Goal: Task Accomplishment & Management: Complete application form

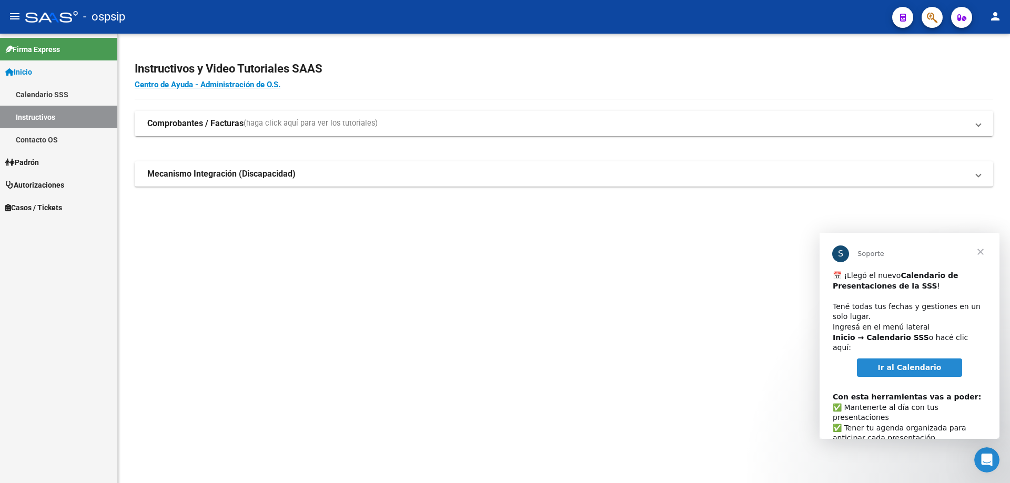
click at [977, 256] on span "Cerrar" at bounding box center [980, 252] width 38 height 38
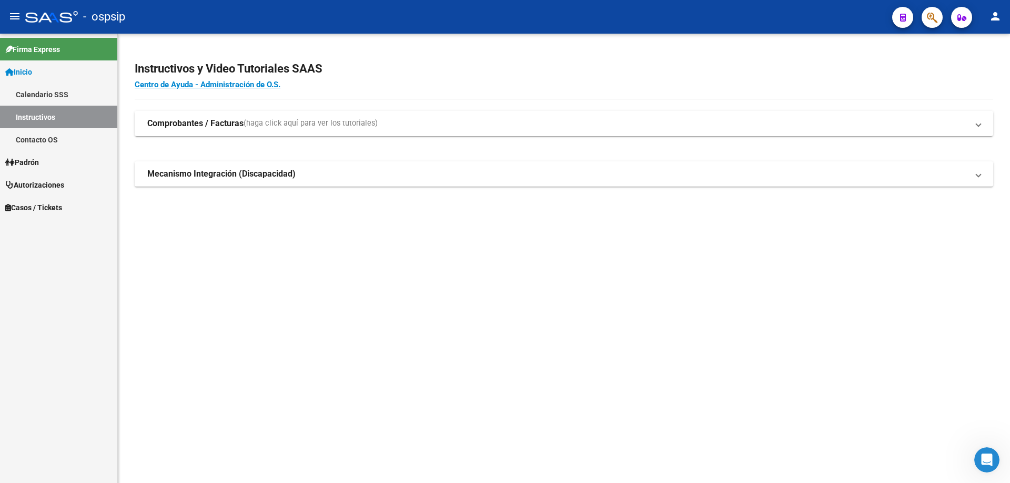
click at [50, 185] on span "Autorizaciones" at bounding box center [34, 185] width 59 height 12
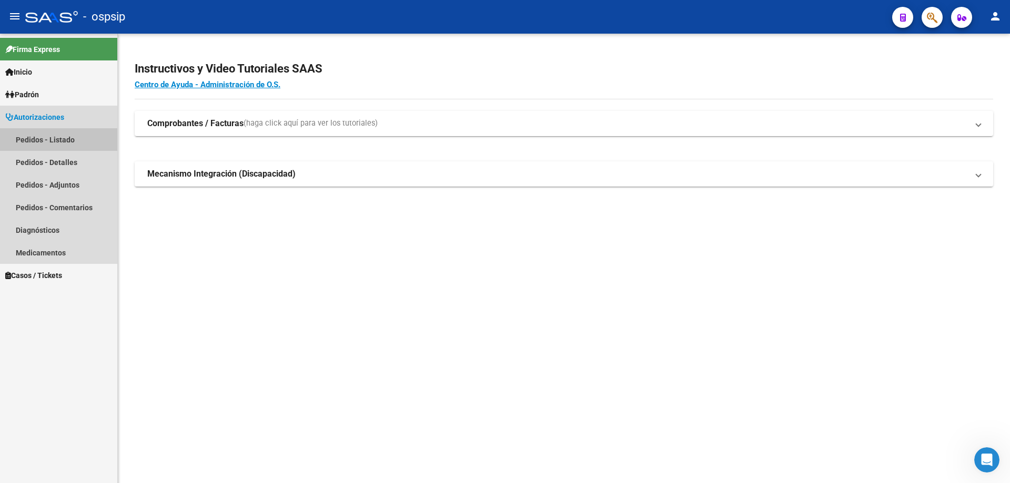
click at [74, 139] on link "Pedidos - Listado" at bounding box center [58, 139] width 117 height 23
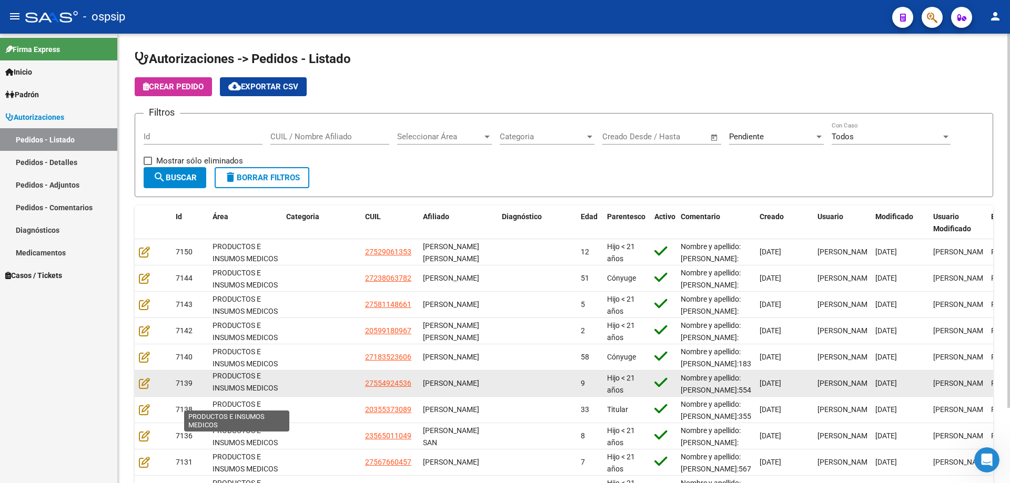
scroll to position [14, 0]
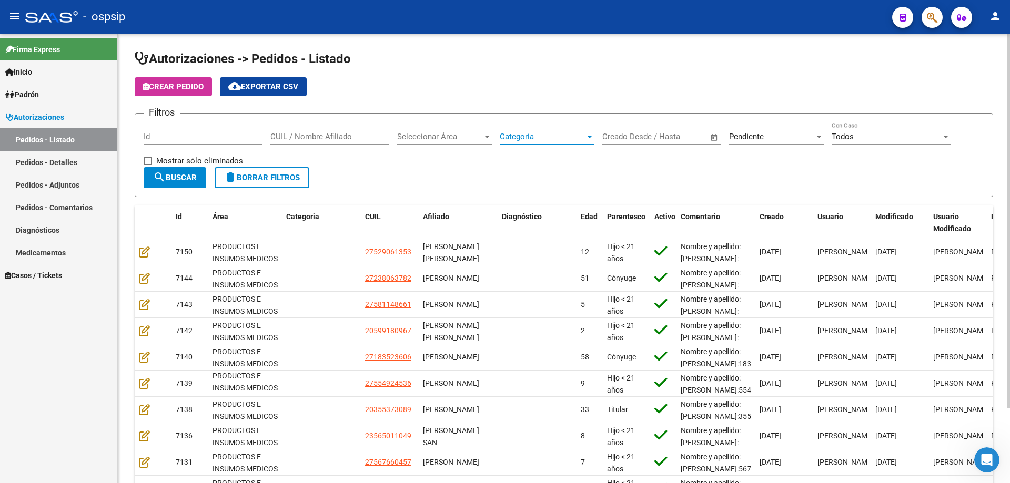
click at [564, 139] on span "Categoria" at bounding box center [542, 136] width 85 height 9
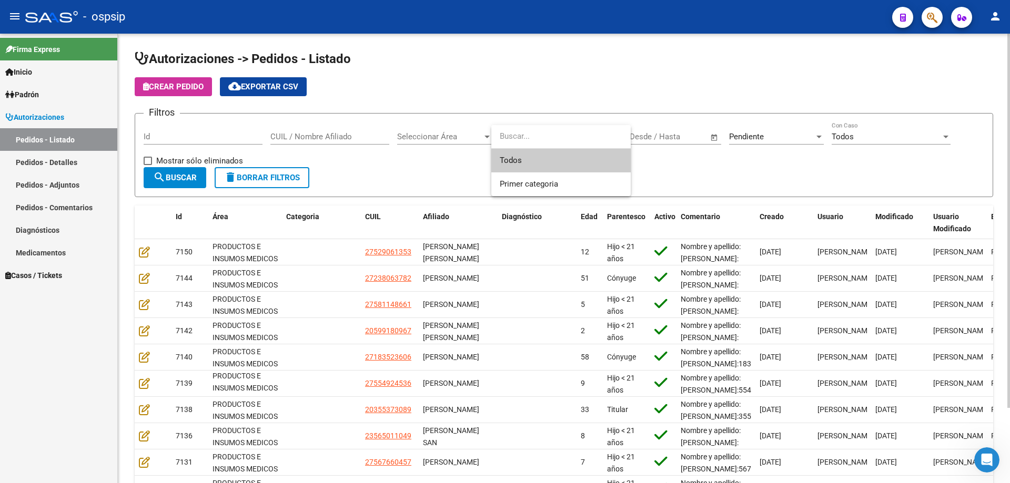
click at [769, 134] on div at bounding box center [505, 241] width 1010 height 483
click at [769, 134] on div "Pendiente" at bounding box center [771, 136] width 85 height 9
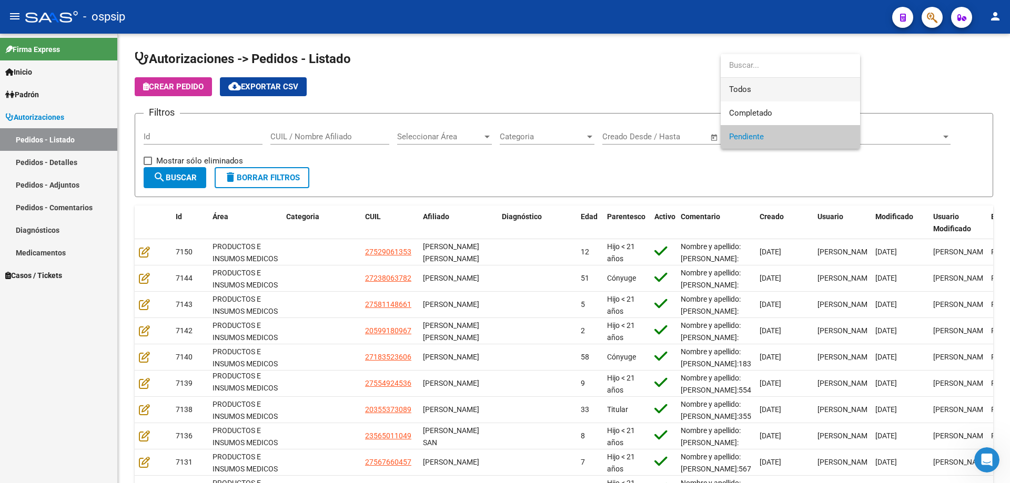
click at [750, 87] on span "Todos" at bounding box center [790, 90] width 123 height 24
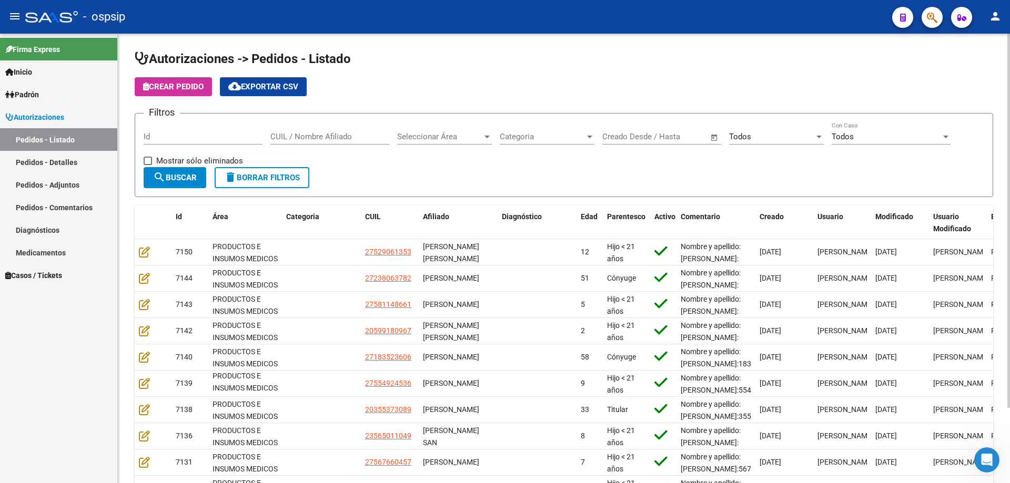
click at [422, 143] on div "Seleccionar Área Seleccionar Área" at bounding box center [444, 133] width 95 height 23
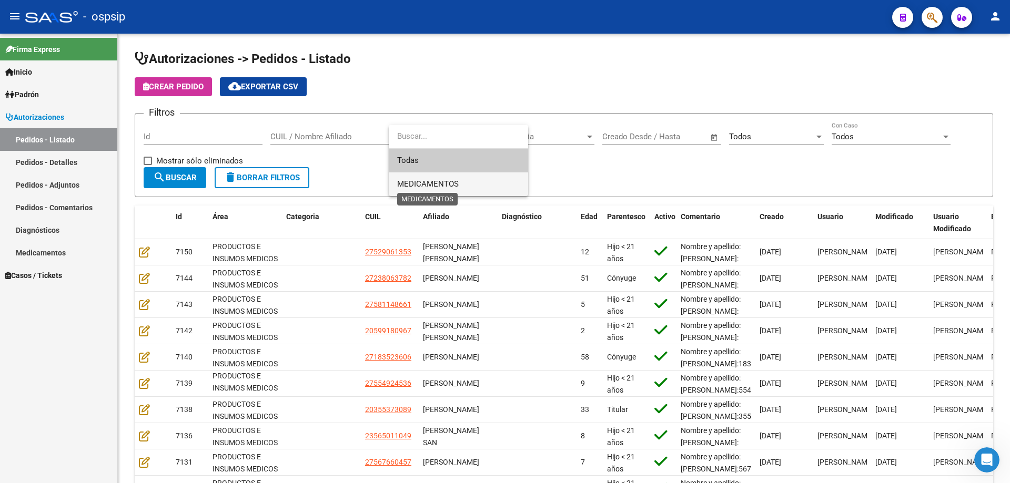
click at [419, 186] on span "MEDICAMENTOS" at bounding box center [428, 183] width 62 height 9
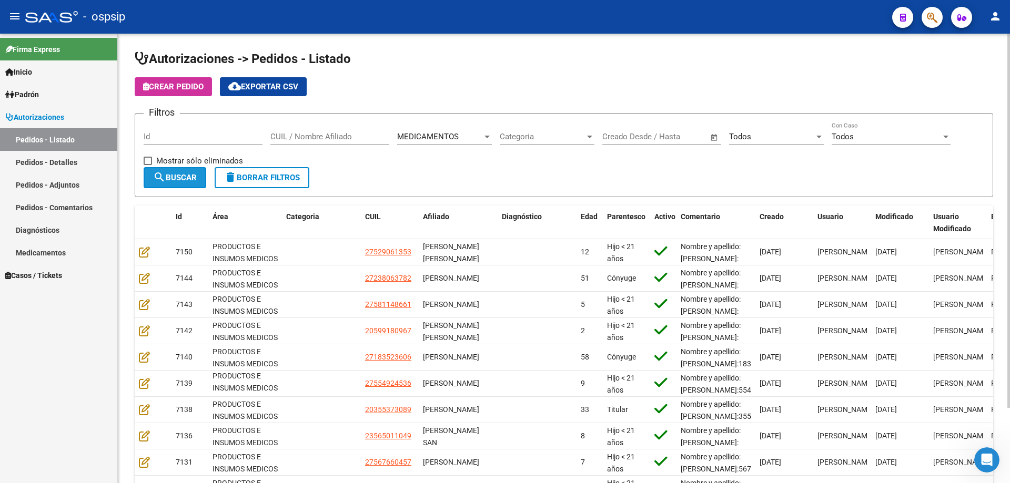
click at [197, 180] on span "search Buscar" at bounding box center [175, 177] width 44 height 9
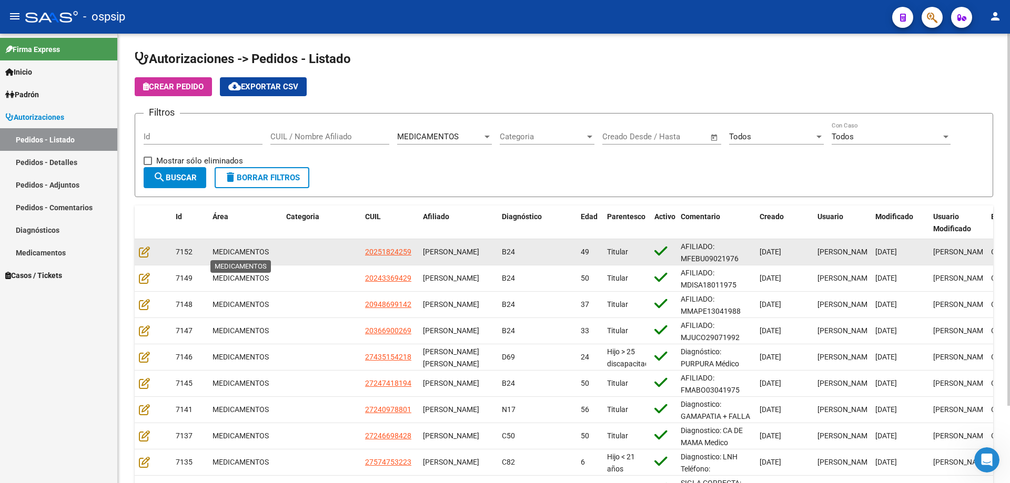
scroll to position [0, 0]
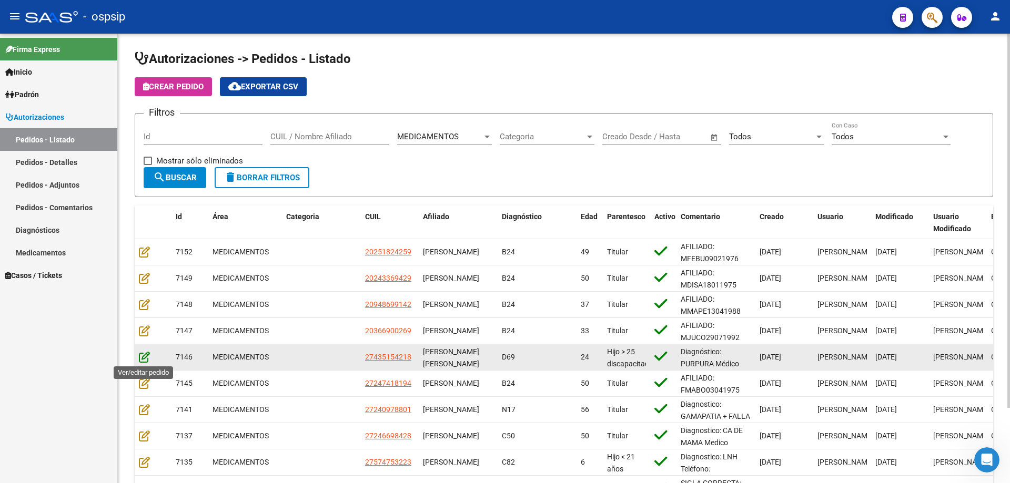
click at [139, 358] on icon at bounding box center [144, 357] width 11 height 12
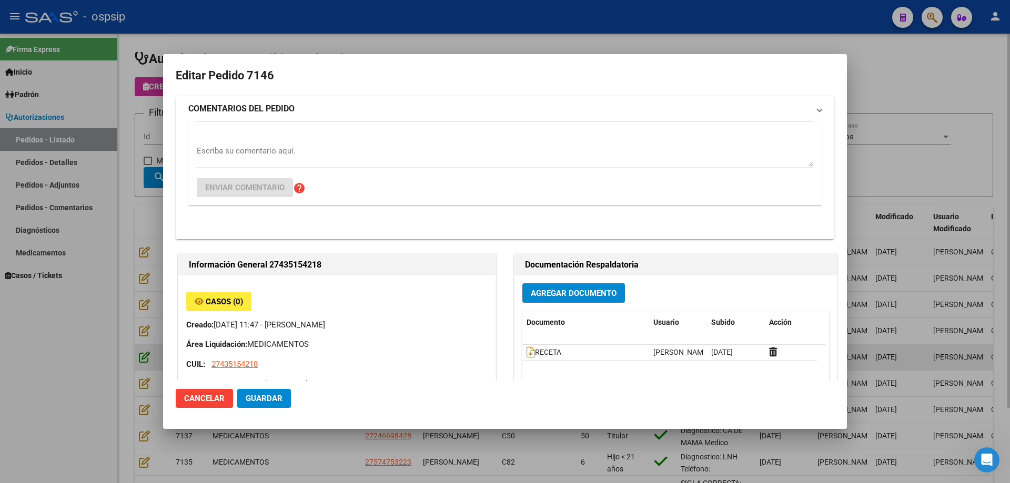
type input "MARIA BELEN CANEDO"
type input "Buenos Aires, MONTE GRANDE, ARENALES 2166, Piso: 00, Departamento: 0"
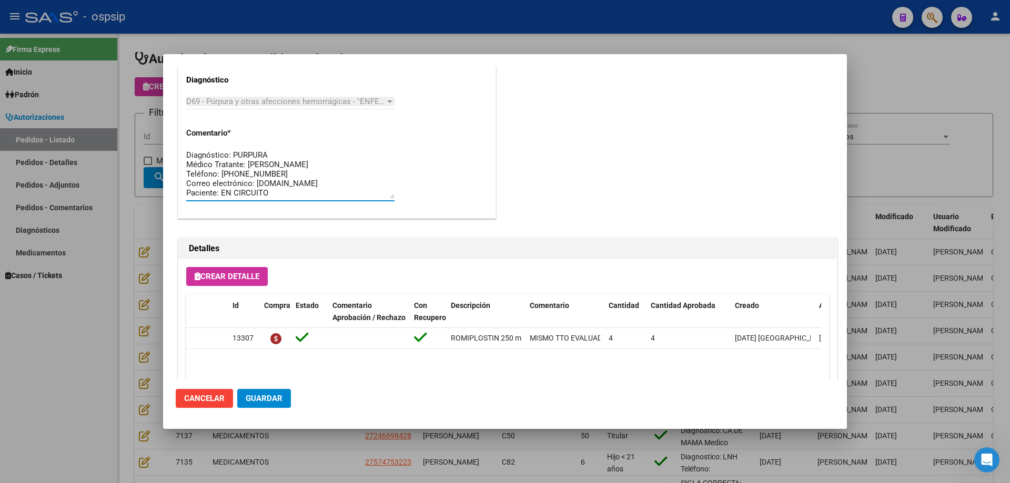
drag, startPoint x: 283, startPoint y: 196, endPoint x: 179, endPoint y: 147, distance: 114.3
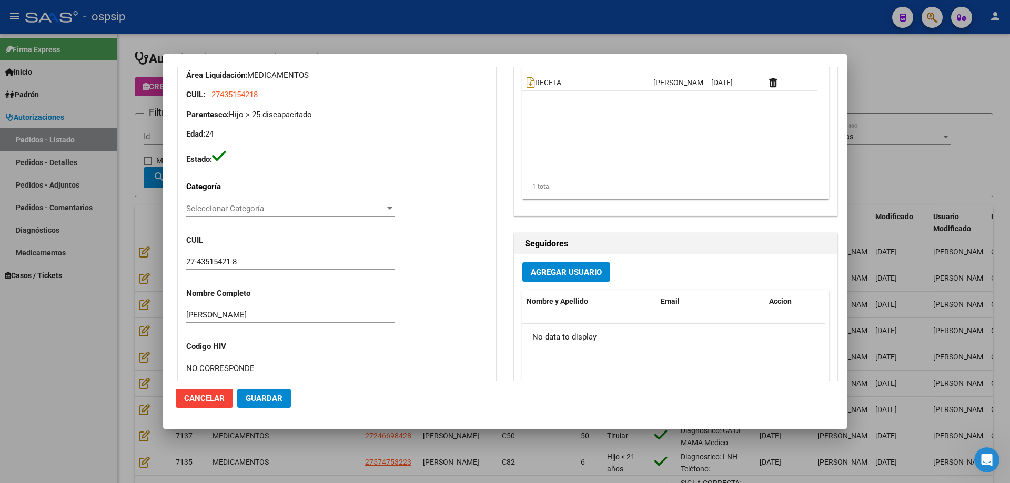
scroll to position [158, 0]
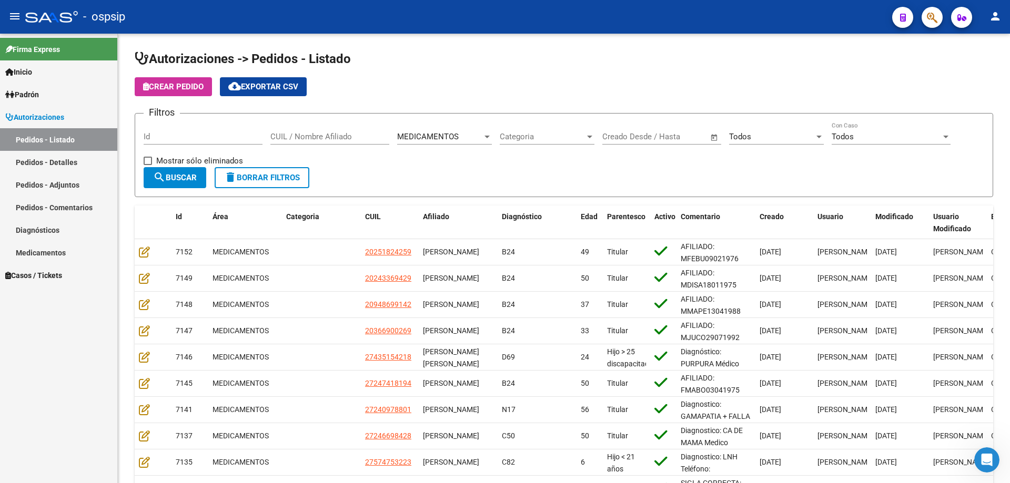
click at [926, 20] on button "button" at bounding box center [931, 17] width 21 height 21
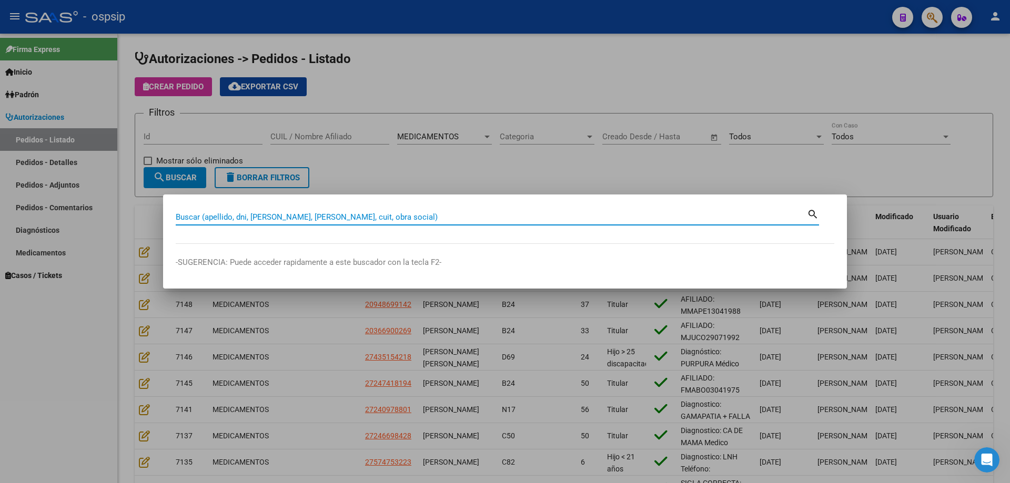
paste input "54140491"
type input "54140491"
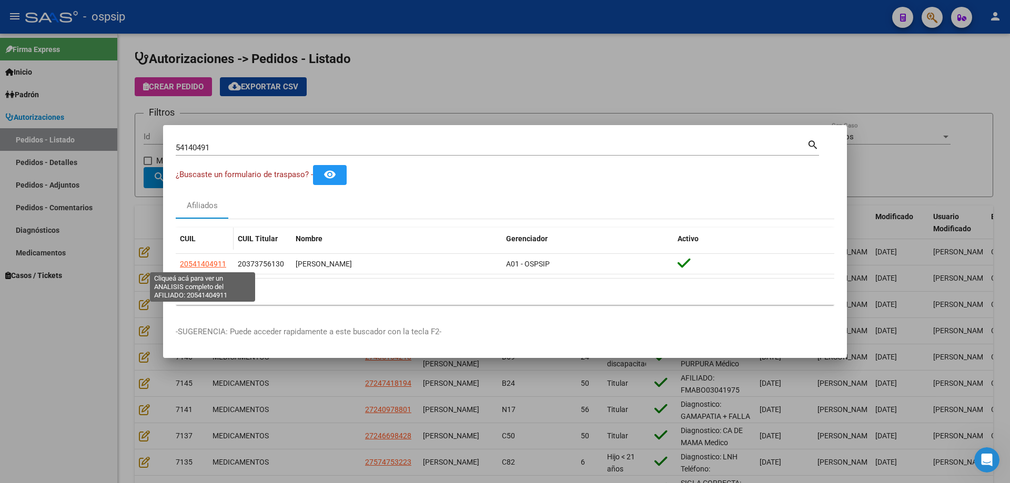
click at [201, 264] on span "20541404911" at bounding box center [203, 264] width 46 height 8
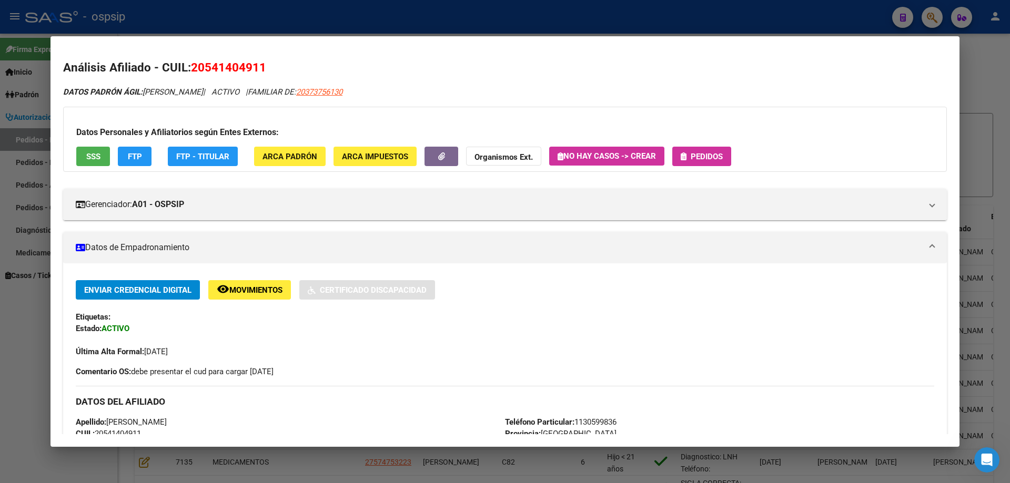
click at [703, 153] on span "Pedidos" at bounding box center [706, 156] width 32 height 9
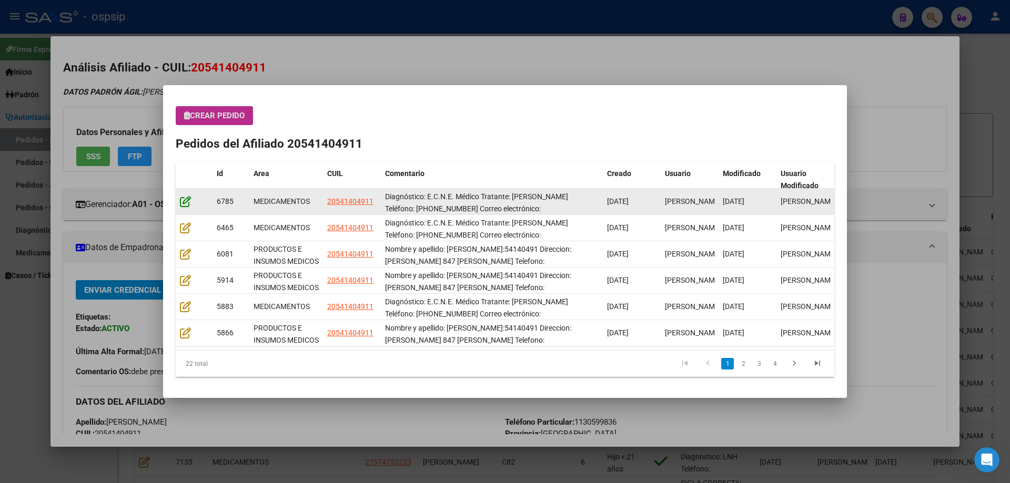
click at [185, 200] on icon at bounding box center [185, 202] width 11 height 12
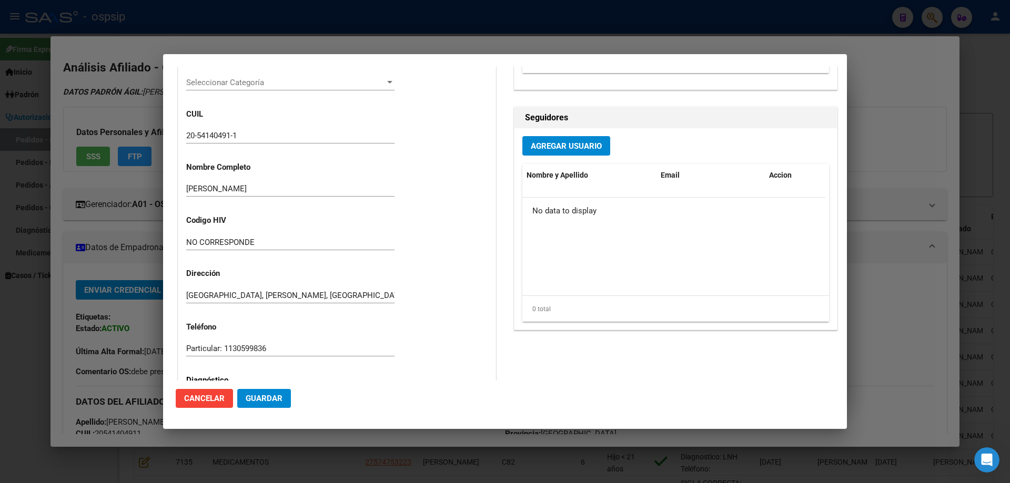
type input "JEREMIAH BRIAN MARTINEZ"
type input "Buenos Aires, FLORENCIO VAREL, CHECOSLOVAQUIA 1363"
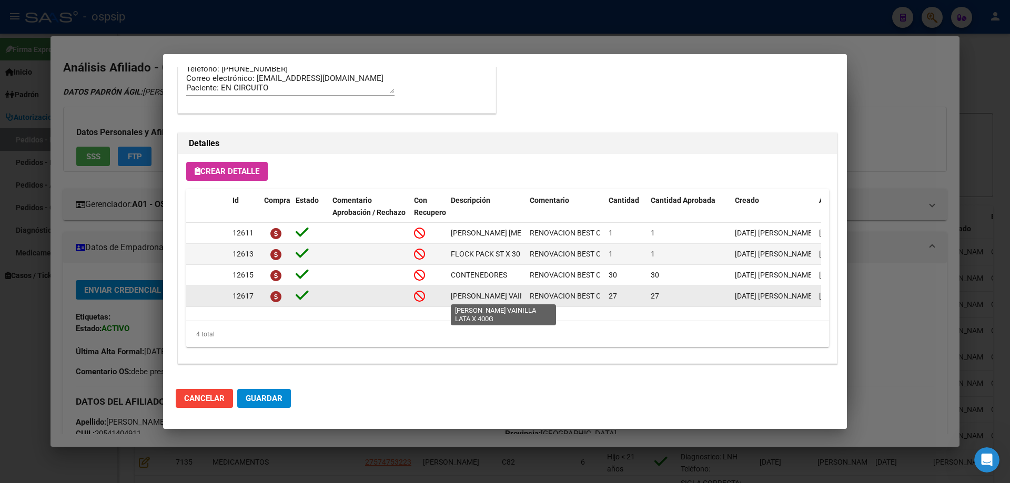
scroll to position [0, 35]
drag, startPoint x: 451, startPoint y: 296, endPoint x: 526, endPoint y: 300, distance: 75.3
click at [526, 300] on div "12617 FORTINI VAINILLA LATA X 400G RENOVACION BEST CARE 27 27 08/08/2025 Jesica…" at bounding box center [579, 296] width 786 height 21
copy span "FORTINI VAINILLA LATA X 400G"
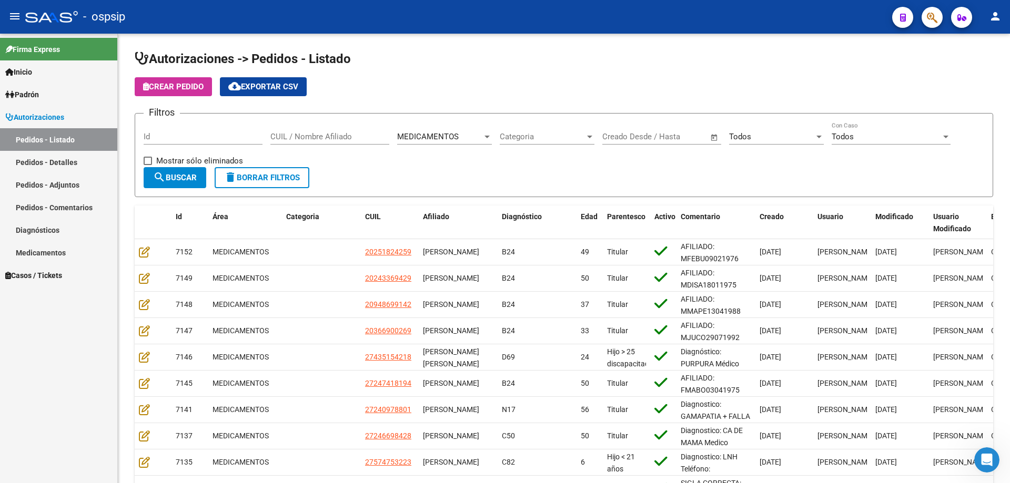
click at [924, 19] on button "button" at bounding box center [931, 17] width 21 height 21
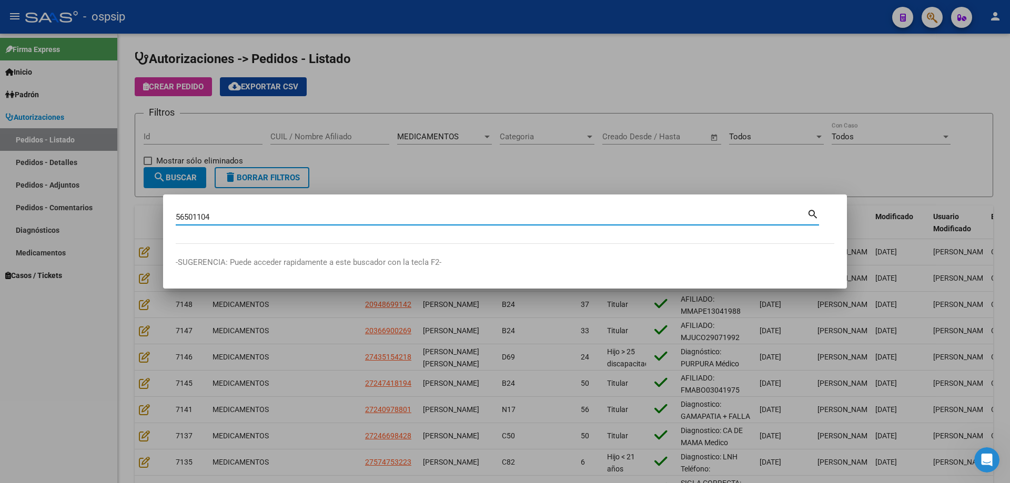
type input "56501104"
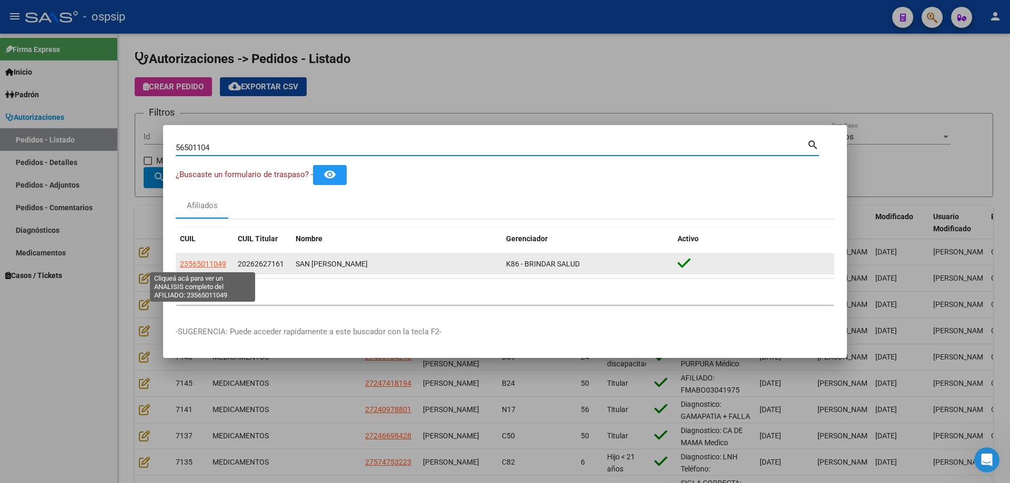
click at [203, 260] on span "23565011049" at bounding box center [203, 264] width 46 height 8
type textarea "23565011049"
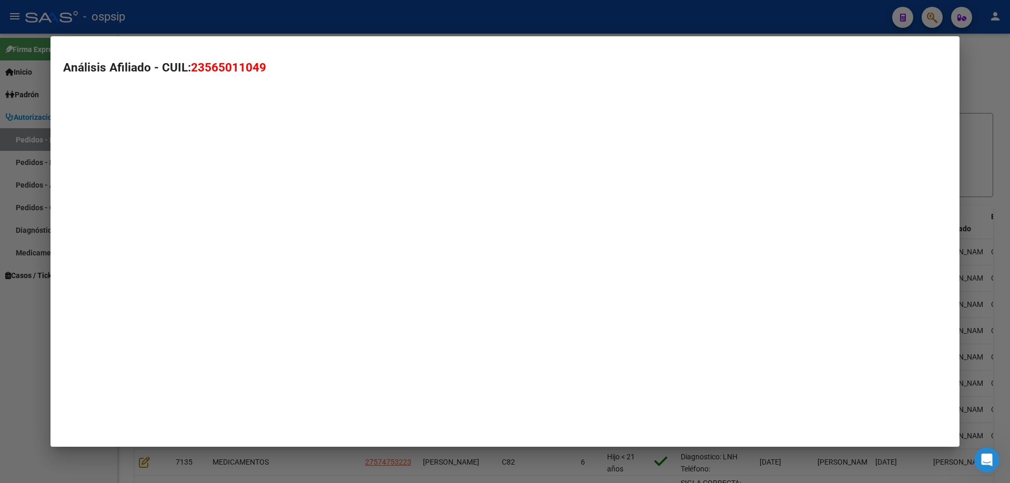
click at [204, 261] on mat-dialog-container "Análisis Afiliado - CUIL: 23565011049" at bounding box center [504, 241] width 909 height 411
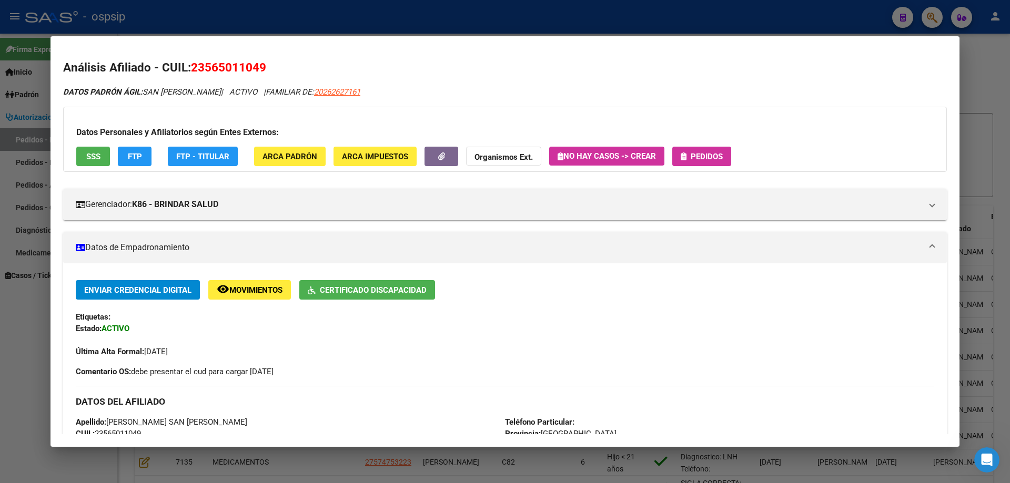
click at [700, 160] on span "Pedidos" at bounding box center [706, 156] width 32 height 9
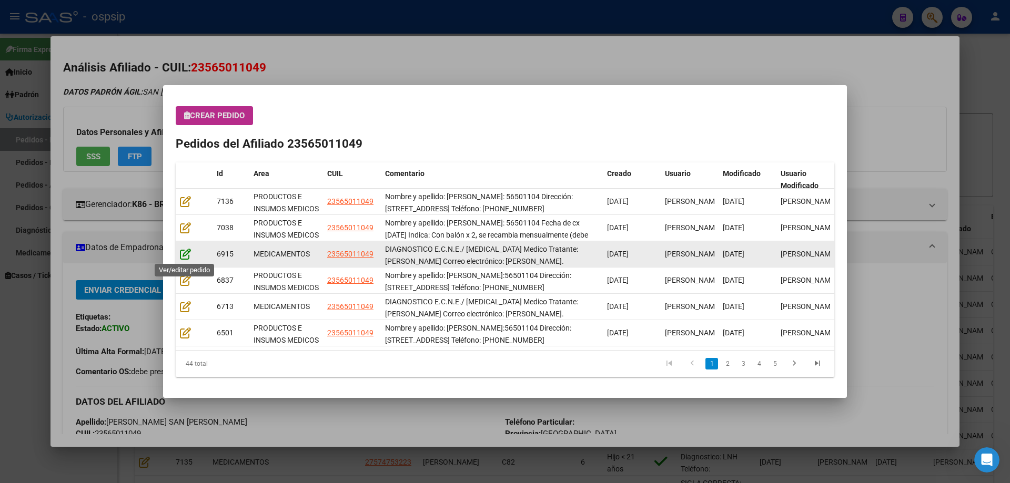
click at [182, 250] on icon at bounding box center [185, 254] width 11 height 12
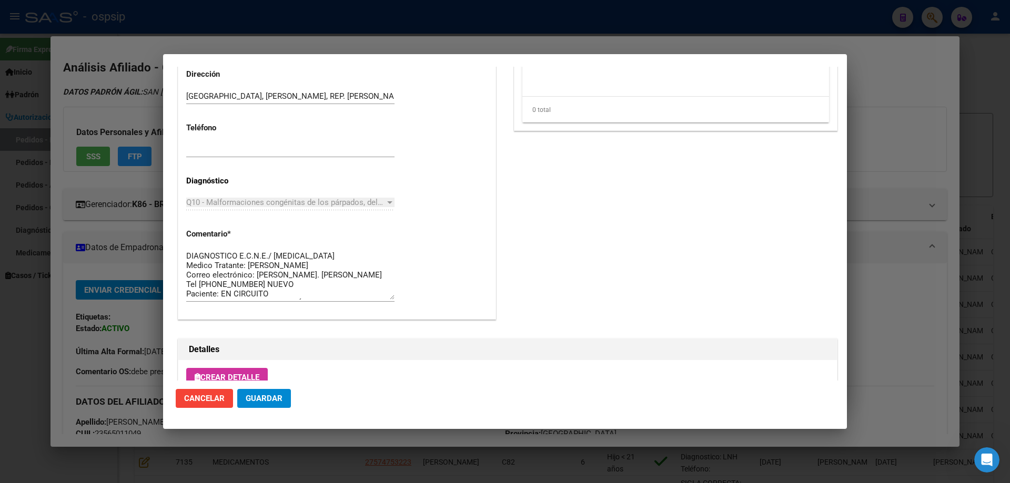
scroll to position [473, 0]
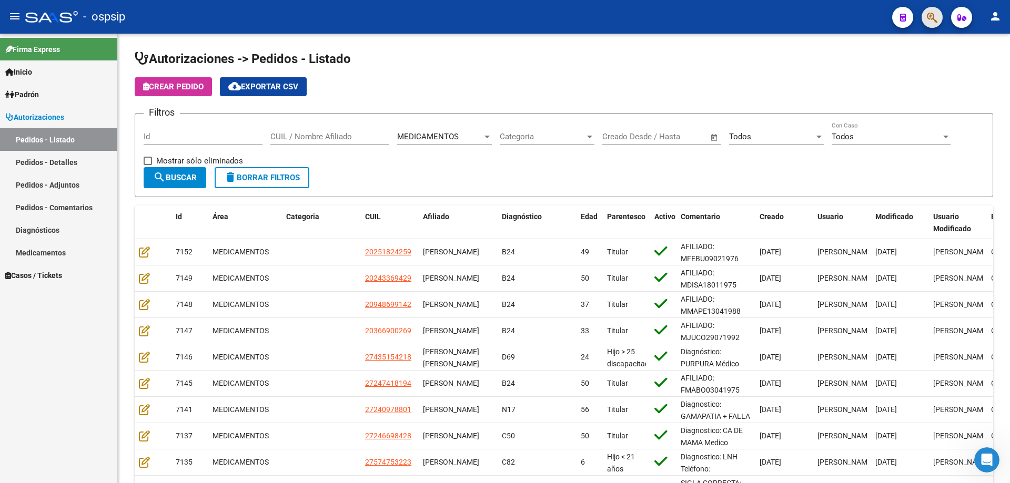
click at [926, 15] on button "button" at bounding box center [931, 17] width 21 height 21
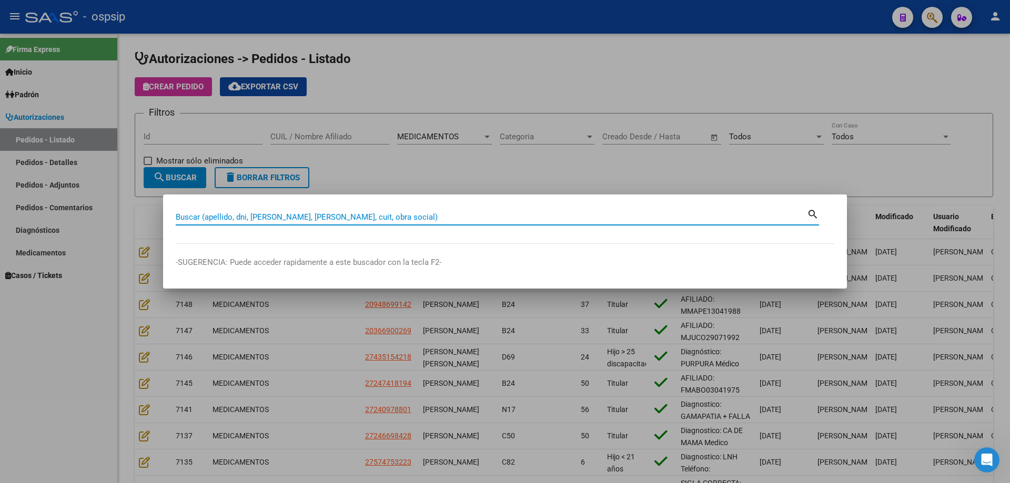
paste input "70466190"
type input "70466190"
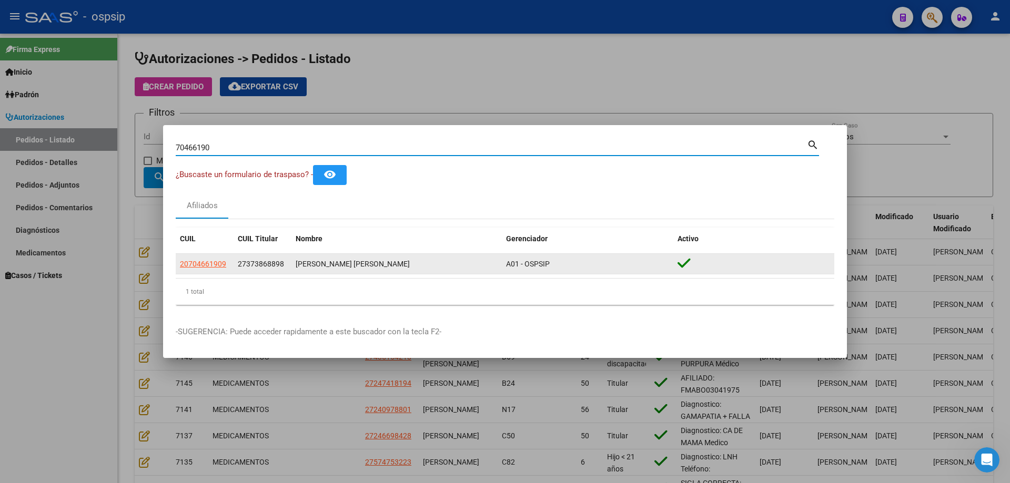
drag, startPoint x: 190, startPoint y: 261, endPoint x: 201, endPoint y: 267, distance: 12.5
click at [199, 272] on datatable-body-cell "20704661909" at bounding box center [205, 264] width 58 height 21
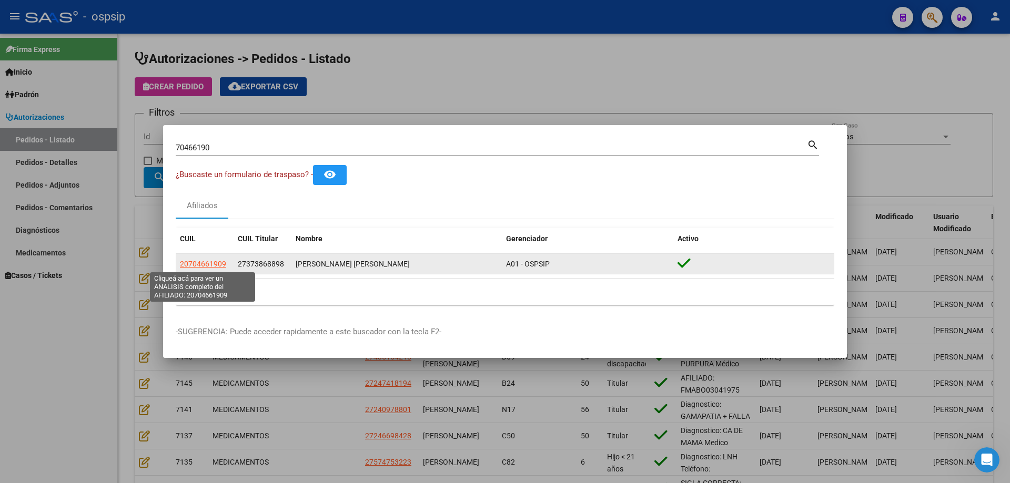
click at [202, 261] on span "20704661909" at bounding box center [203, 264] width 46 height 8
type textarea "20704661909"
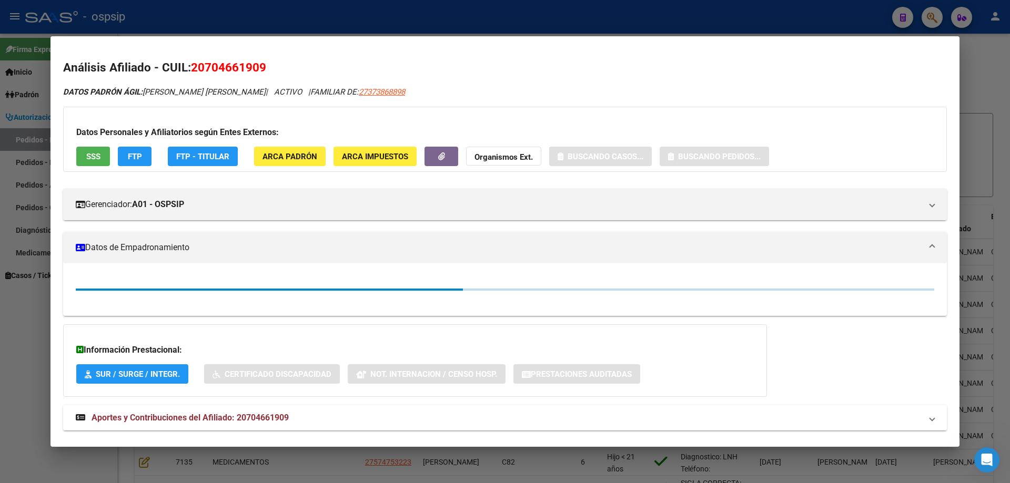
click at [99, 150] on button "SSS" at bounding box center [93, 156] width 34 height 19
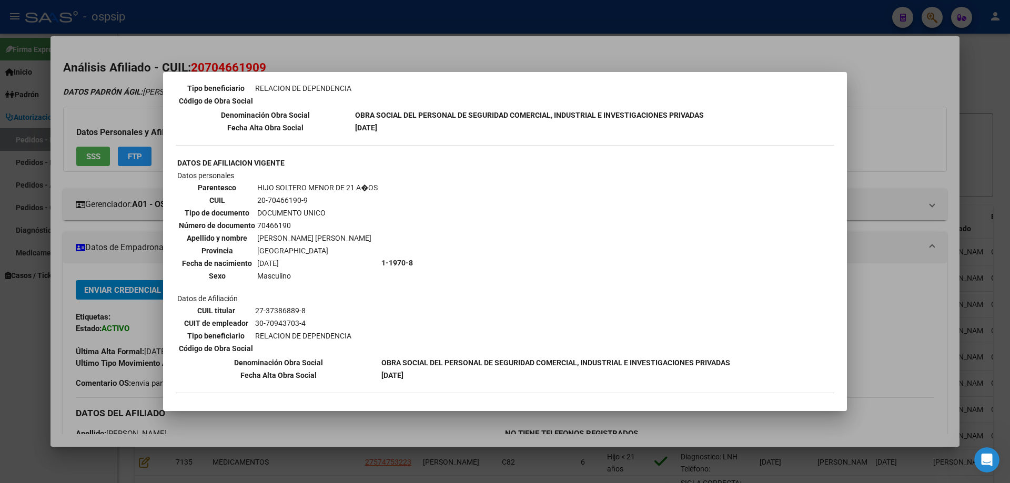
scroll to position [542, 0]
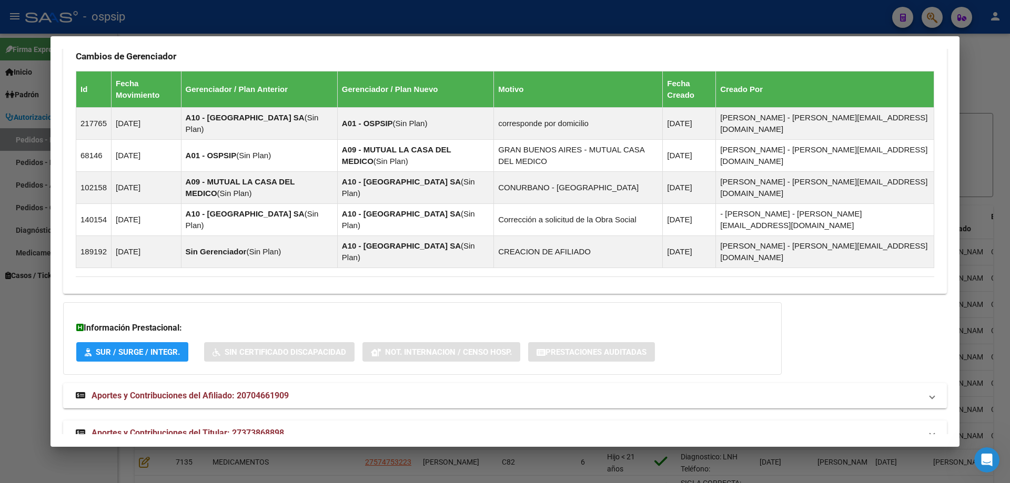
click at [213, 427] on strong "Aportes y Contribuciones del Titular: 27373868898" at bounding box center [180, 433] width 208 height 13
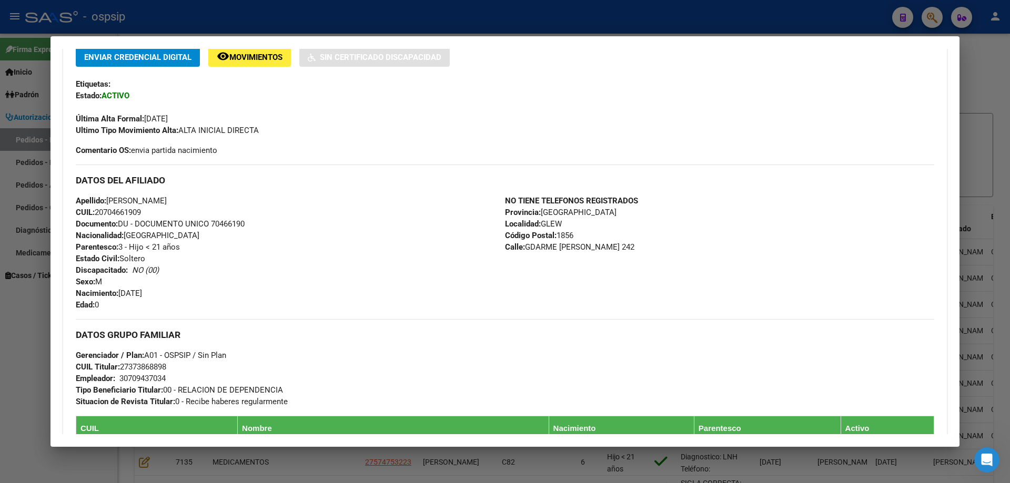
scroll to position [0, 0]
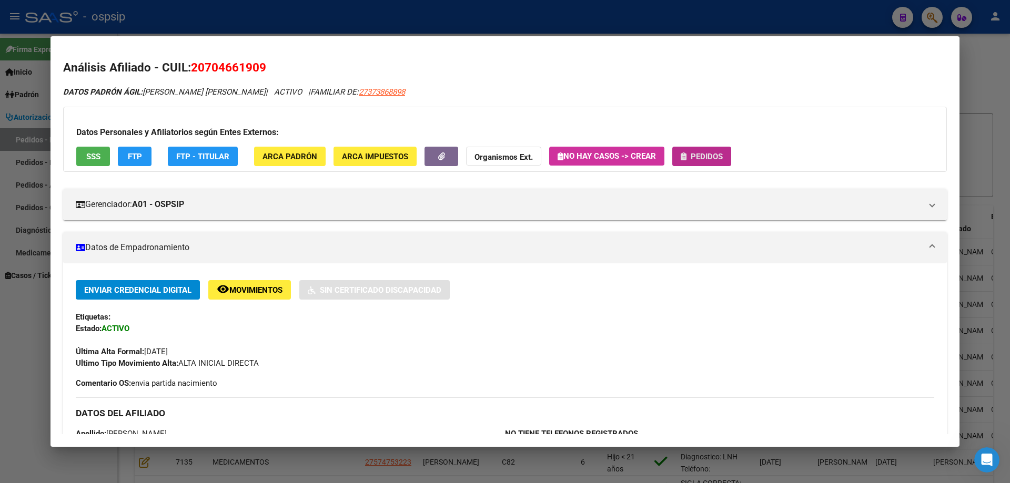
click at [729, 164] on button "Pedidos" at bounding box center [701, 156] width 59 height 19
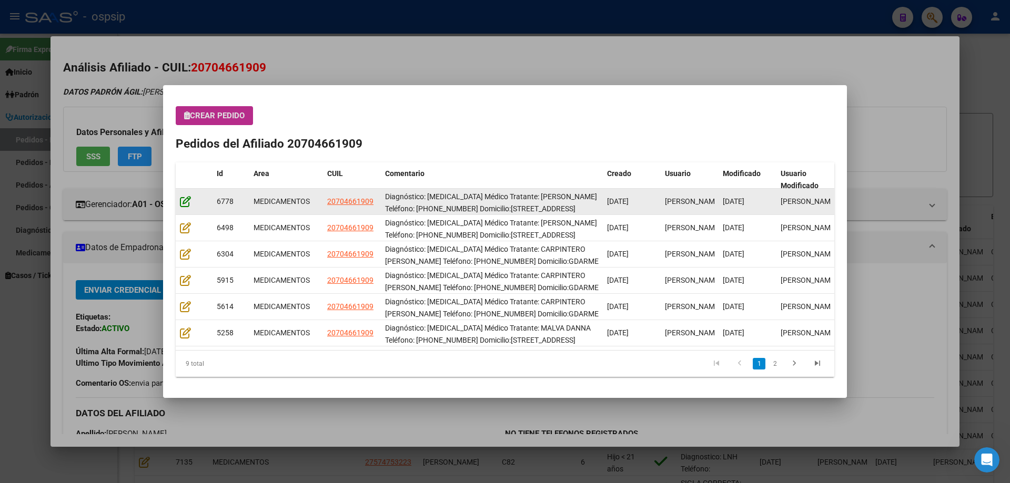
click at [186, 200] on icon at bounding box center [185, 202] width 11 height 12
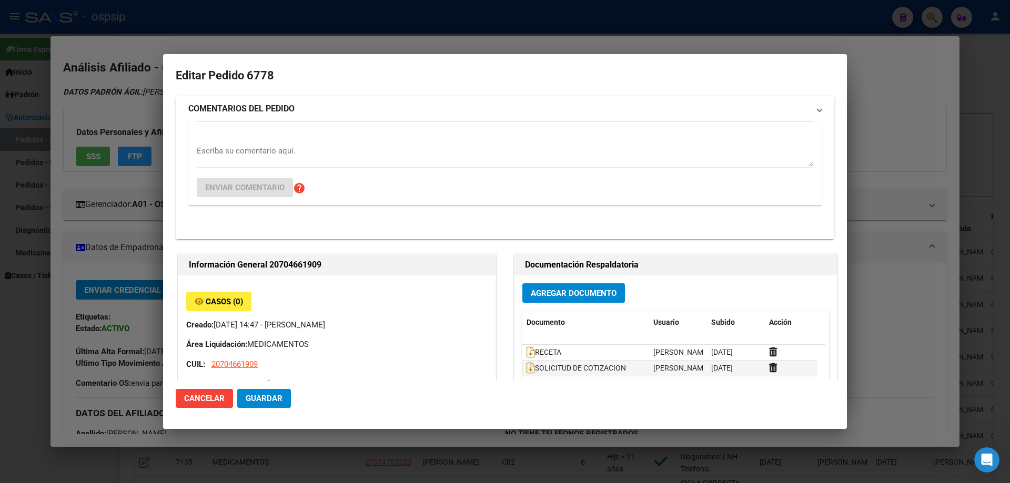
type input "Buenos Aires, GLEW, GDARME B ESCOBAR 242"
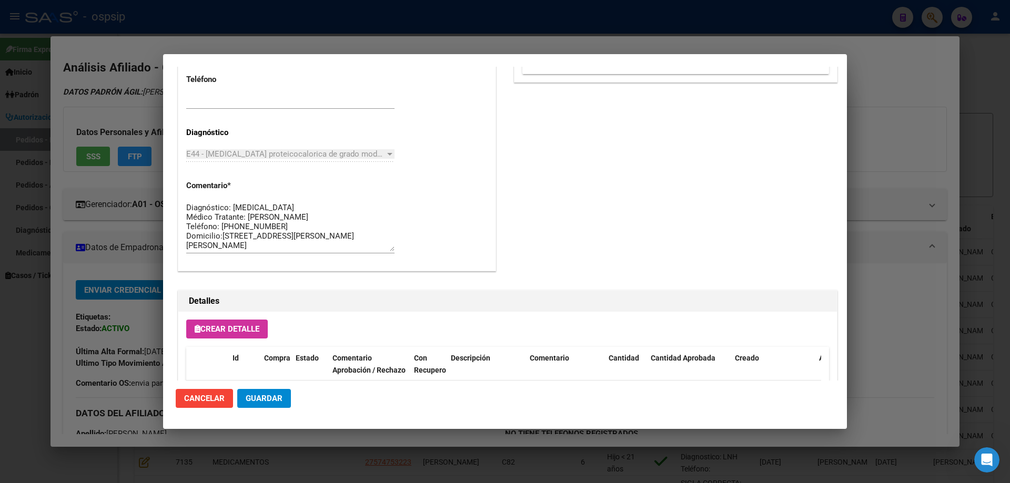
scroll to position [578, 0]
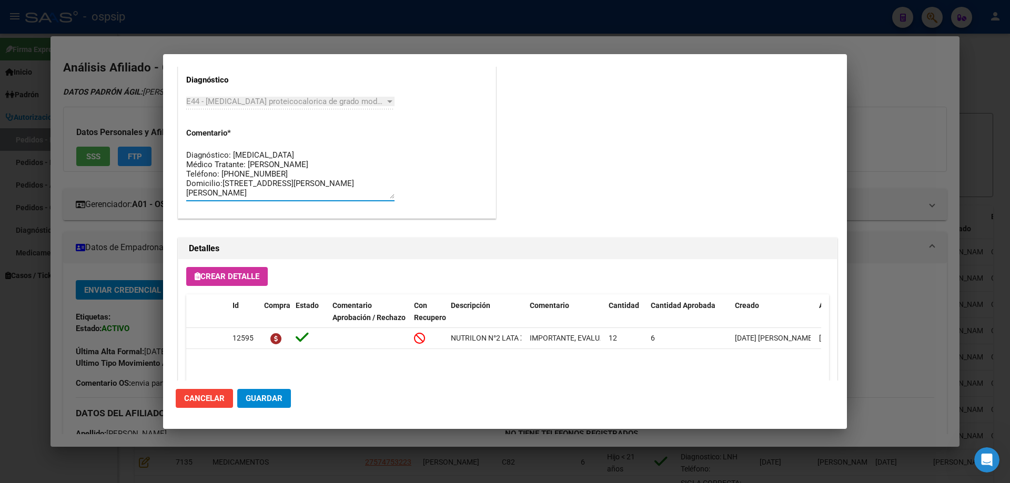
drag, startPoint x: 218, startPoint y: 175, endPoint x: 270, endPoint y: 169, distance: 52.4
click at [270, 169] on textarea "Diagnóstico: HIPOGALACTIA Médico Tratante: BEATRIZ MULLER Teléfono: 1138140013 …" at bounding box center [290, 173] width 208 height 49
click at [264, 174] on textarea "Diagnóstico: HIPOGALACTIA Médico Tratante: BEATRIZ MULLER Teléfono: 1138140013 …" at bounding box center [290, 173] width 208 height 49
drag, startPoint x: 266, startPoint y: 174, endPoint x: 217, endPoint y: 176, distance: 49.5
click at [217, 176] on textarea "Diagnóstico: HIPOGALACTIA Médico Tratante: BEATRIZ MULLER Teléfono: 1138140013 …" at bounding box center [290, 173] width 208 height 49
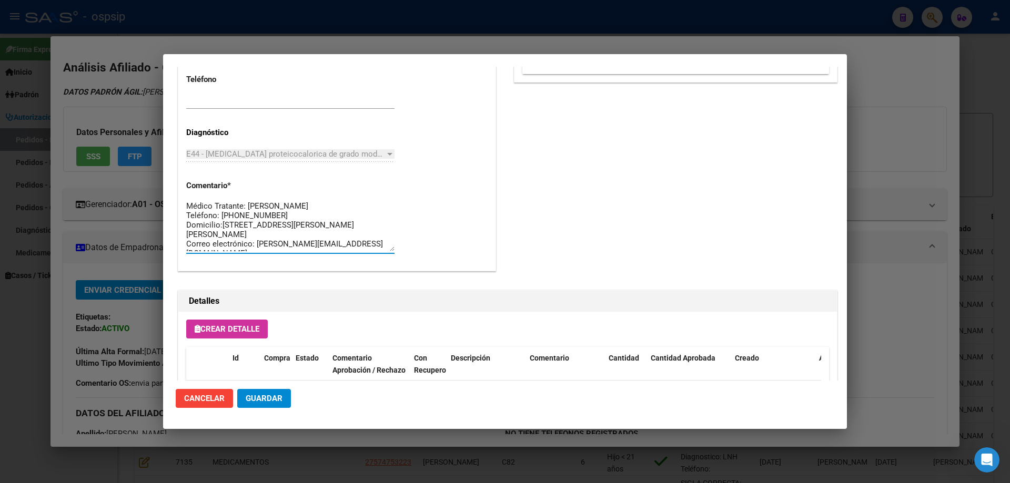
scroll to position [0, 0]
drag, startPoint x: 303, startPoint y: 247, endPoint x: 161, endPoint y: 200, distance: 150.0
click at [161, 200] on div "70466190 Buscar (apellido, dni, cuil, nro traspaso, cuit, obra social) search ¿…" at bounding box center [505, 241] width 1010 height 483
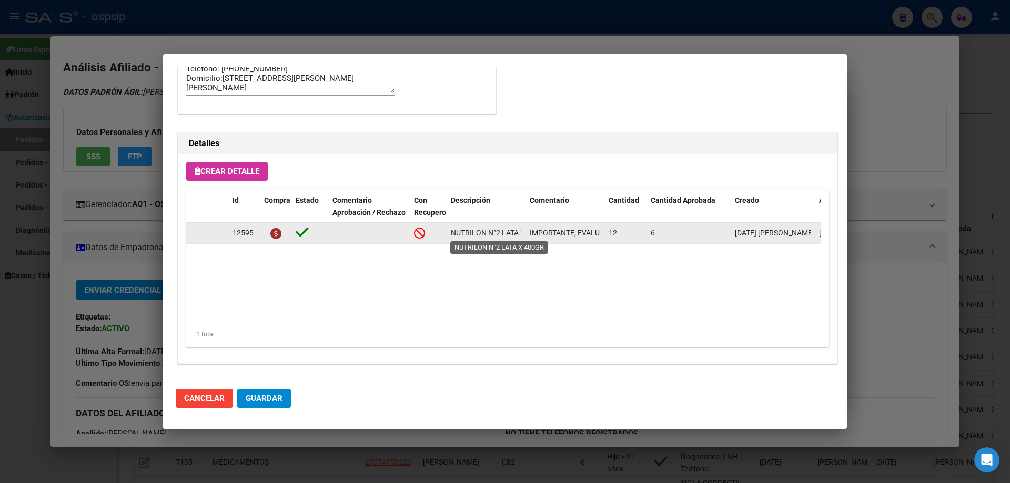
scroll to position [0, 28]
drag, startPoint x: 449, startPoint y: 235, endPoint x: 511, endPoint y: 239, distance: 61.7
click at [526, 240] on div "12595 NUTRILON N°2 LATA X 400GR IMPORTANTE, EVALUAR CANTIDADES POR FAVOR,VENIAM…" at bounding box center [579, 233] width 786 height 21
copy span "NUTRILON N°2 LATA X 400GR"
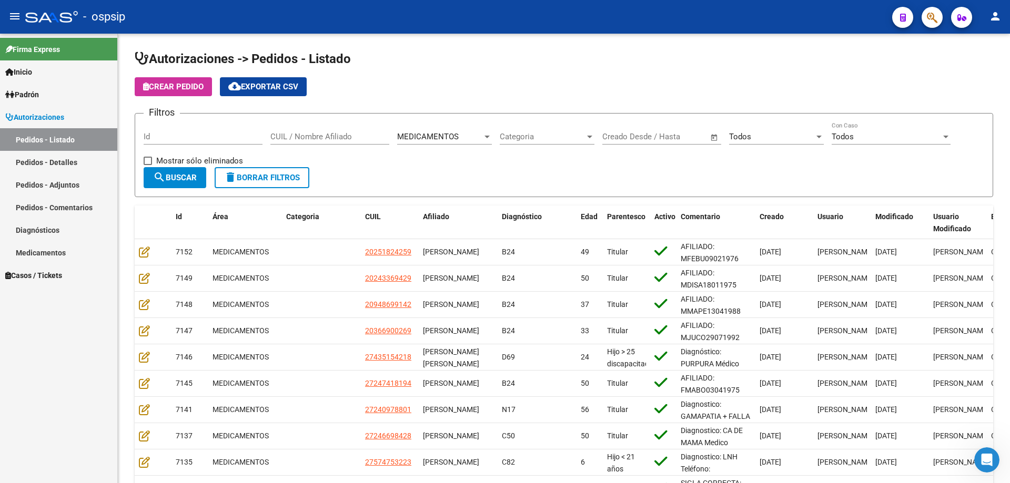
click at [933, 12] on icon "button" at bounding box center [931, 18] width 11 height 12
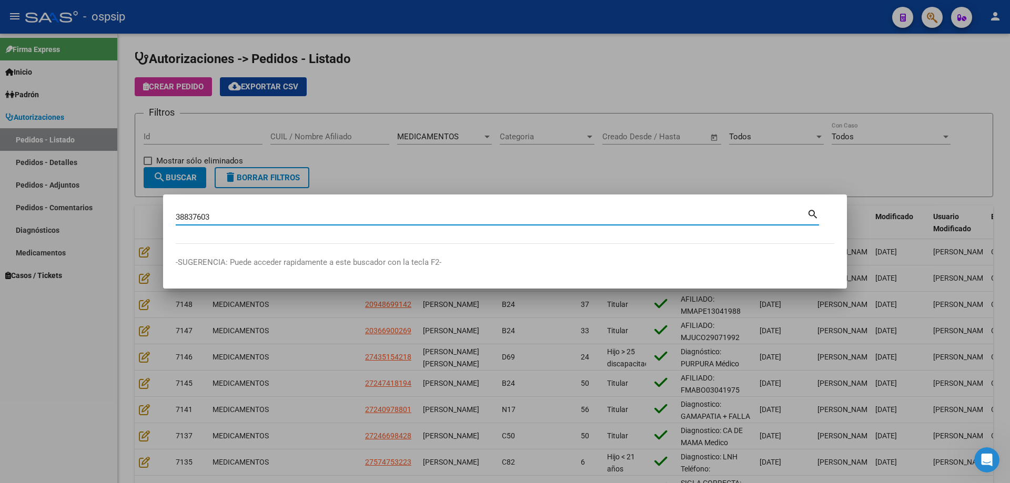
type input "38837603"
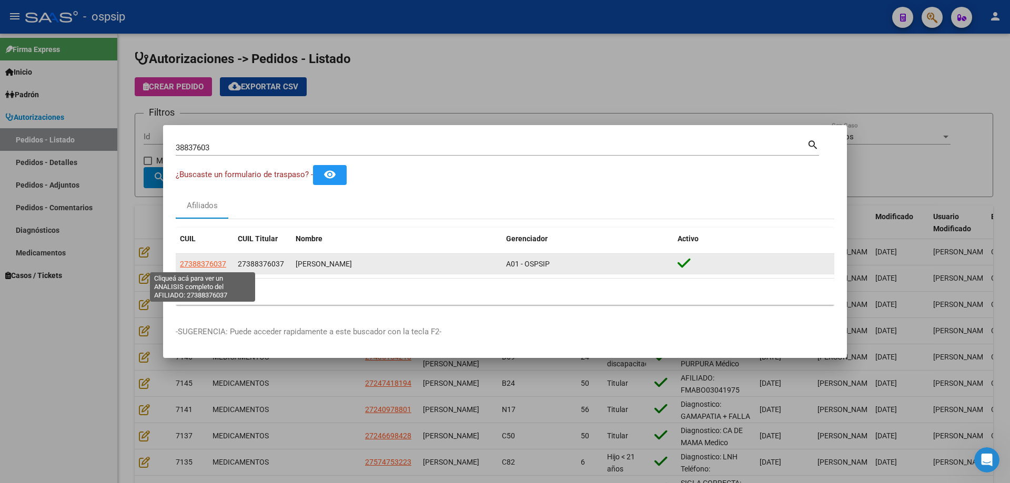
click at [200, 262] on span "27388376037" at bounding box center [203, 264] width 46 height 8
type textarea "27388376037"
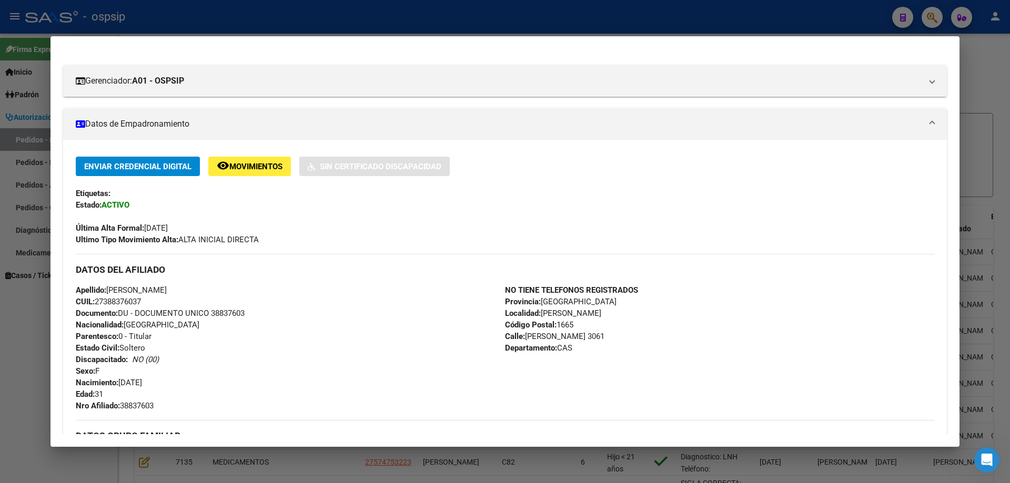
scroll to position [123, 0]
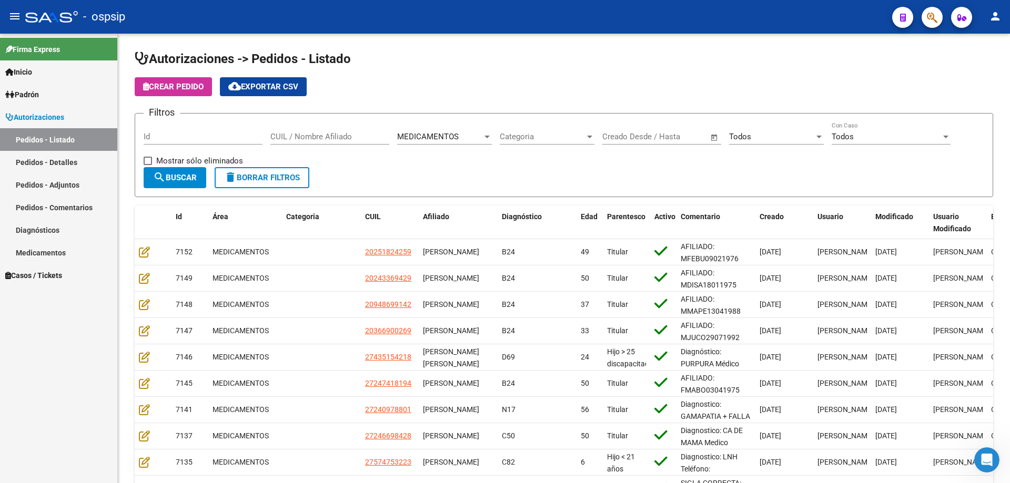
click at [926, 24] on button "button" at bounding box center [931, 17] width 21 height 21
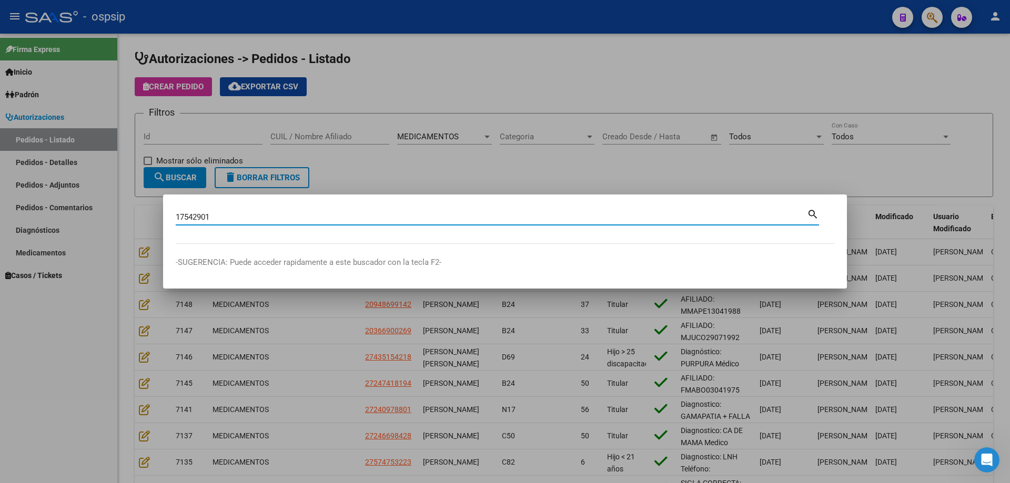
type input "17542901"
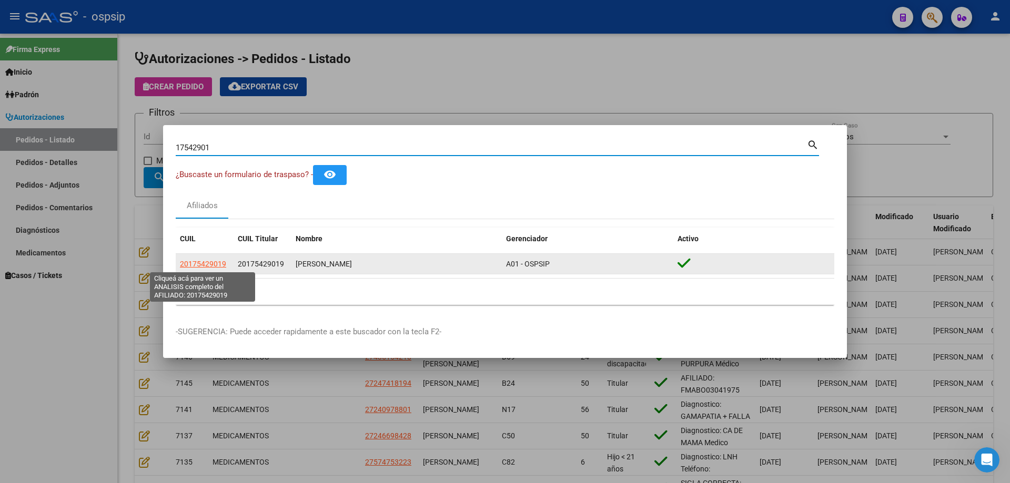
click at [198, 265] on span "20175429019" at bounding box center [203, 264] width 46 height 8
type textarea "20175429019"
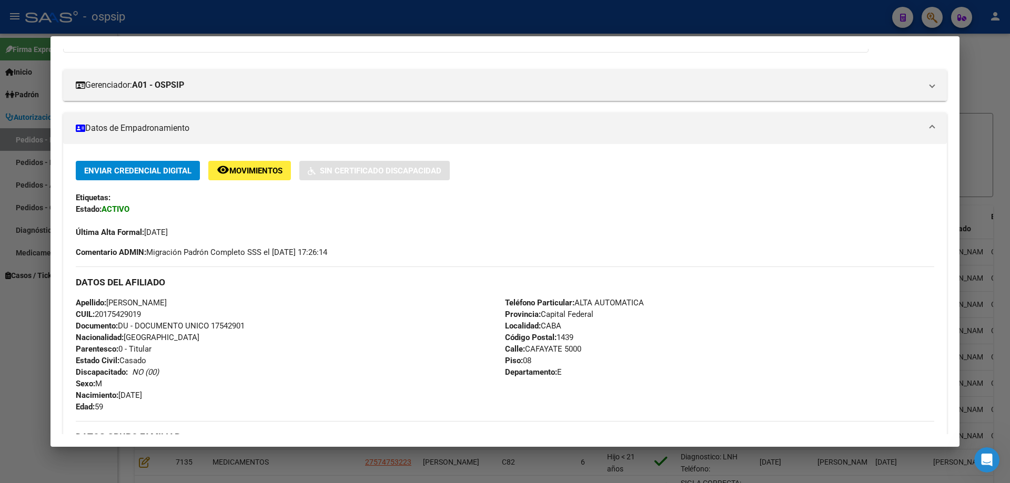
scroll to position [0, 0]
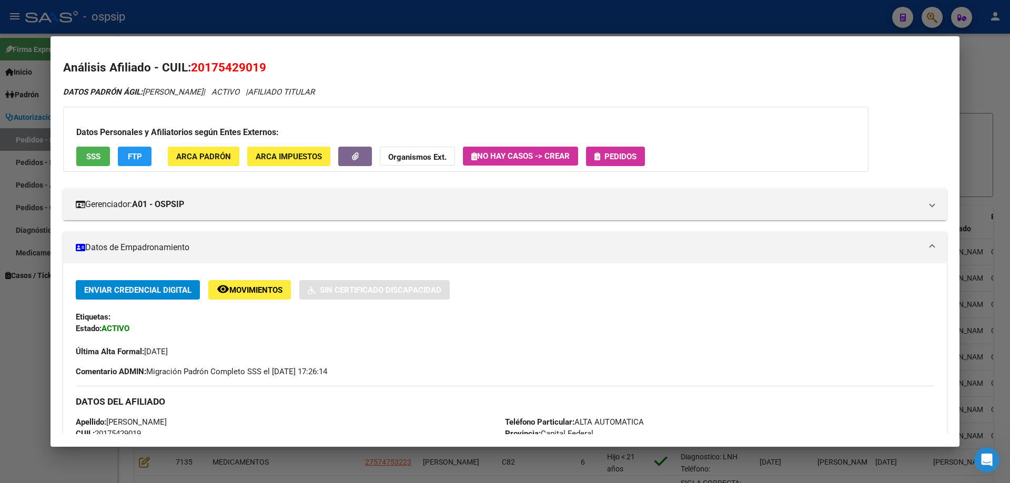
click at [627, 171] on div "Datos Personales y Afiliatorios según Entes Externos: SSS FTP ARCA Padrón ARCA …" at bounding box center [465, 139] width 805 height 65
click at [621, 152] on span "Pedidos" at bounding box center [620, 156] width 32 height 9
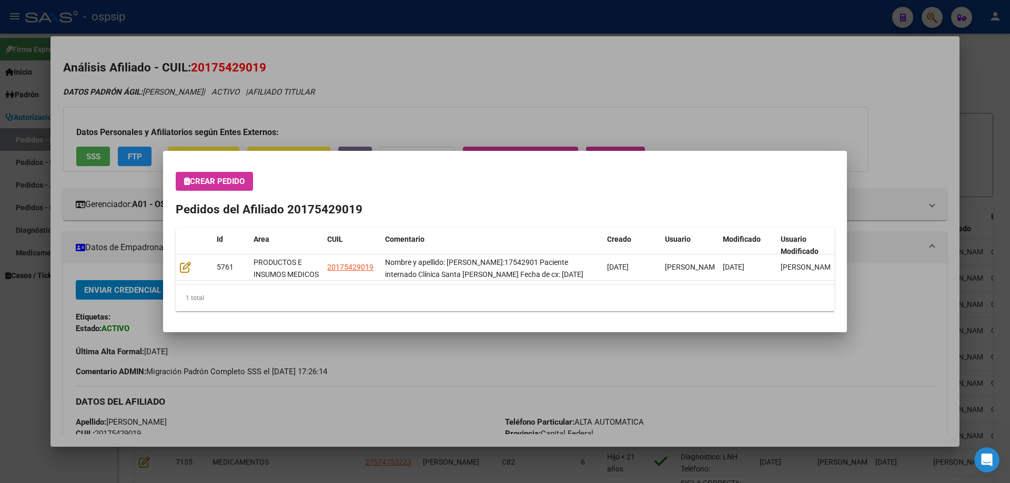
click at [442, 97] on div at bounding box center [505, 241] width 1010 height 483
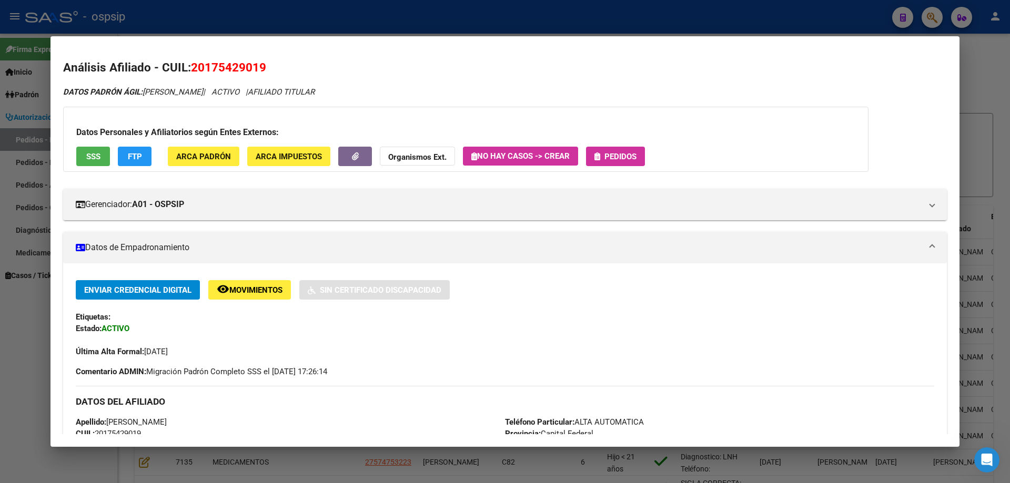
click at [634, 150] on button "Pedidos" at bounding box center [615, 156] width 59 height 19
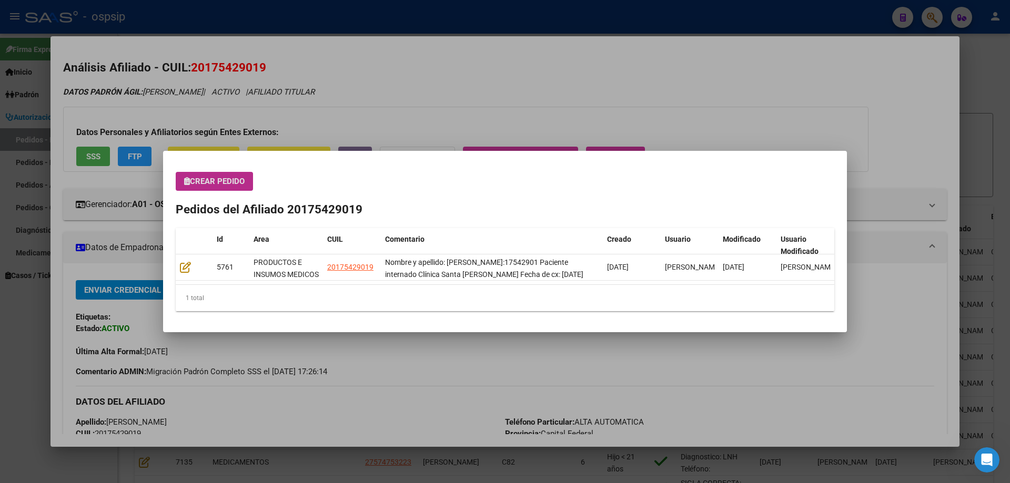
click at [223, 198] on div "Crear Pedido Pedidos del Afiliado 20175429019 Id Area CUIL Comentario Creado Us…" at bounding box center [505, 241] width 658 height 139
click at [225, 184] on span "Crear Pedido" at bounding box center [214, 181] width 60 height 9
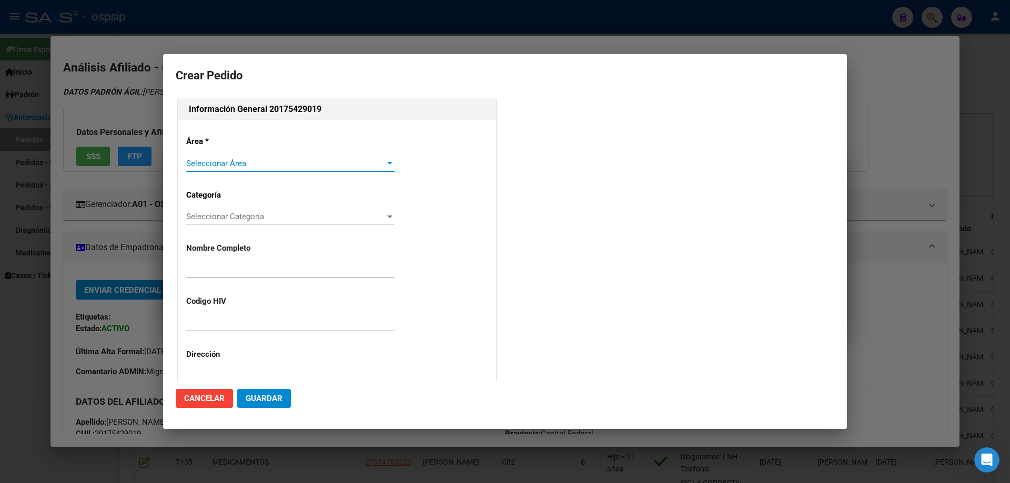
type input "JORGE OMAR IBAÑEZ"
type input "Capital Federal, CABA, CAFAYATE 5000, Piso: 08, Departamento: E"
type input "Particular: ALTA AUTOMATICA"
type input "CIUDAD AUTONOMA BUENOS AIRES, CABA, CAFAYATE 5000, Piso: 08"
click at [207, 160] on span "Seleccionar Área" at bounding box center [285, 163] width 199 height 9
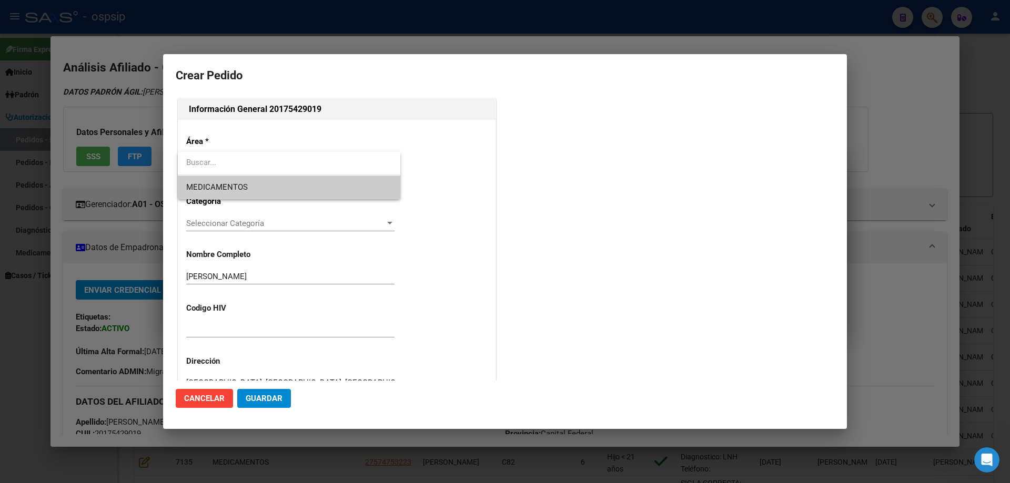
click at [211, 179] on span "MEDICAMENTOS" at bounding box center [289, 188] width 206 height 24
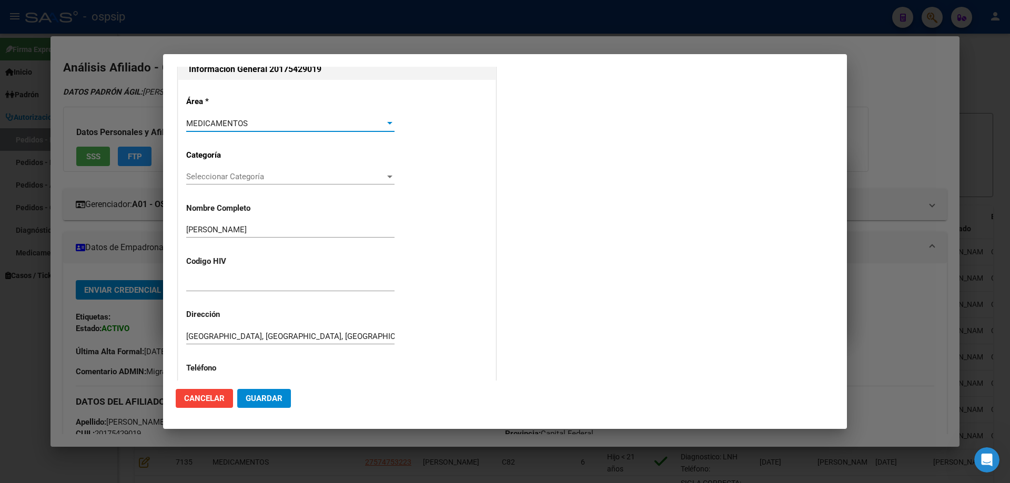
scroll to position [105, 0]
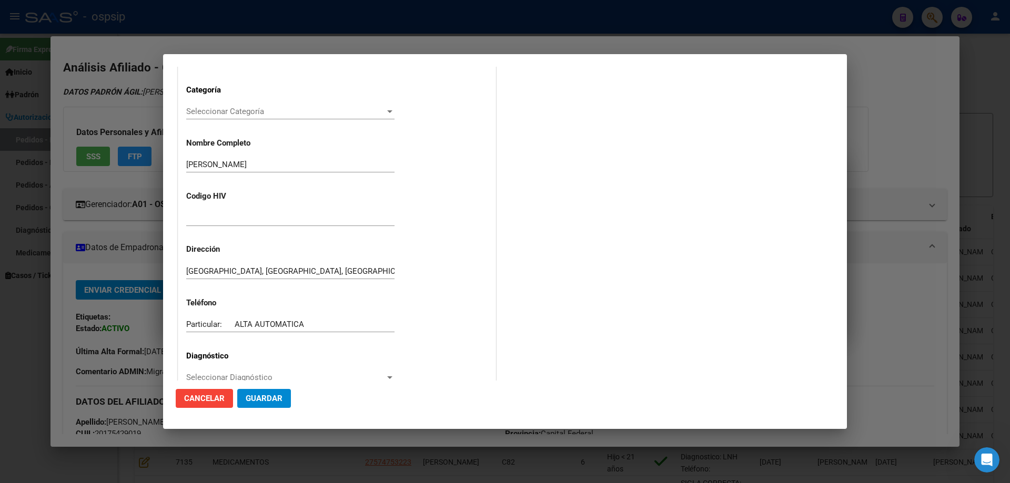
click at [218, 224] on div at bounding box center [290, 218] width 208 height 16
type input "n"
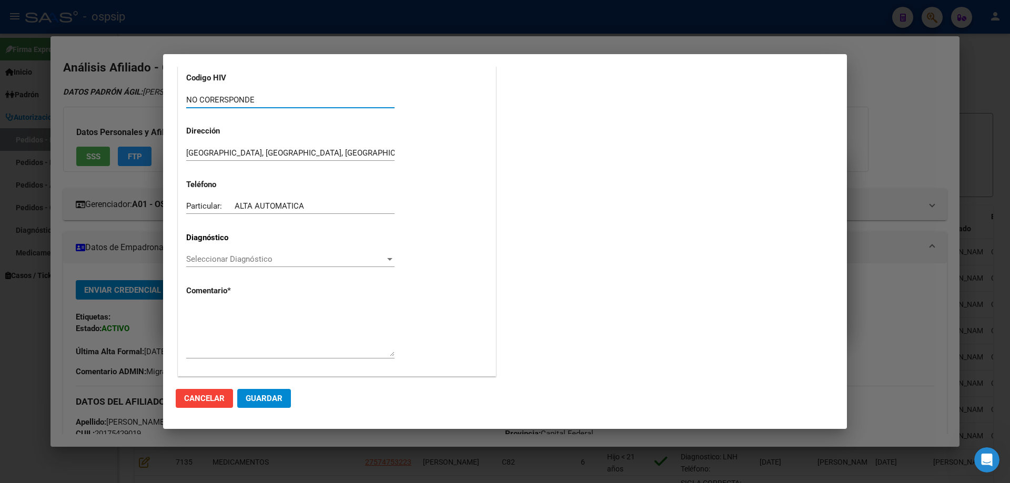
scroll to position [236, 0]
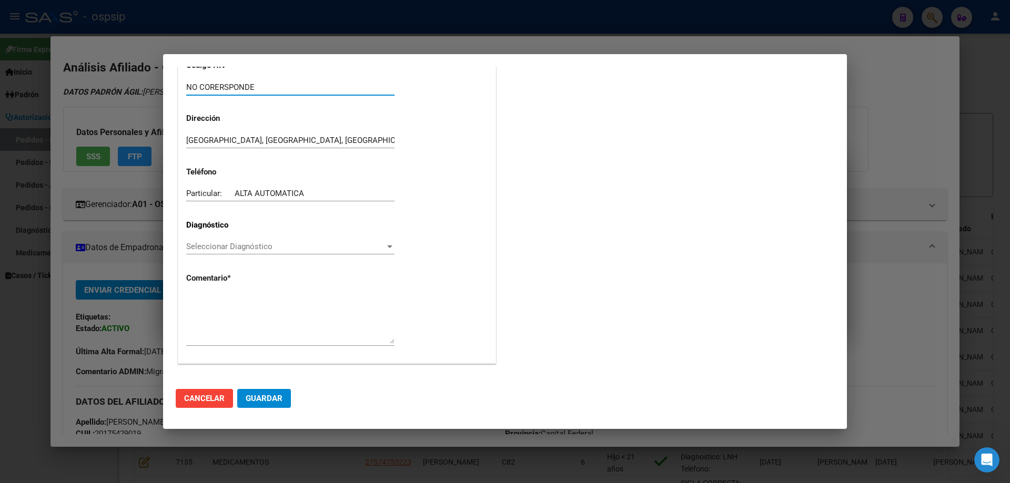
type input "NO CORERSPONDE"
click at [211, 248] on span "Seleccionar Diagnóstico" at bounding box center [285, 246] width 199 height 9
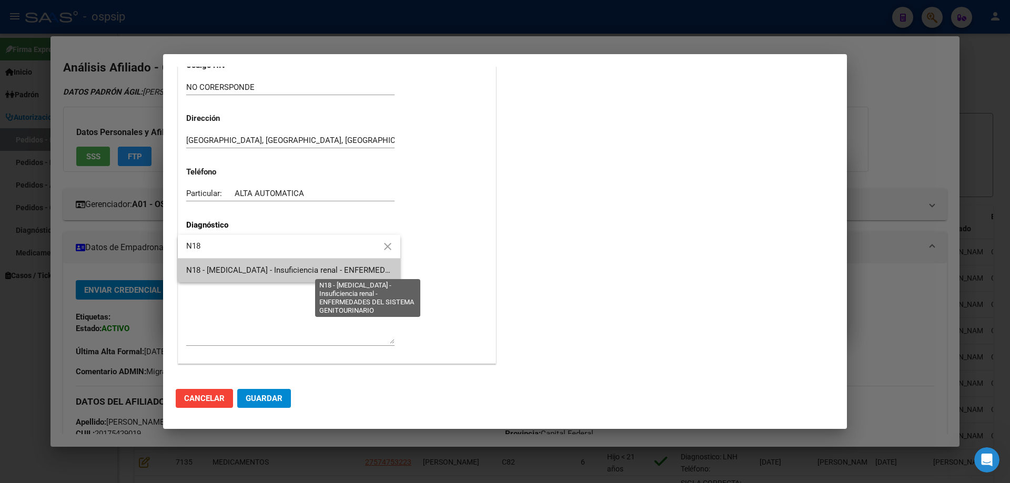
type input "N18"
click at [251, 272] on span "N18 - [MEDICAL_DATA] - Insuficiencia renal - ENFERMEDADES DEL SISTEMA GENITOURI…" at bounding box center [353, 270] width 335 height 9
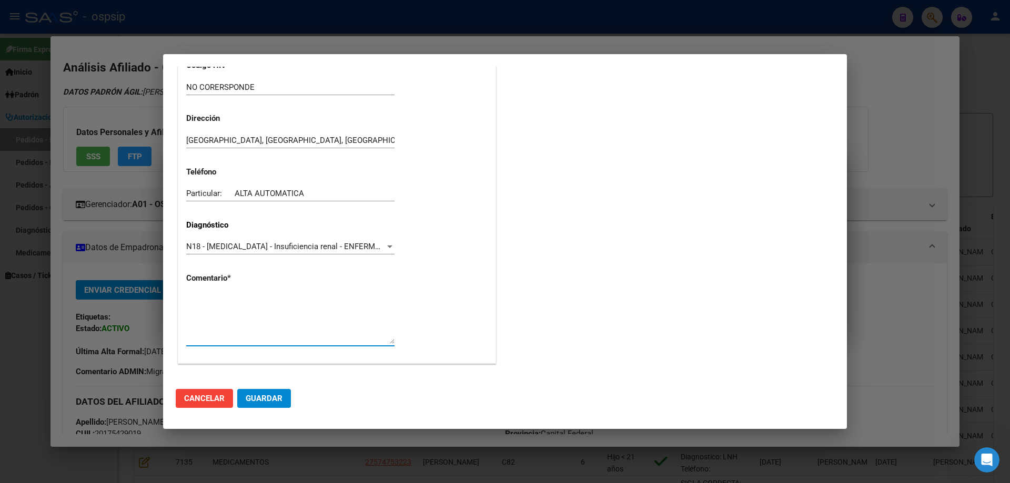
paste textarea "Diagnóstico: HIPOGALACTIA Médico Tratante: BEATRIZ MULLER Teléfono: 1138140013 …"
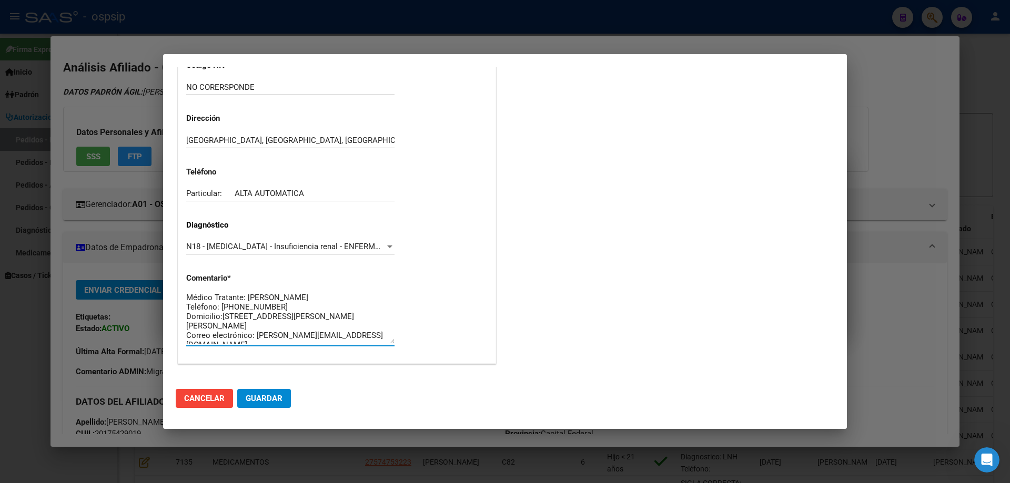
scroll to position [0, 0]
click at [294, 298] on textarea "Diagnóstico: HIPOGALACTIA Médico Tratante: BEATRIZ MULLER Teléfono: 1138140013 …" at bounding box center [290, 318] width 208 height 49
click at [316, 311] on textarea "Diagnóstico: ERC TERMINAL Médico Tratante: BEATRIZ MULLER Teléfono: 1138140013 …" at bounding box center [290, 318] width 208 height 49
click at [268, 316] on textarea "Diagnóstico: ERC TERMINAL Médico Tratante: JANET VELAZQUEZ Teléfono: 1138140013…" at bounding box center [290, 318] width 208 height 49
click at [358, 329] on textarea "Diagnóstico: ERC TERMINAL Médico Tratante: JANET VELAZQUEZ Teléfono: AGUARDANDO…" at bounding box center [290, 318] width 208 height 49
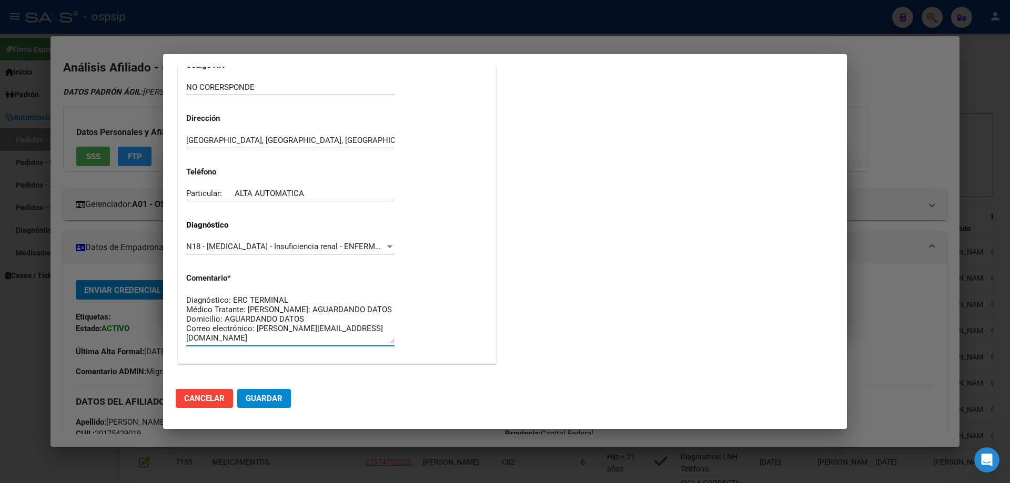
click at [366, 334] on textarea "Diagnóstico: ERC TERMINAL Médico Tratante: JANET VELAZQUEZ Teléfono: AGUARDANDO…" at bounding box center [290, 318] width 208 height 49
paste textarea "ibanezbrendajosefina@gmail.com"
click at [254, 327] on textarea "Diagnóstico: ERC TERMINAL Médico Tratante: JANET VELAZQUEZ Teléfono: AGUARDANDO…" at bounding box center [290, 318] width 208 height 49
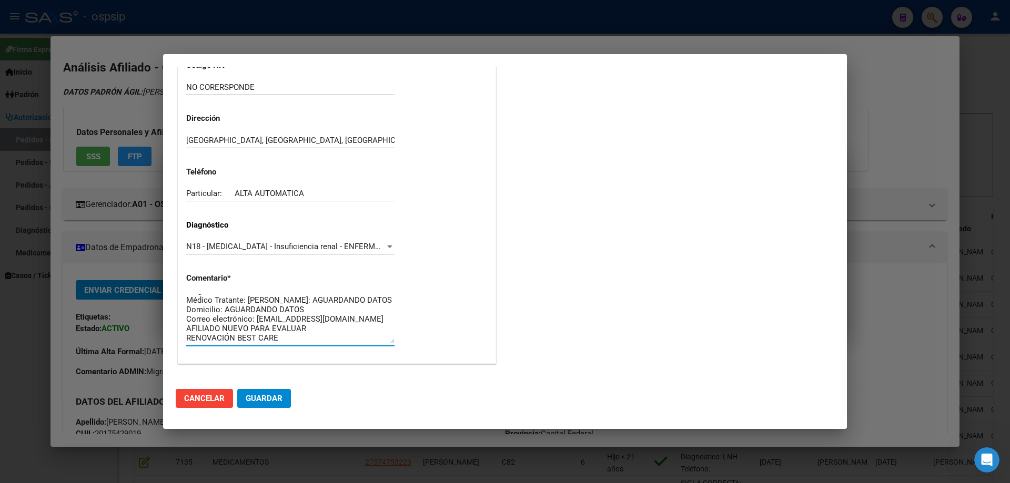
click at [236, 338] on textarea "Diagnóstico: ERC TERMINAL Médico Tratante: JANET VELAZQUEZ Teléfono: AGUARDANDO…" at bounding box center [290, 318] width 208 height 49
type textarea "Diagnóstico: ERC TERMINAL Médico Tratante: JANET VELAZQUEZ Teléfono: AGUARDANDO…"
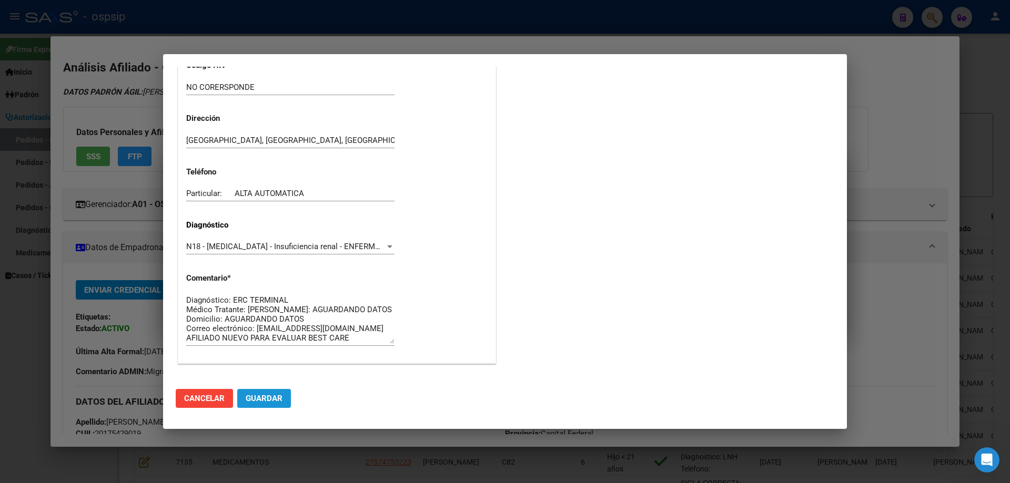
click at [262, 405] on button "Guardar" at bounding box center [264, 398] width 54 height 19
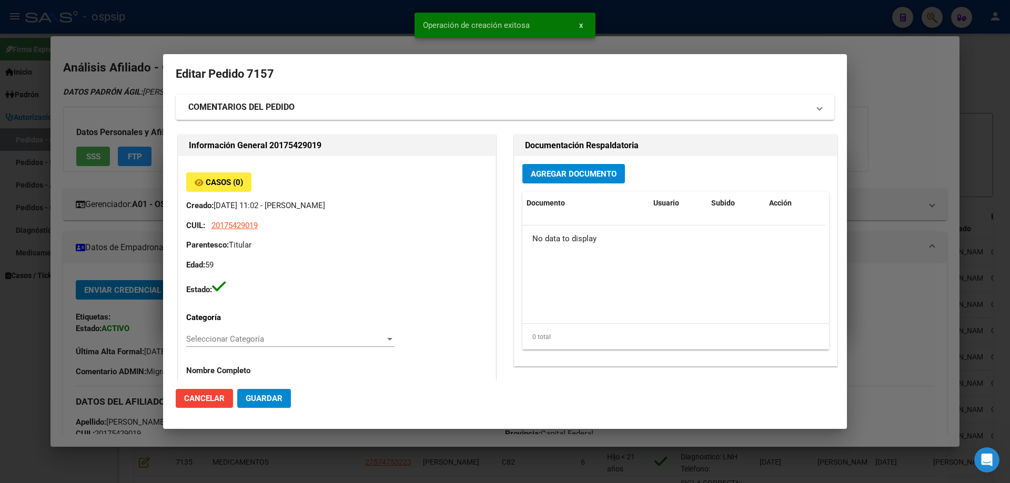
scroll to position [0, 0]
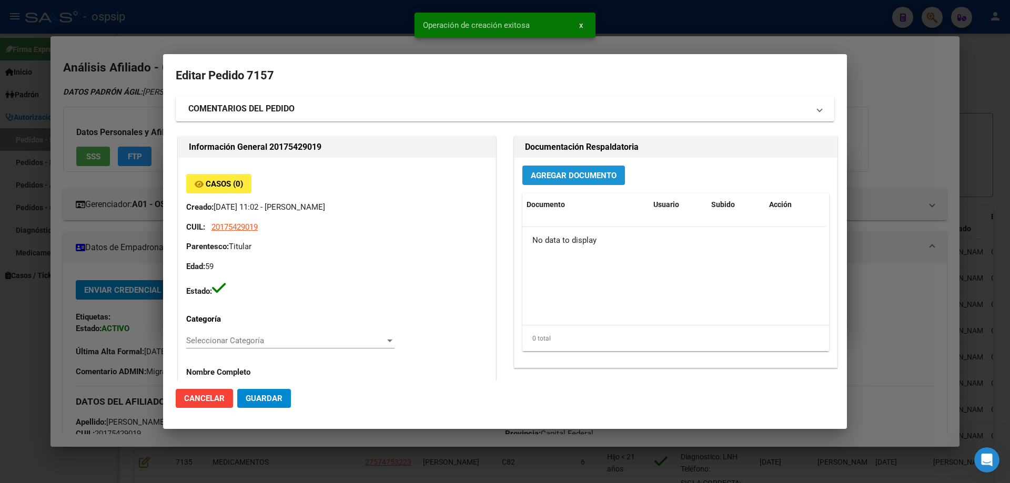
click at [559, 168] on button "Agregar Documento" at bounding box center [573, 175] width 103 height 19
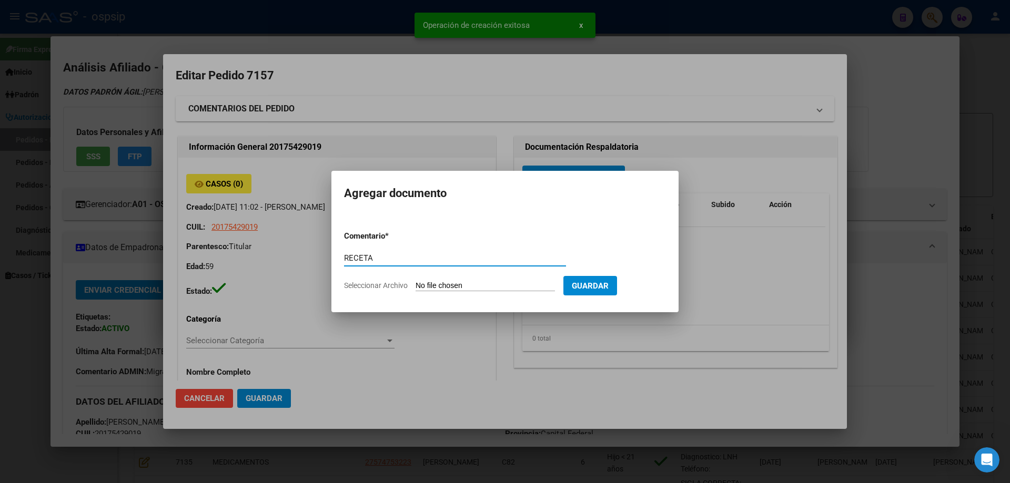
type input "RECETA"
click at [459, 293] on form "Comentario * RECETA Comentario Seleccionar Archivo Guardar" at bounding box center [505, 260] width 322 height 77
click at [459, 291] on form "Comentario * RECETA Comentario Seleccionar Archivo Guardar" at bounding box center [505, 260] width 322 height 77
click at [458, 287] on input "Seleccionar Archivo" at bounding box center [484, 286] width 139 height 10
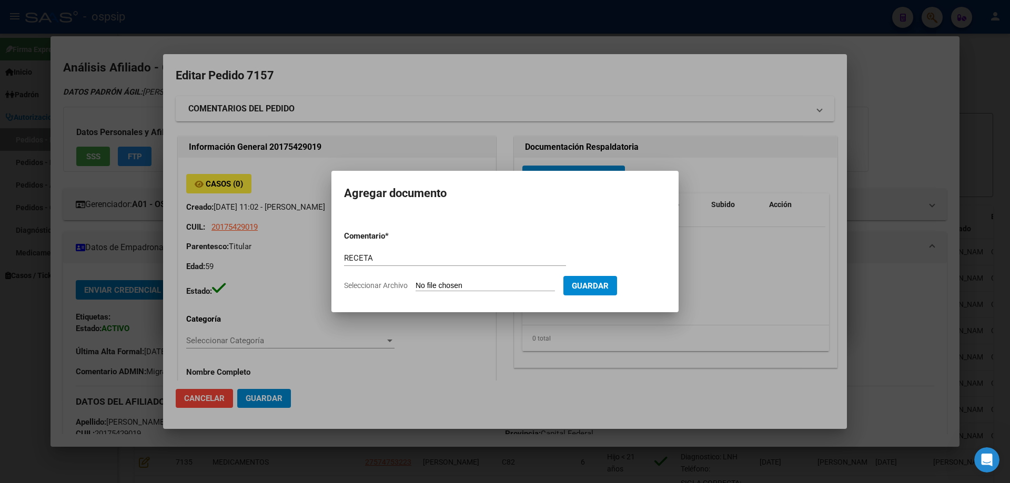
type input "C:\fakepath\1000066356 (1).jpg"
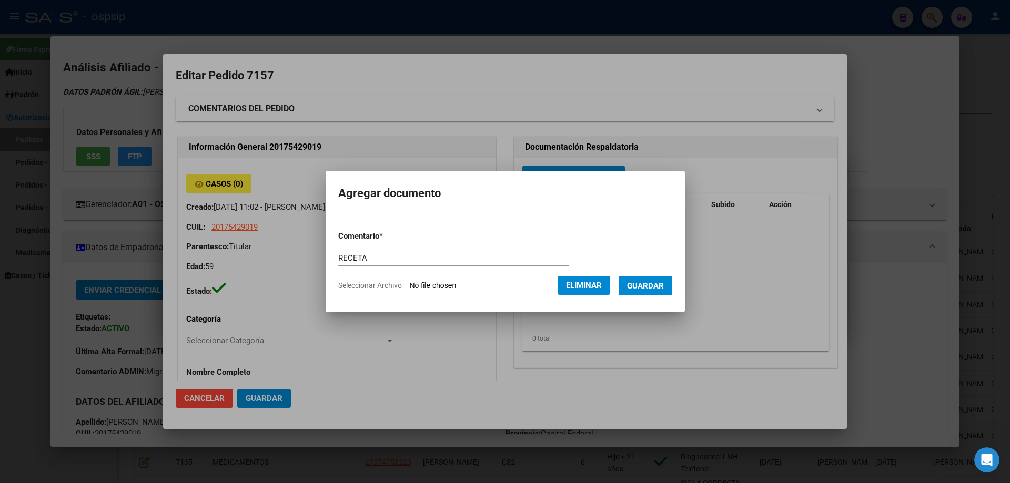
click at [651, 293] on button "Guardar" at bounding box center [645, 285] width 54 height 19
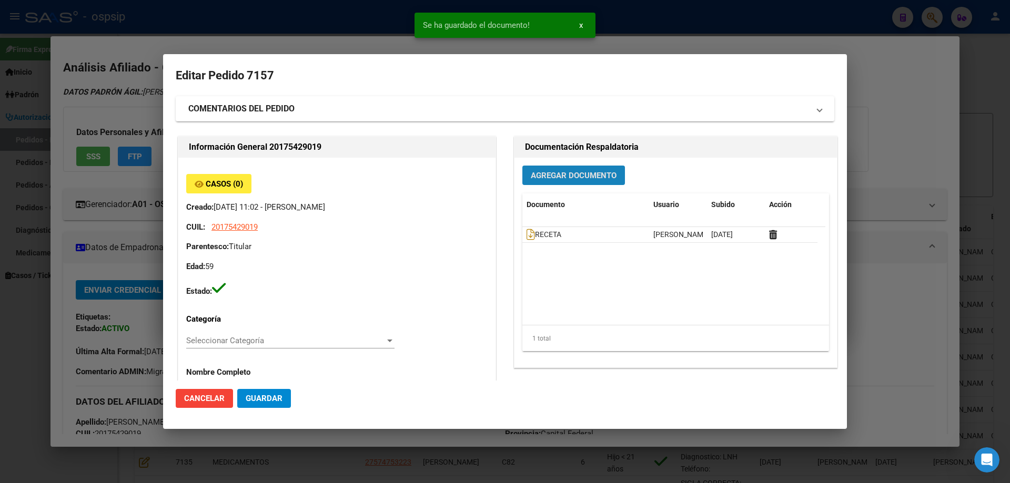
click at [563, 182] on button "Agregar Documento" at bounding box center [573, 175] width 103 height 19
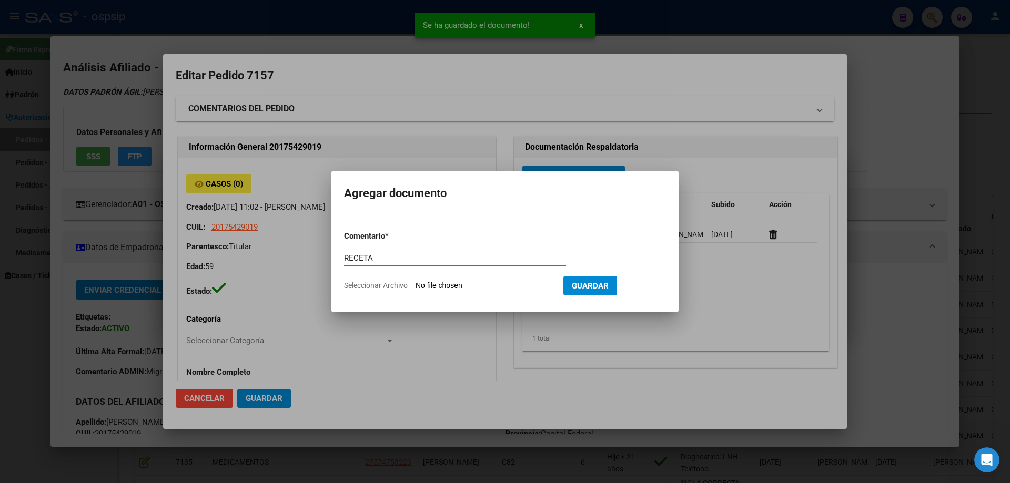
type input "RECETA"
click at [448, 287] on input "Seleccionar Archivo" at bounding box center [484, 286] width 139 height 10
type input "C:\fakepath\1000066355 (1).jpg"
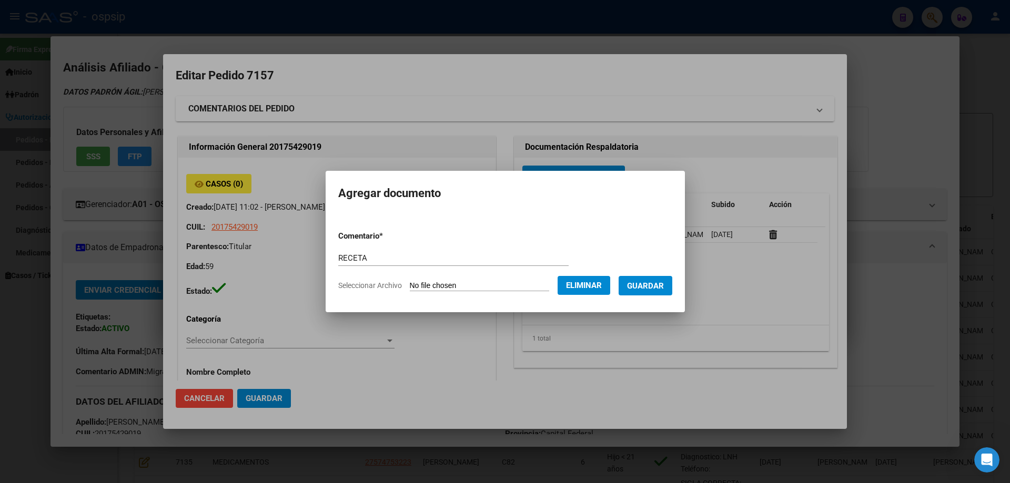
click at [657, 290] on span "Guardar" at bounding box center [645, 285] width 37 height 9
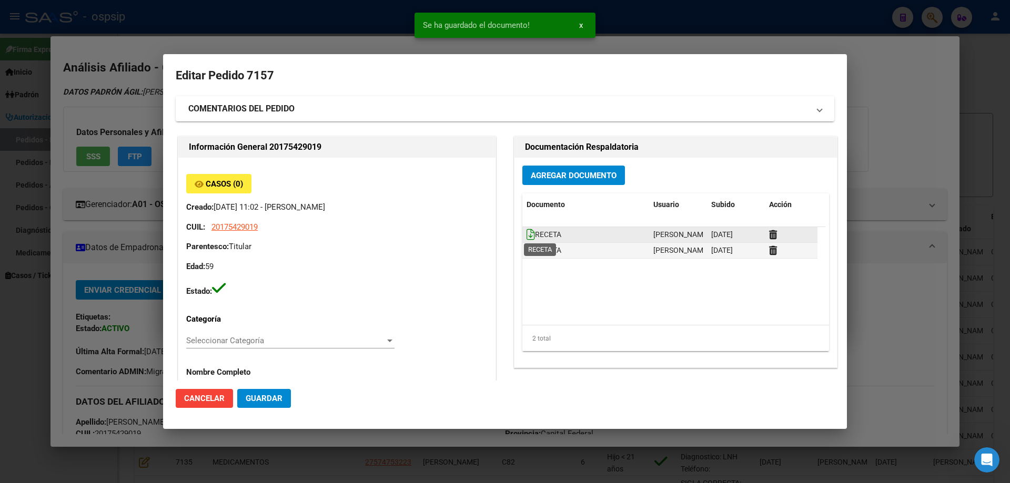
click at [529, 231] on icon at bounding box center [530, 235] width 8 height 12
click at [528, 251] on icon at bounding box center [530, 250] width 8 height 12
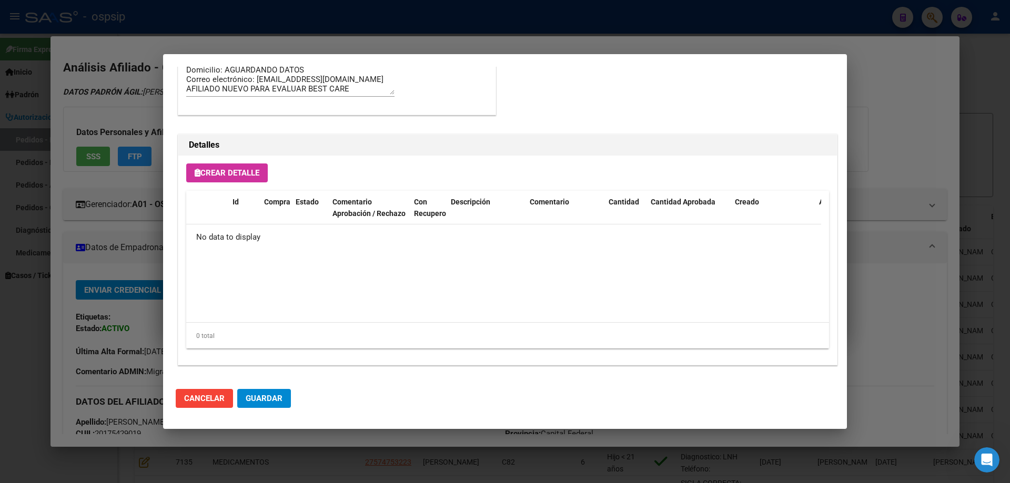
scroll to position [611, 0]
click at [232, 178] on button "Crear Detalle" at bounding box center [226, 171] width 81 height 19
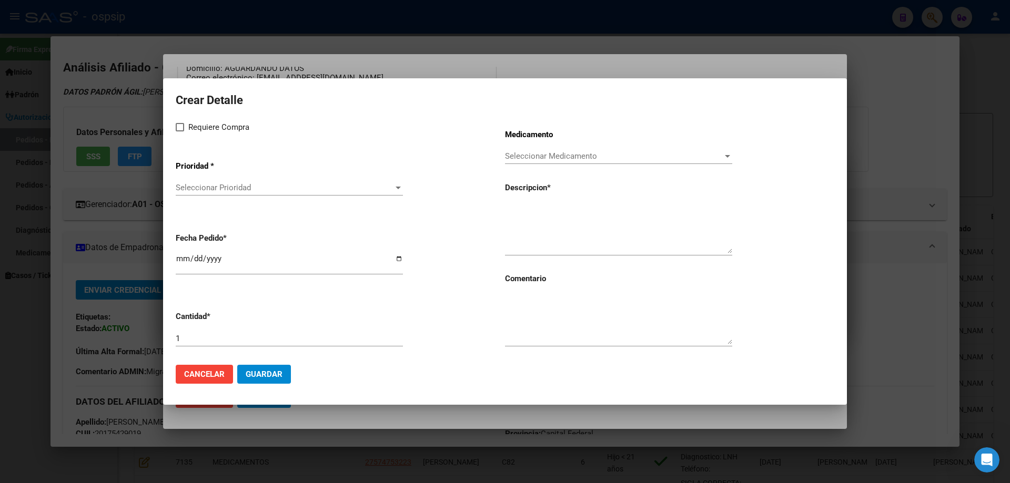
click at [180, 125] on span at bounding box center [180, 127] width 8 height 8
click at [180, 131] on input "Requiere Compra" at bounding box center [179, 131] width 1 height 1
checkbox input "true"
click at [202, 182] on div "Seleccionar Prioridad Seleccionar Prioridad" at bounding box center [289, 188] width 227 height 16
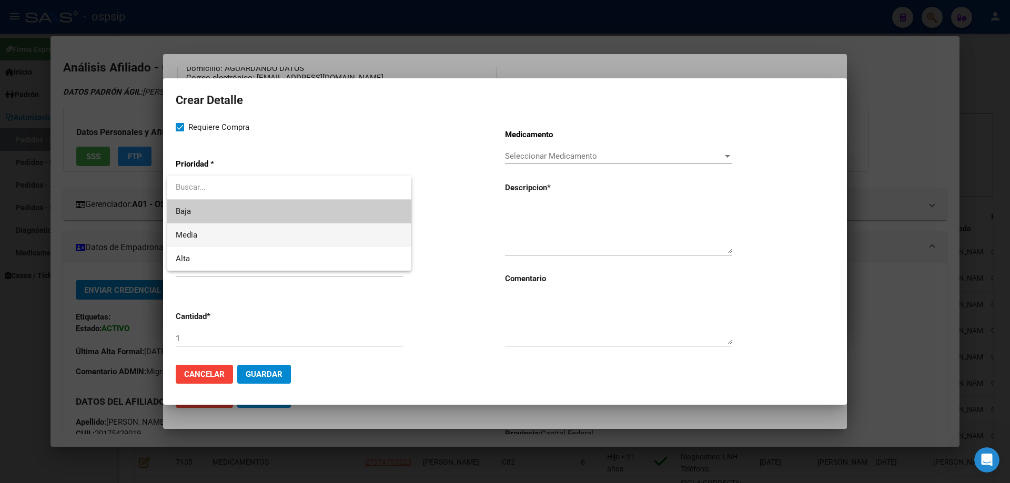
click at [211, 231] on span "Media" at bounding box center [289, 235] width 227 height 24
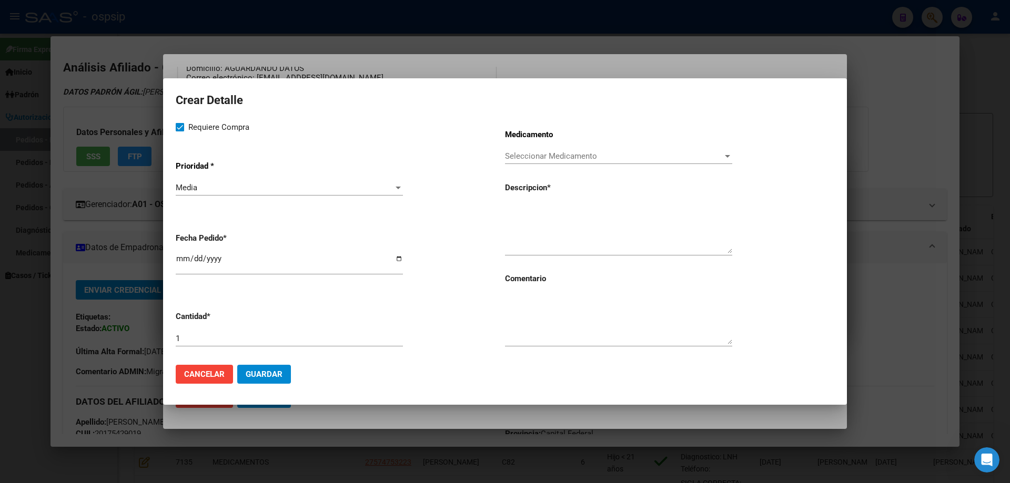
click at [769, 33] on div at bounding box center [505, 241] width 1010 height 483
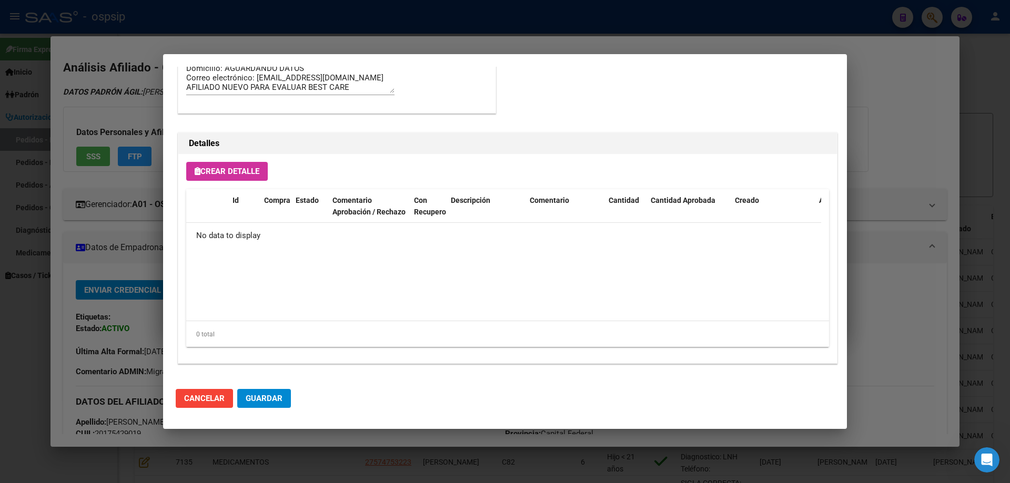
click at [247, 166] on button "Crear Detalle" at bounding box center [226, 171] width 81 height 19
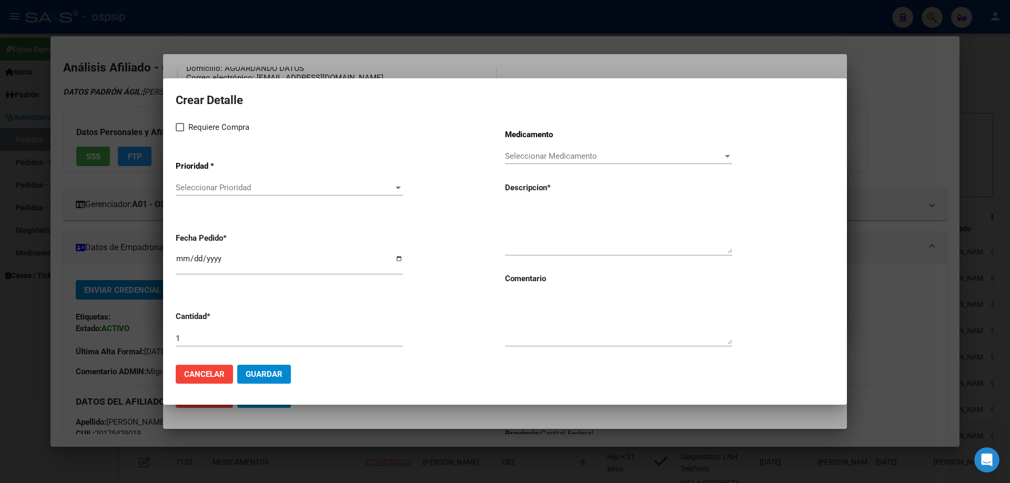
click at [178, 132] on label "Requiere Compra" at bounding box center [213, 127] width 74 height 13
click at [179, 132] on input "Requiere Compra" at bounding box center [179, 131] width 1 height 1
checkbox input "true"
click at [195, 186] on span "Seleccionar Prioridad" at bounding box center [285, 187] width 218 height 9
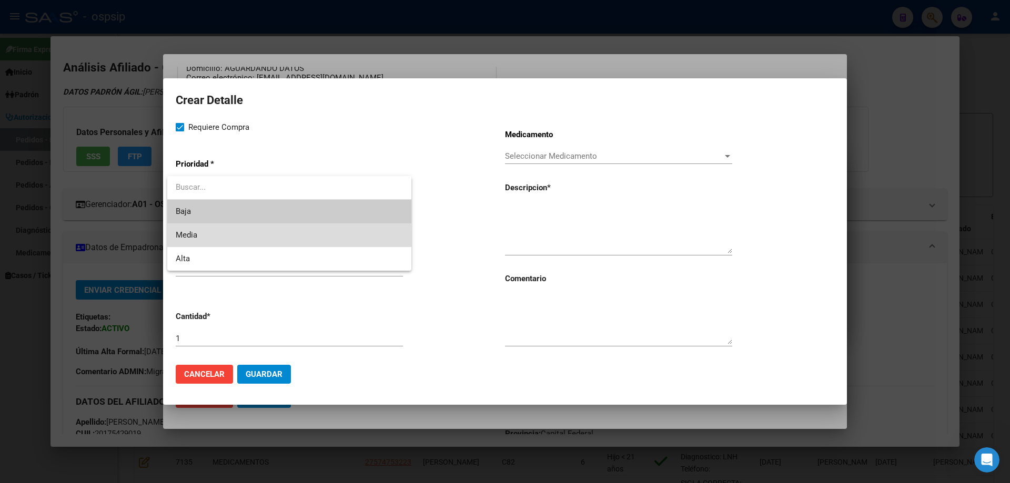
click at [202, 241] on span "Media" at bounding box center [289, 235] width 227 height 24
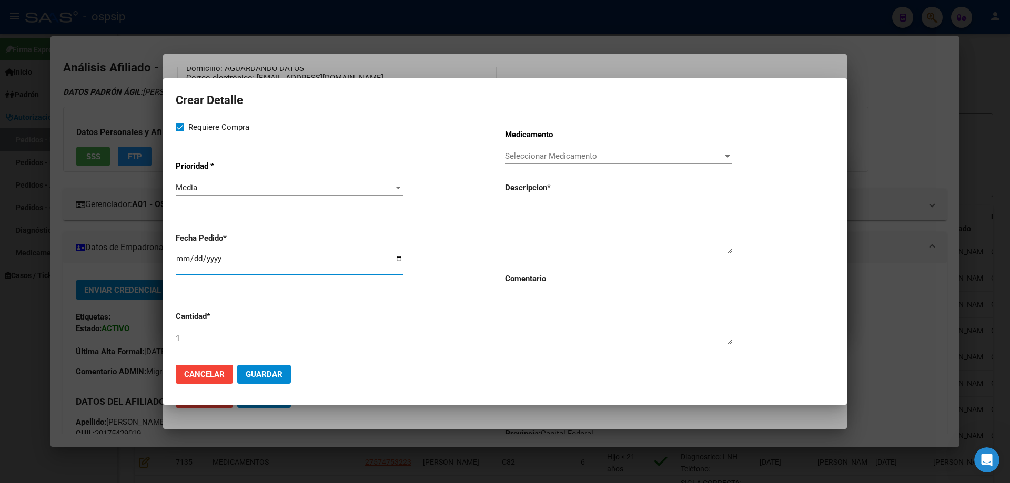
click at [182, 261] on input "[DATE]" at bounding box center [289, 262] width 227 height 17
type input "2025-09-27"
type input "2025-08-27"
click at [191, 339] on input "1" at bounding box center [289, 338] width 227 height 9
type input "4"
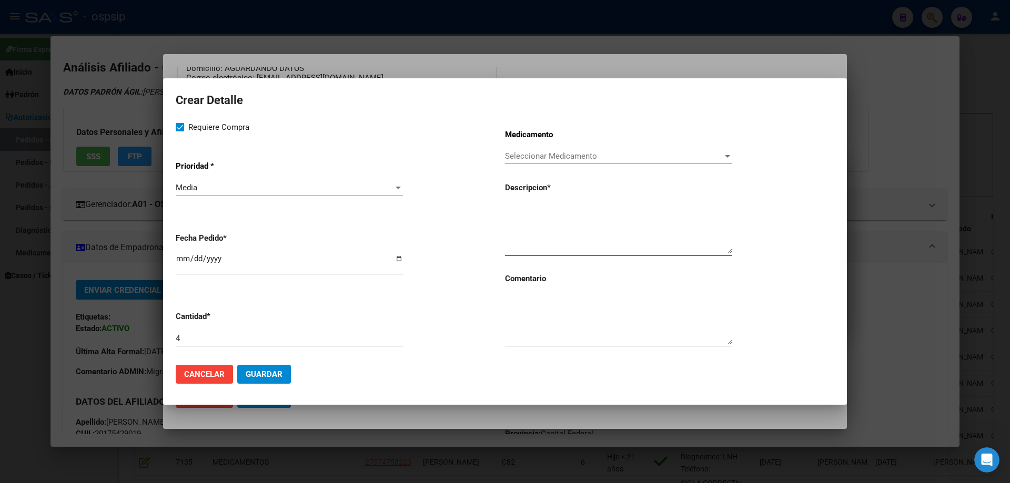
click at [518, 228] on textarea at bounding box center [618, 228] width 227 height 49
paste textarea "vainilla lata x 350 g"
type textarea "DIASIP vainilla lata x 350 g"
click at [519, 324] on textarea at bounding box center [618, 319] width 227 height 49
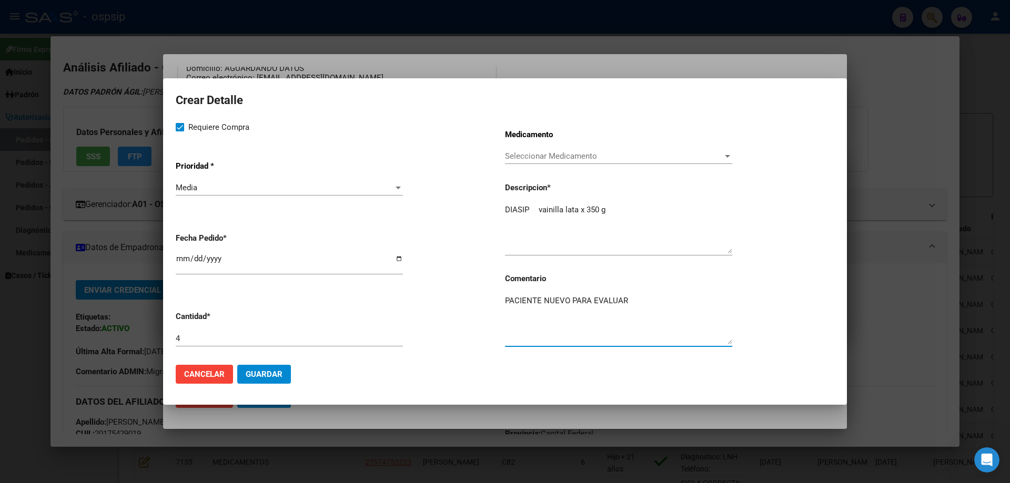
type textarea "PACIENTE NUEVO PARA EVALUAR"
click at [534, 209] on textarea "DIASIP vainilla lata x 350 g" at bounding box center [618, 228] width 227 height 49
type textarea "DIASIP vainilla lata x 350 g"
click at [642, 299] on textarea "PACIENTE NUEVO PARA EVALUAR" at bounding box center [618, 319] width 227 height 49
type textarea "PACIENTE NUEVO PARA EVALUAR"
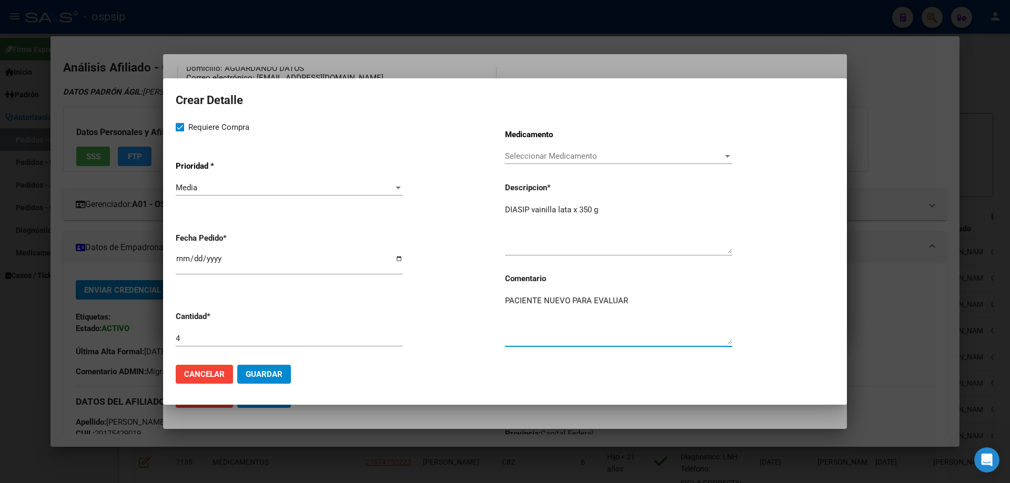
click at [263, 376] on span "Guardar" at bounding box center [264, 374] width 37 height 9
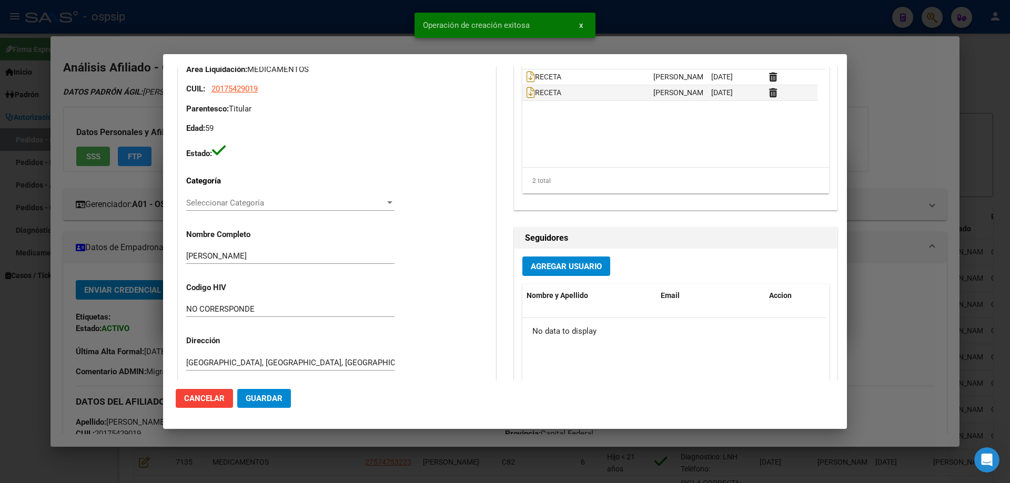
scroll to position [0, 0]
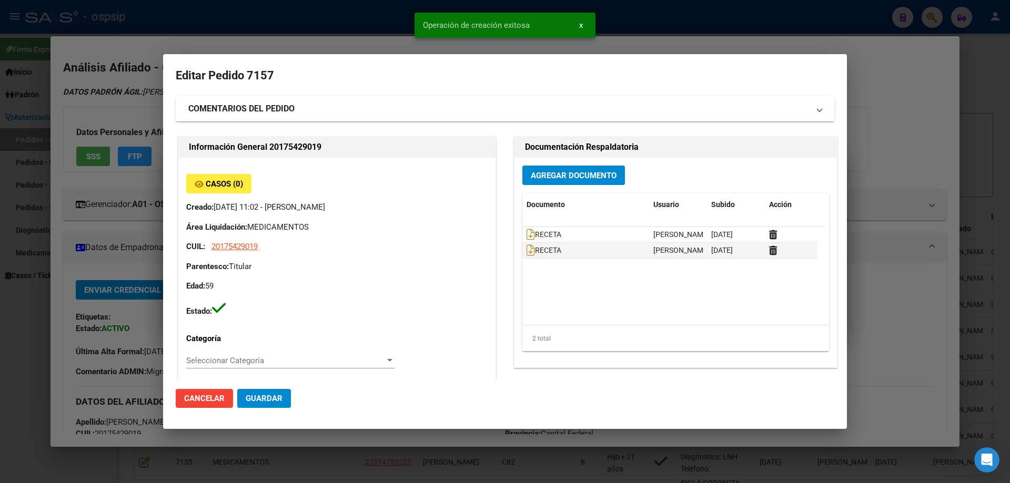
click at [218, 111] on strong "COMENTARIOS DEL PEDIDO" at bounding box center [241, 109] width 106 height 13
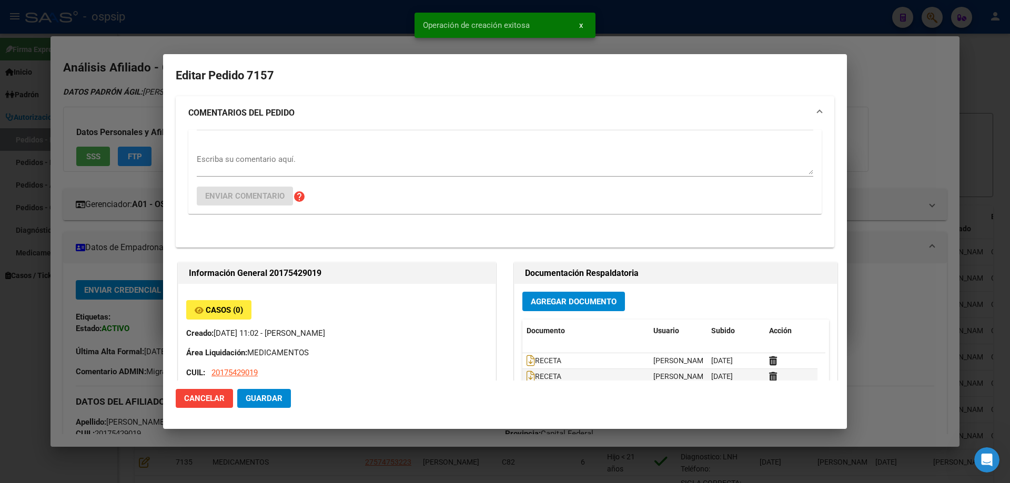
click at [213, 166] on textarea "Escriba su comentario aquí." at bounding box center [505, 164] width 616 height 21
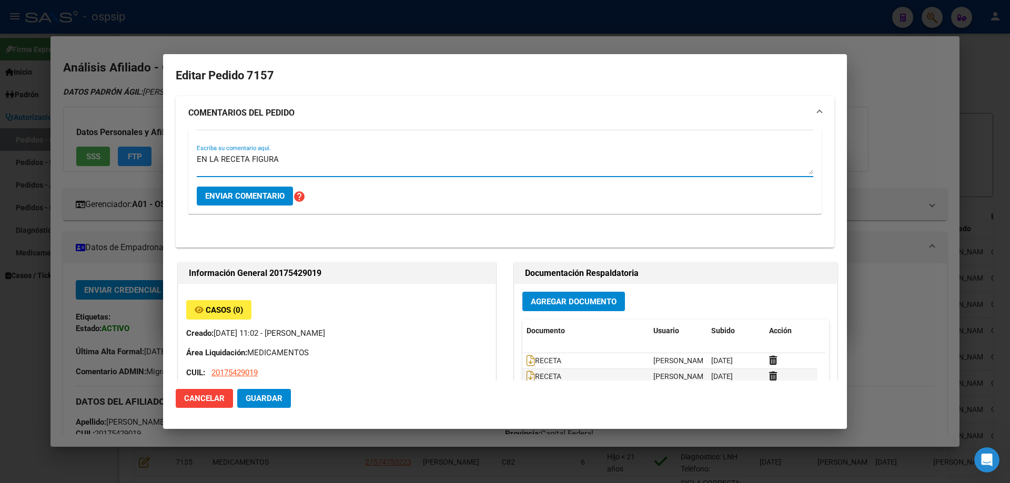
type textarea "EN LA RECETA FIGURA"
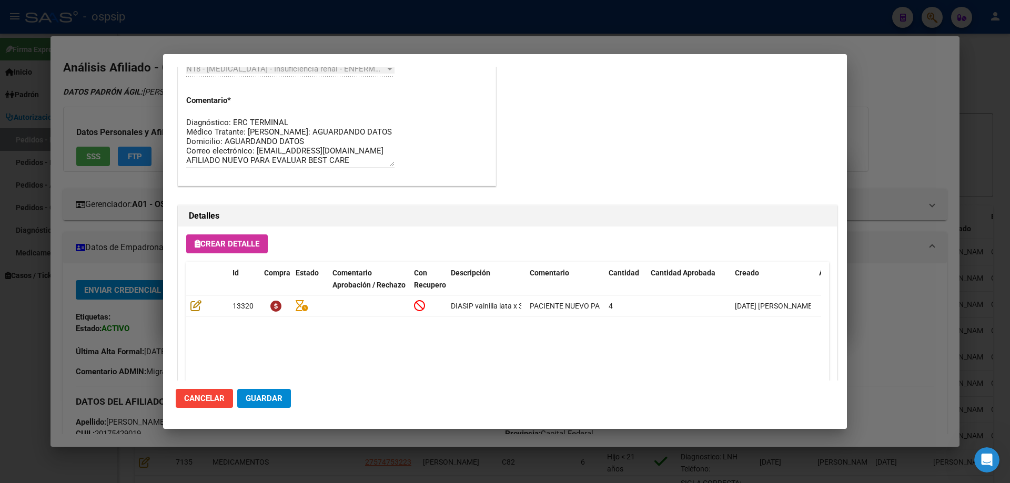
scroll to position [756, 0]
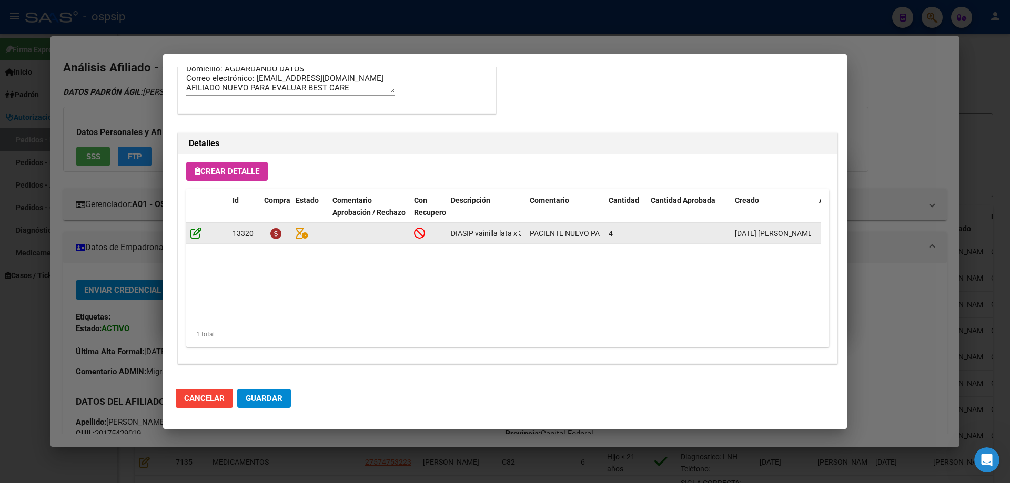
click at [196, 235] on icon at bounding box center [195, 233] width 11 height 12
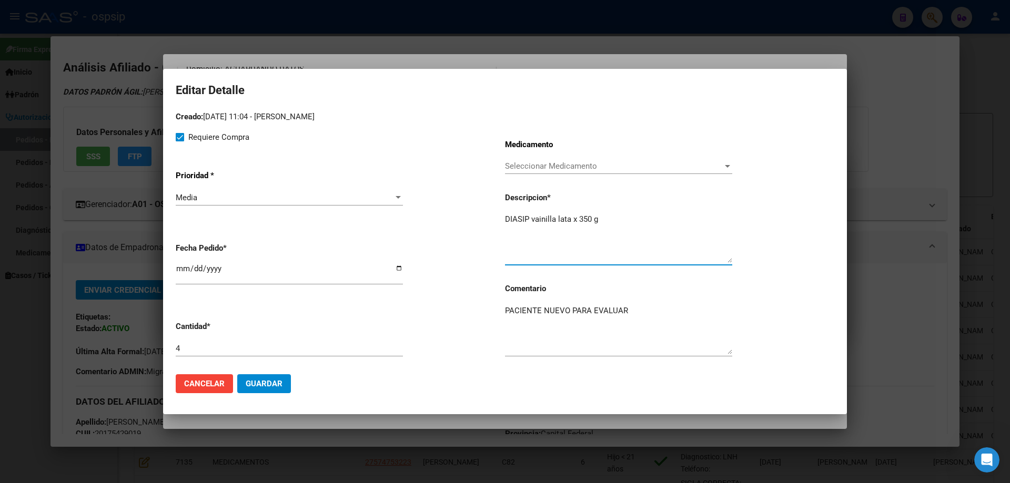
drag, startPoint x: 605, startPoint y: 217, endPoint x: 494, endPoint y: 226, distance: 111.3
click at [494, 226] on div "Requiere Compra Prioridad * Media Seleccionar Prioridad Fecha Pedido * 2025-08-…" at bounding box center [505, 249] width 658 height 236
paste textarea "proteínas+grasas+carbohid.+asoc."
paste textarea "vainilla lata x 350 g"
type textarea "proteínas+grasas+carbohid.+asoc. vainilla lata x 350 g"
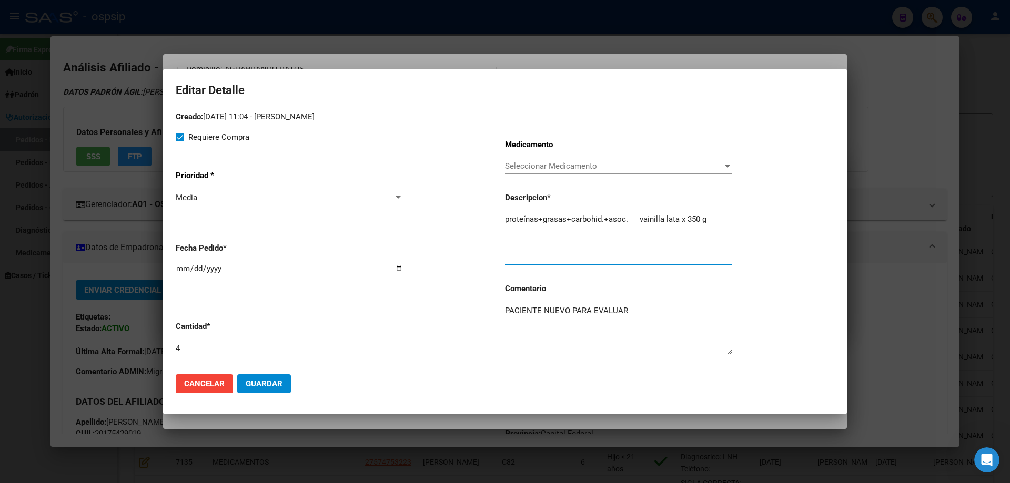
click at [273, 384] on span "Guardar" at bounding box center [264, 383] width 37 height 9
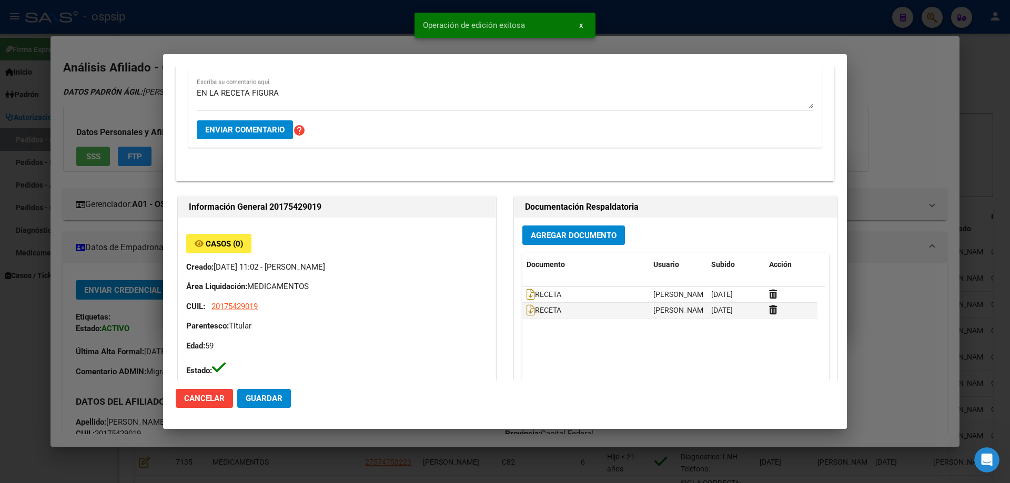
scroll to position [0, 0]
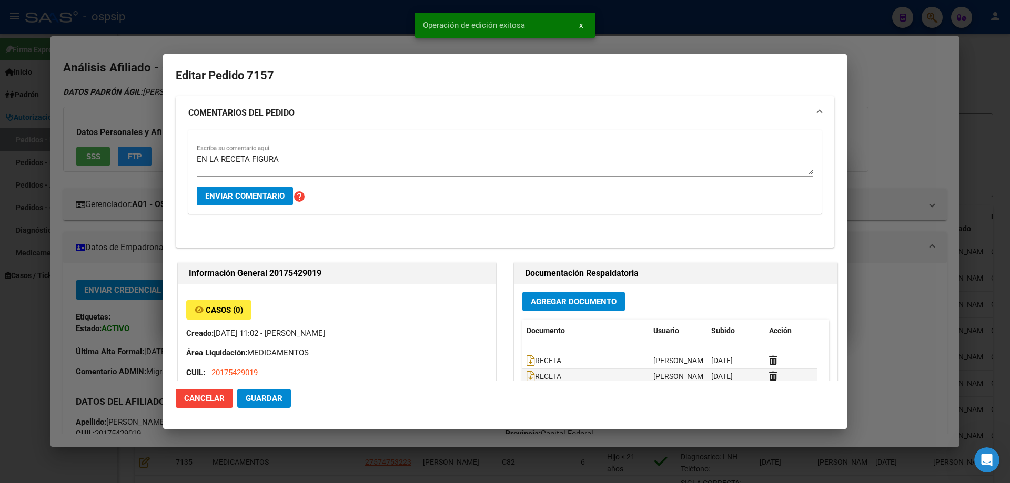
click at [292, 158] on textarea "EN LA RECETA FIGURA" at bounding box center [505, 164] width 616 height 21
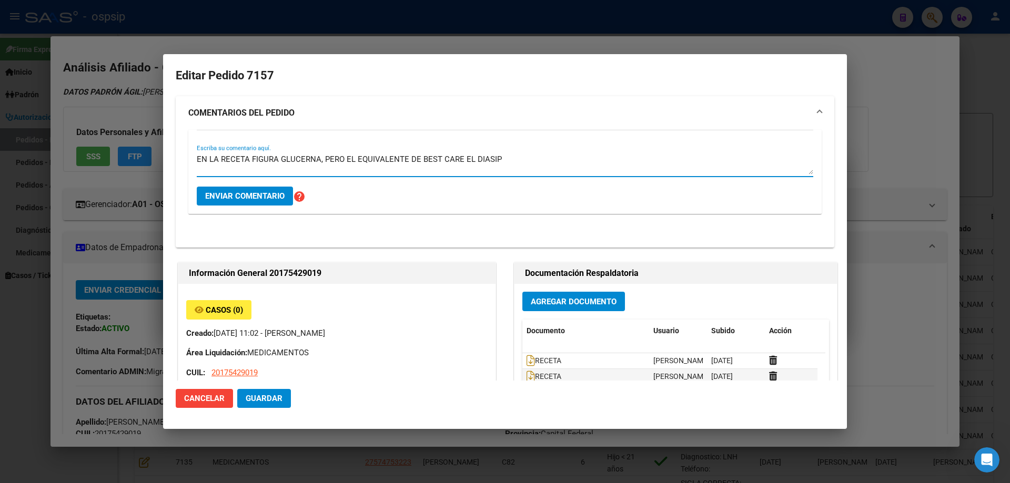
click at [465, 155] on textarea "EN LA RECETA FIGURA GLUCERNA, PERO EL EQUIVALENTE DE BEST CARE EL DIASIP" at bounding box center [505, 164] width 616 height 21
click at [468, 155] on textarea "EN LA RECETA FIGURA GLUCERNA, PERO EL EQUIVALENTE DE BEST CARE EL DIASIP" at bounding box center [505, 164] width 616 height 21
type textarea "EN LA RECETA FIGURA GLUCERNA, PERO EL EQUIVALENTE DE BEST CARE ES DIASIP"
click at [238, 201] on button "Enviar comentario" at bounding box center [245, 196] width 96 height 19
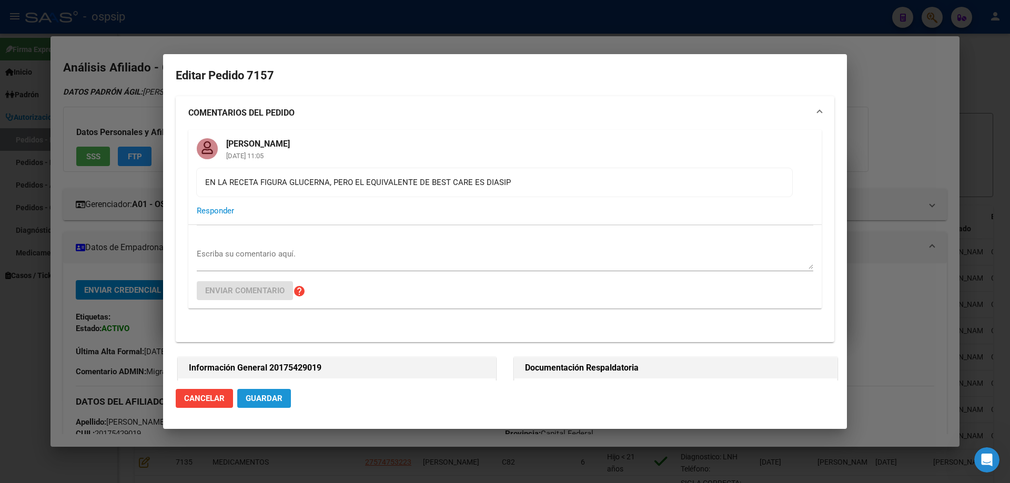
click at [278, 398] on span "Guardar" at bounding box center [264, 398] width 37 height 9
click at [276, 396] on span "Guardar" at bounding box center [264, 398] width 37 height 9
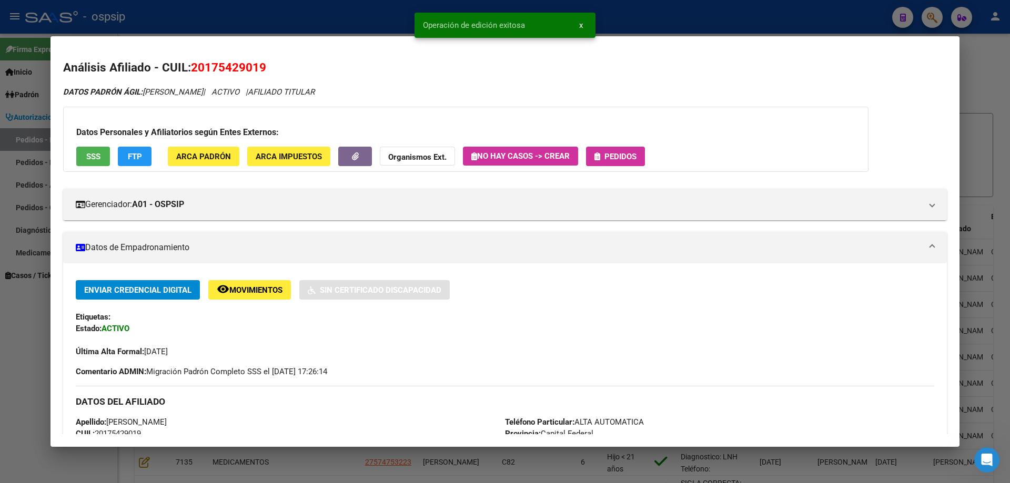
click at [636, 158] on span "Pedidos" at bounding box center [620, 156] width 32 height 9
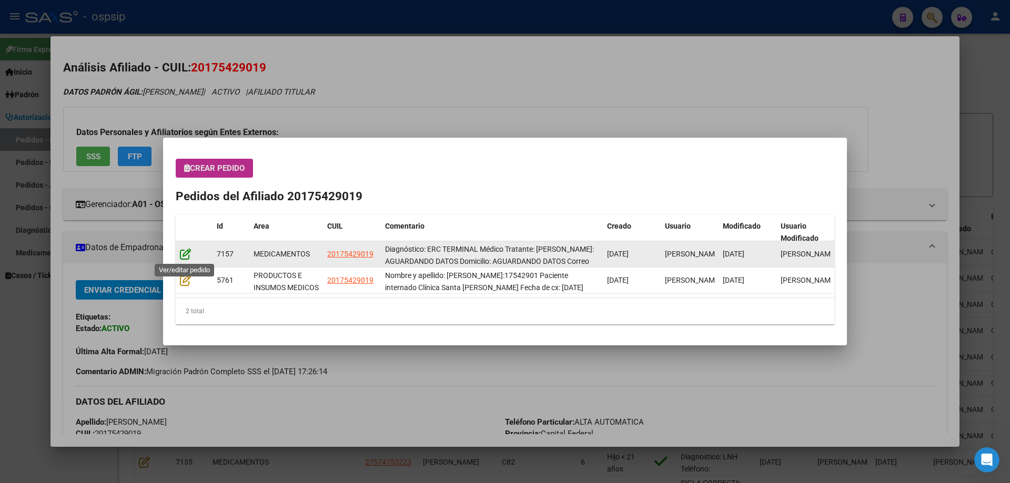
click at [187, 253] on icon at bounding box center [185, 254] width 11 height 12
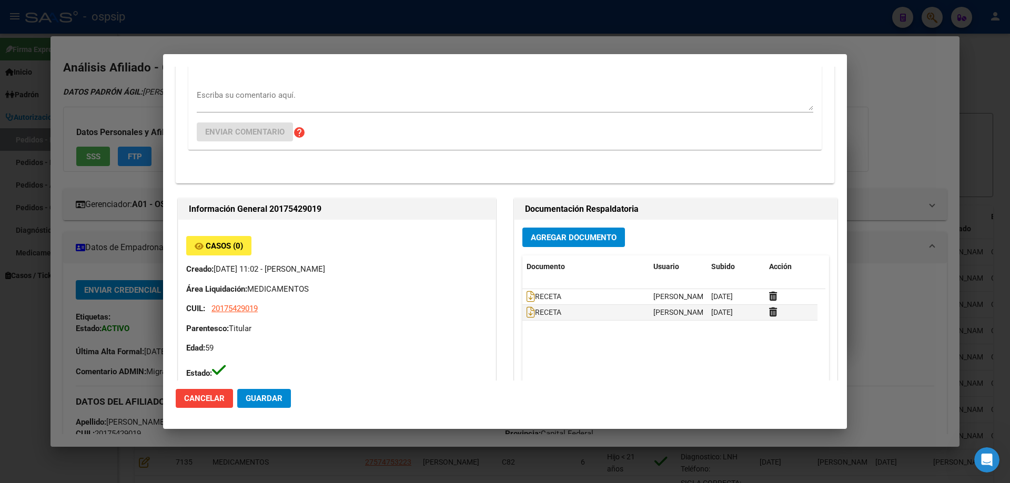
type input "Capital Federal, CABA, CAFAYATE 5000, Piso: 08, Departamento: E"
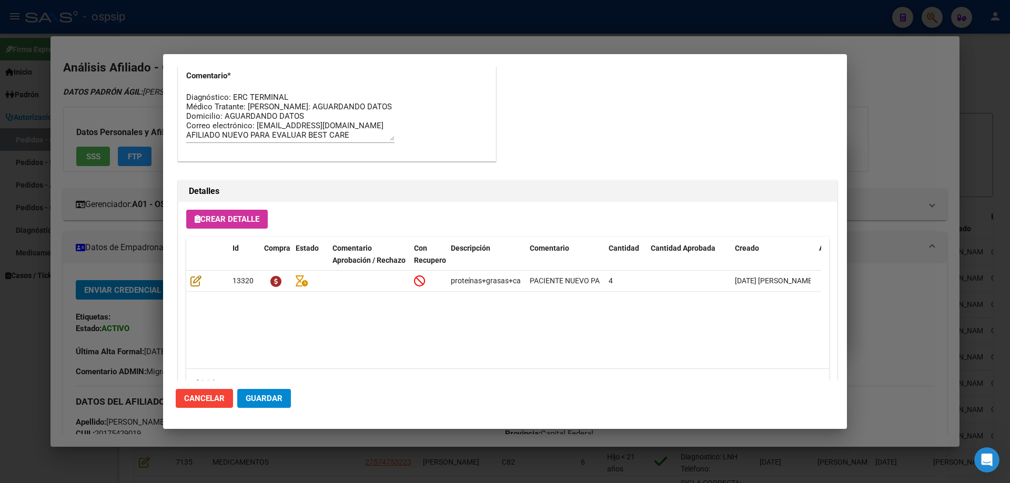
scroll to position [904, 0]
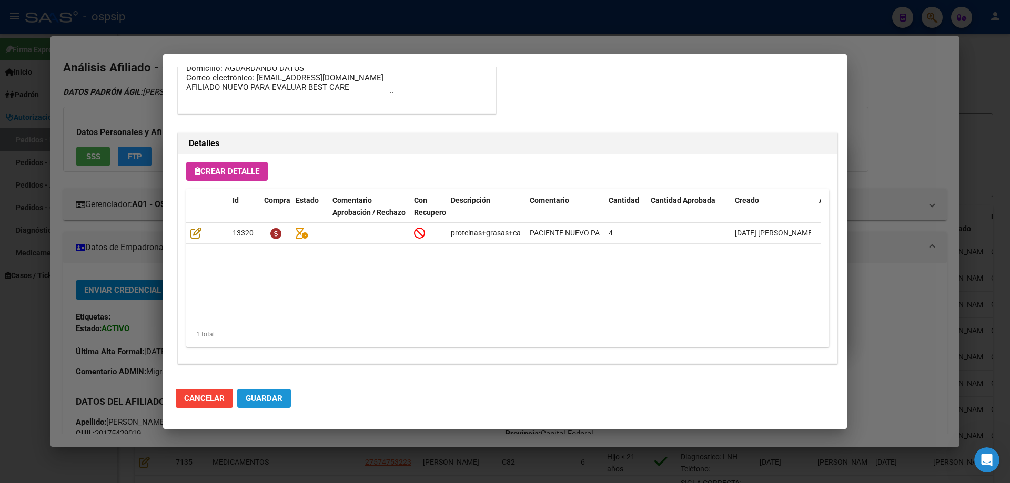
drag, startPoint x: 258, startPoint y: 396, endPoint x: 146, endPoint y: 2, distance: 410.3
click at [258, 394] on span "Guardar" at bounding box center [264, 398] width 37 height 9
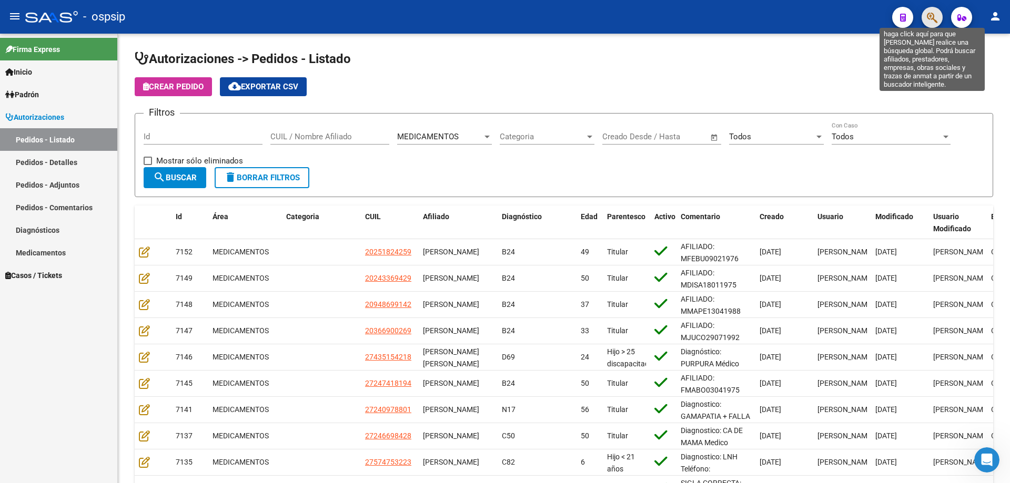
click at [929, 21] on icon "button" at bounding box center [931, 18] width 11 height 12
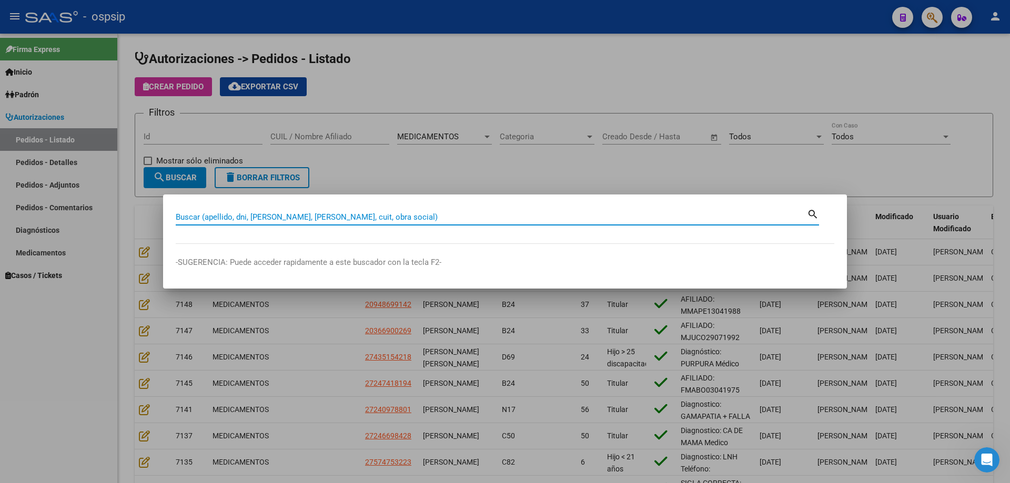
drag, startPoint x: 189, startPoint y: 223, endPoint x: 190, endPoint y: 218, distance: 5.5
paste input "27554924536"
type input "27554924536"
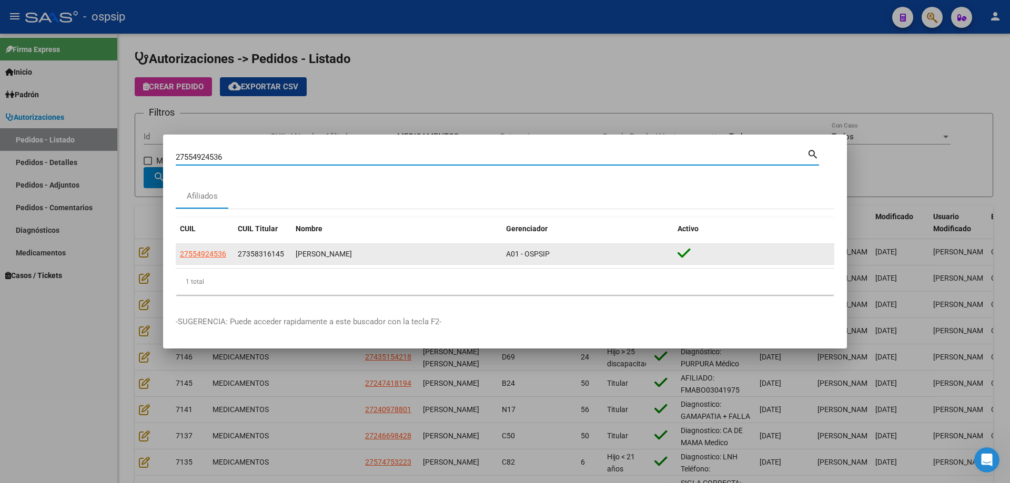
click at [225, 251] on span "27554924536" at bounding box center [203, 254] width 46 height 8
type textarea "27554924536"
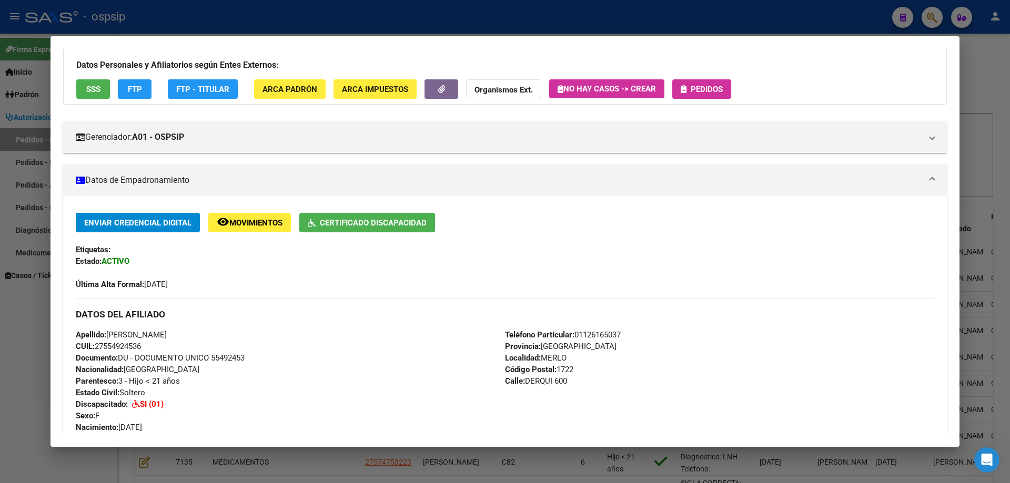
scroll to position [158, 0]
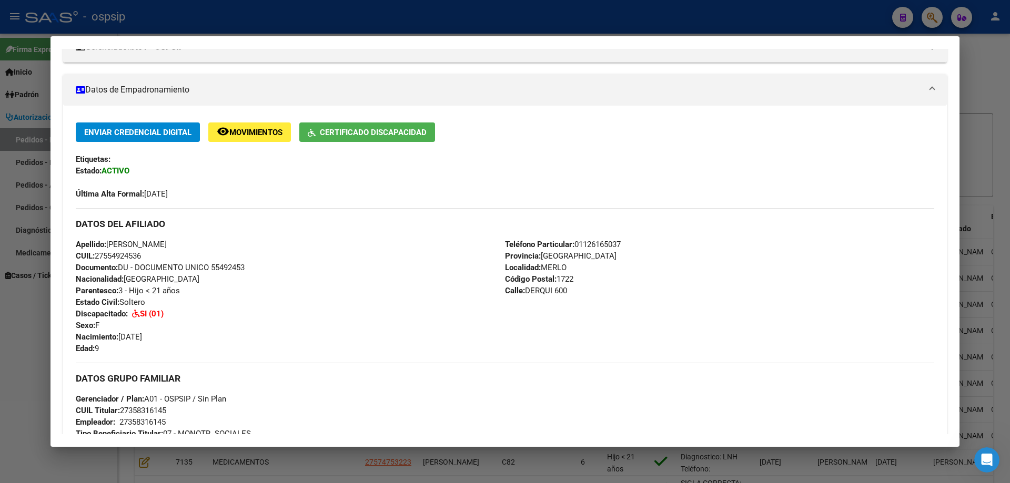
drag, startPoint x: 210, startPoint y: 267, endPoint x: 237, endPoint y: 266, distance: 26.9
click at [281, 272] on div "Apellido: CATRINA FRANCESCA LEAL CUIL: 27554924536 Documento: DU - DOCUMENTO UN…" at bounding box center [290, 297] width 429 height 116
copy span "55492453"
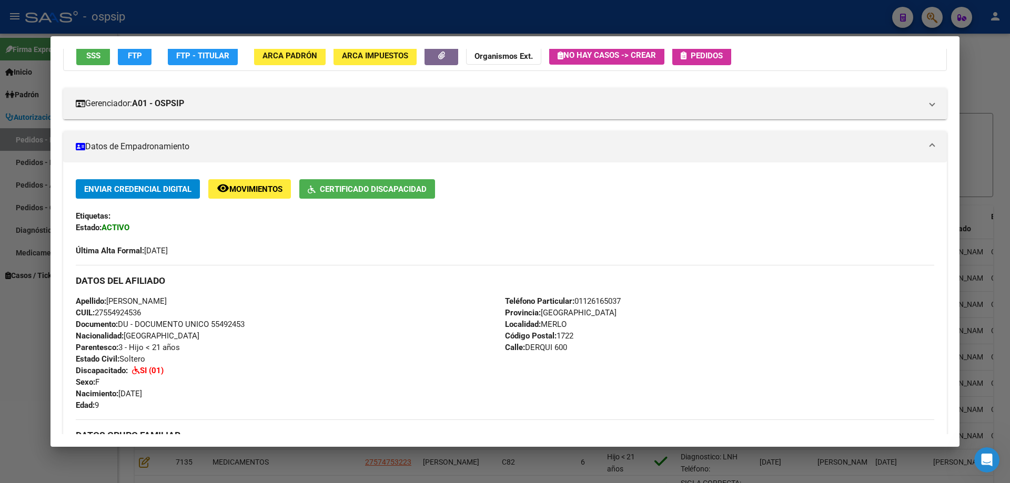
scroll to position [0, 0]
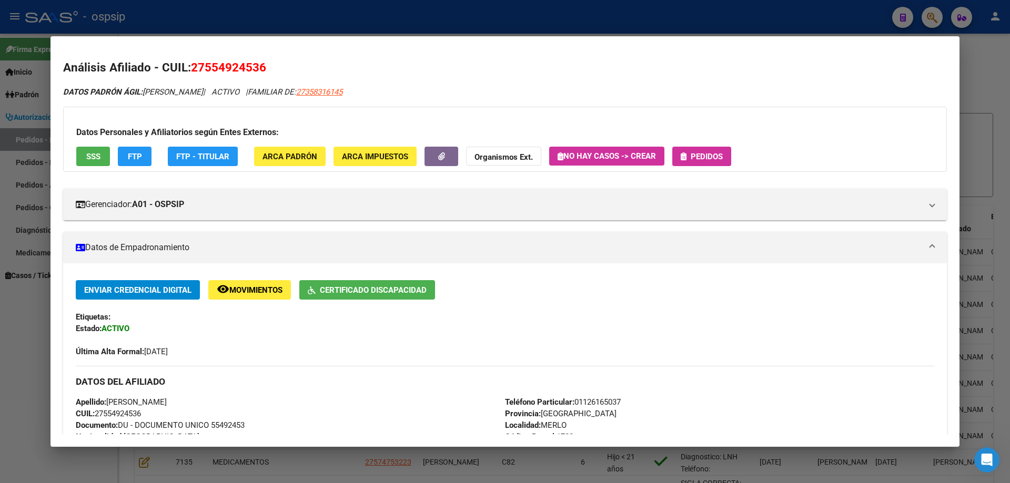
click at [686, 157] on icon "button" at bounding box center [683, 156] width 6 height 8
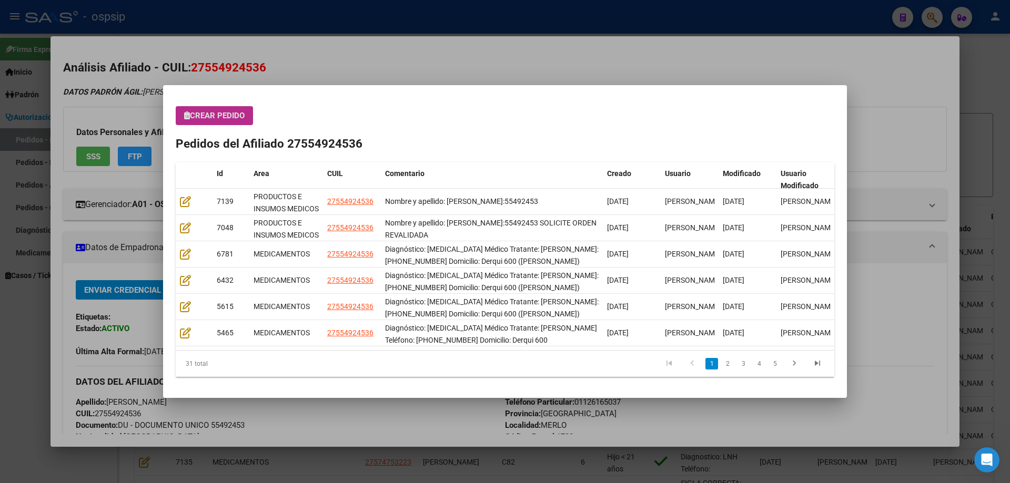
click at [225, 115] on span "Crear Pedido" at bounding box center [214, 115] width 60 height 9
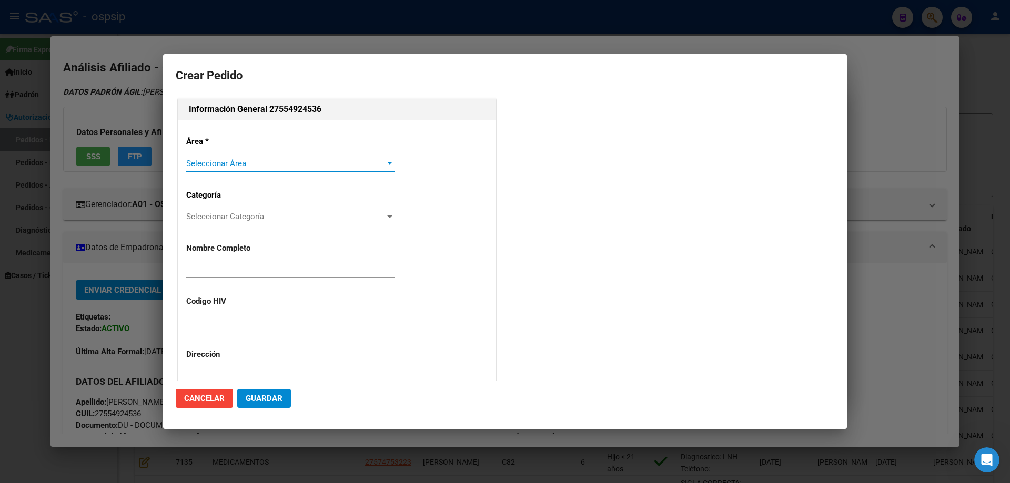
type input "CATRINA FRANCESCA LEAL"
type input "NO CORRESPONDE"
type input "Buenos Aires, MERLO, DERQUI 600"
type input "Particular: 01126165037"
type input "BUENOS AIRES, MERLO, DERQUI 600"
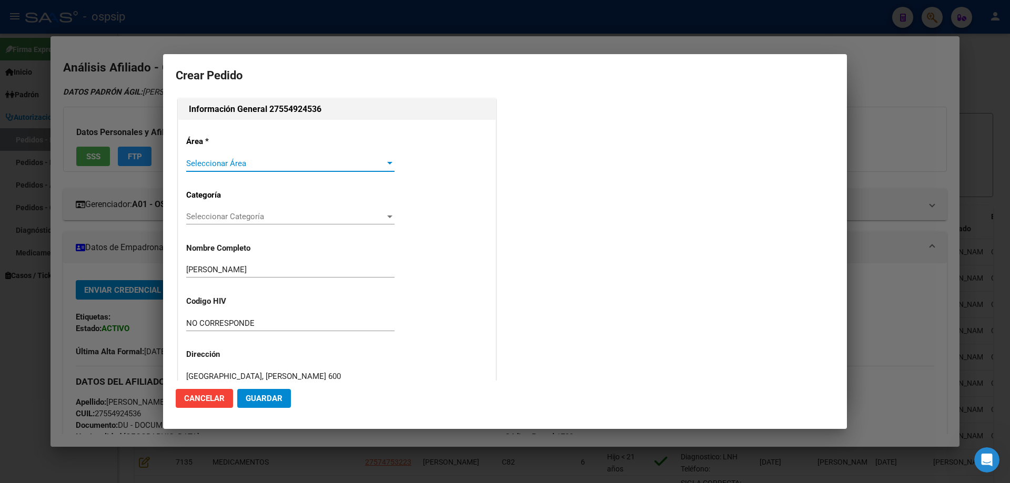
click at [216, 164] on span "Seleccionar Área" at bounding box center [285, 163] width 199 height 9
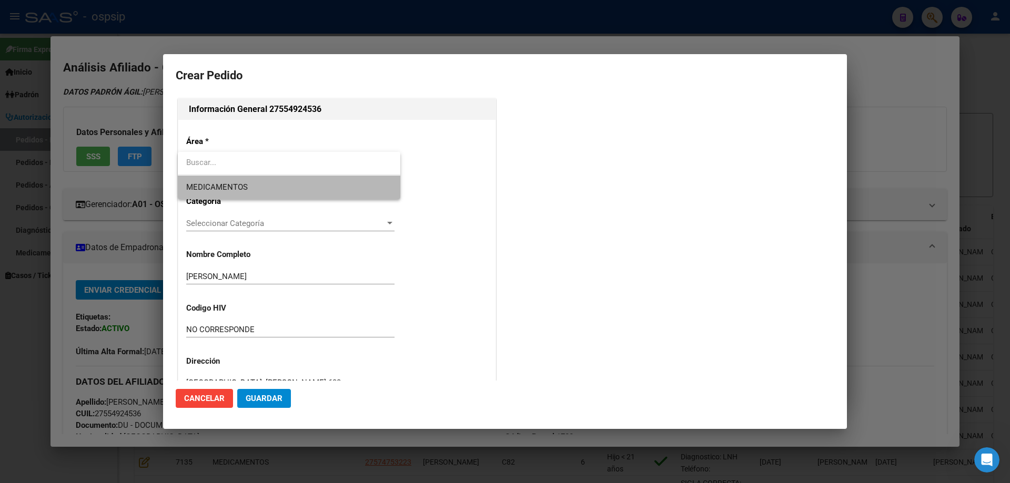
click at [212, 183] on span "MEDICAMENTOS" at bounding box center [217, 186] width 62 height 9
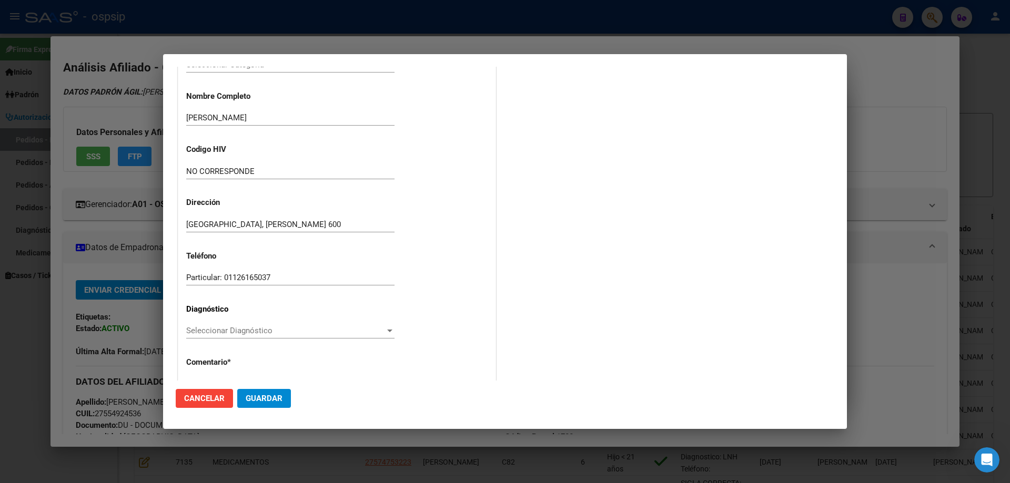
scroll to position [158, 0]
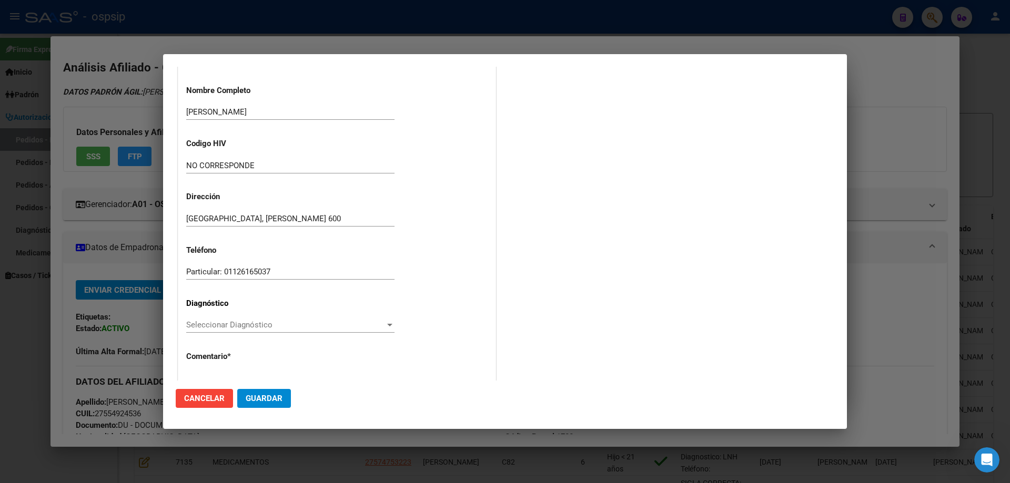
click at [209, 324] on span "Seleccionar Diagnóstico" at bounding box center [285, 324] width 199 height 9
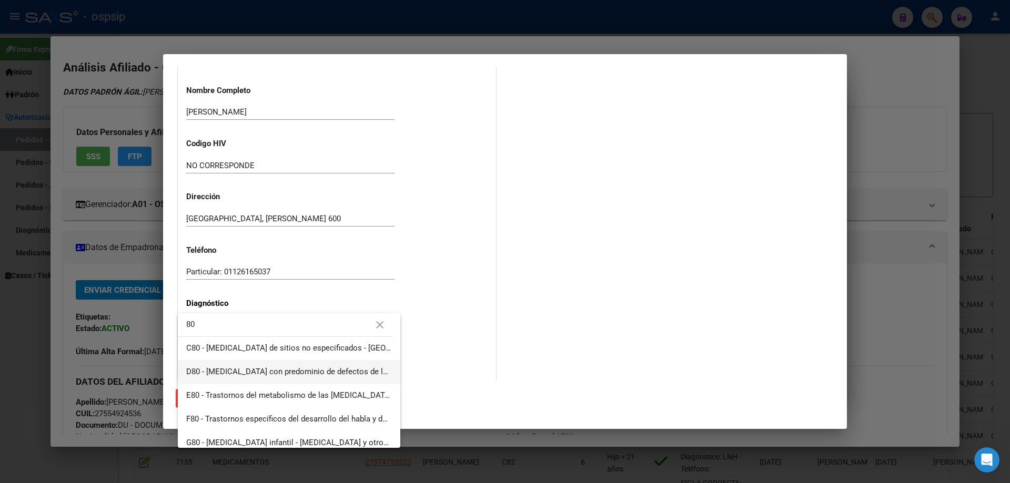
scroll to position [105, 0]
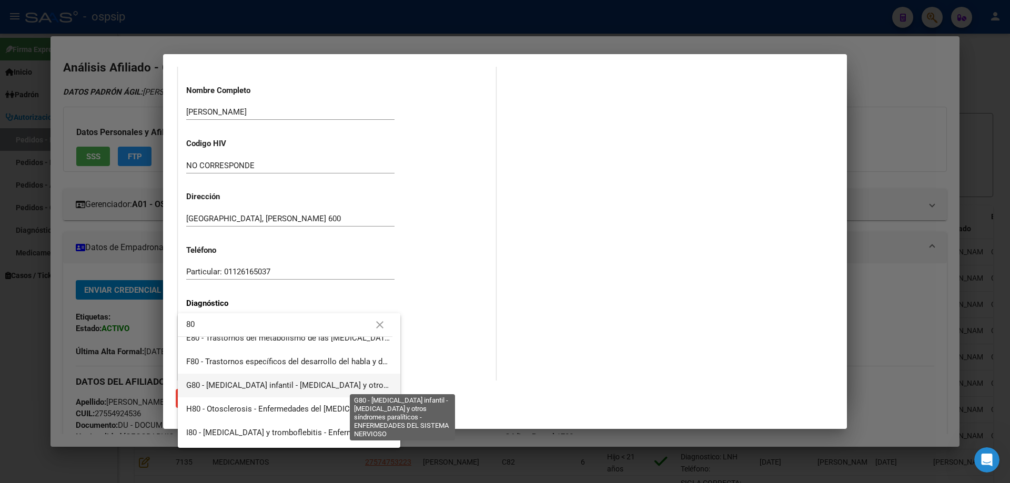
type input "80"
click at [239, 384] on span "G80 - [MEDICAL_DATA] infantil - [MEDICAL_DATA] y otros síndromes paralíticos - …" at bounding box center [405, 385] width 439 height 9
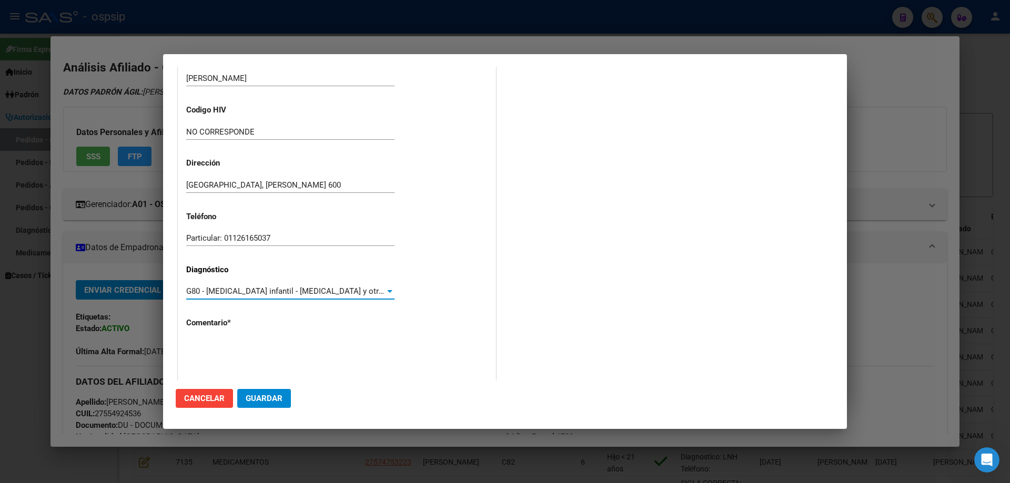
scroll to position [236, 0]
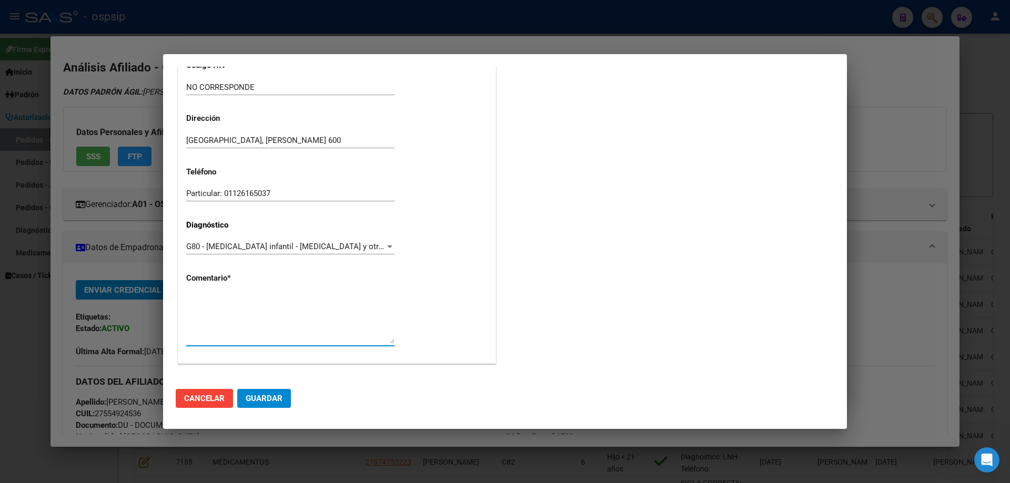
paste textarea "Diagnóstico: Parálisis Cerebral Médico Tratante: ZUBIETA Teléfono: 11-33848129 …"
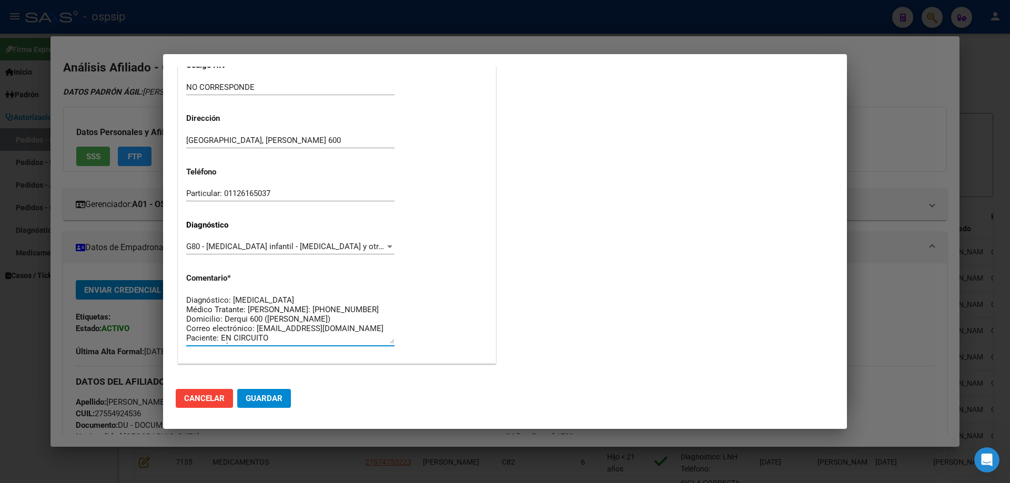
type textarea "Diagnóstico: Parálisis Cerebral Médico Tratante: ZUBIETA Teléfono: 11-33848129 …"
click at [282, 401] on button "Guardar" at bounding box center [264, 398] width 54 height 19
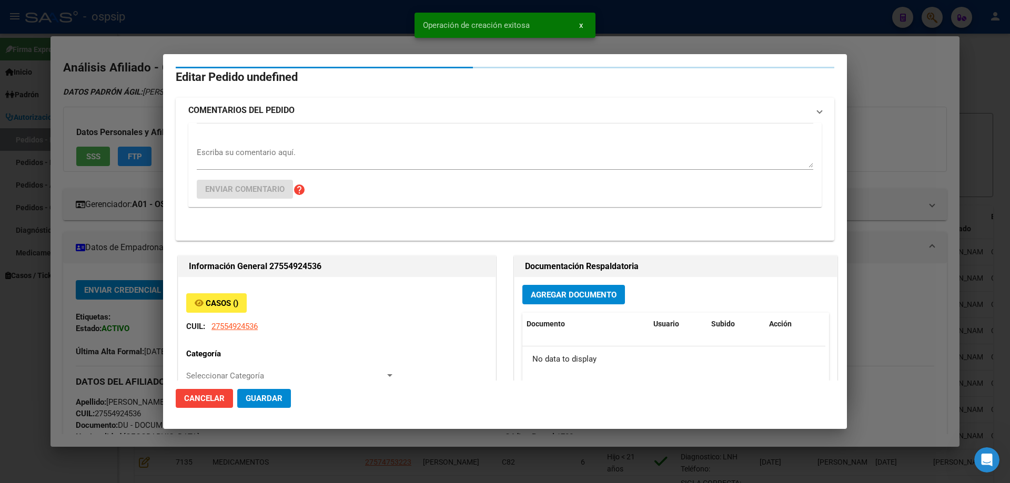
scroll to position [0, 0]
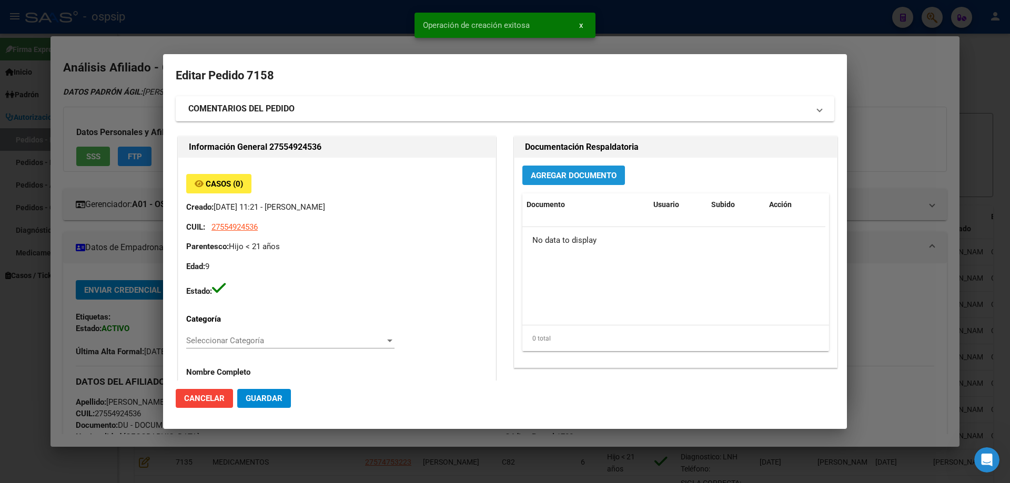
click at [576, 177] on span "Agregar Documento" at bounding box center [574, 175] width 86 height 9
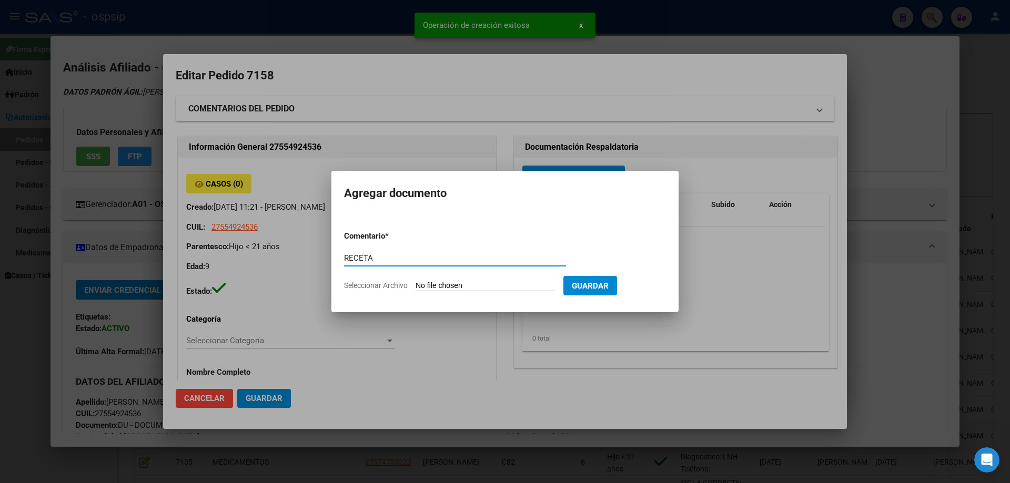
type input "RECETA"
click at [438, 281] on input "Seleccionar Archivo" at bounding box center [484, 286] width 139 height 10
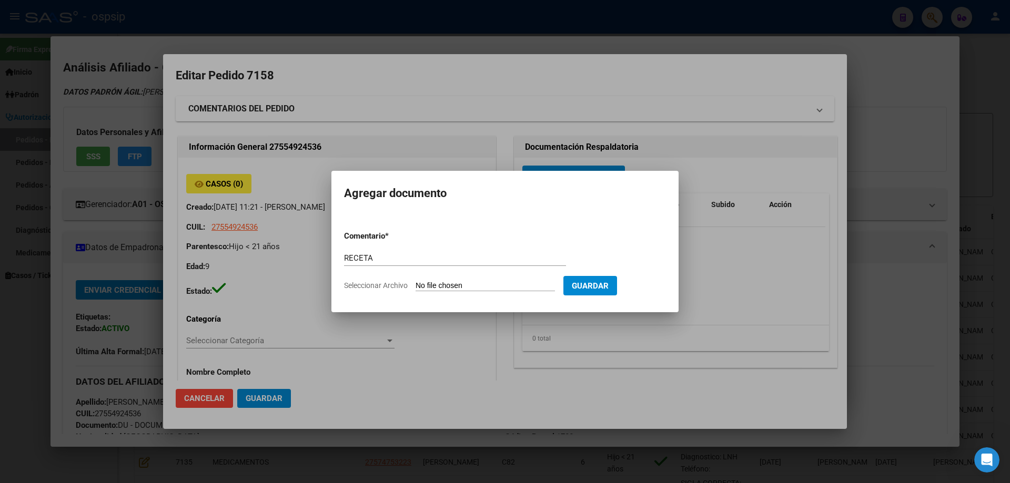
type input "C:\fakepath\1004700124.jpg"
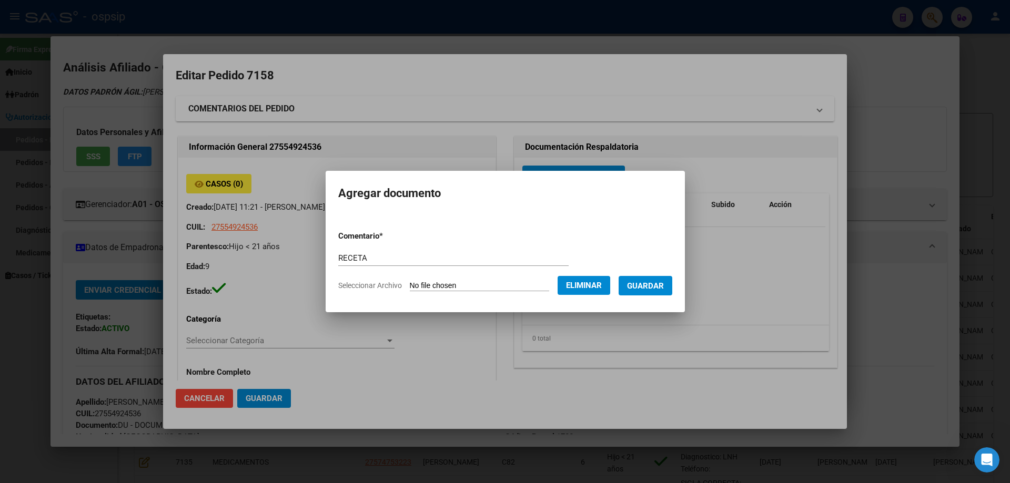
click at [664, 290] on span "Guardar" at bounding box center [645, 285] width 37 height 9
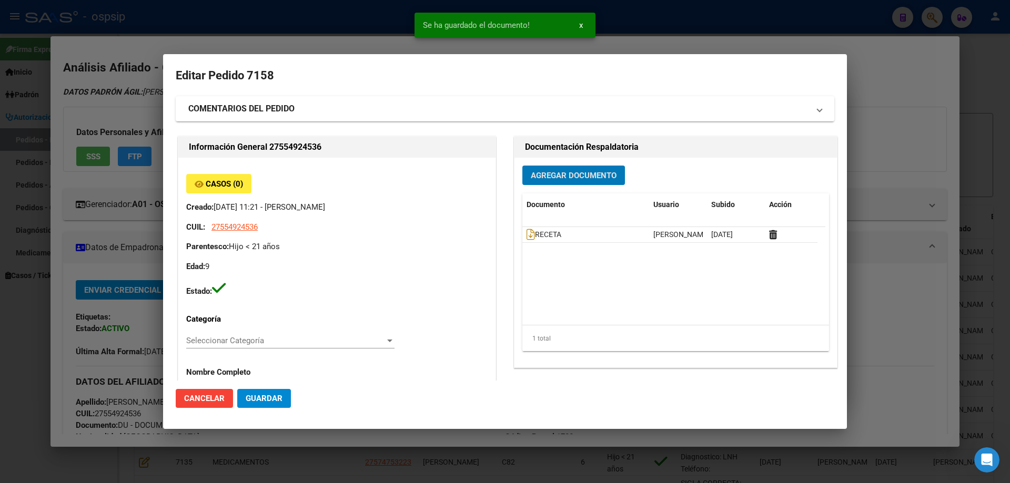
click at [543, 169] on button "Agregar Documento" at bounding box center [573, 175] width 103 height 19
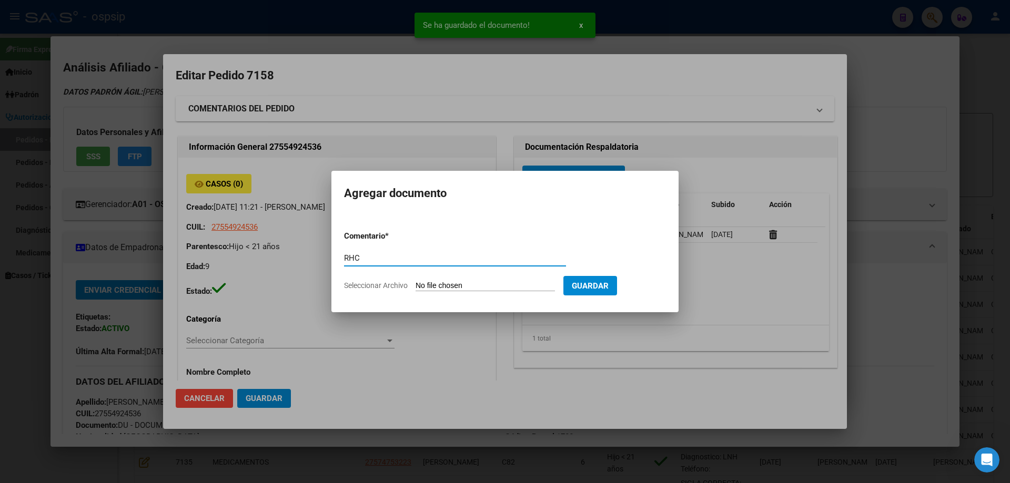
type input "RHC"
click at [467, 280] on form "Comentario * RHC Comentario Seleccionar Archivo Guardar" at bounding box center [505, 260] width 322 height 77
click at [463, 289] on input "Seleccionar Archivo" at bounding box center [484, 286] width 139 height 10
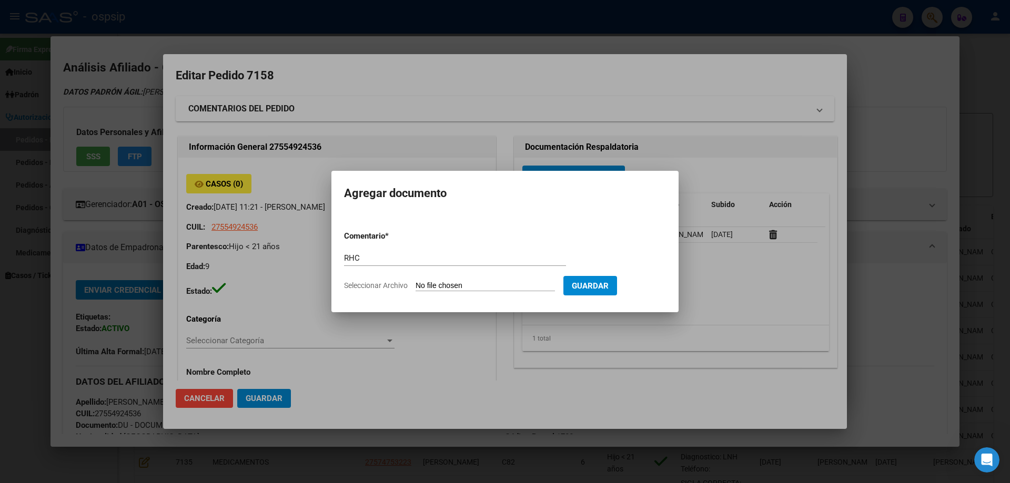
type input "C:\fakepath\1004700122.jpg"
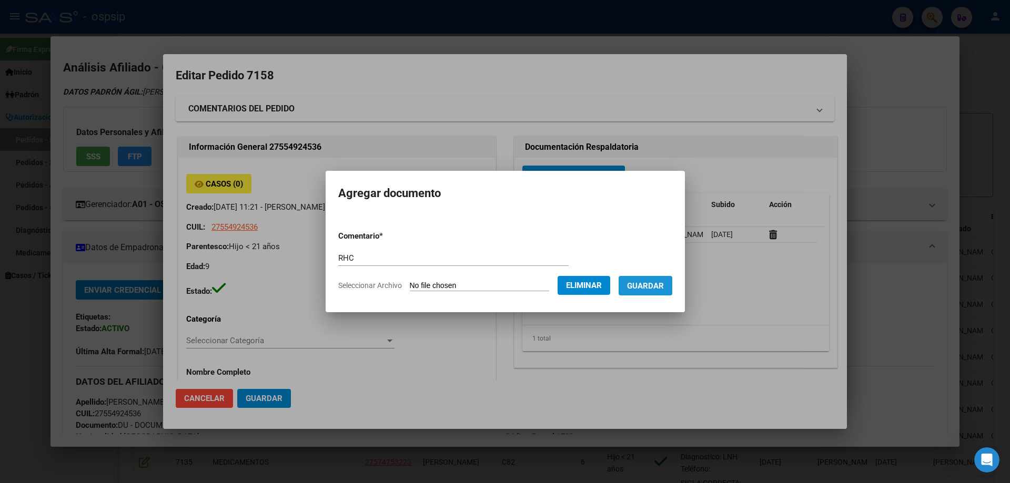
click at [664, 289] on span "Guardar" at bounding box center [645, 285] width 37 height 9
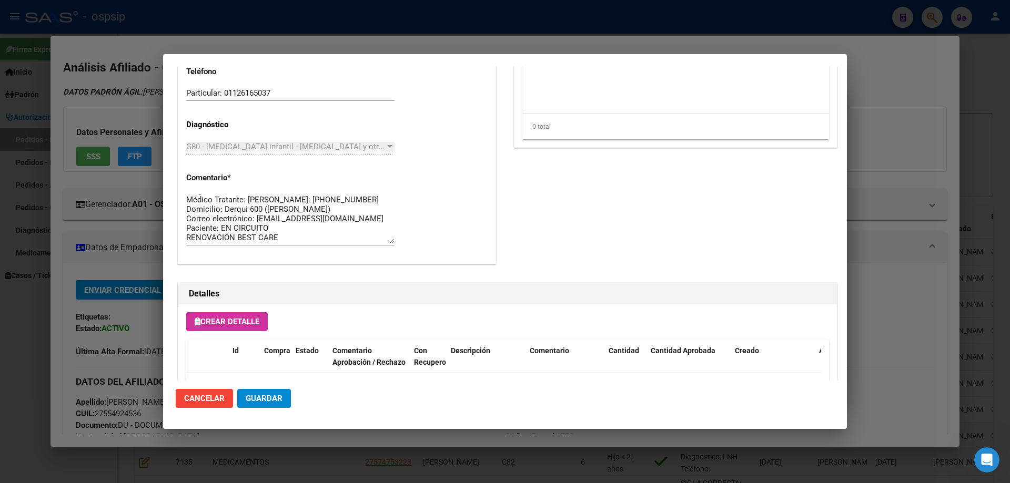
scroll to position [611, 0]
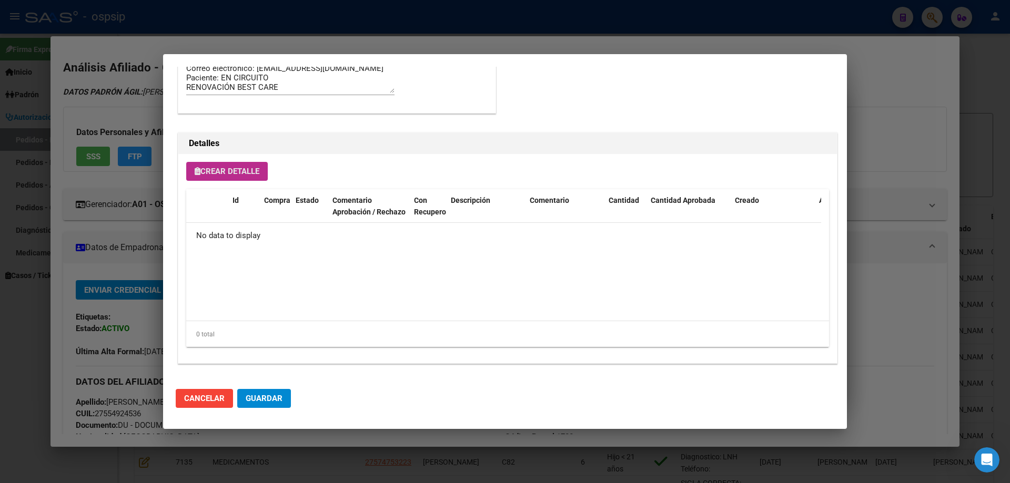
click at [240, 172] on span "Crear Detalle" at bounding box center [227, 171] width 65 height 9
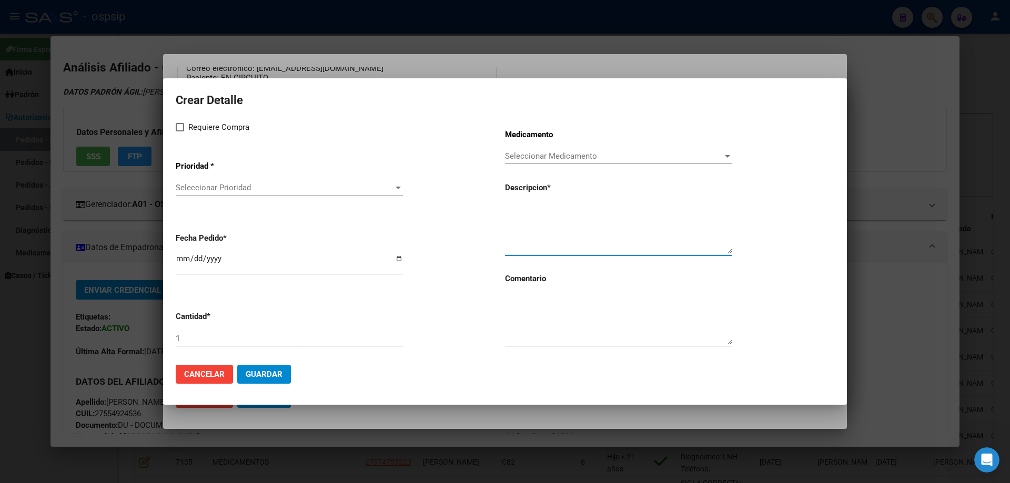
paste textarea "NUTRILON 2 LATA X 800 GRS"
type textarea "NUTRILON 2 LATA X 800 GRS"
click at [546, 332] on textarea at bounding box center [618, 319] width 227 height 49
click at [226, 338] on input "1" at bounding box center [289, 338] width 227 height 9
type input "6"
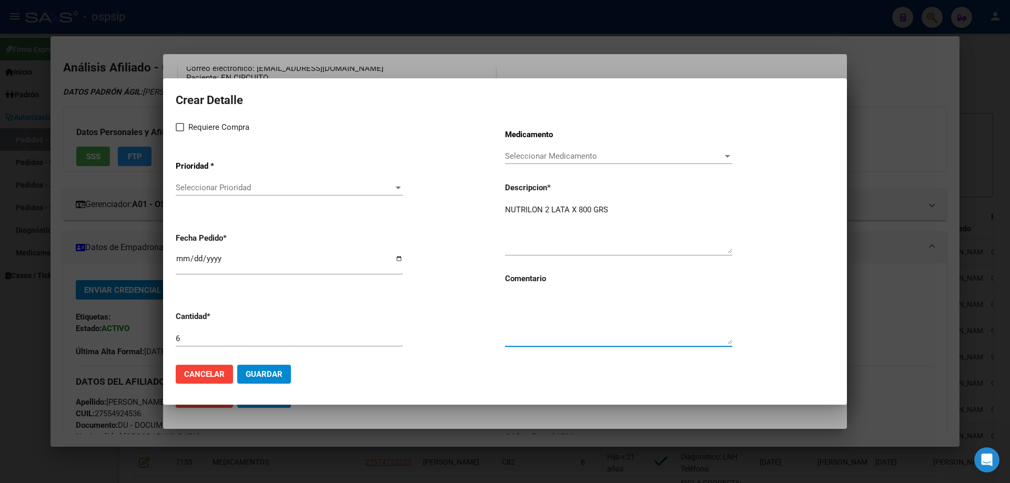
click at [548, 315] on textarea at bounding box center [618, 319] width 227 height 49
type textarea "PRESENTA RHC JUSTIFICANDO AUMENTO"
click at [183, 125] on span at bounding box center [180, 127] width 8 height 8
click at [180, 131] on input "Requiere Compra" at bounding box center [179, 131] width 1 height 1
checkbox input "true"
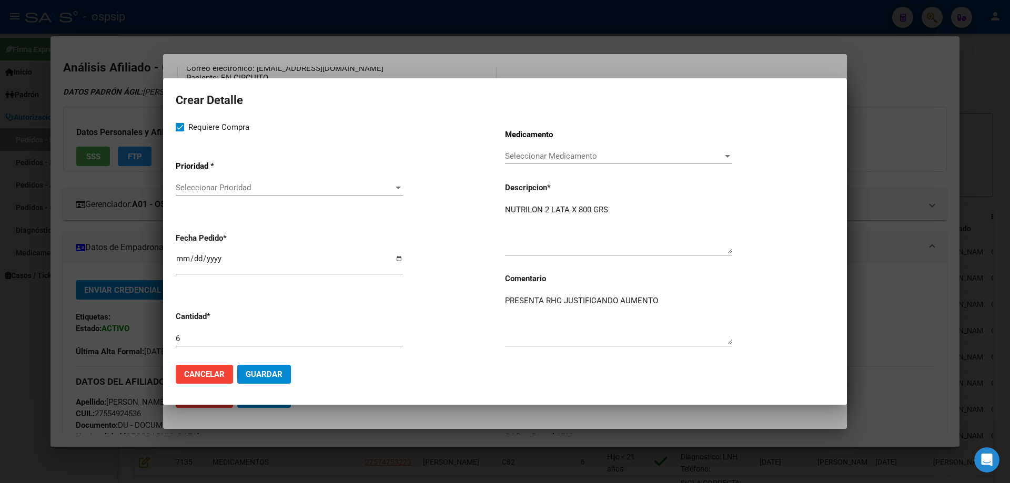
click at [195, 195] on div "Seleccionar Prioridad Seleccionar Prioridad" at bounding box center [289, 188] width 227 height 16
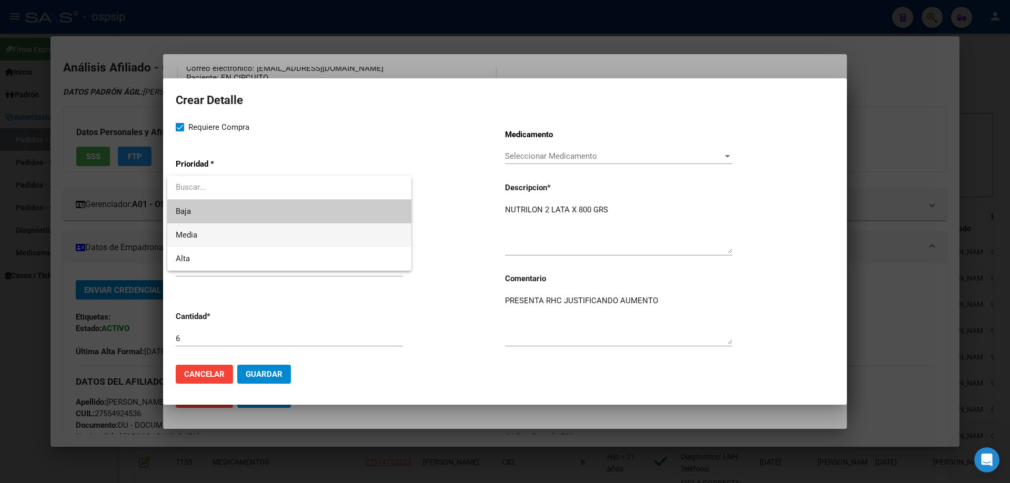
click at [205, 241] on span "Media" at bounding box center [289, 235] width 227 height 24
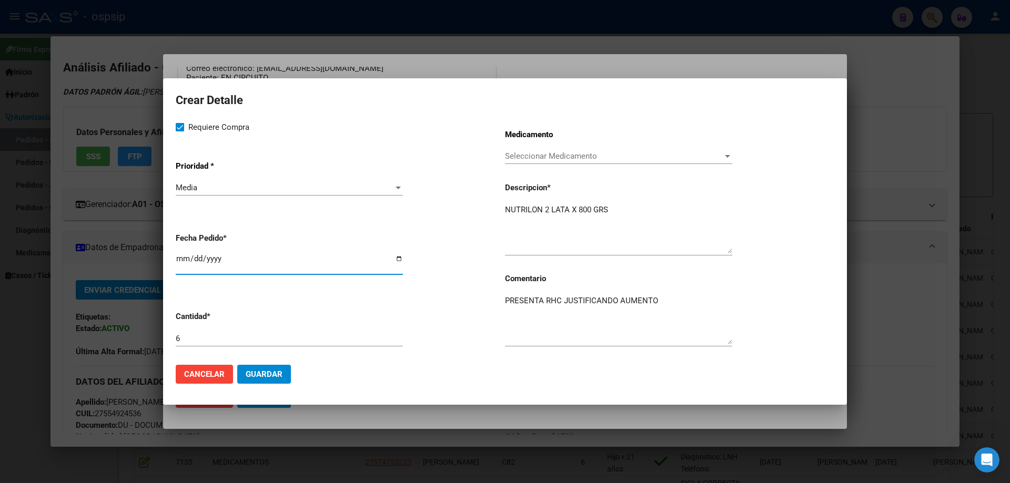
click at [181, 264] on input "[DATE]" at bounding box center [289, 262] width 227 height 17
type input "2025-09-09"
click at [257, 375] on span "Guardar" at bounding box center [264, 374] width 37 height 9
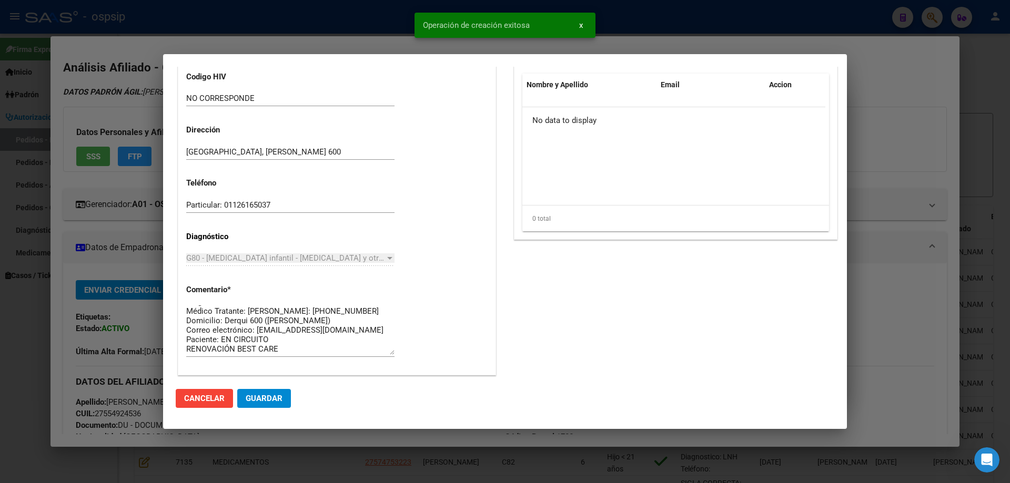
scroll to position [473, 0]
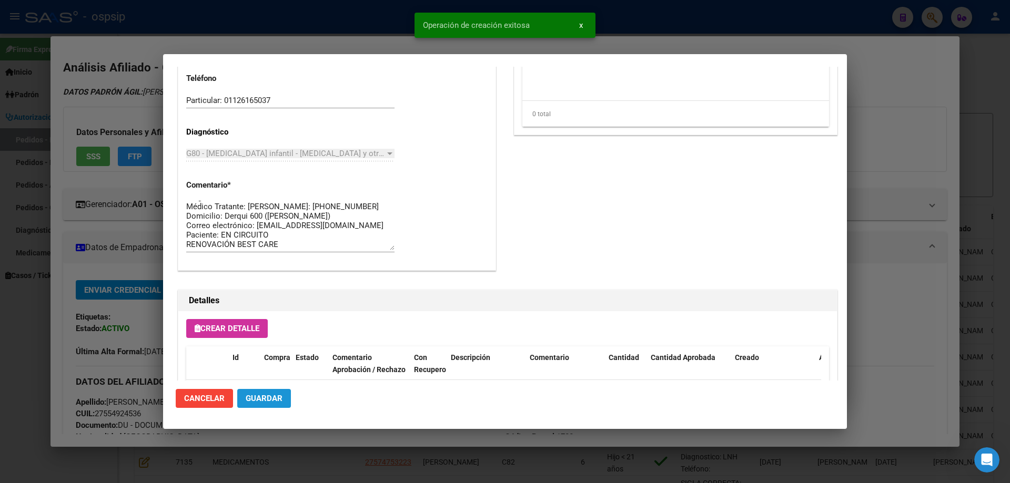
click at [275, 396] on button "Guardar" at bounding box center [264, 398] width 54 height 19
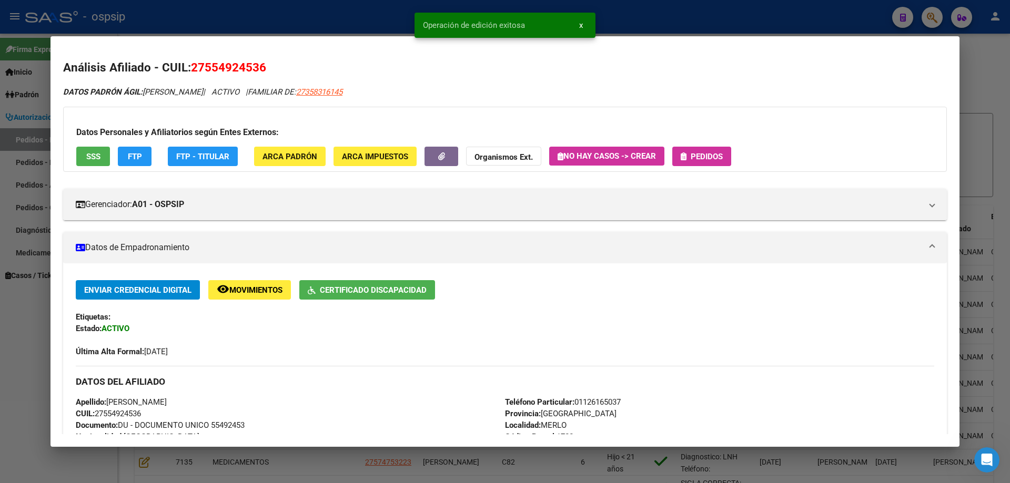
click at [697, 152] on span "Pedidos" at bounding box center [706, 156] width 32 height 9
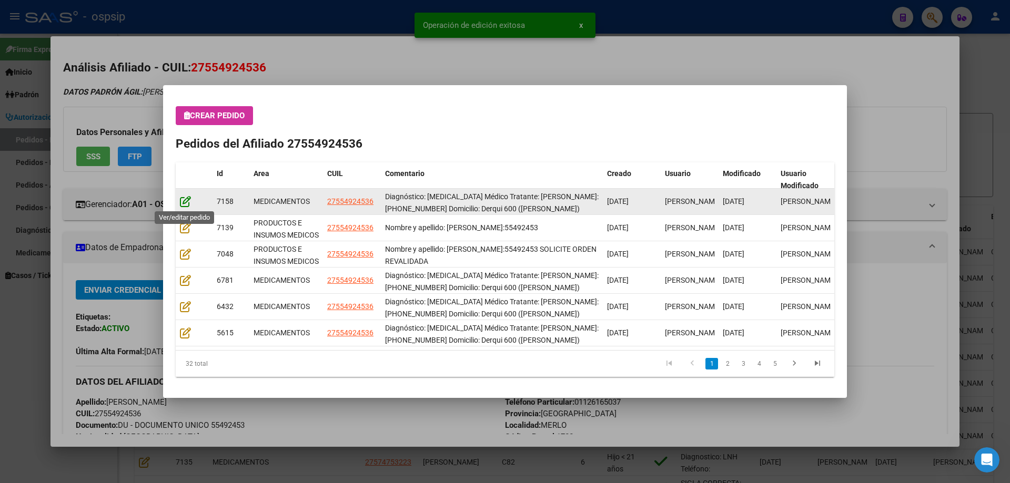
click at [185, 202] on icon at bounding box center [185, 202] width 11 height 12
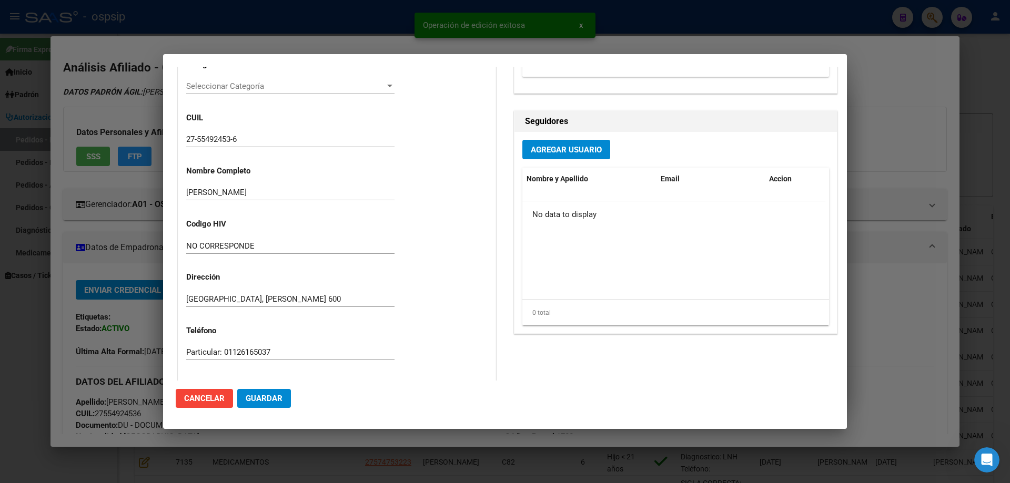
type input "Buenos Aires, MERLO, DERQUI 600"
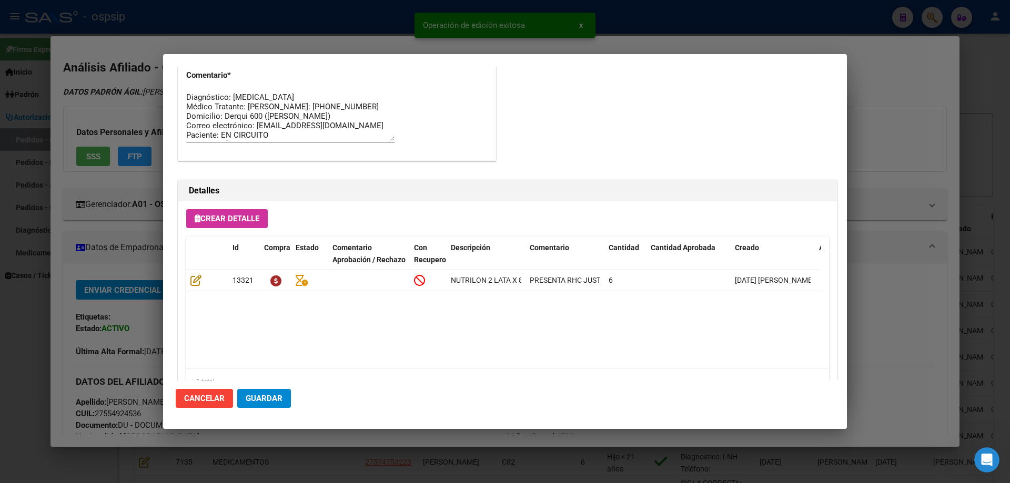
scroll to position [684, 0]
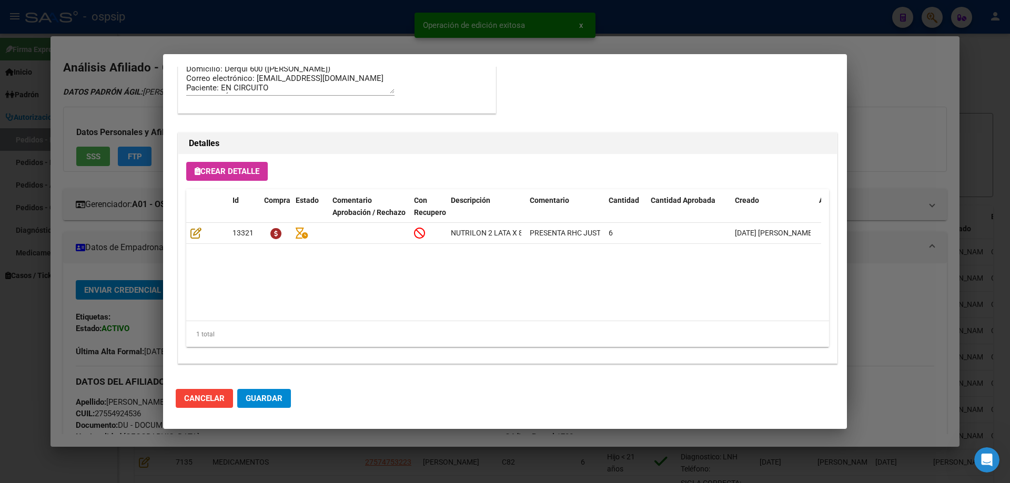
click at [262, 401] on span "Guardar" at bounding box center [264, 398] width 37 height 9
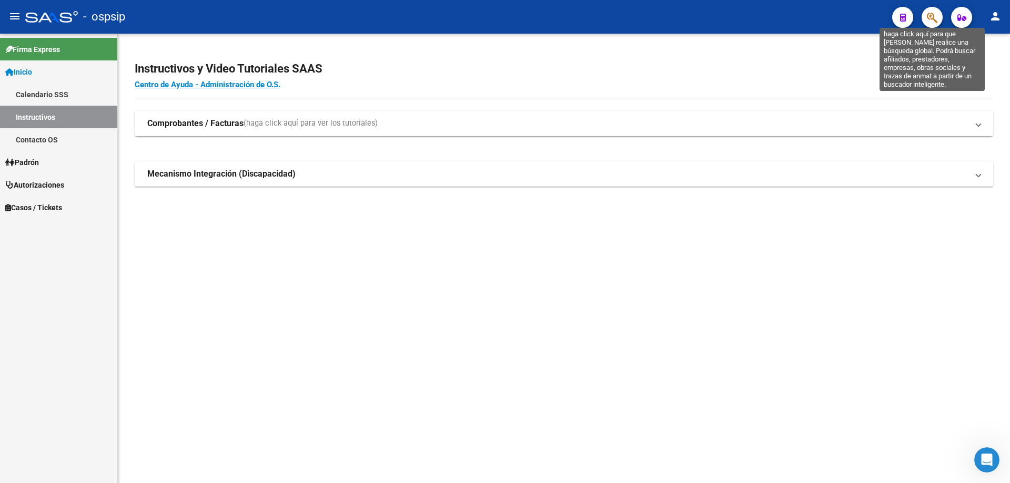
click at [929, 18] on icon "button" at bounding box center [931, 18] width 11 height 12
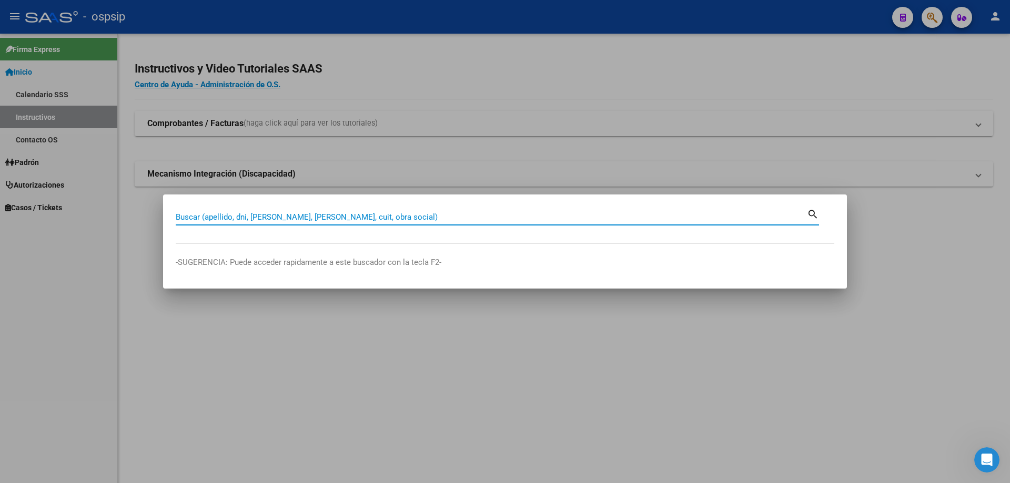
paste input "20704661909"
type input "20704661909"
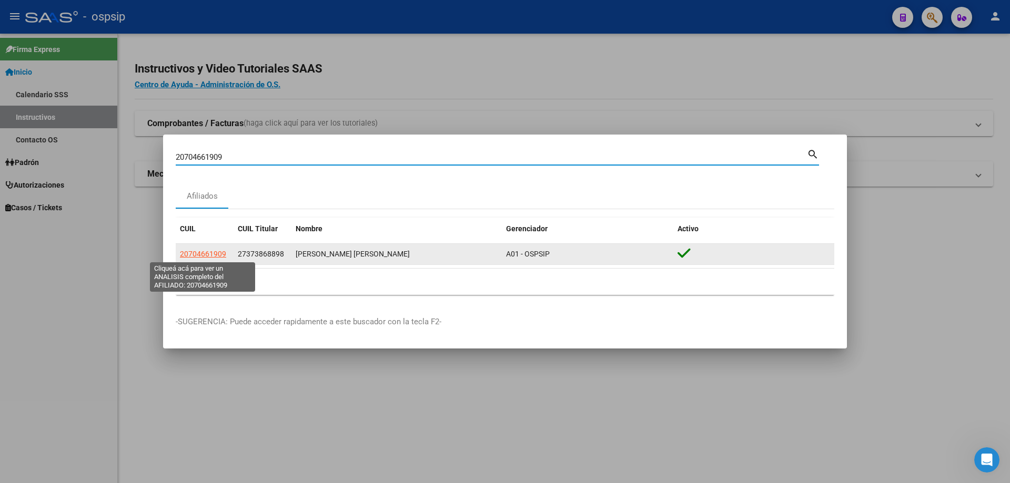
click at [194, 252] on span "20704661909" at bounding box center [203, 254] width 46 height 8
type textarea "20704661909"
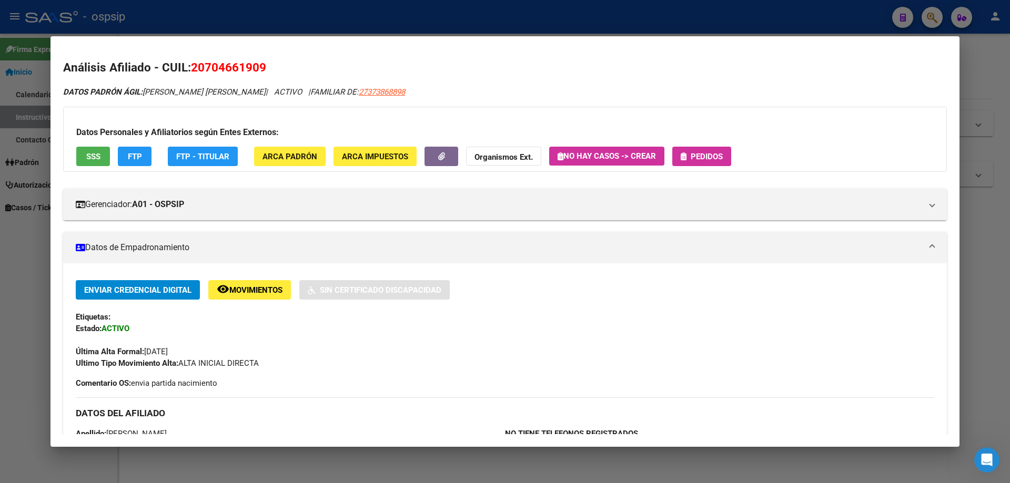
click at [686, 159] on icon "button" at bounding box center [683, 156] width 6 height 8
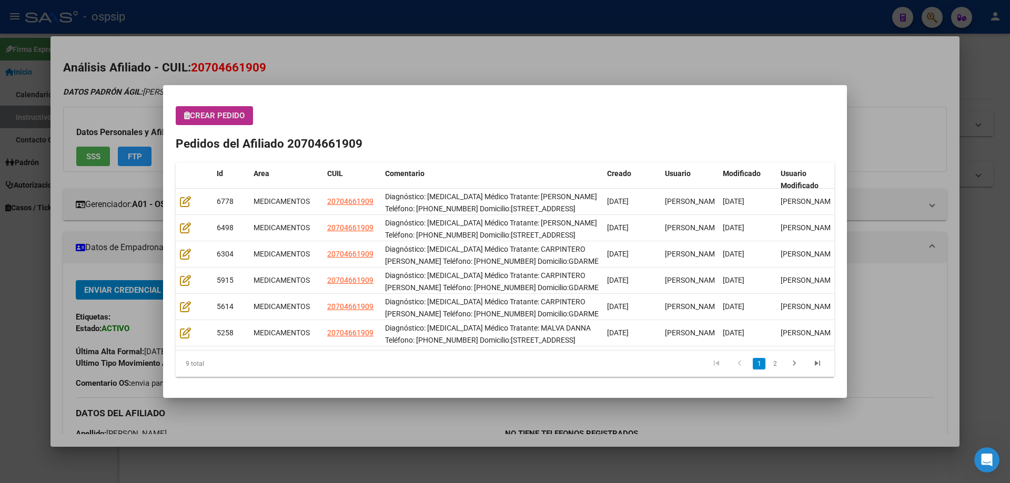
click at [214, 107] on button "Crear Pedido" at bounding box center [214, 115] width 77 height 19
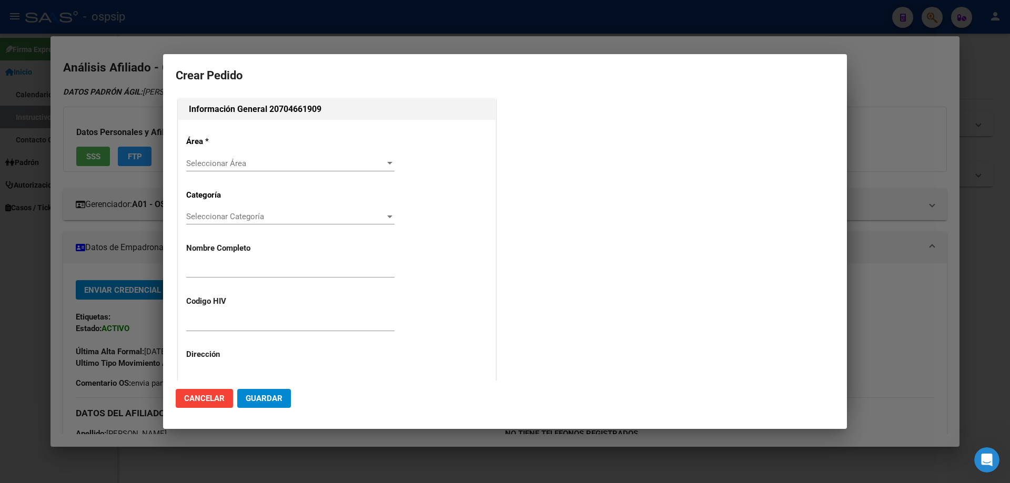
type input "LIAM ADRIEL LEVITT COMAN"
type input "NO CORRESPONDE"
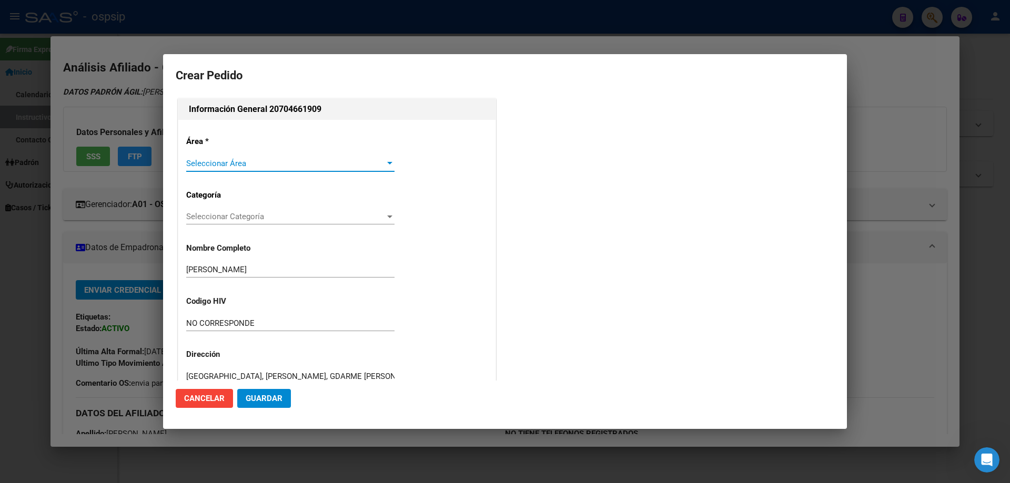
type input "BUENOS AIRES, GLEW, GDARME B ESCOBAR 242"
click at [210, 159] on span "Seleccionar Área" at bounding box center [285, 163] width 199 height 9
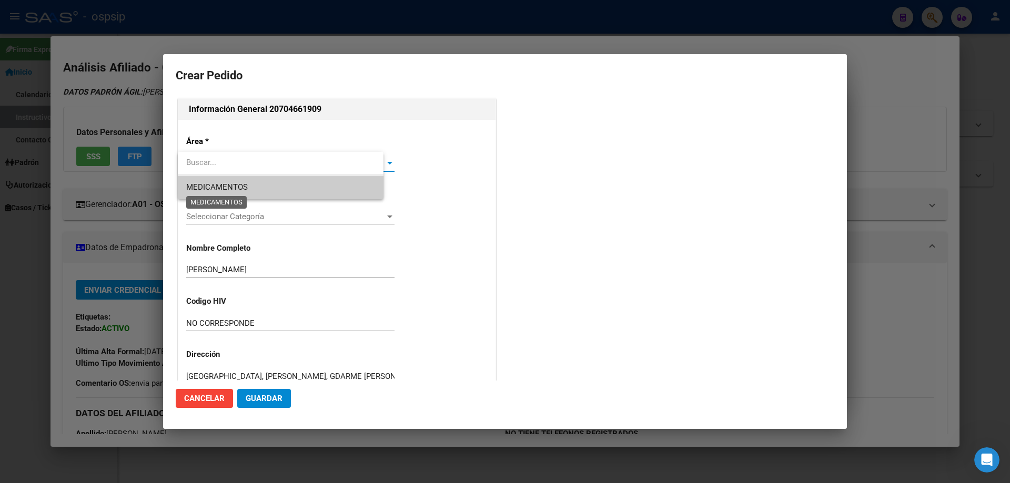
click at [216, 191] on span "MEDICAMENTOS" at bounding box center [217, 186] width 62 height 9
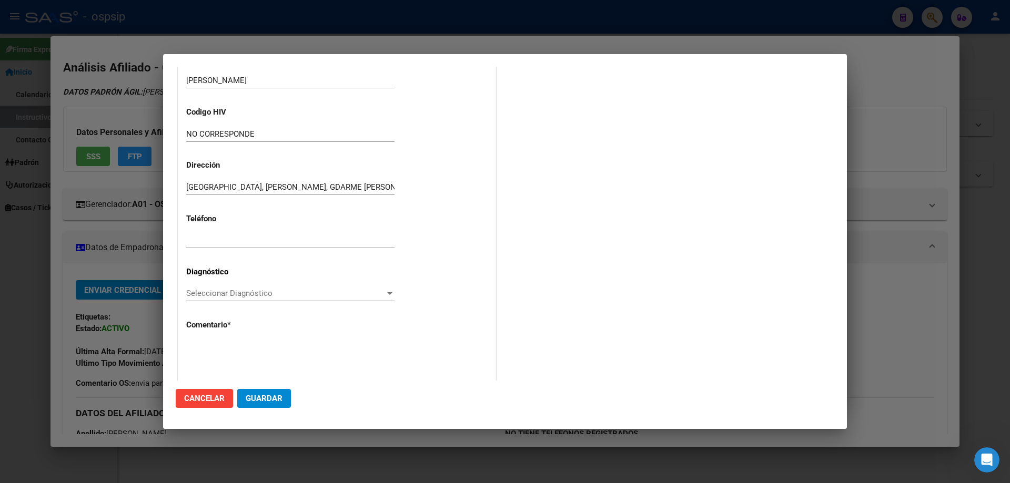
scroll to position [236, 0]
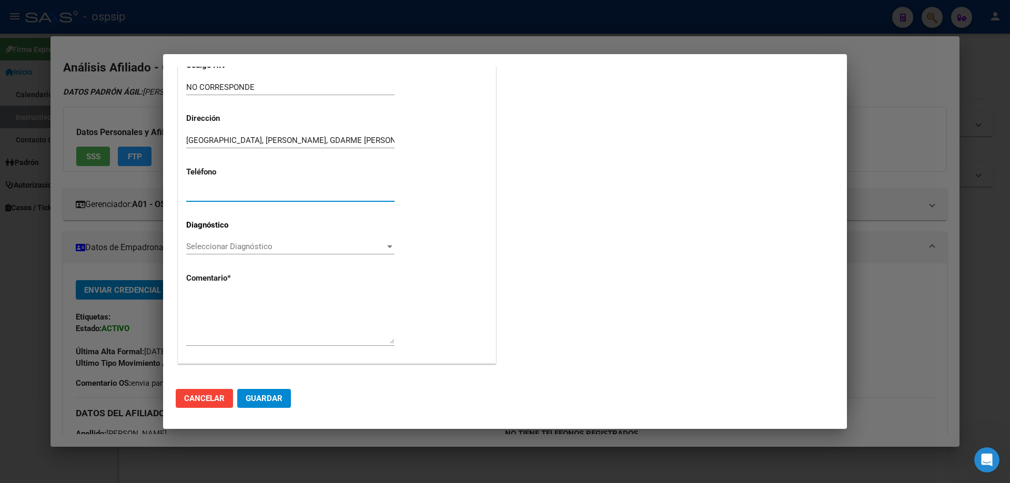
paste input ": 1138140013"
type input "1138140013"
click at [189, 246] on span "Seleccionar Diagnóstico" at bounding box center [285, 246] width 199 height 9
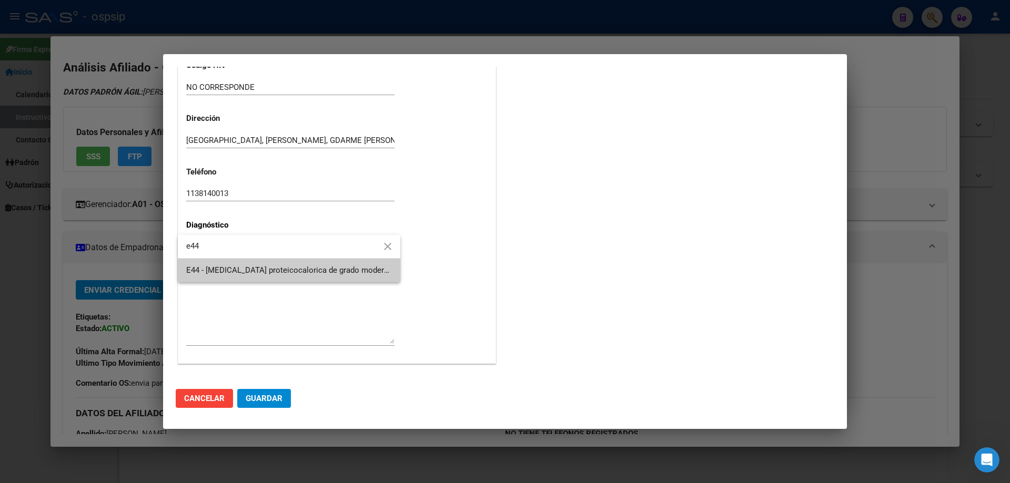
type input "e44"
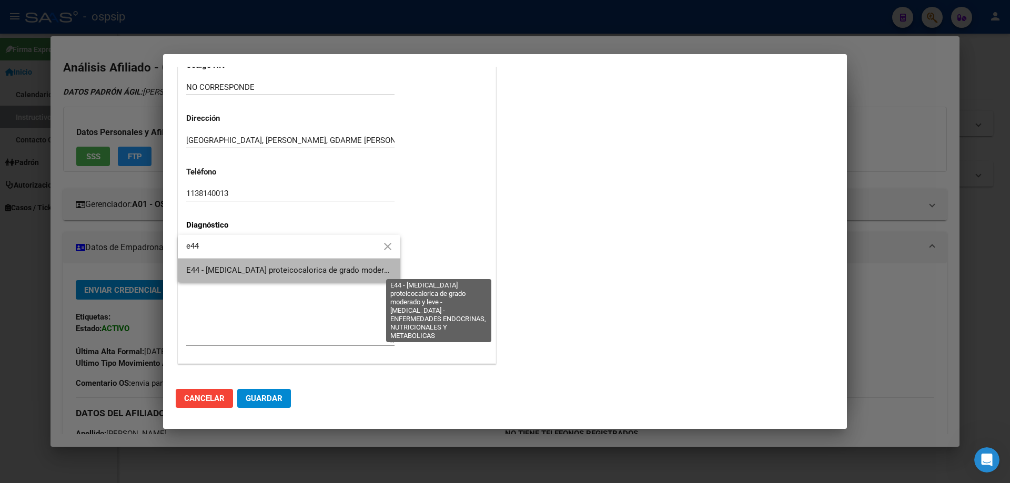
click at [208, 266] on span "E44 - [MEDICAL_DATA] proteicocalorica de grado moderado y leve - [MEDICAL_DATA]…" at bounding box center [458, 270] width 544 height 9
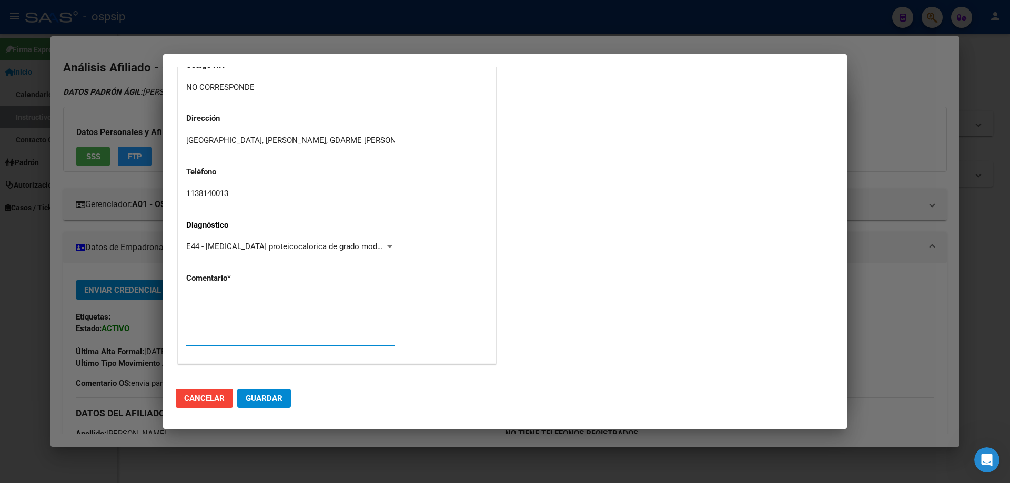
paste textarea "Diagnóstico: HIPOGALACTIA Médico Tratante: BEATRIZ MULLER Teléfono: 1138140013 …"
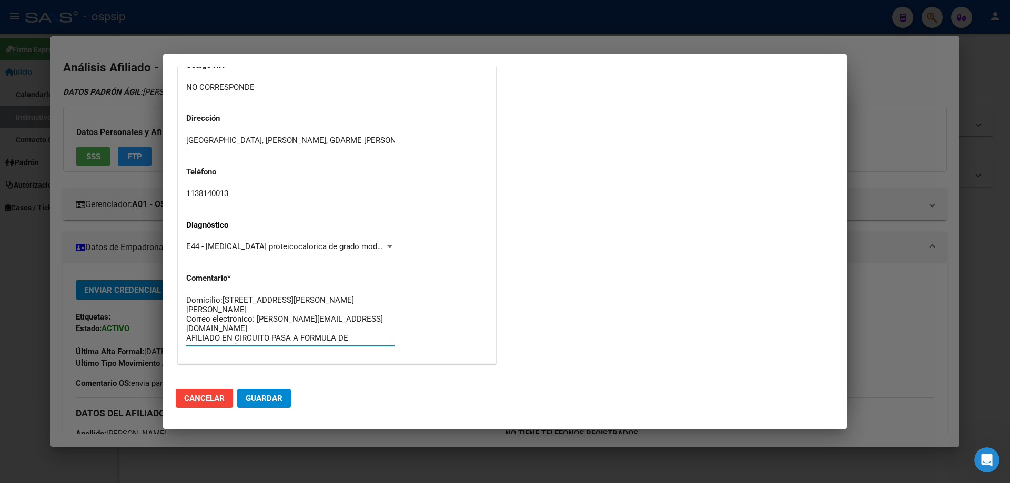
scroll to position [0, 0]
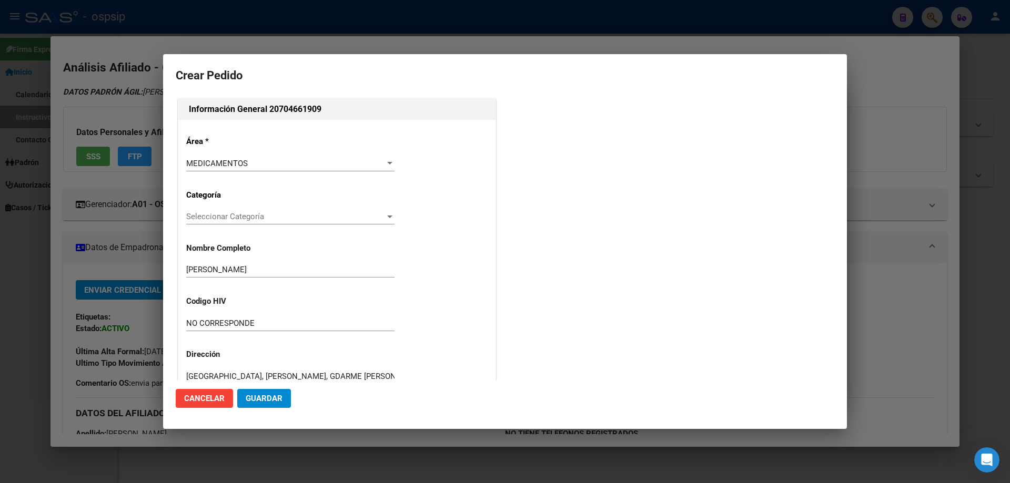
type textarea "Diagnóstico: HIPOGALACTIA Médico Tratante: BEATRIZ MULLER Teléfono: 1138140013 …"
click at [268, 398] on span "Guardar" at bounding box center [264, 398] width 37 height 9
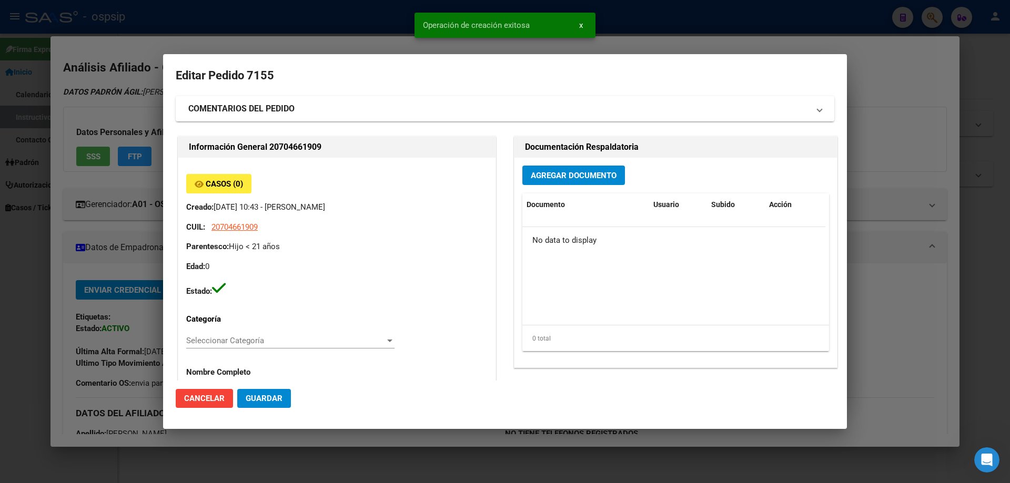
click at [554, 182] on button "Agregar Documento" at bounding box center [573, 175] width 103 height 19
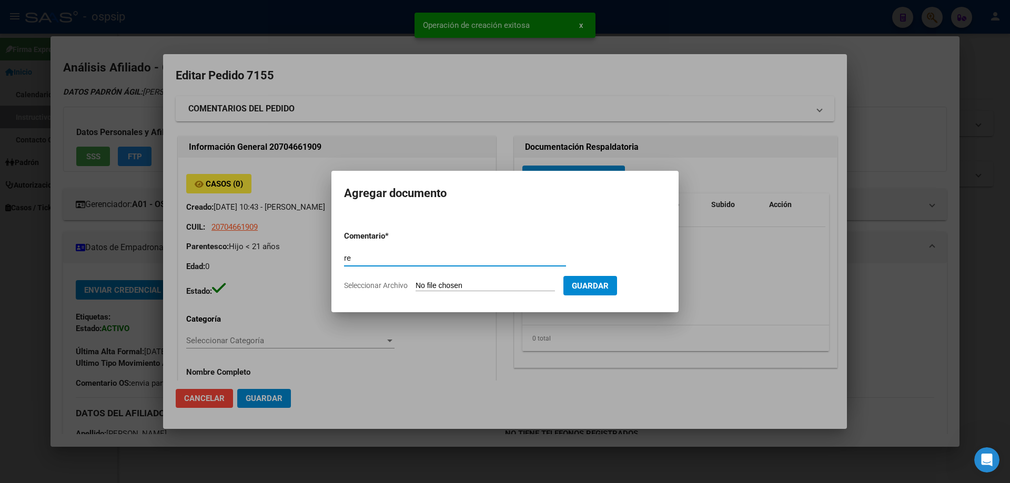
type input "r"
type input "RECETA"
click at [455, 286] on input "Seleccionar Archivo" at bounding box center [484, 286] width 139 height 10
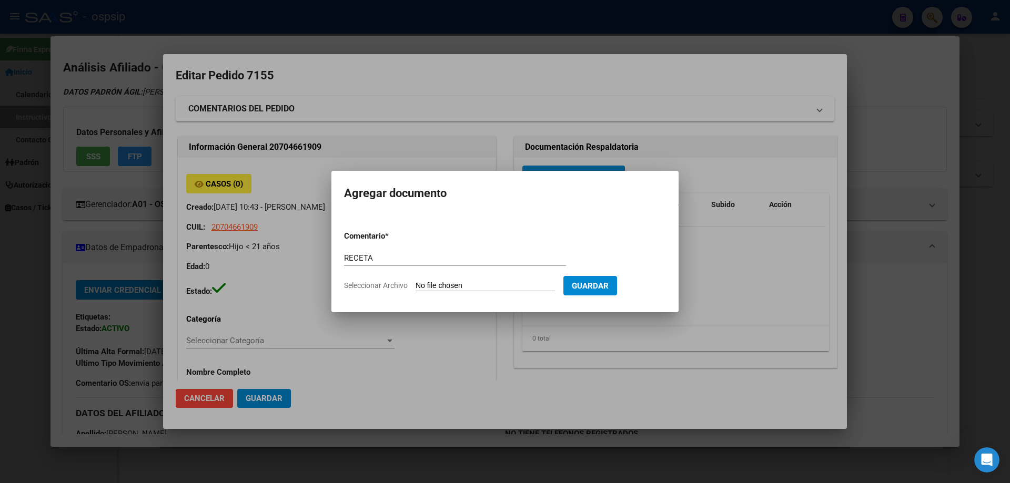
type input "C:\fakepath\1000247043.jpg"
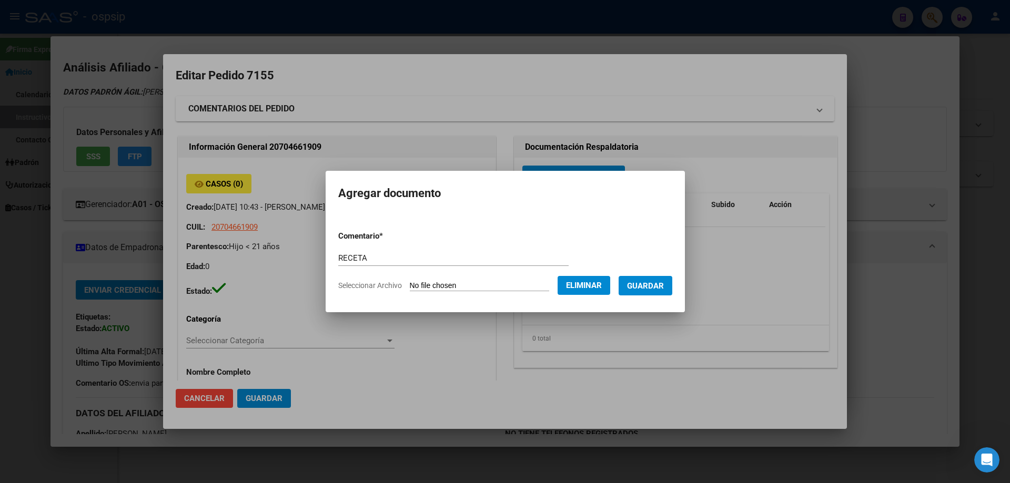
click at [659, 291] on button "Guardar" at bounding box center [645, 285] width 54 height 19
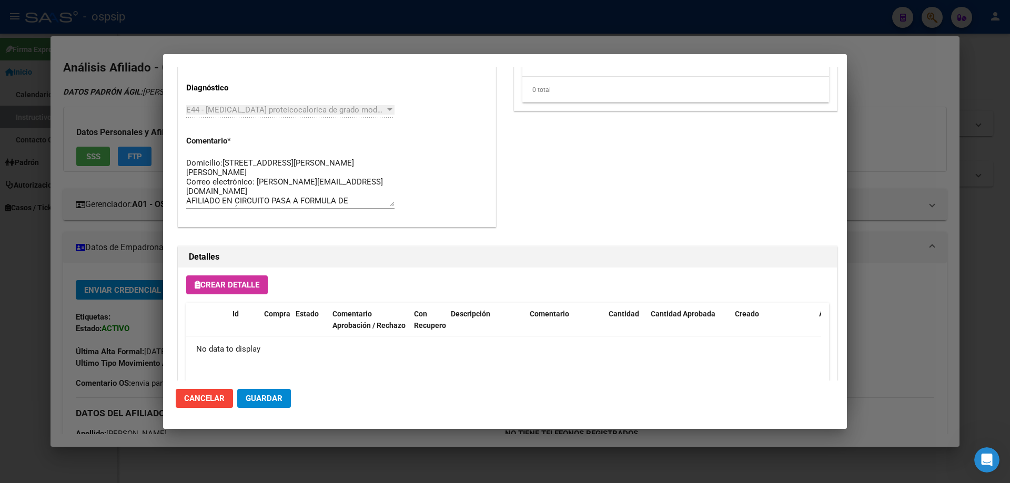
scroll to position [611, 0]
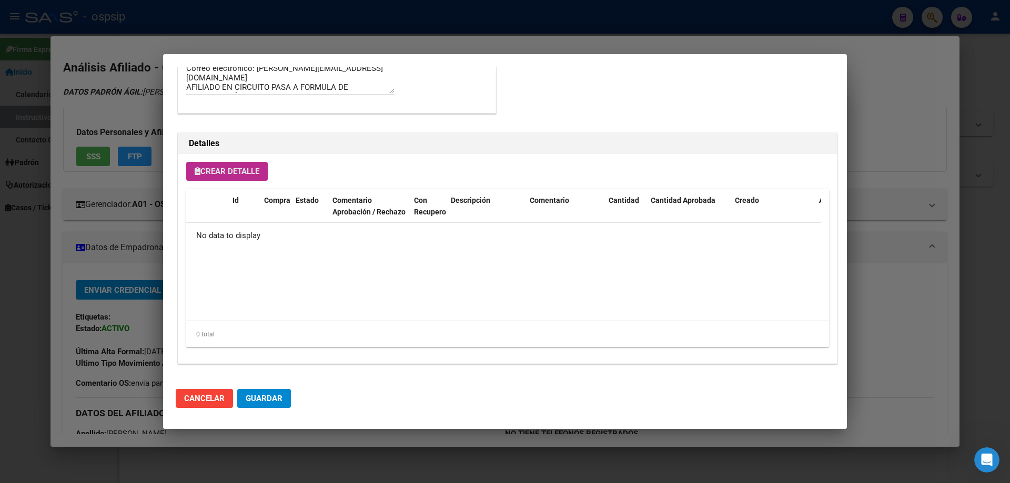
click at [236, 177] on button "Crear Detalle" at bounding box center [226, 171] width 81 height 19
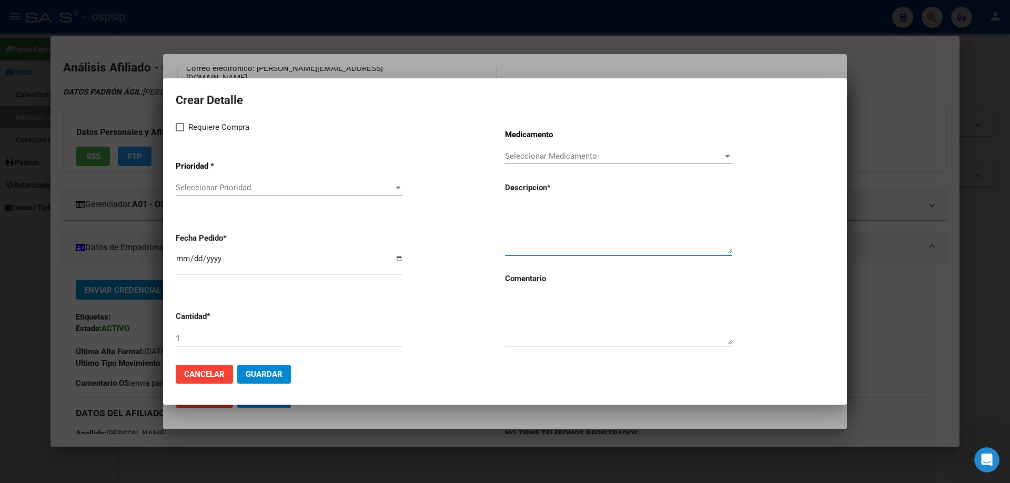
paste textarea "NUTRILON N°2 LATA X 400GR"
type textarea "NUTRILON N°2 LATA X 400GR"
click at [204, 345] on div "1" at bounding box center [289, 339] width 227 height 16
type input "12"
click at [520, 310] on textarea at bounding box center [618, 319] width 227 height 49
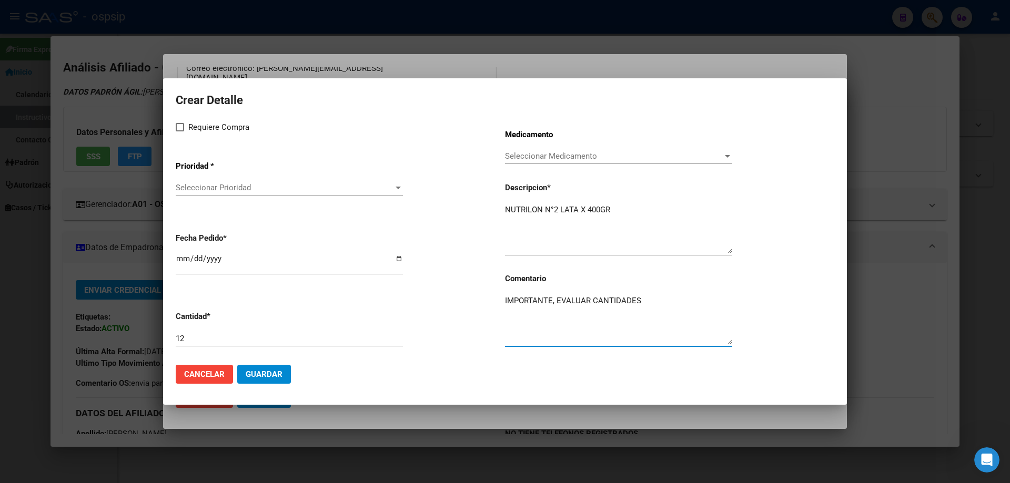
type textarea "IMPORTANTE, EVALUAR CANTIDADES"
click at [178, 129] on span at bounding box center [180, 127] width 8 height 8
click at [179, 131] on input "Requiere Compra" at bounding box center [179, 131] width 1 height 1
checkbox input "true"
click at [220, 184] on span "Seleccionar Prioridad" at bounding box center [285, 187] width 218 height 9
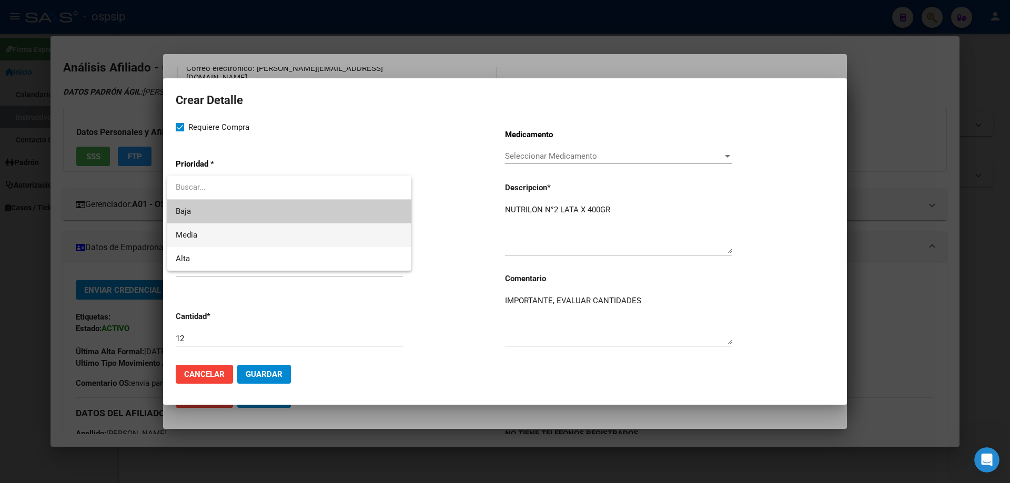
click at [232, 230] on span "Media" at bounding box center [289, 235] width 227 height 24
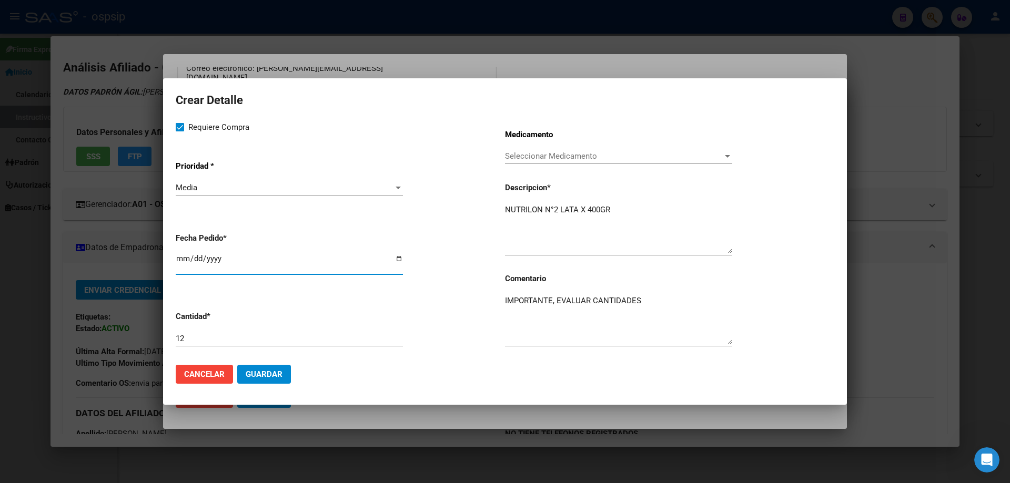
click at [185, 263] on input "[DATE]" at bounding box center [289, 262] width 227 height 17
type input "2025-09-02"
click at [175, 262] on mat-dialog-content "Crear Detalle Requiere Compra Prioridad * Media Seleccionar Prioridad Fecha Ped…" at bounding box center [505, 223] width 684 height 265
click at [182, 254] on input "2025-09-02" at bounding box center [289, 262] width 227 height 17
type input "2025-09-09"
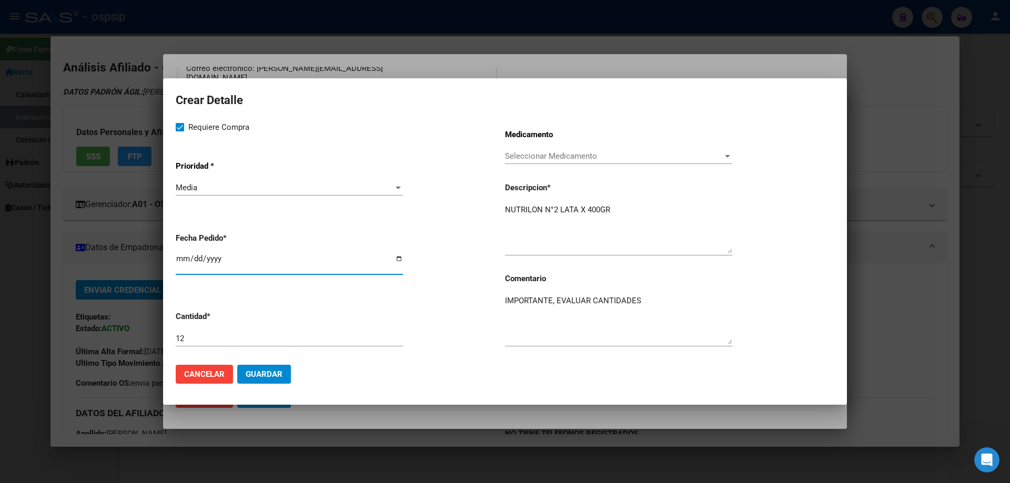
click at [272, 377] on span "Guardar" at bounding box center [264, 374] width 37 height 9
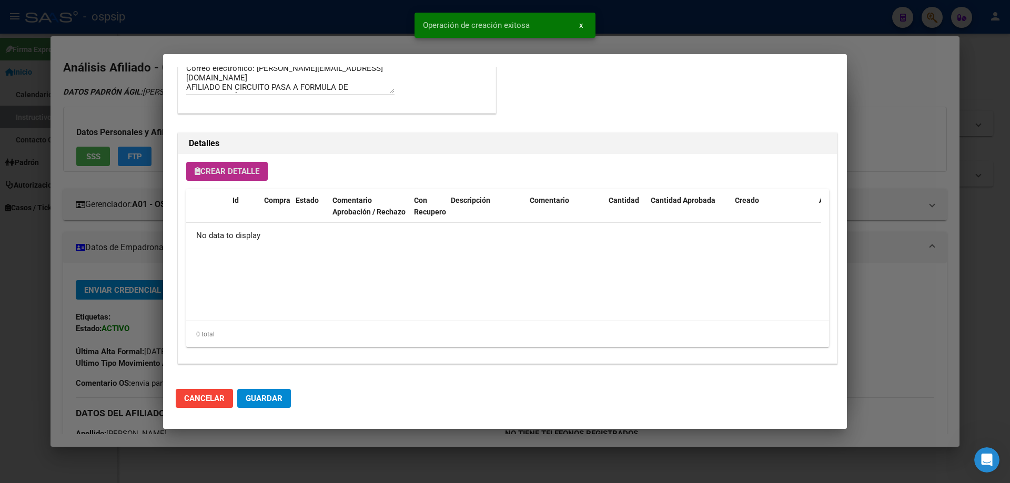
scroll to position [630, 0]
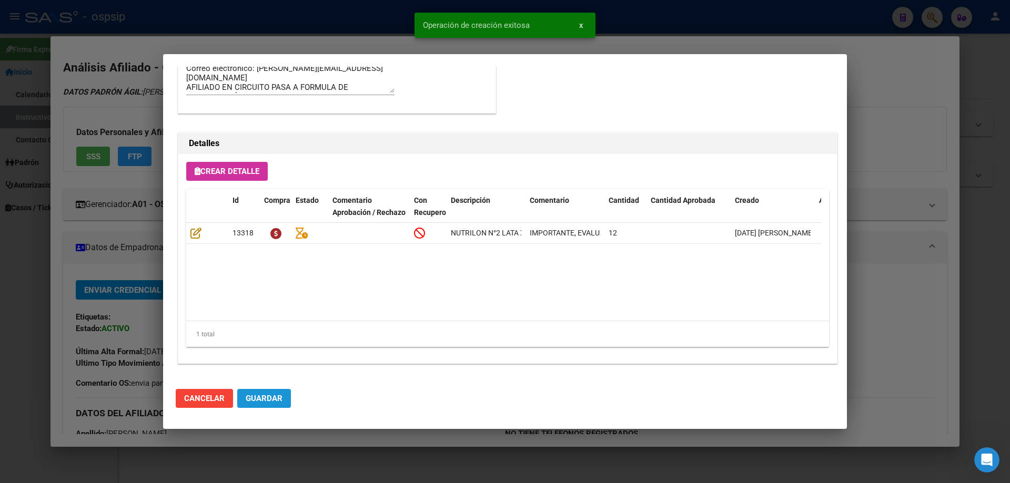
click at [272, 402] on span "Guardar" at bounding box center [264, 398] width 37 height 9
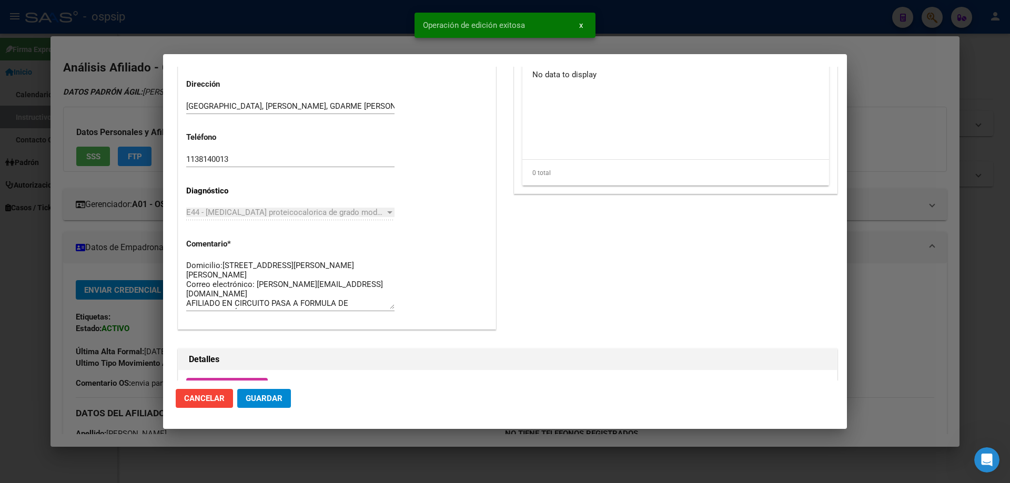
scroll to position [315, 0]
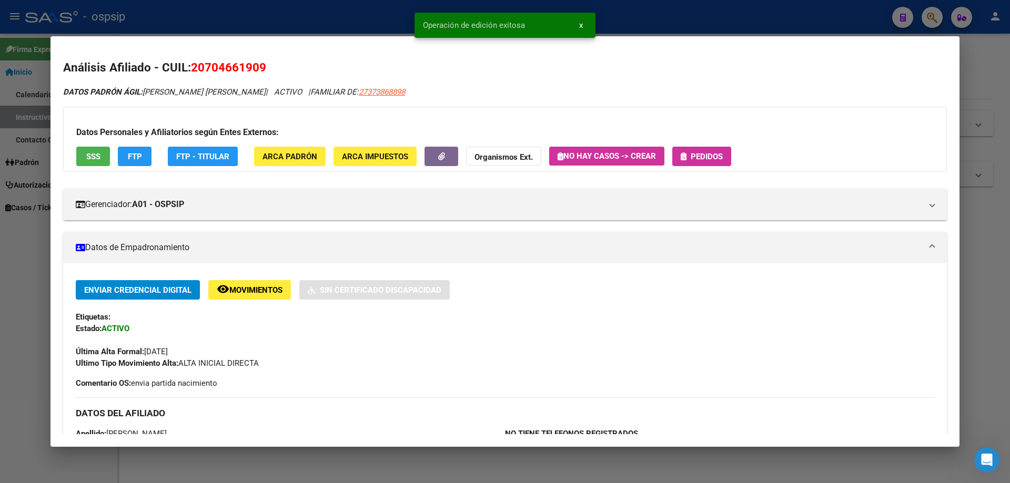
click at [701, 157] on span "Pedidos" at bounding box center [706, 156] width 32 height 9
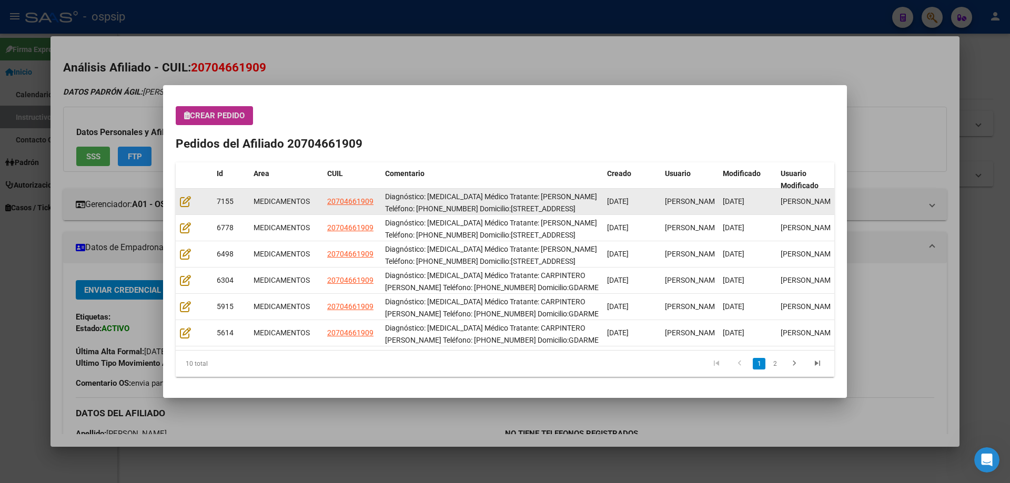
click at [177, 199] on datatable-body-cell at bounding box center [194, 202] width 37 height 26
click at [180, 199] on icon at bounding box center [185, 202] width 11 height 12
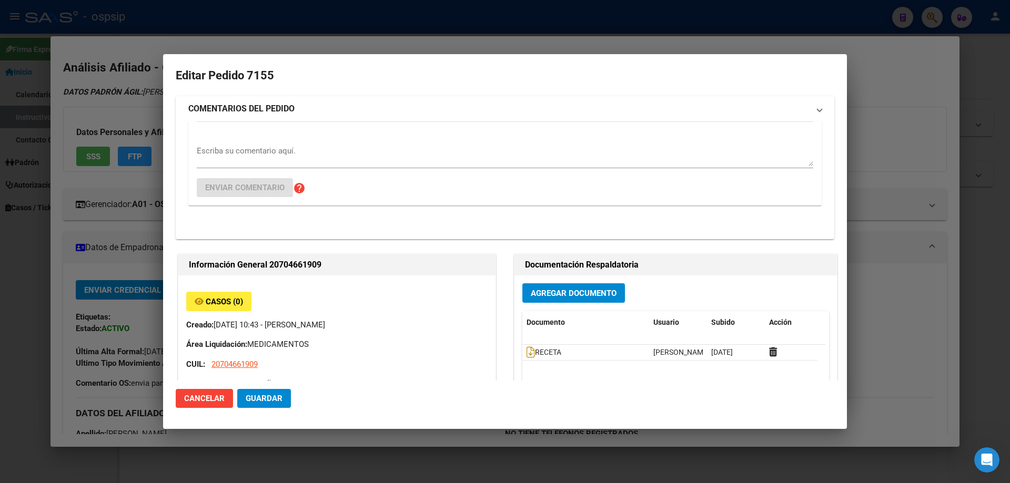
type input "Buenos Aires, GLEW, GDARME B ESCOBAR 242"
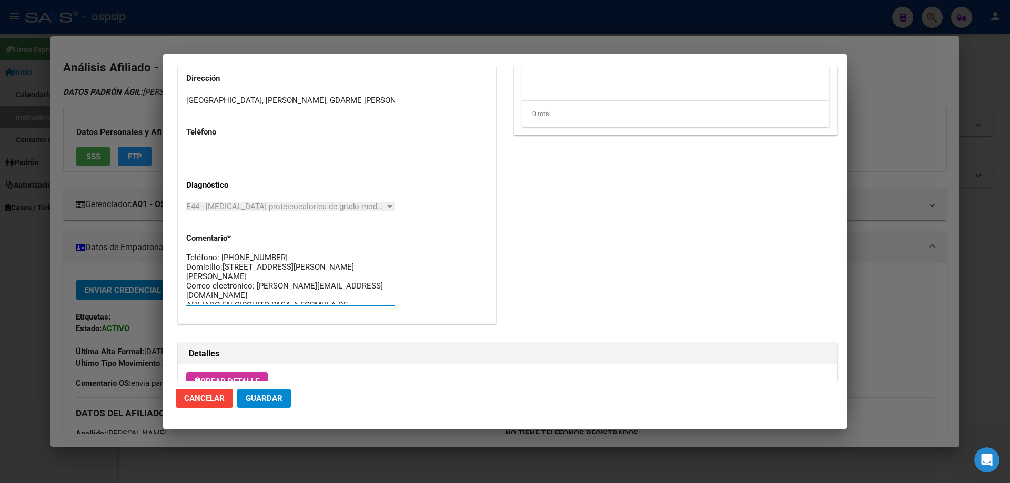
scroll to position [28, 0]
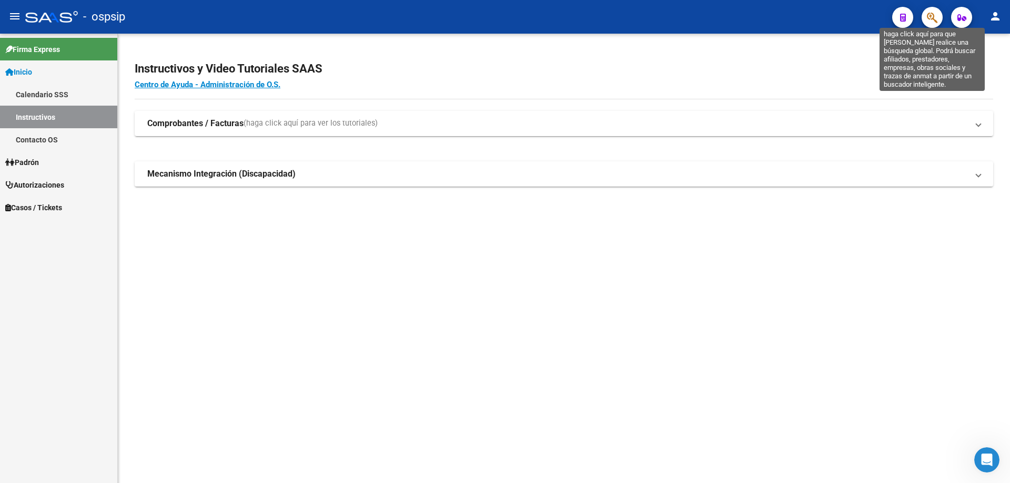
click at [935, 19] on icon "button" at bounding box center [931, 18] width 11 height 12
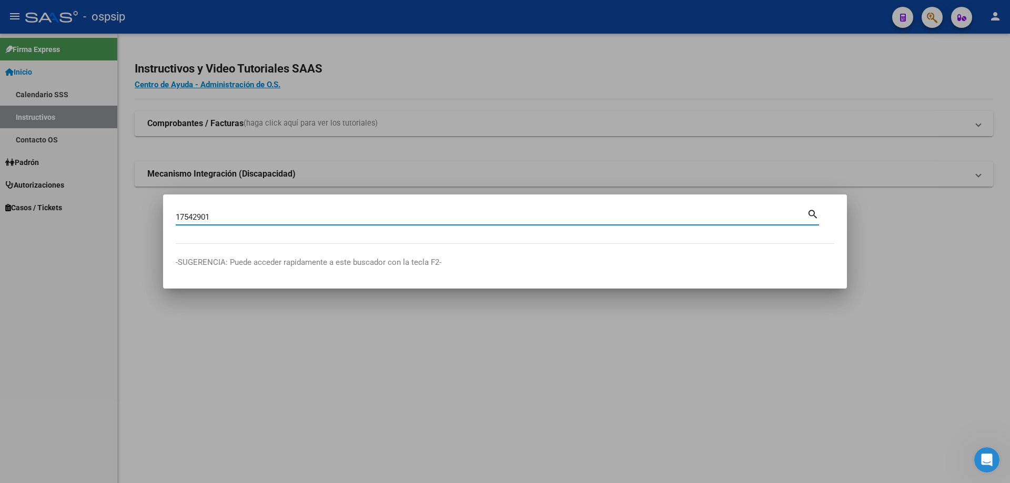
type input "17542901"
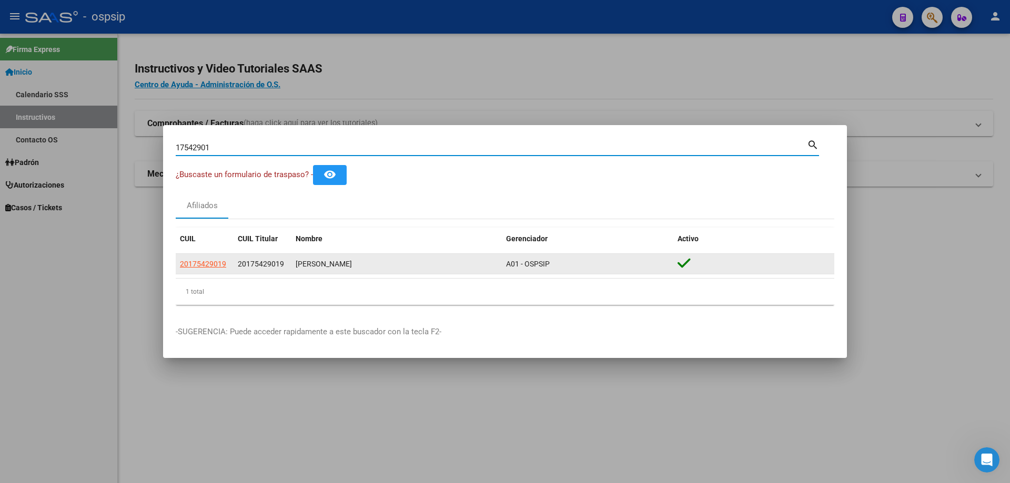
click at [202, 272] on datatable-body-cell "20175429019" at bounding box center [205, 264] width 58 height 21
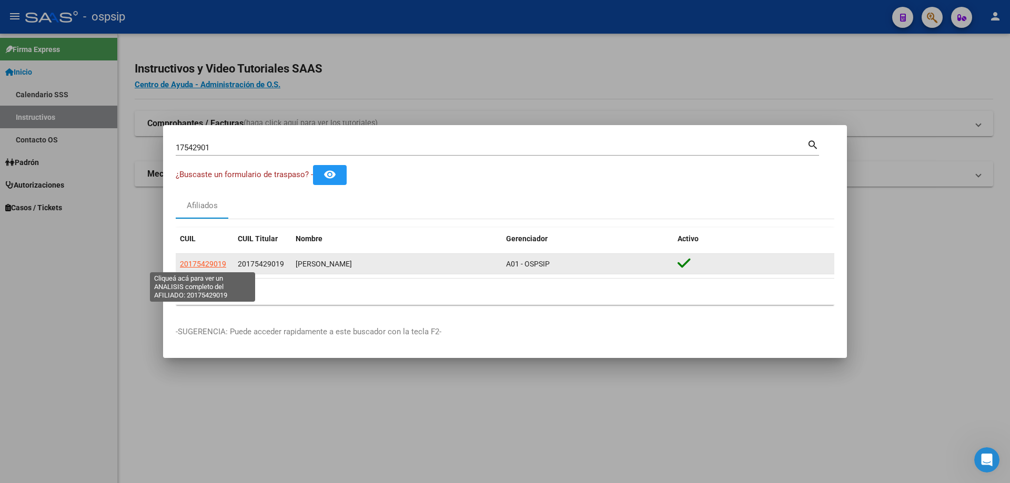
click at [207, 264] on span "20175429019" at bounding box center [203, 264] width 46 height 8
type textarea "20175429019"
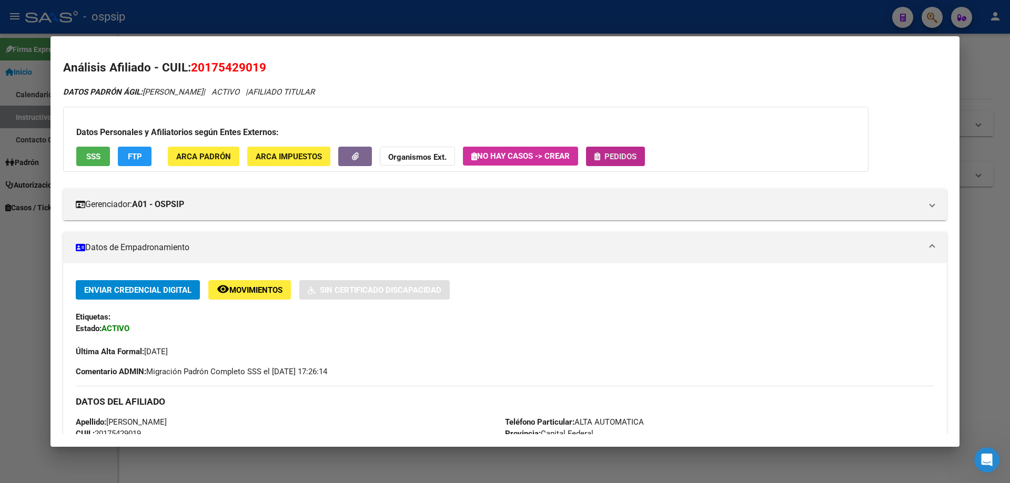
click at [639, 162] on button "Pedidos" at bounding box center [615, 156] width 59 height 19
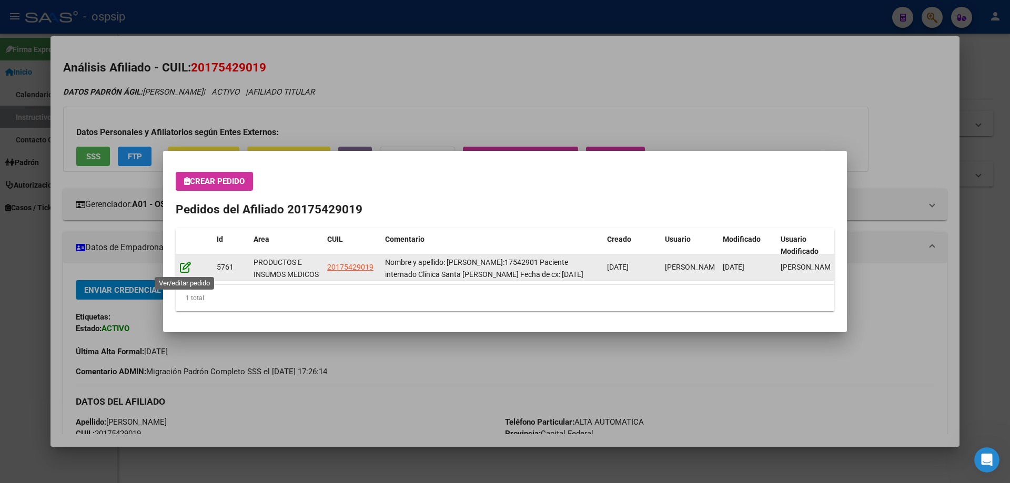
click at [186, 270] on icon at bounding box center [185, 267] width 11 height 12
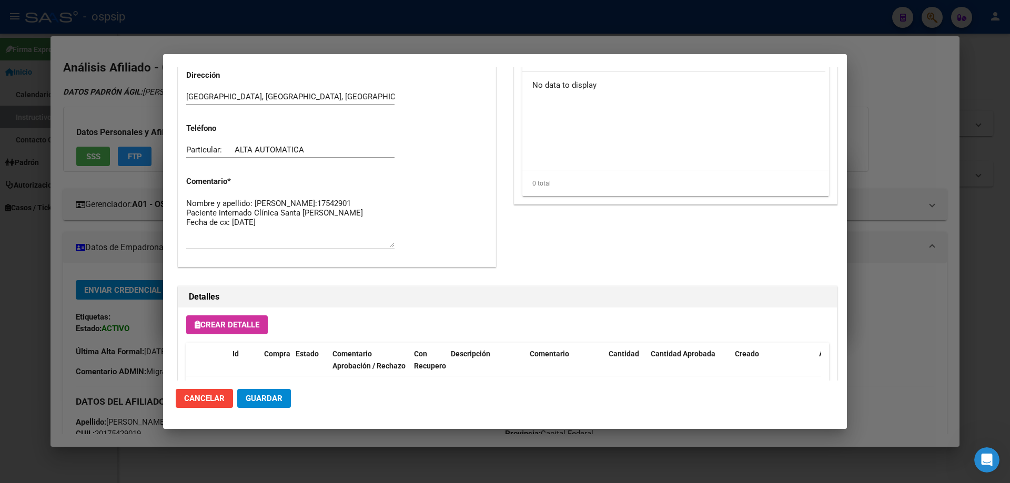
scroll to position [400, 0]
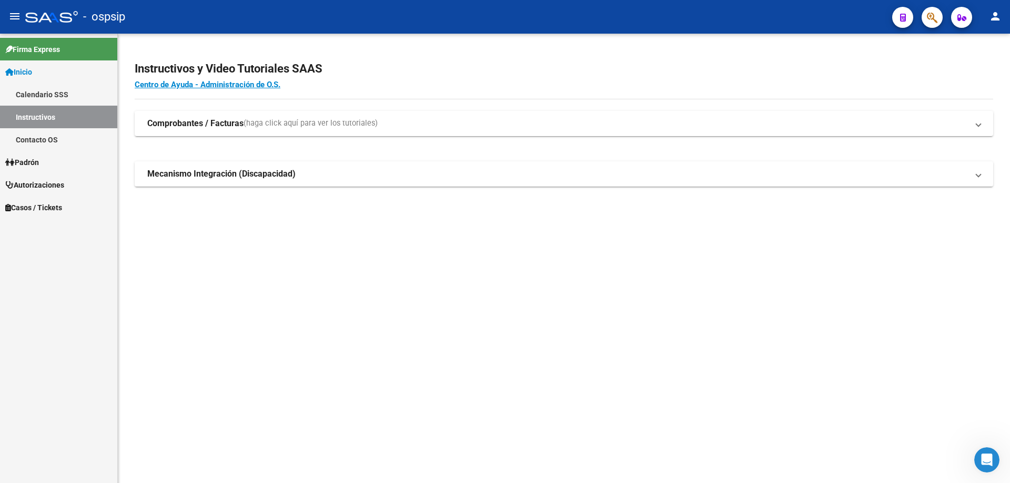
click at [55, 184] on span "Autorizaciones" at bounding box center [34, 185] width 59 height 12
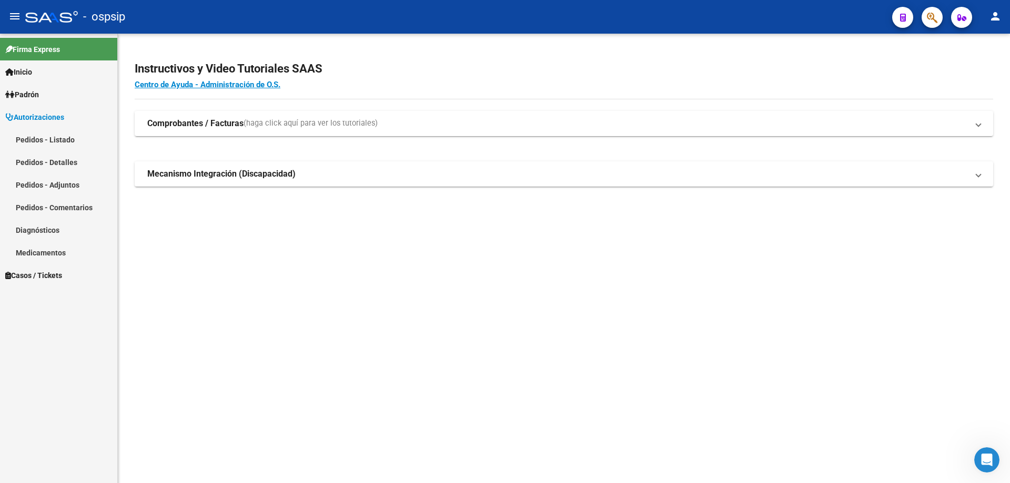
click at [78, 146] on link "Pedidos - Listado" at bounding box center [58, 139] width 117 height 23
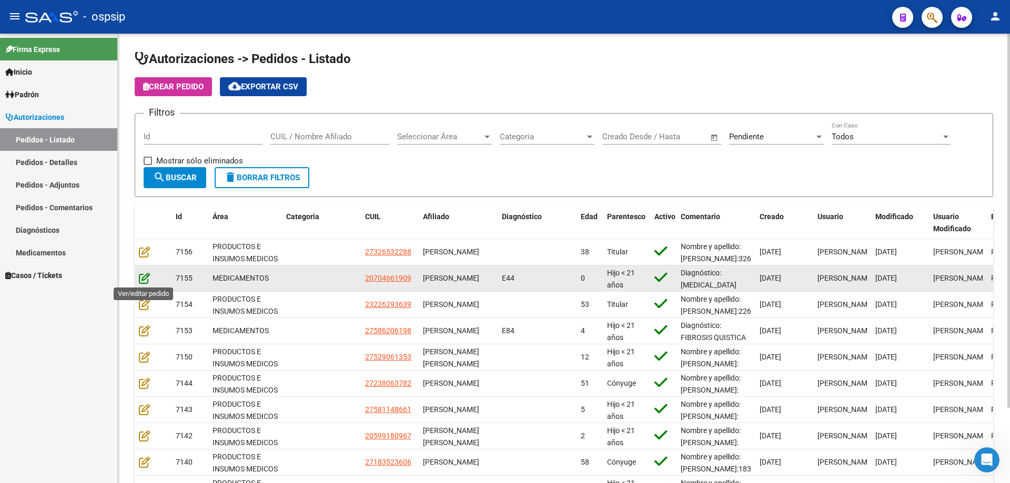
click at [139, 277] on icon at bounding box center [144, 278] width 11 height 12
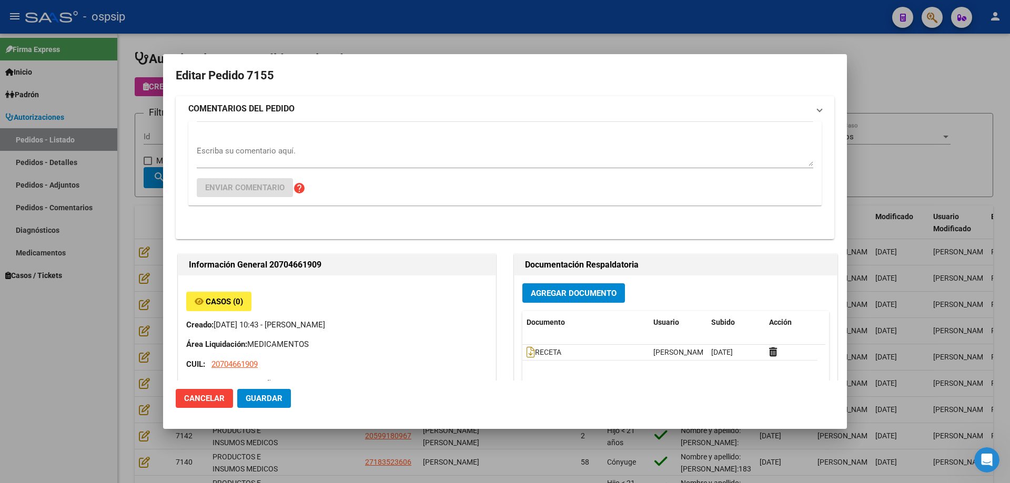
type input "Buenos Aires, GLEW, GDARME B ESCOBAR 242"
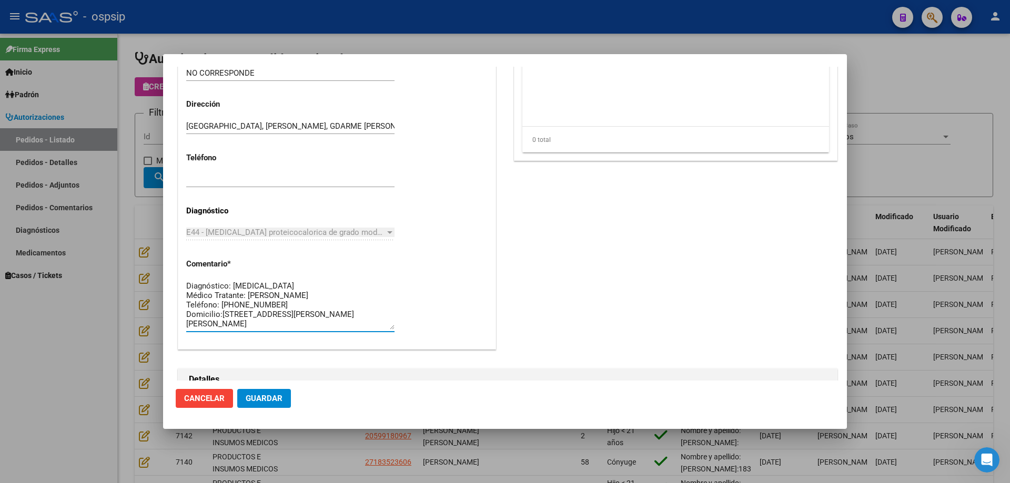
scroll to position [442, 0]
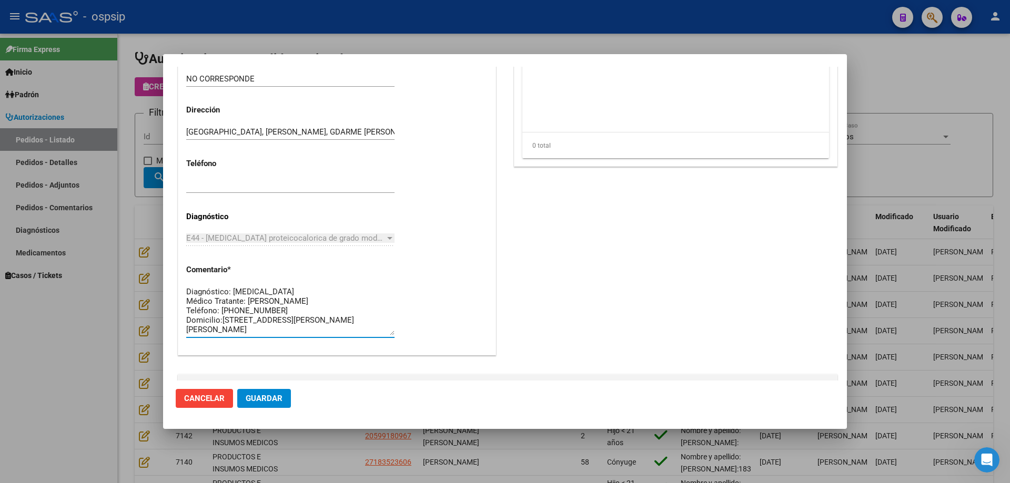
drag, startPoint x: 292, startPoint y: 89, endPoint x: 181, endPoint y: 288, distance: 227.6
click at [181, 288] on div "Casos (0) Creado: 12/09/2025 10:43 - Ortiz Jesica Área Liquidación: MEDICAMENTO…" at bounding box center [336, 35] width 317 height 639
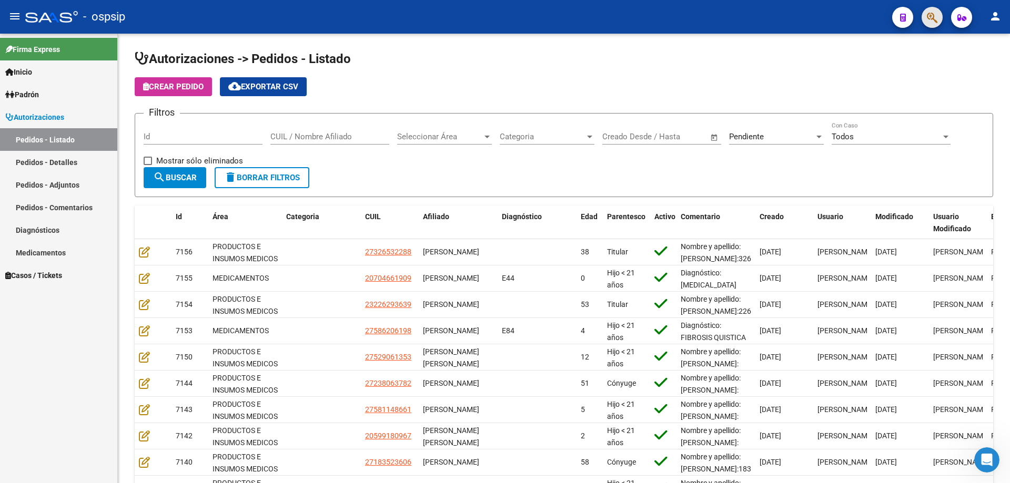
click at [932, 16] on icon "button" at bounding box center [931, 18] width 11 height 12
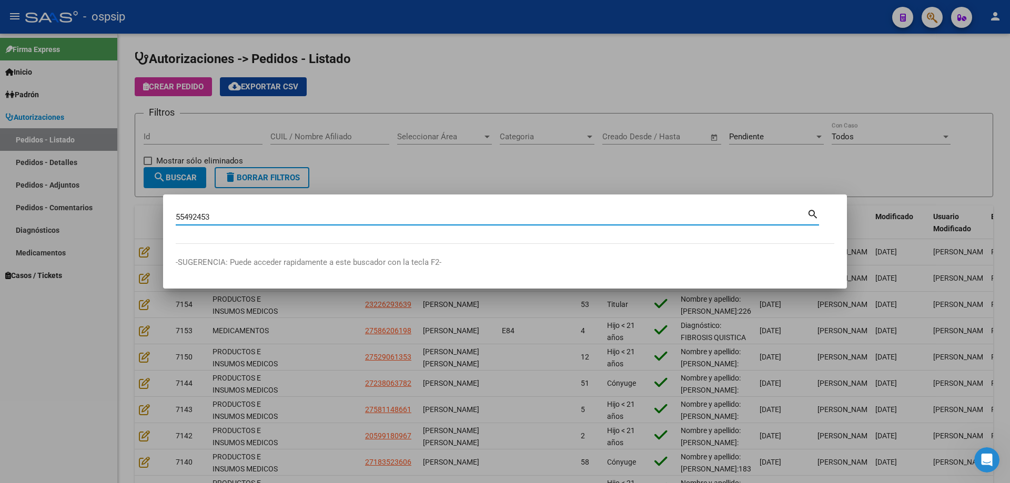
type input "55492453"
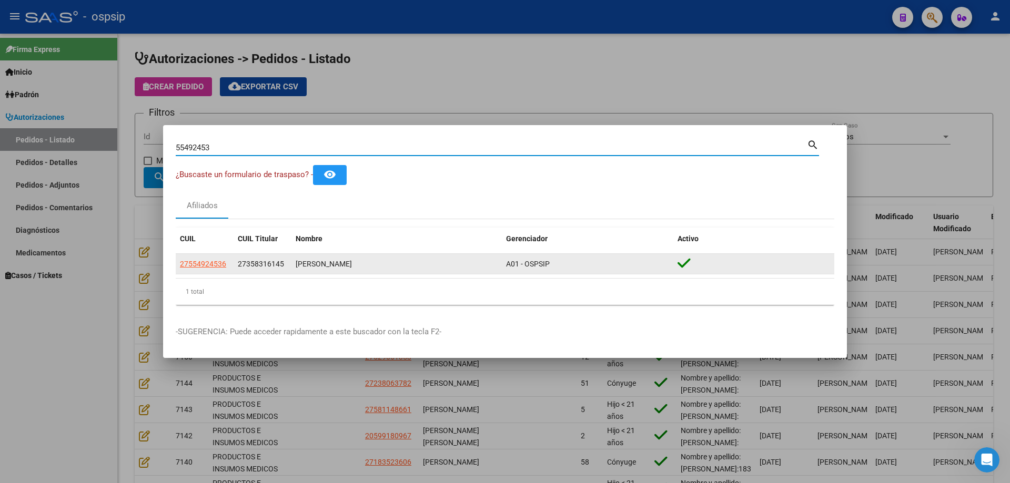
click at [204, 267] on span "27554924536" at bounding box center [203, 264] width 46 height 8
type textarea "27554924536"
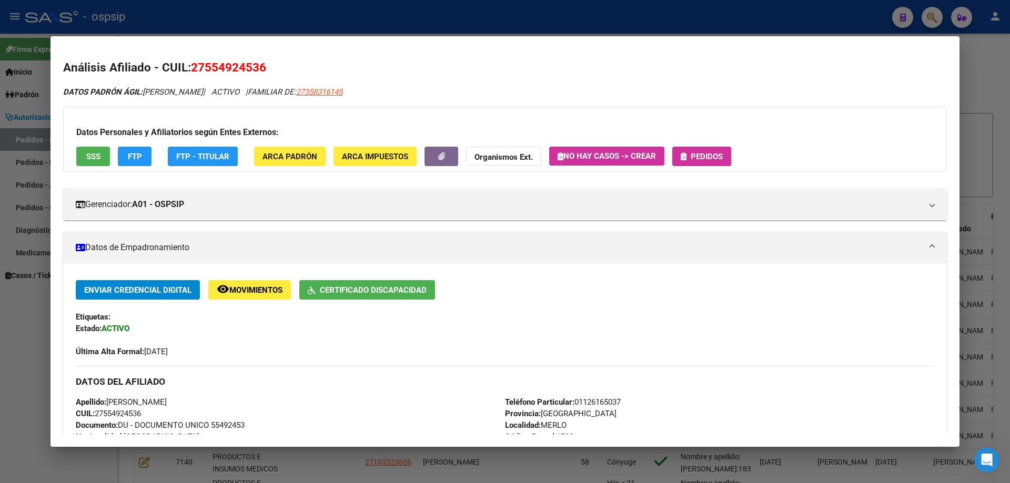
click at [86, 149] on button "SSS" at bounding box center [93, 156] width 34 height 19
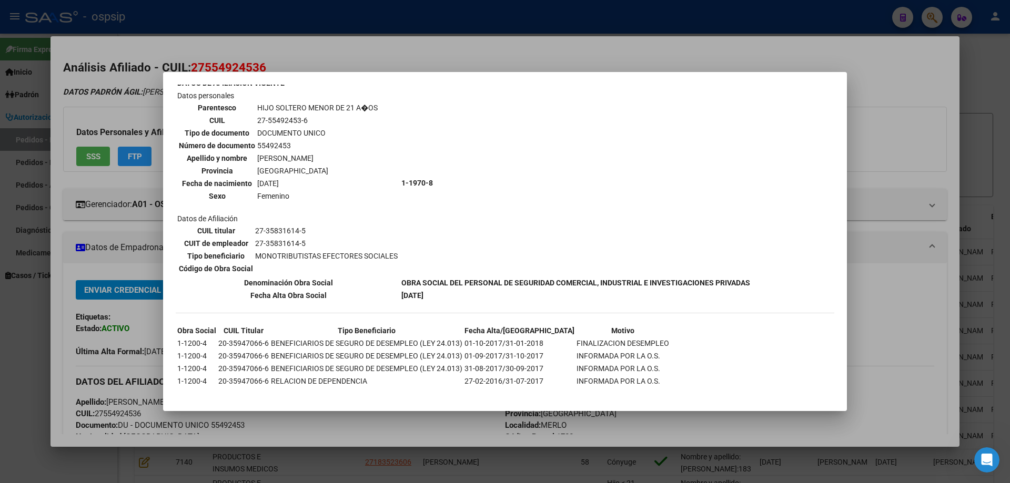
scroll to position [307, 0]
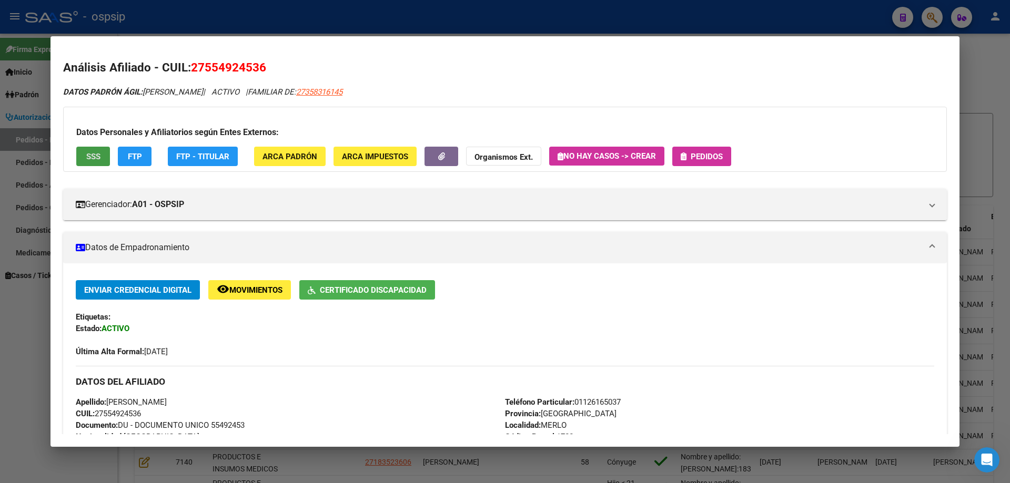
click at [711, 142] on div "Datos Personales y Afiliatorios según Entes Externos: SSS FTP FTP - Titular ARC…" at bounding box center [504, 139] width 883 height 65
click at [714, 157] on span "Pedidos" at bounding box center [706, 156] width 32 height 9
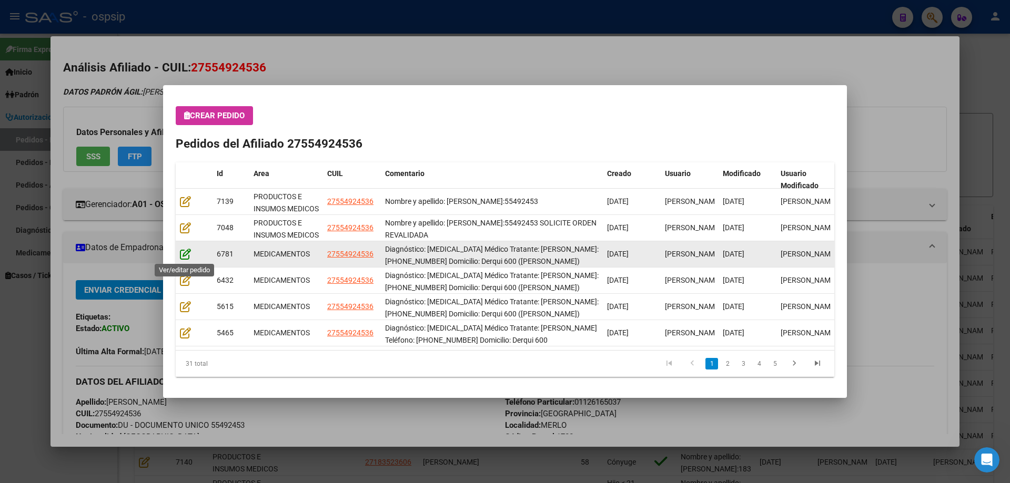
click at [182, 251] on icon at bounding box center [185, 254] width 11 height 12
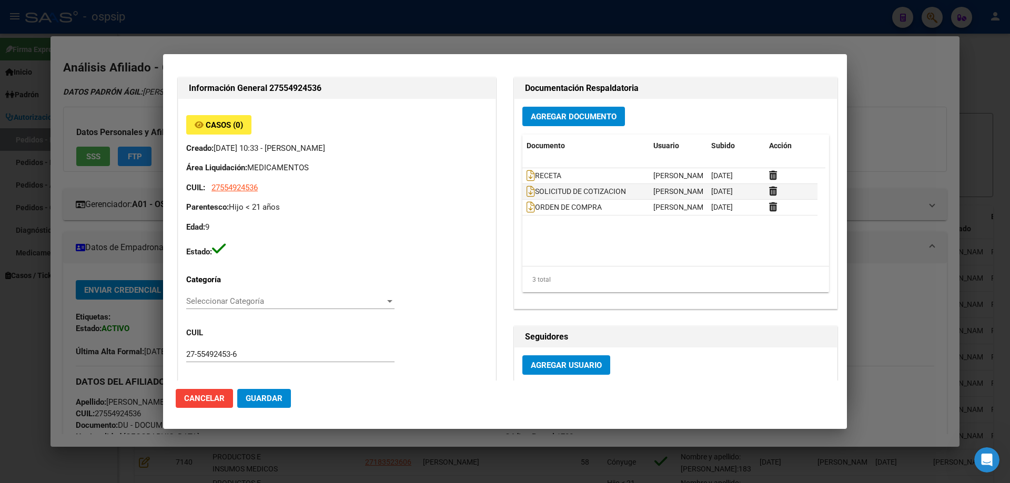
type input "Buenos Aires, MERLO, DERQUI 600"
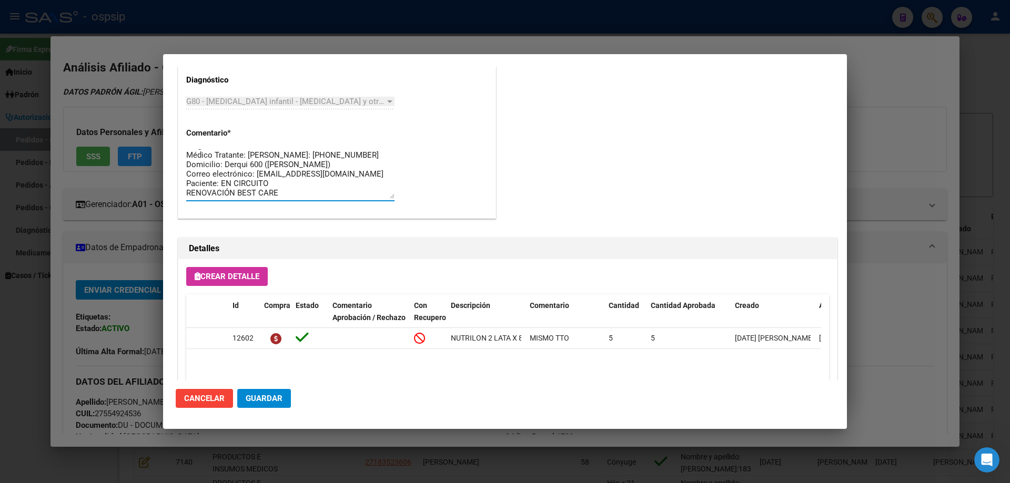
scroll to position [0, 0]
drag, startPoint x: 288, startPoint y: 191, endPoint x: 180, endPoint y: 142, distance: 118.4
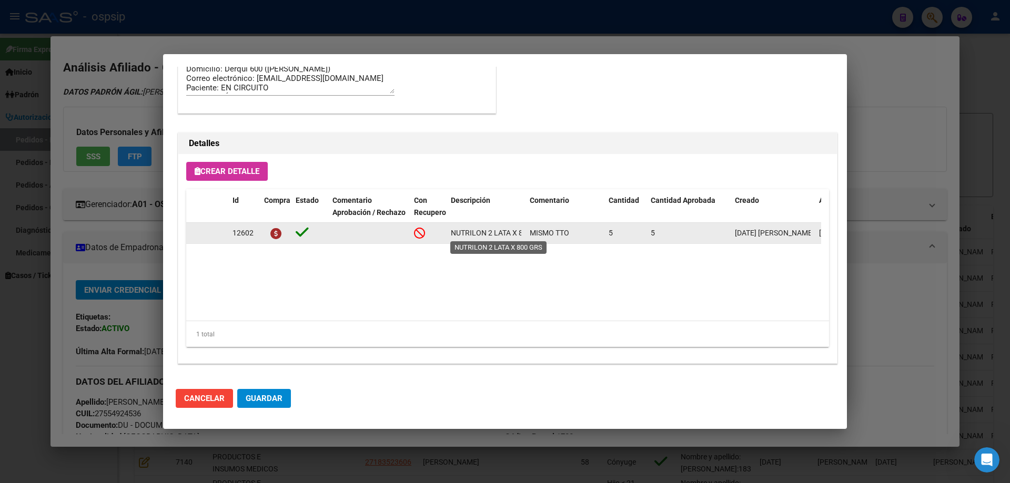
scroll to position [0, 26]
drag, startPoint x: 449, startPoint y: 232, endPoint x: 526, endPoint y: 239, distance: 78.2
click at [526, 239] on div "12602 NUTRILON 2 LATA X 800 GRS MISMO TTO 5 5 08/08/2025 Jesica 11/08/2025 Gust…" at bounding box center [579, 233] width 786 height 21
copy span "NUTRILON 2 LATA X 800 GRS"
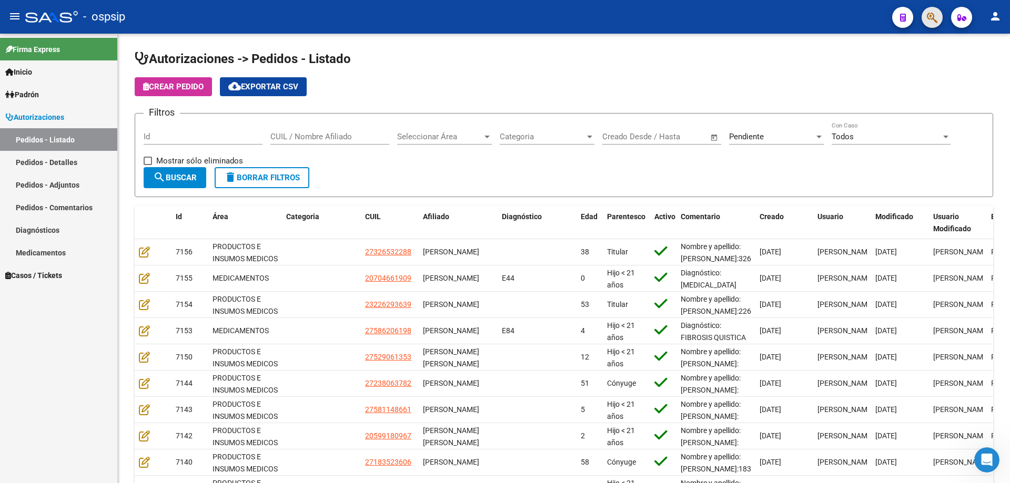
click at [925, 19] on button "button" at bounding box center [931, 17] width 21 height 21
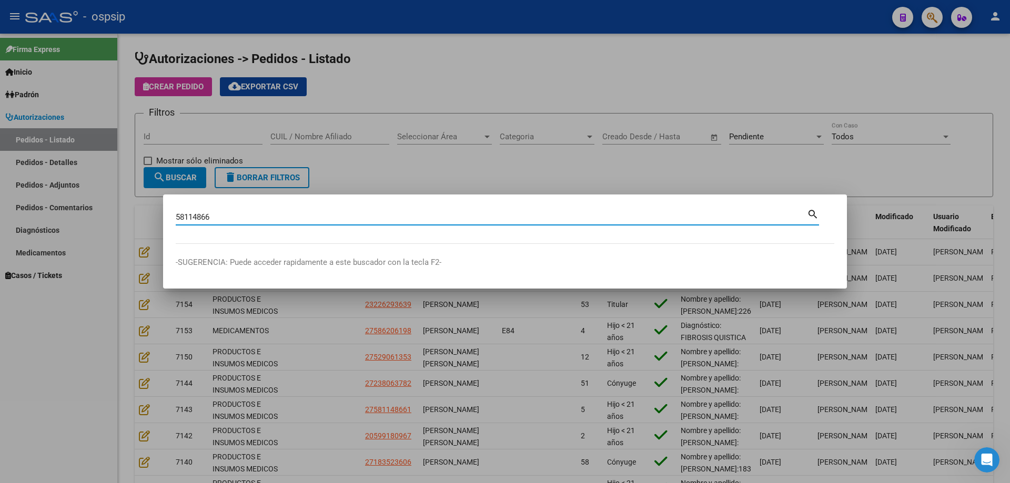
type input "58114866"
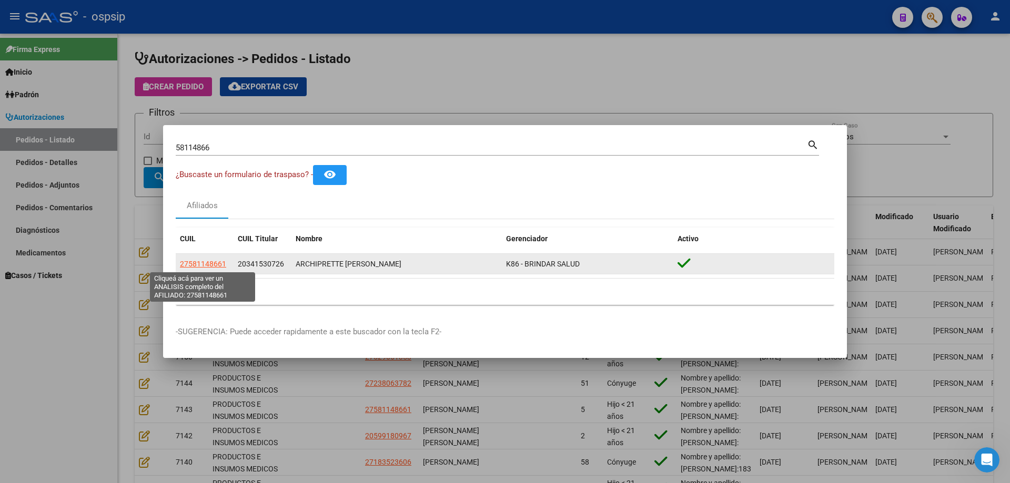
click at [210, 267] on span "27581148661" at bounding box center [203, 264] width 46 height 8
type textarea "27581148661"
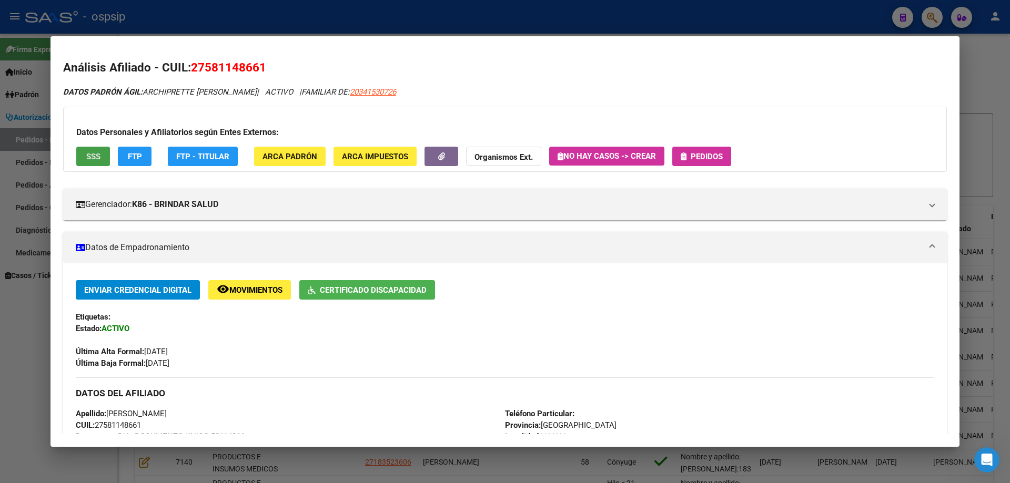
click at [94, 154] on span "SSS" at bounding box center [93, 156] width 14 height 9
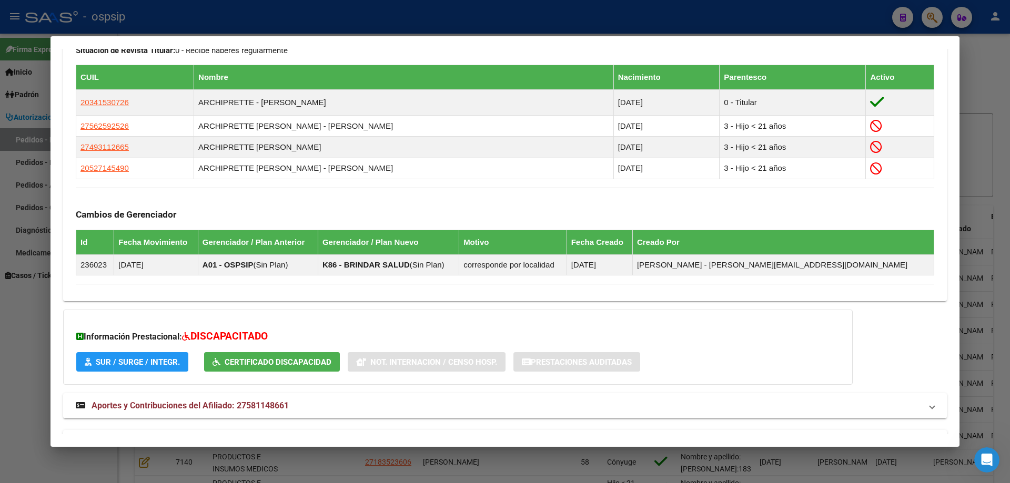
scroll to position [597, 0]
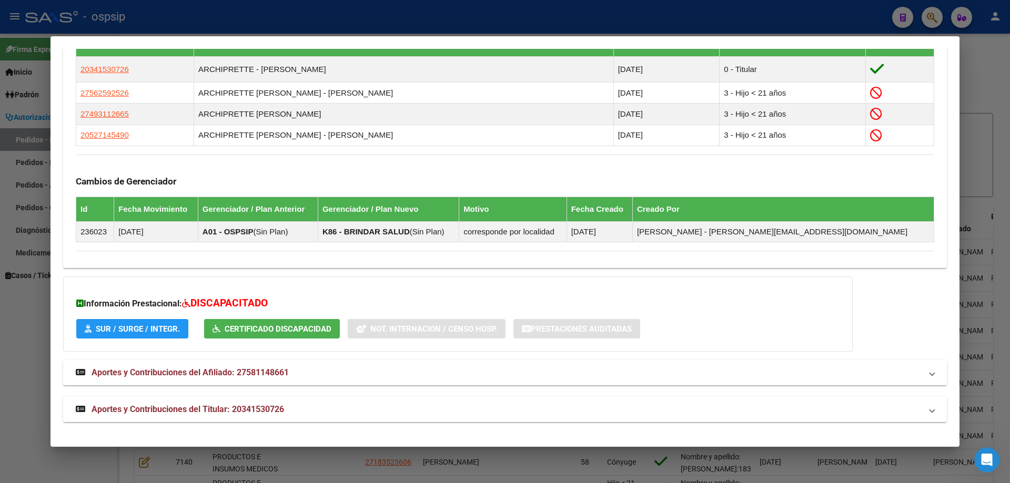
click at [202, 412] on span "Aportes y Contribuciones del Titular: 20341530726" at bounding box center [187, 409] width 192 height 10
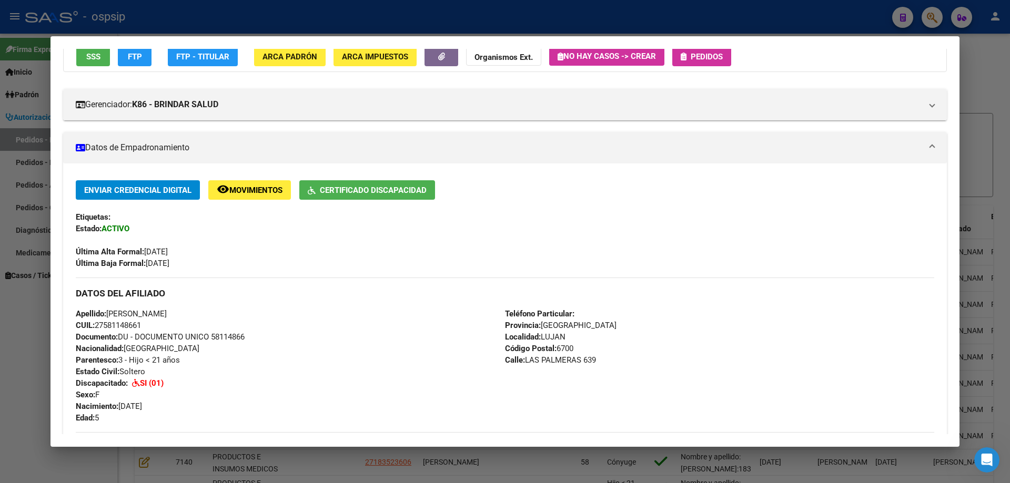
scroll to position [0, 0]
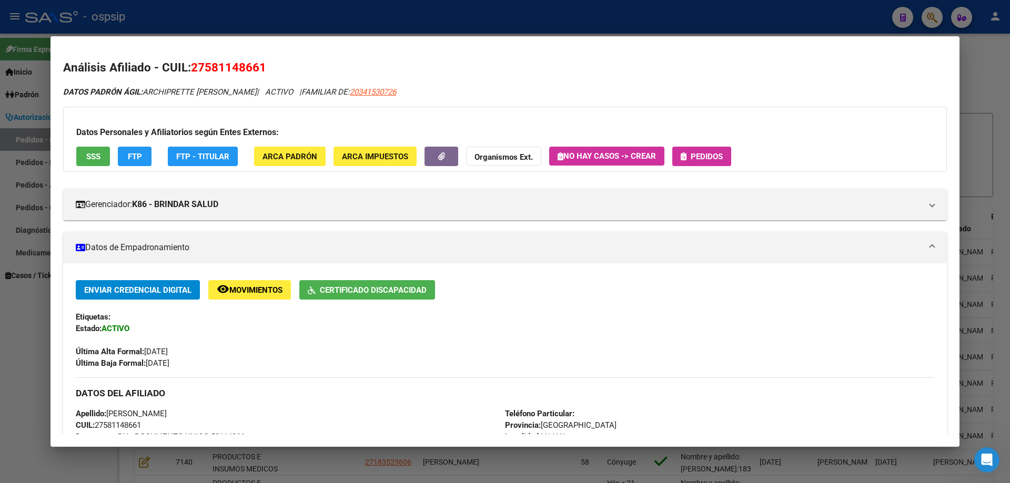
click at [701, 147] on button "Pedidos" at bounding box center [701, 156] width 59 height 19
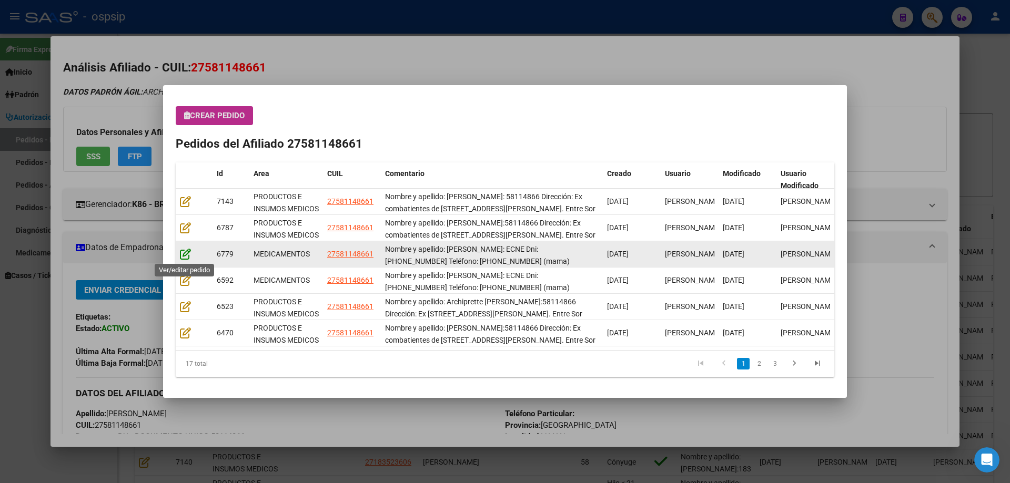
click at [181, 256] on icon at bounding box center [185, 254] width 11 height 12
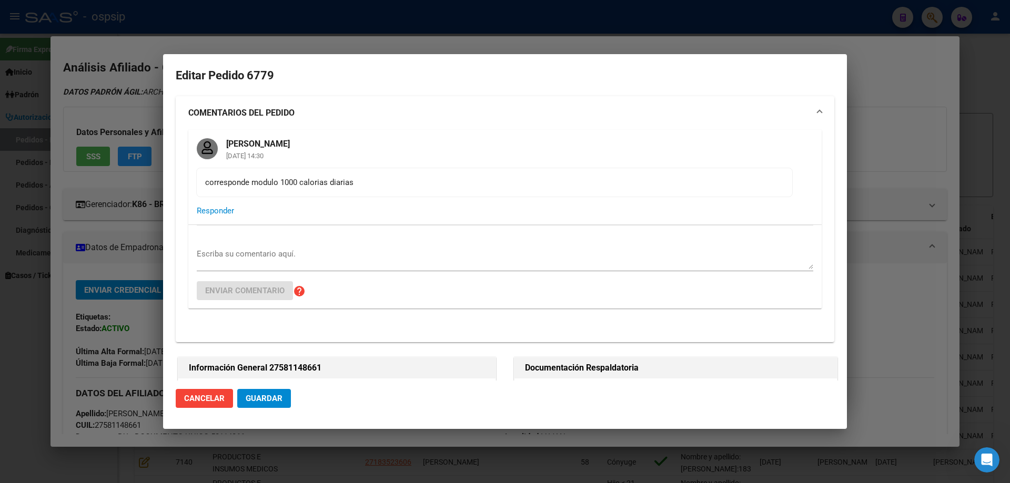
type input "Buenos Aires, LUJAN, LAS PALMERAS 639"
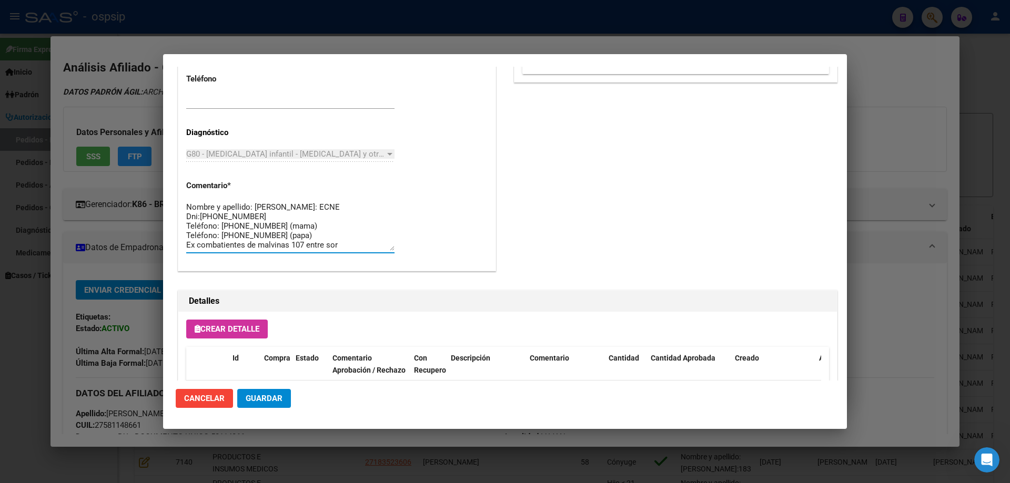
scroll to position [19, 0]
drag, startPoint x: 298, startPoint y: 247, endPoint x: 180, endPoint y: 215, distance: 122.6
drag, startPoint x: 339, startPoint y: 246, endPoint x: 175, endPoint y: 190, distance: 173.8
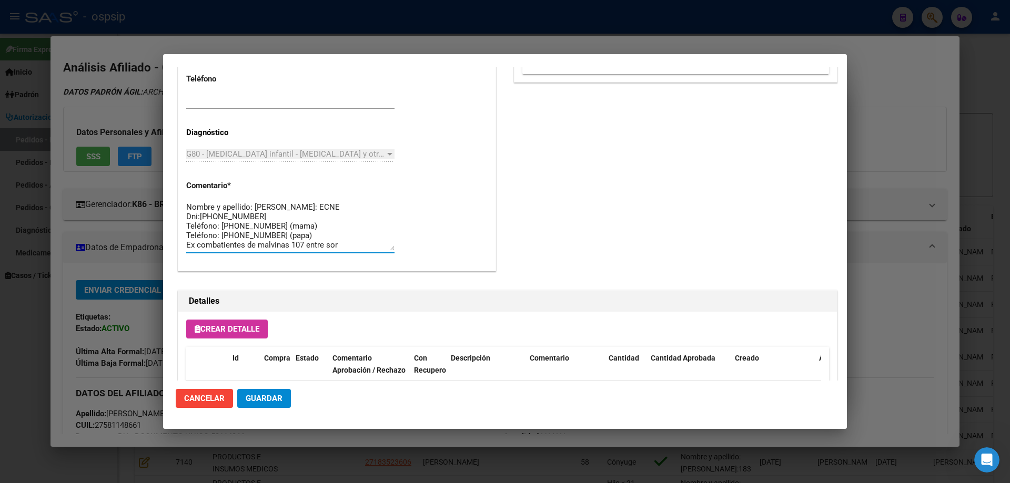
click at [175, 190] on mat-dialog-content "Editar Pedido 6779 COMENTARIOS DEL PEDIDO Jesica Ortiz 13/08/2025 14:30 corresp…" at bounding box center [505, 224] width 684 height 314
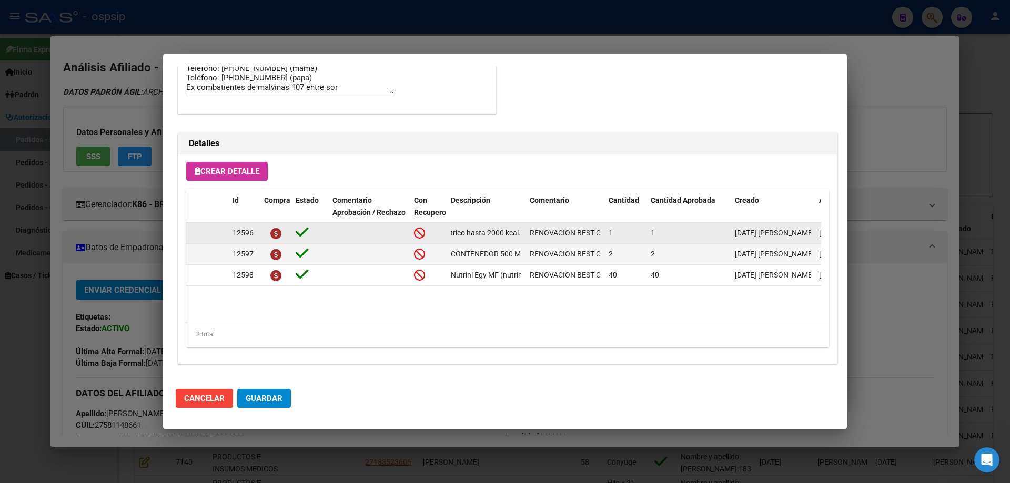
scroll to position [0, 80]
drag, startPoint x: 450, startPoint y: 233, endPoint x: 525, endPoint y: 233, distance: 75.7
click at [525, 233] on div "12596 Módulo pediátrico hasta 2000 kcal. + 30 guías RENOVACION BEST CARE 1 1 07…" at bounding box center [579, 233] width 786 height 21
copy span "Módulo pediátrico hasta 2000 kcal. + 30 guías"
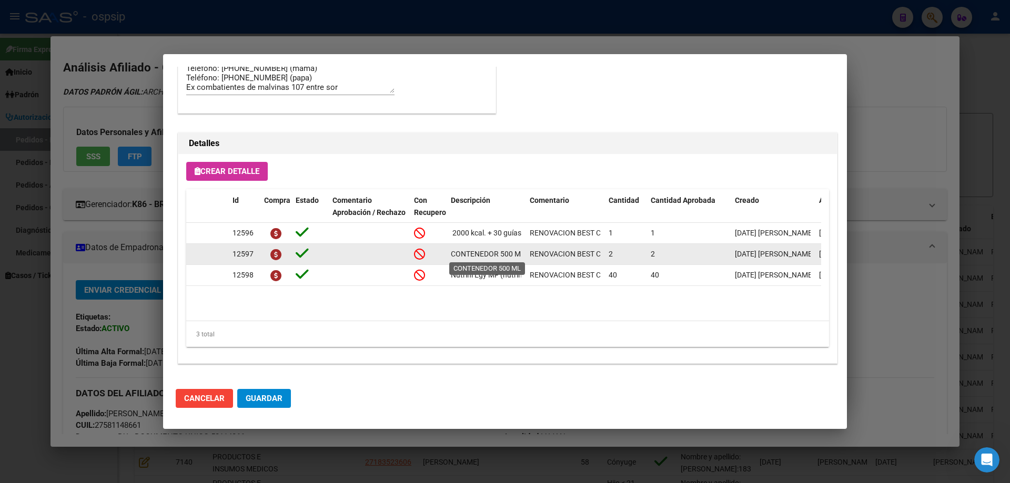
scroll to position [0, 4]
drag, startPoint x: 447, startPoint y: 254, endPoint x: 523, endPoint y: 257, distance: 75.8
click at [523, 257] on datatable-body-cell "CONTENEDOR 500 ML" at bounding box center [485, 254] width 79 height 21
copy span "CONTENEDOR 500 ML"
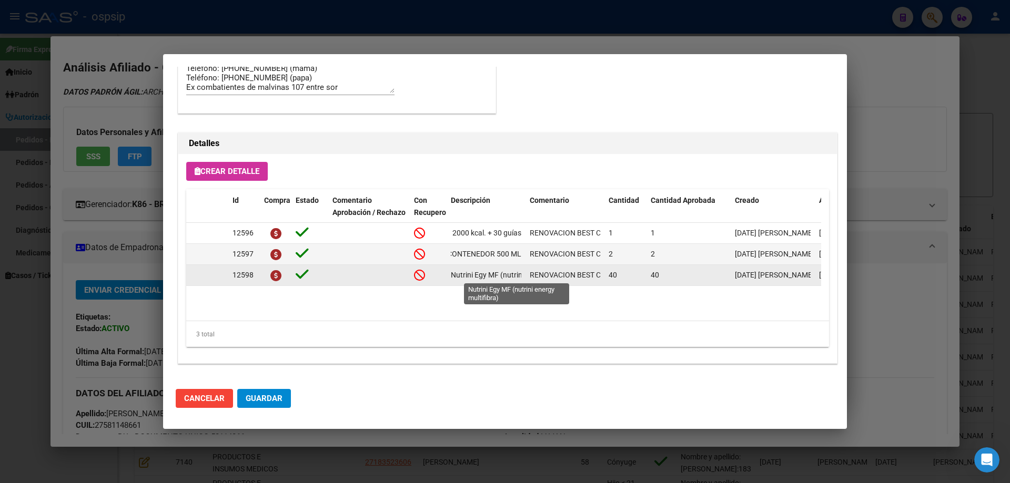
scroll to position [0, 62]
drag, startPoint x: 449, startPoint y: 274, endPoint x: 528, endPoint y: 276, distance: 79.4
click at [528, 276] on div "12598 Nutrini Egy MF (nutrini energy multifibra) RENOVACION BEST CARE 40 40 07/…" at bounding box center [579, 275] width 786 height 21
copy span "Nutrini Egy MF (nutrini energy multifibra)"
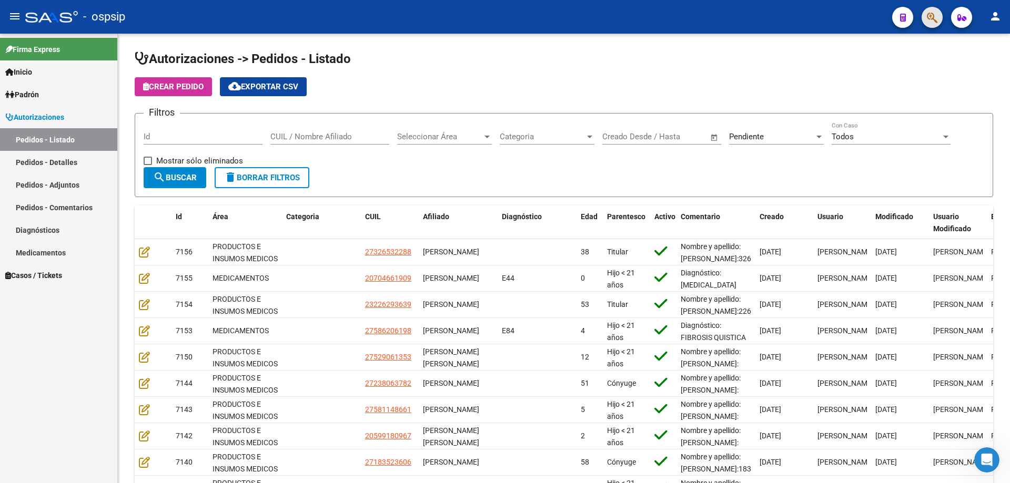
click at [930, 10] on span "button" at bounding box center [931, 18] width 11 height 22
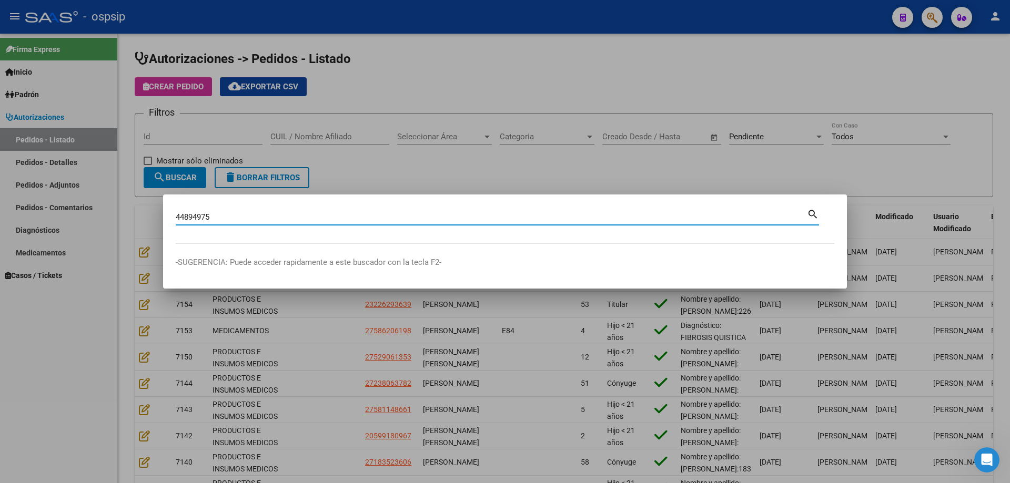
type input "44894975"
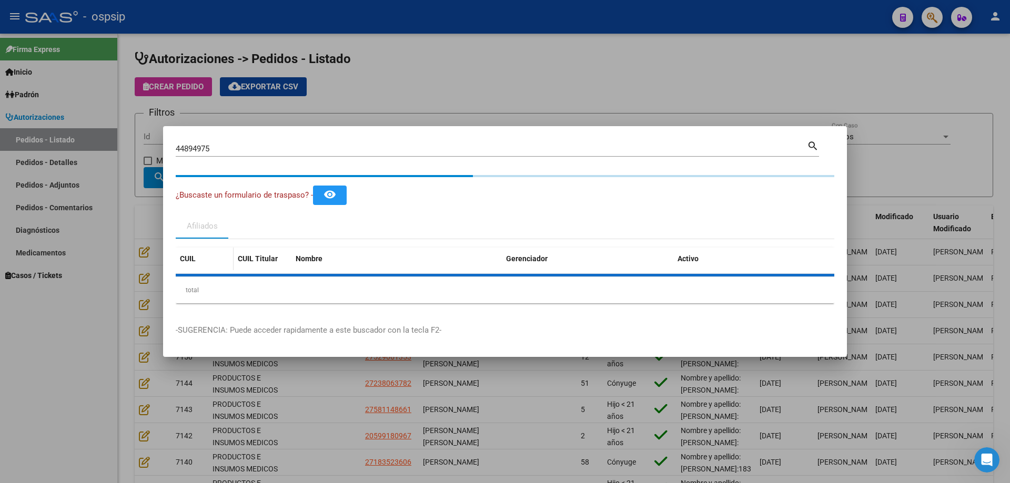
click at [205, 268] on div "CUIL CUIL Titular Nombre Gerenciador Activo total 1" at bounding box center [505, 276] width 658 height 56
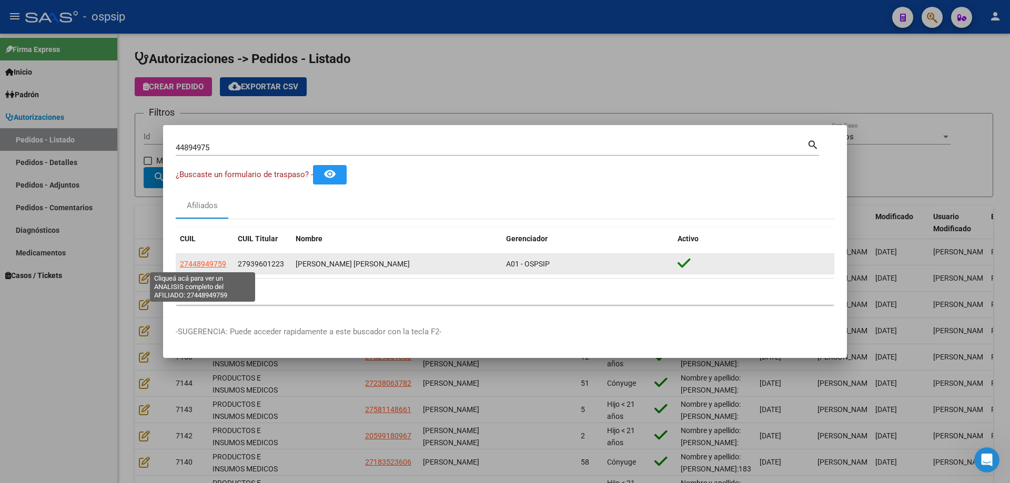
click at [206, 267] on span "27448949759" at bounding box center [203, 264] width 46 height 8
type textarea "27448949759"
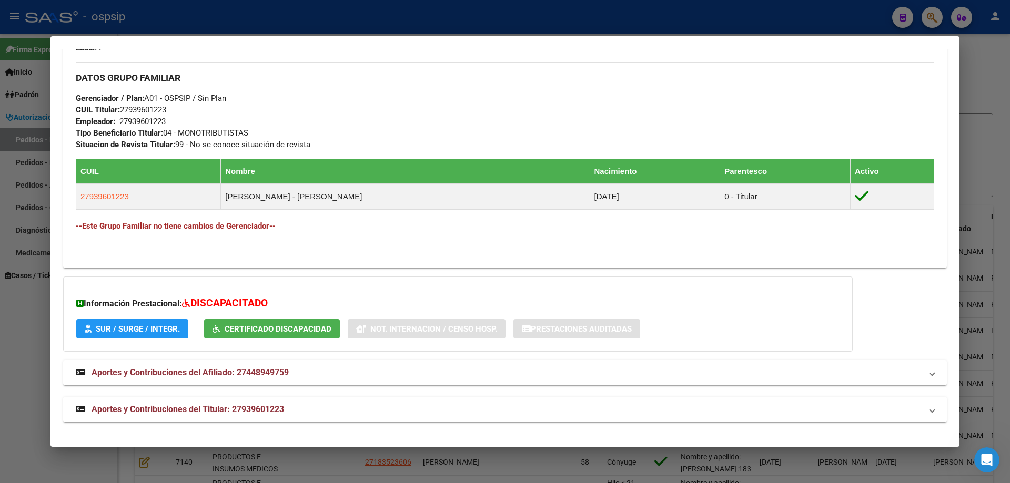
click at [202, 407] on span "Aportes y Contribuciones del Titular: 27939601223" at bounding box center [187, 409] width 192 height 10
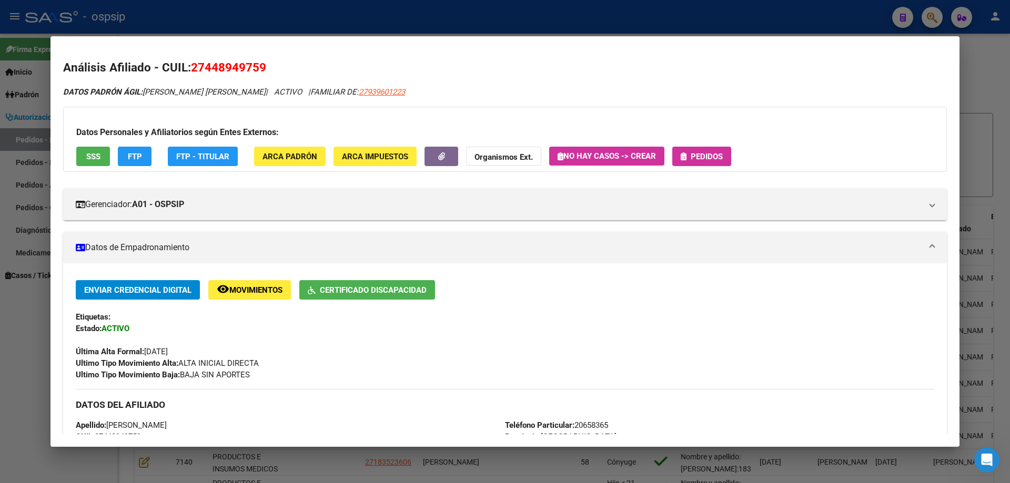
scroll to position [210, 0]
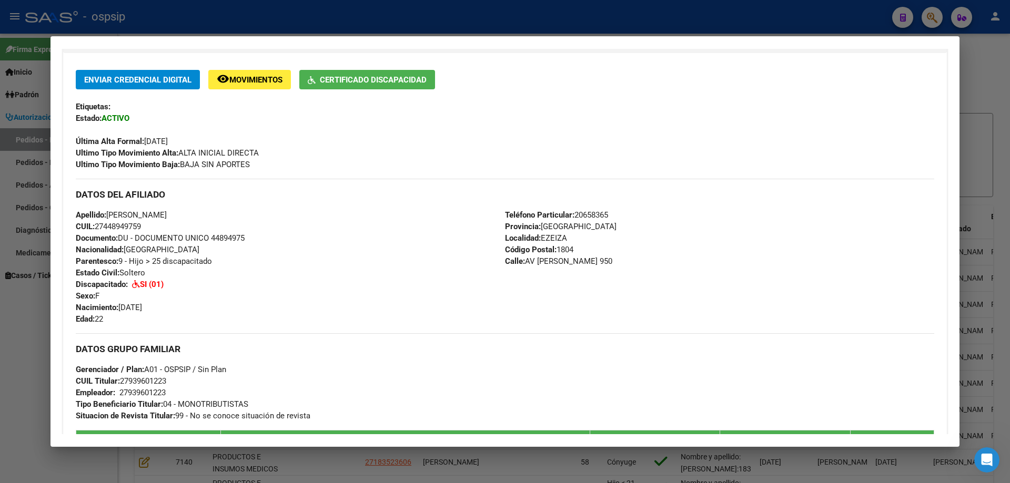
drag, startPoint x: 212, startPoint y: 238, endPoint x: 253, endPoint y: 240, distance: 41.0
click at [253, 240] on div "Apellido: ALISON BRYANNA TRAGODARA CUIL: 27448949759 Documento: DU - DOCUMENTO …" at bounding box center [290, 267] width 429 height 116
copy span "44894975"
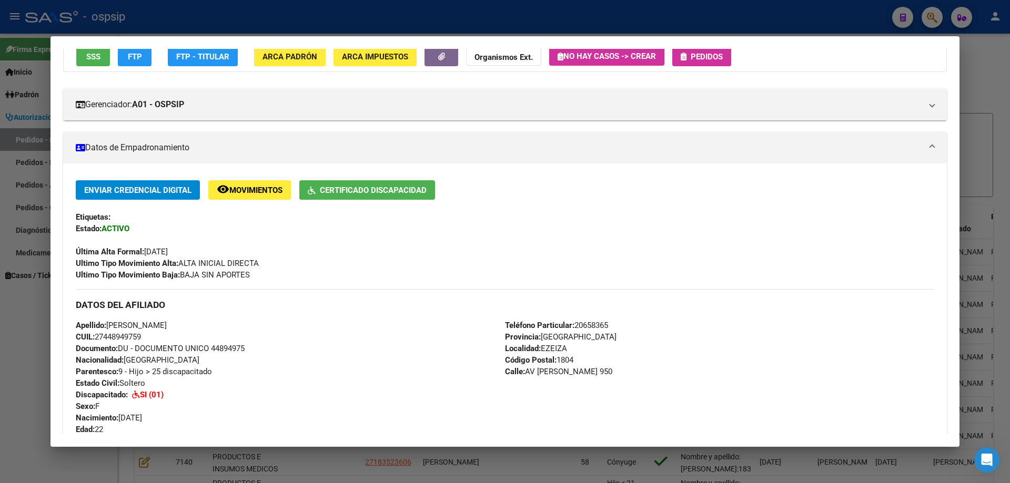
scroll to position [0, 0]
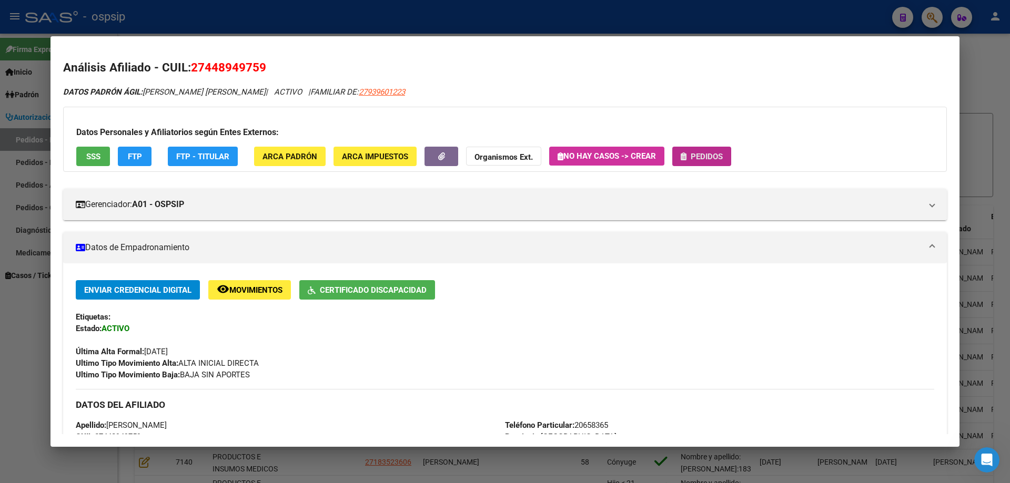
click at [722, 153] on span "Pedidos" at bounding box center [706, 156] width 32 height 9
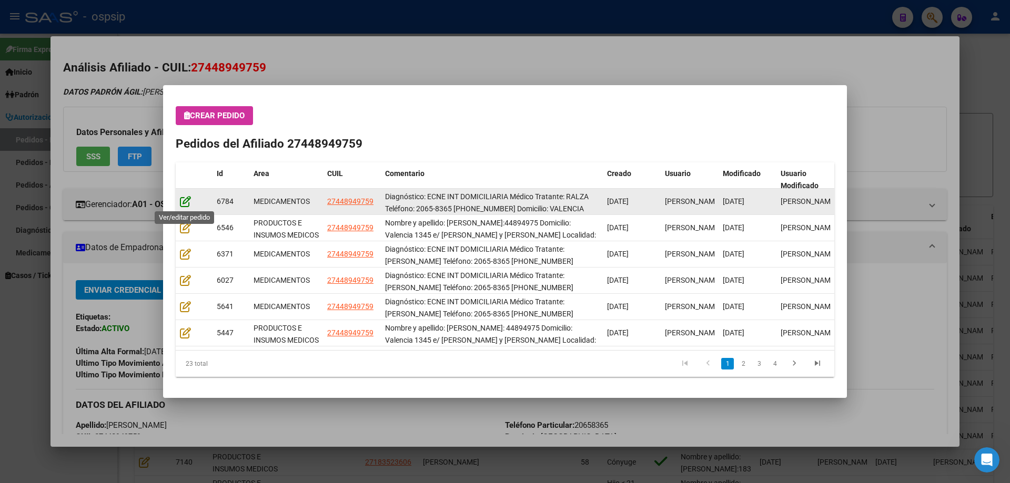
click at [180, 202] on icon at bounding box center [185, 202] width 11 height 12
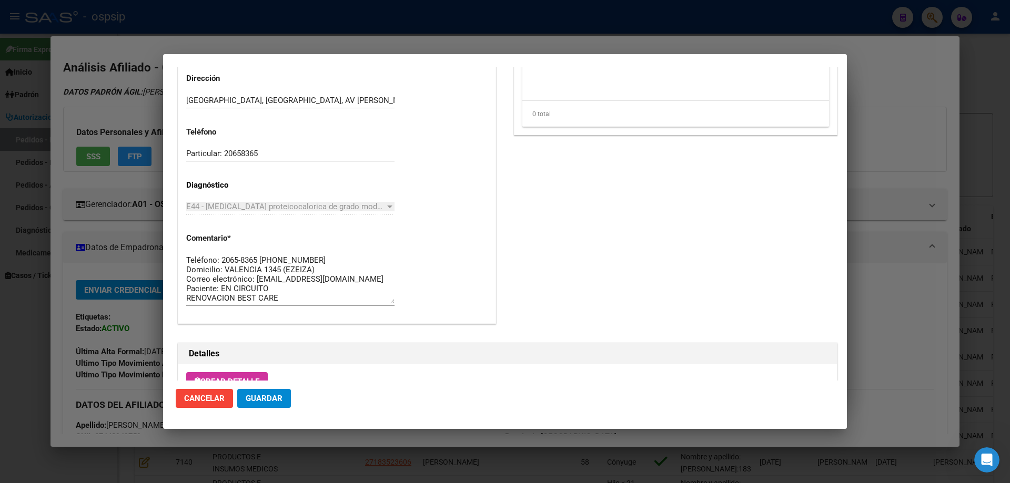
scroll to position [28, 0]
drag, startPoint x: 300, startPoint y: 300, endPoint x: 176, endPoint y: 244, distance: 136.0
click at [176, 244] on div "Información General 27448949759 Casos (0) Creado: 08/08/2025 10:57 - Ortiz Jesi…" at bounding box center [337, 1] width 322 height 680
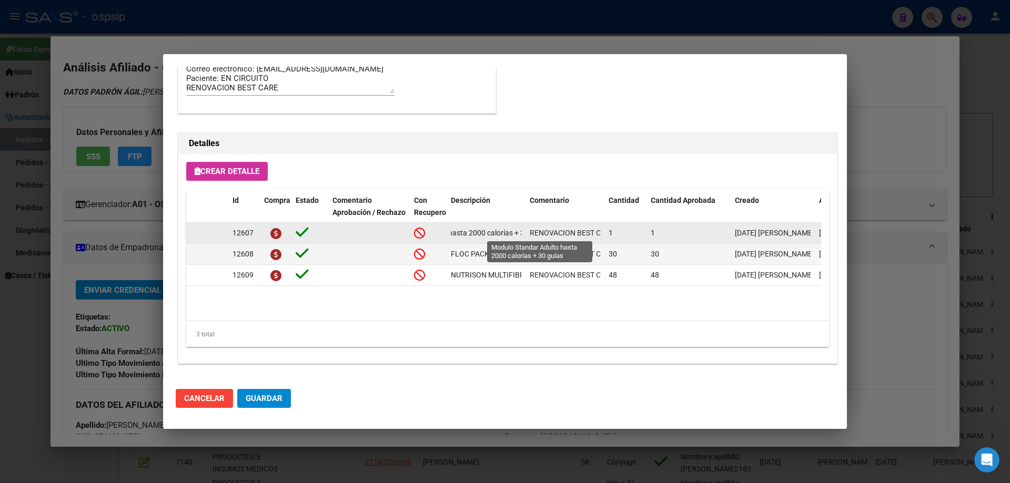
scroll to position [0, 107]
drag, startPoint x: 451, startPoint y: 232, endPoint x: 522, endPoint y: 234, distance: 70.5
click at [522, 234] on datatable-body-cell "Modulo Standar Adulto hasta 2000 calorías + 30 guías" at bounding box center [485, 233] width 79 height 21
copy span "Modulo Standar Adulto hasta 2000 calorías + 30 guías"
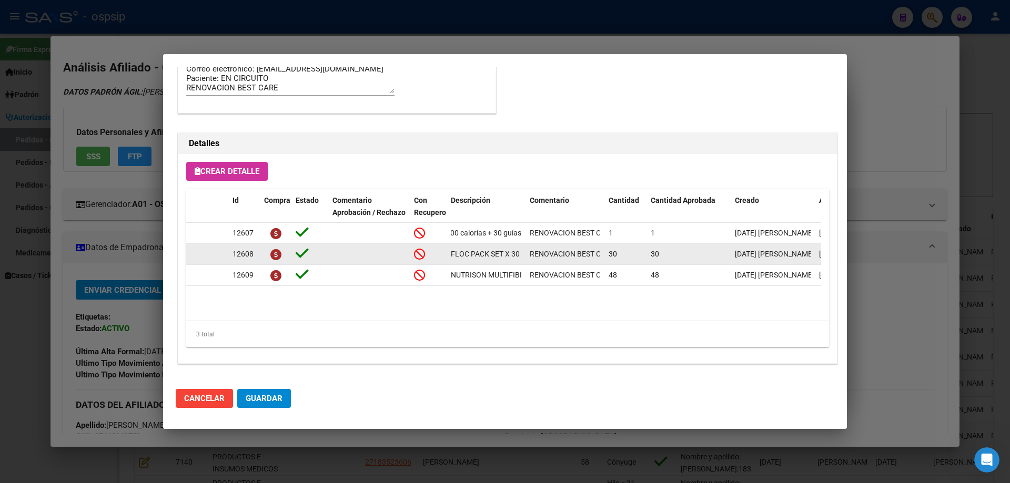
drag, startPoint x: 446, startPoint y: 253, endPoint x: 527, endPoint y: 262, distance: 82.0
click at [527, 262] on div "12608 FLOC PACK SET X 30 RENOVACION BEST CARE 30 30 08/08/2025 Jesica 08/08/202…" at bounding box center [579, 254] width 786 height 21
copy div "FLOC PACK SET X 30"
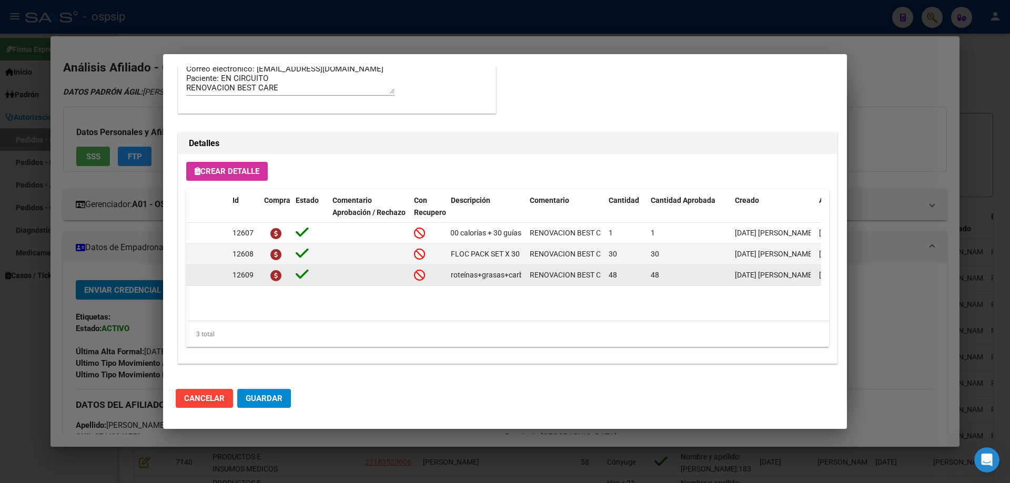
scroll to position [0, 168]
drag, startPoint x: 450, startPoint y: 276, endPoint x: 528, endPoint y: 275, distance: 77.8
click at [528, 275] on div "12609 NUTRISON MULTIFIBRE1.0 X 1000ML proteínas+grasas+carbohid.+asoc. RENOVACI…" at bounding box center [579, 275] width 786 height 21
copy span "NUTRISON MULTIFIBRE1.0 X 1000ML proteínas+grasas+carbohid.+asoc."
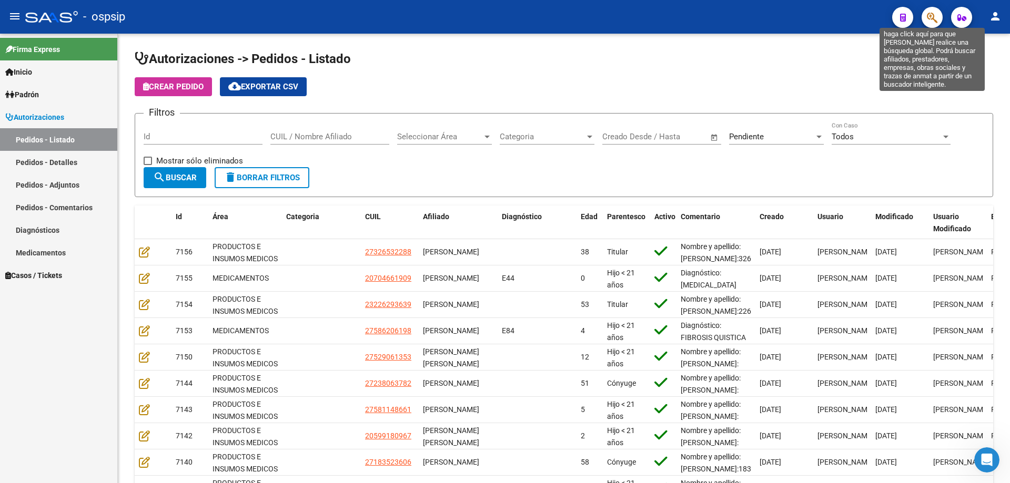
click at [933, 20] on icon "button" at bounding box center [931, 18] width 11 height 12
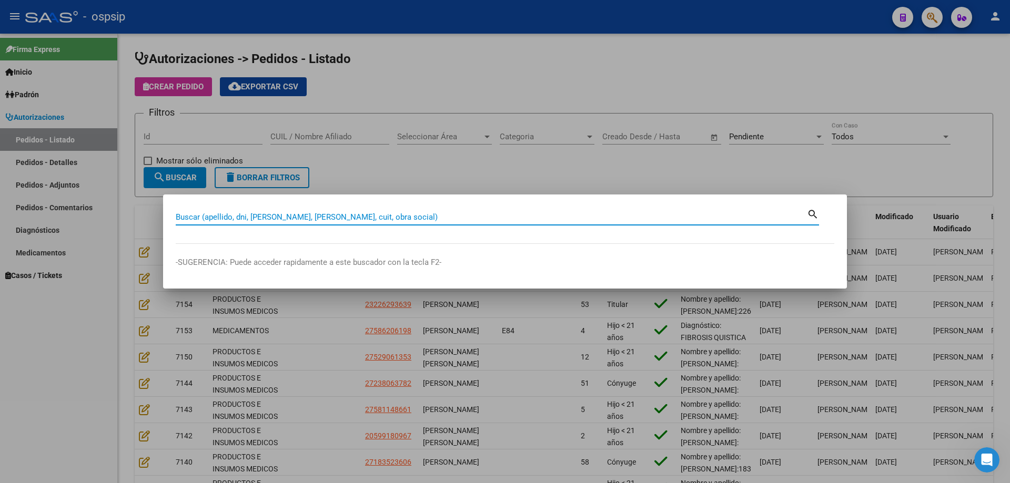
paste input "23563163"
type input "23563163"
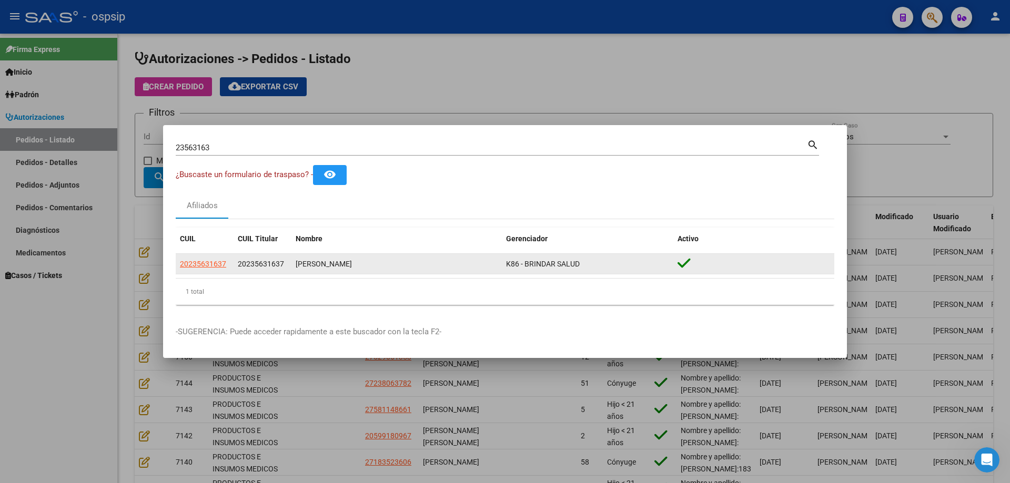
click at [209, 270] on datatable-body-cell "20235631637" at bounding box center [205, 264] width 58 height 21
click at [209, 267] on span "20235631637" at bounding box center [203, 264] width 46 height 8
type textarea "20235631637"
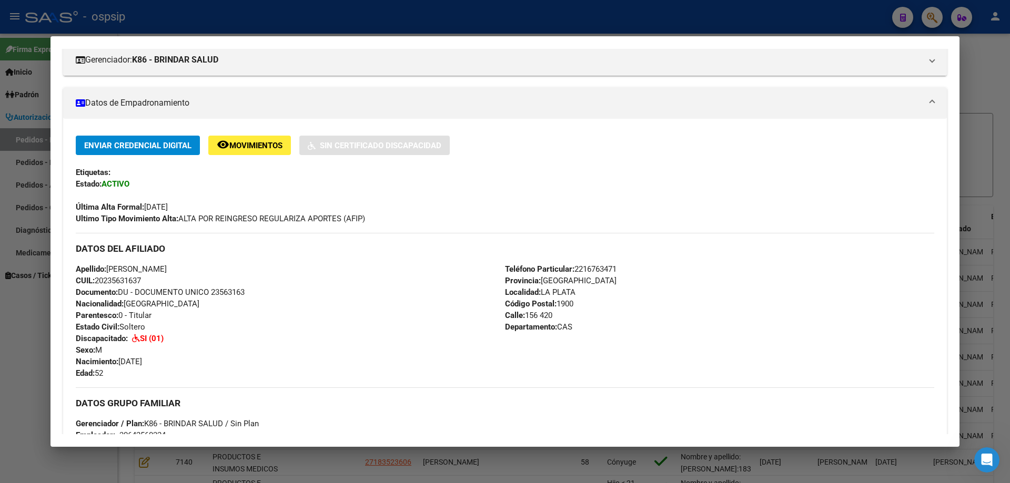
scroll to position [263, 0]
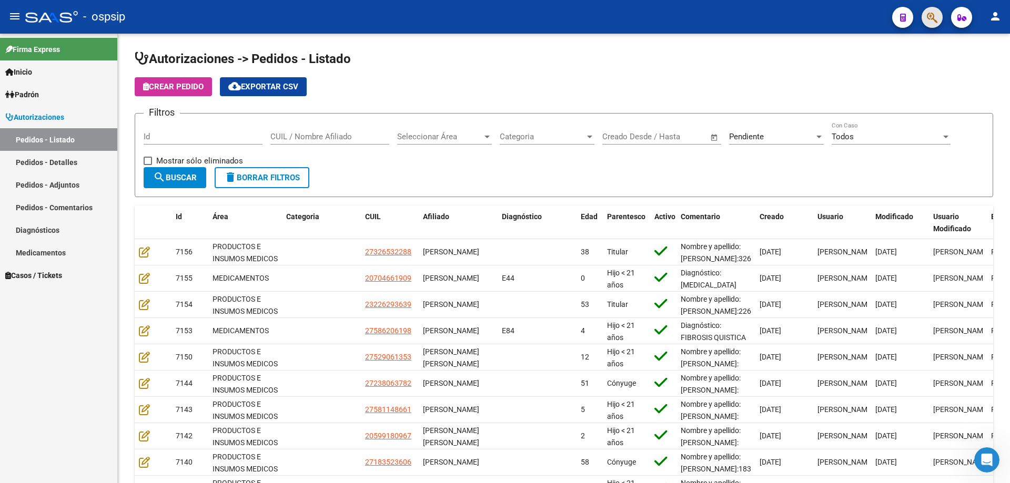
click at [933, 20] on icon "button" at bounding box center [931, 18] width 11 height 12
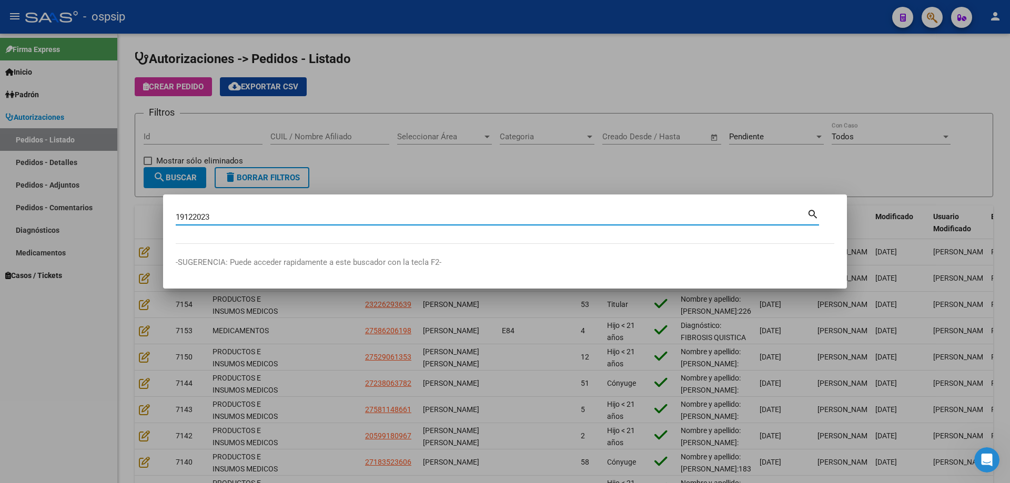
type input "19122023"
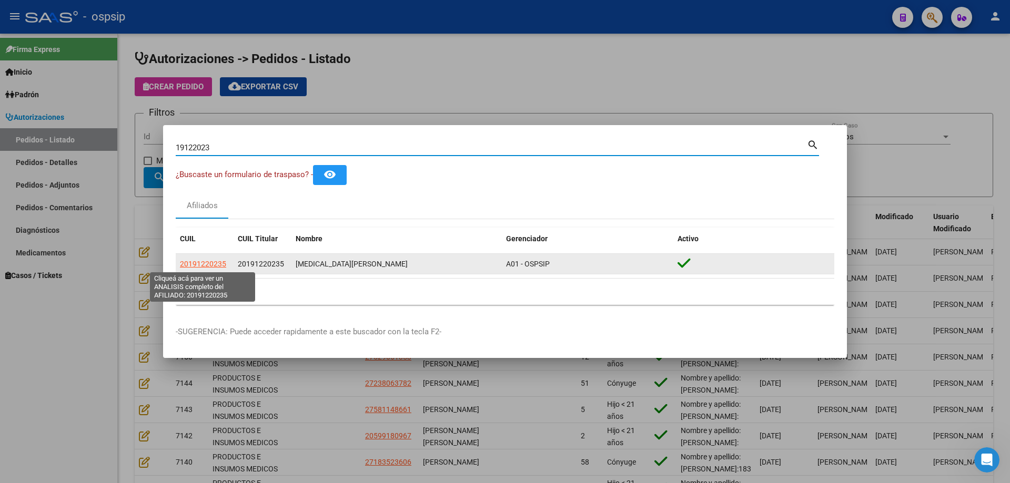
click at [205, 267] on span "20191220235" at bounding box center [203, 264] width 46 height 8
type textarea "20191220235"
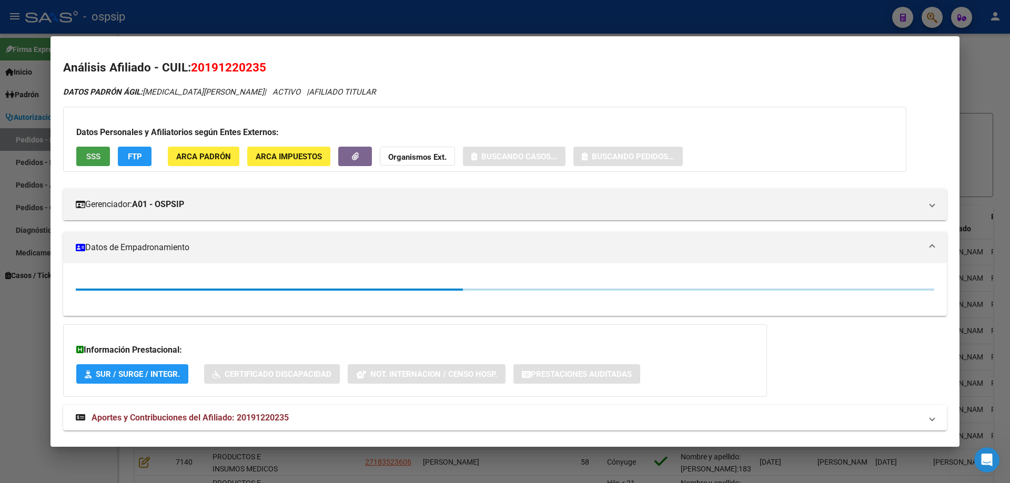
click at [95, 159] on span "SSS" at bounding box center [93, 156] width 14 height 9
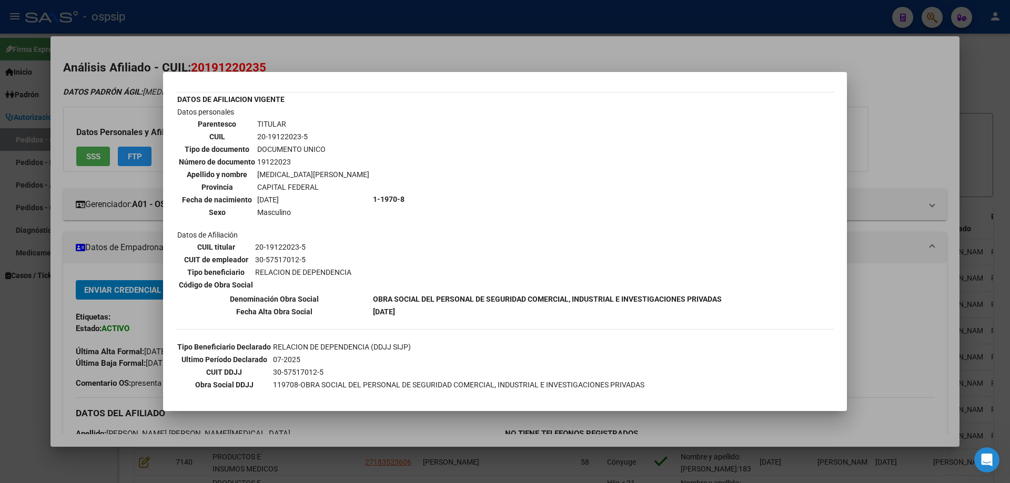
scroll to position [47, 0]
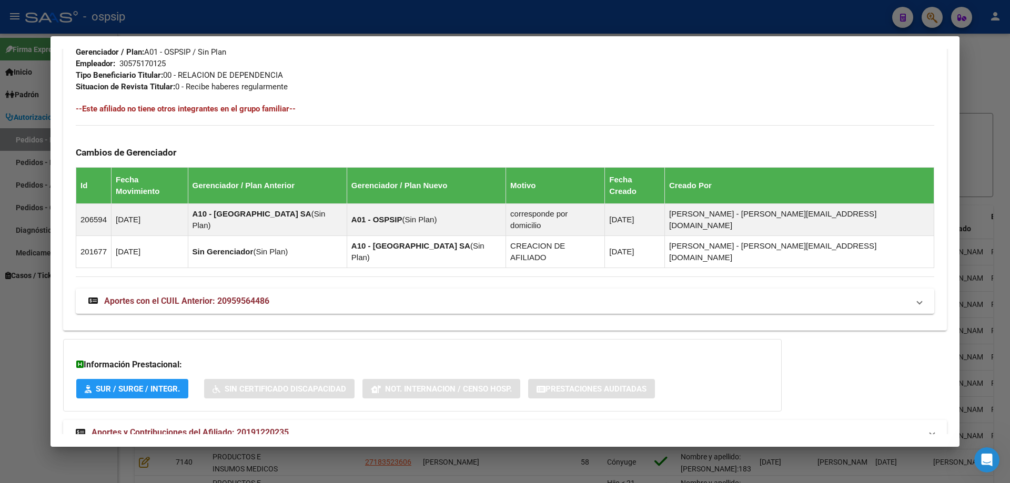
click at [194, 420] on mat-expansion-panel-header "Aportes y Contribuciones del Afiliado: 20191220235" at bounding box center [504, 432] width 883 height 25
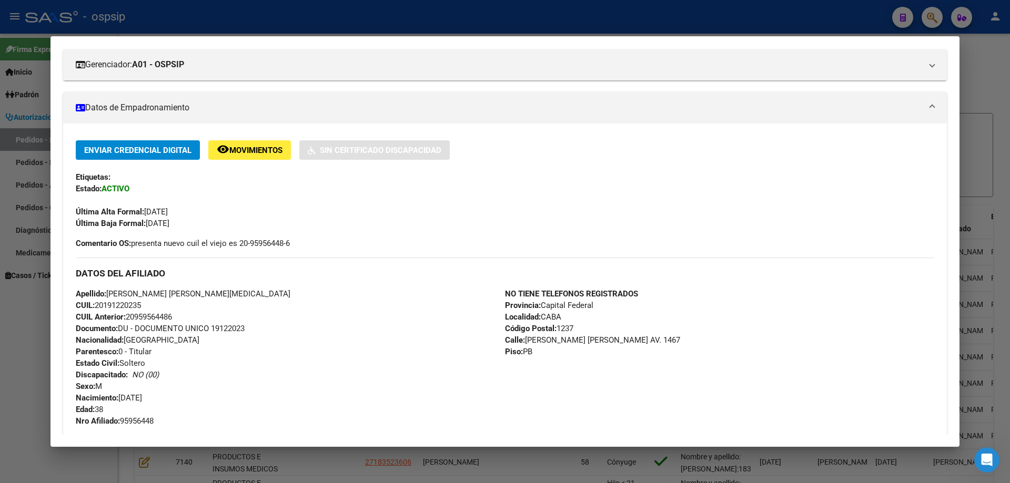
scroll to position [0, 0]
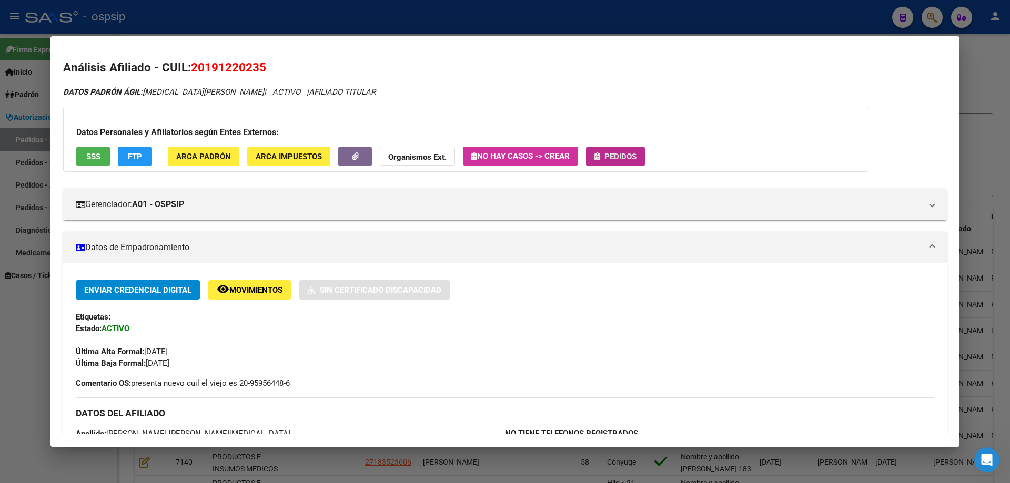
drag, startPoint x: 618, startPoint y: 161, endPoint x: 596, endPoint y: 165, distance: 23.0
click at [596, 165] on button "Pedidos" at bounding box center [615, 156] width 59 height 19
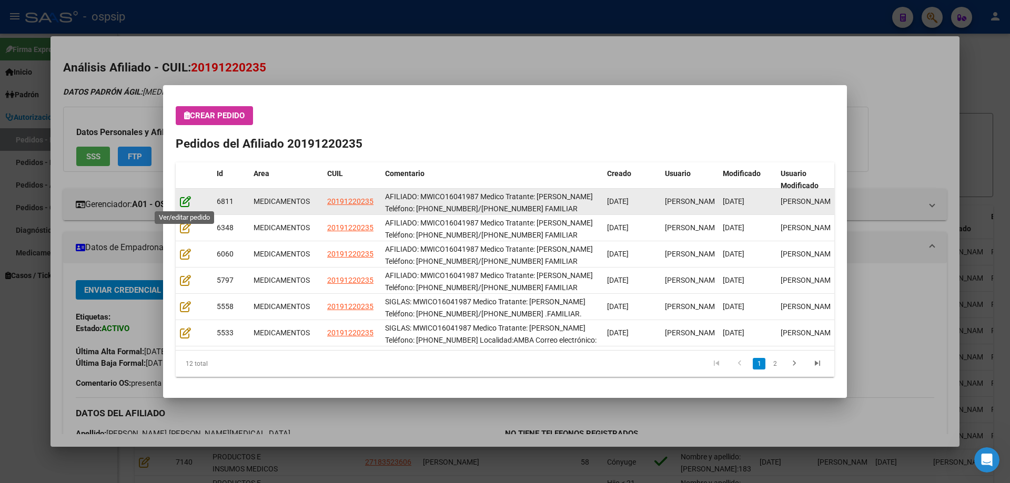
click at [185, 204] on icon at bounding box center [185, 202] width 11 height 12
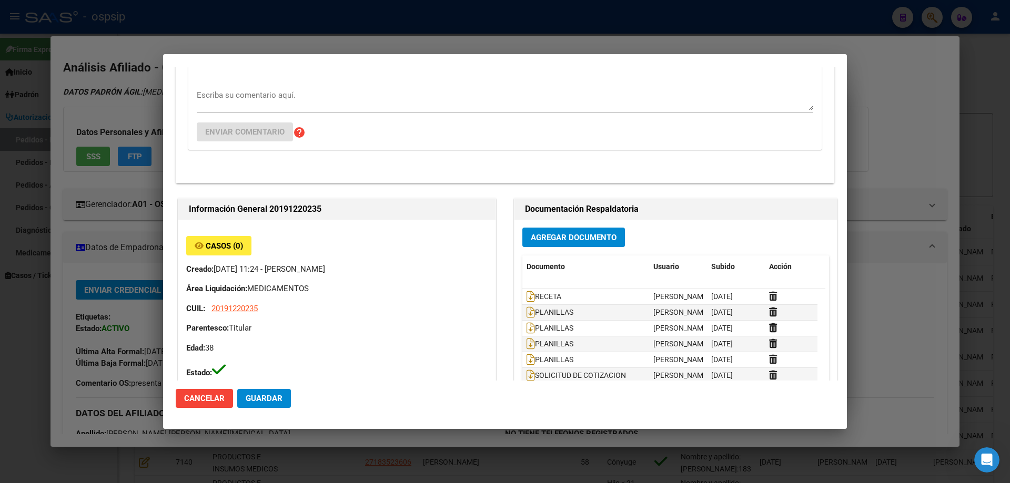
type input "Capital Federal, CABA, [PERSON_NAME] [PERSON_NAME] AV. 1467, Piso: PB"
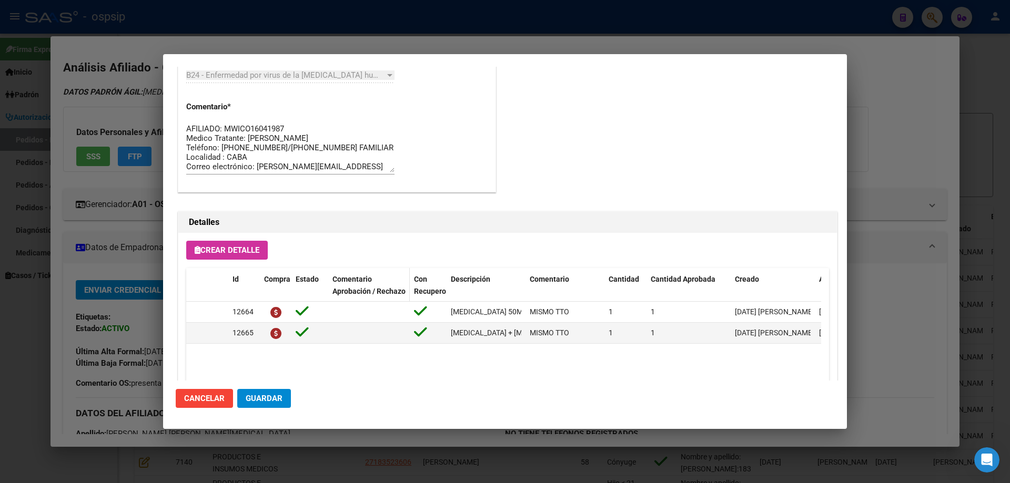
scroll to position [473, 0]
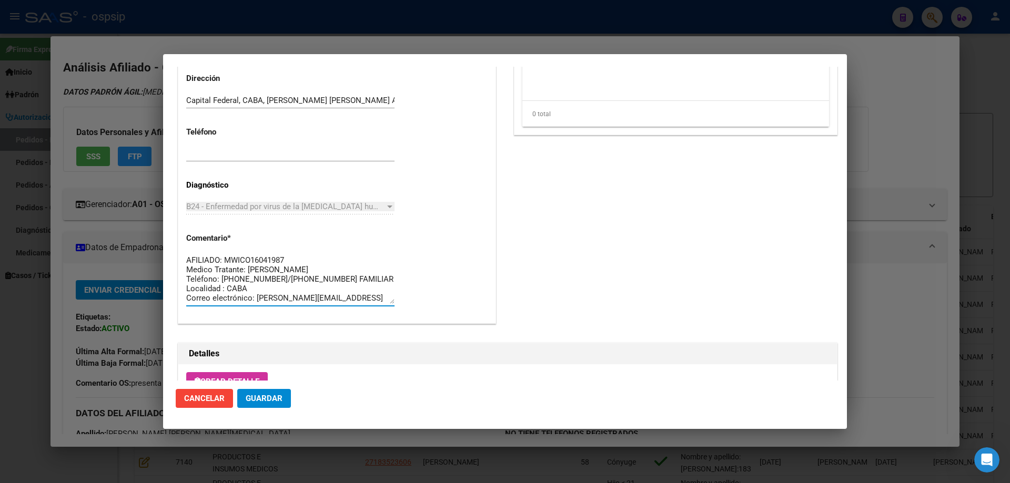
drag, startPoint x: 219, startPoint y: 278, endPoint x: 345, endPoint y: 279, distance: 126.2
click at [375, 276] on textarea "AFILIADO: MWICO16041987 Medico Tratante: [PERSON_NAME] Teléfono: [PHONE_NUMBER]…" at bounding box center [290, 278] width 208 height 49
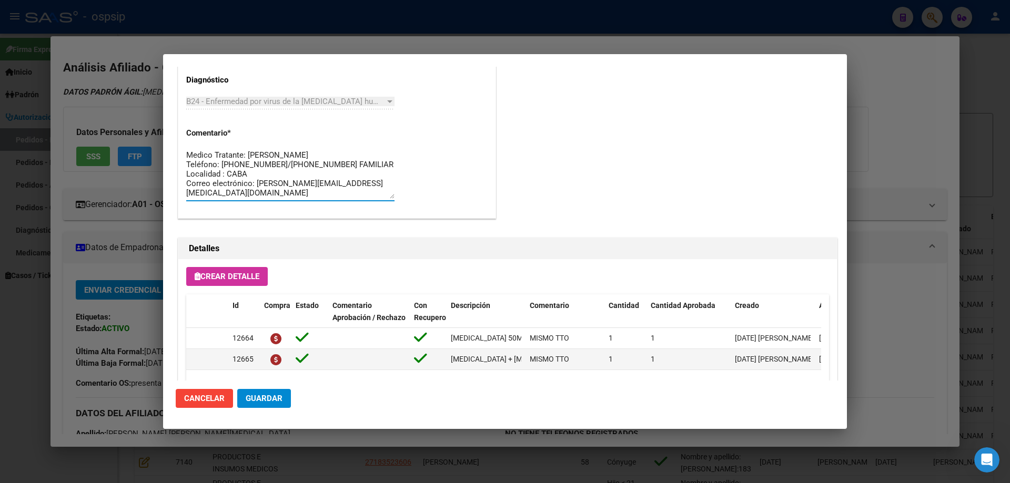
scroll to position [0, 0]
drag, startPoint x: 274, startPoint y: 191, endPoint x: 169, endPoint y: 137, distance: 118.0
click at [169, 137] on mat-dialog-content "Editar Pedido 6811 COMENTARIOS DEL PEDIDO Escriba su comentario aquí. Enviar co…" at bounding box center [505, 224] width 684 height 314
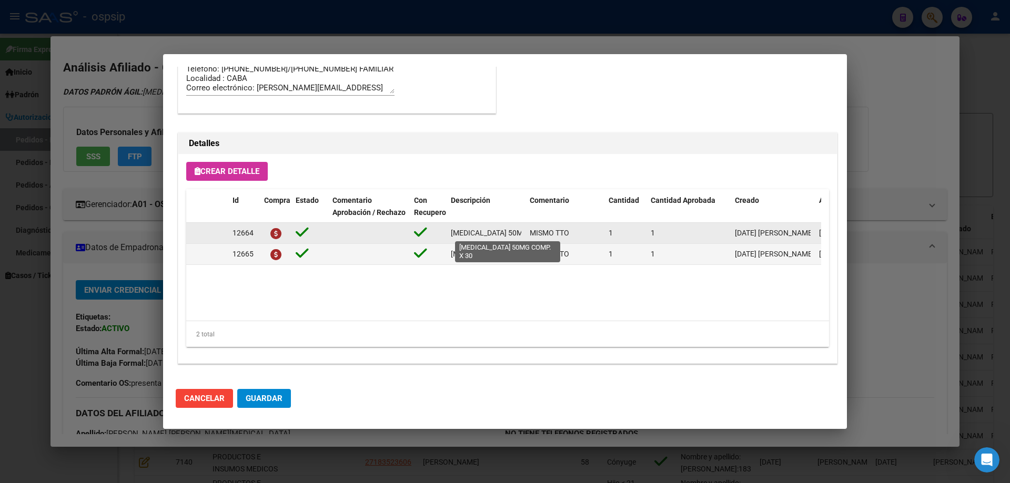
scroll to position [0, 44]
drag, startPoint x: 450, startPoint y: 231, endPoint x: 526, endPoint y: 240, distance: 77.2
click at [526, 240] on div "12664 DOLUTEGRAVIR 50MG COMP. X 30 MISMO TTO 1 1 12/08/2025 Jesica 12/08/2025 G…" at bounding box center [579, 233] width 786 height 21
copy span "[MEDICAL_DATA] 50MG COMP. X 30"
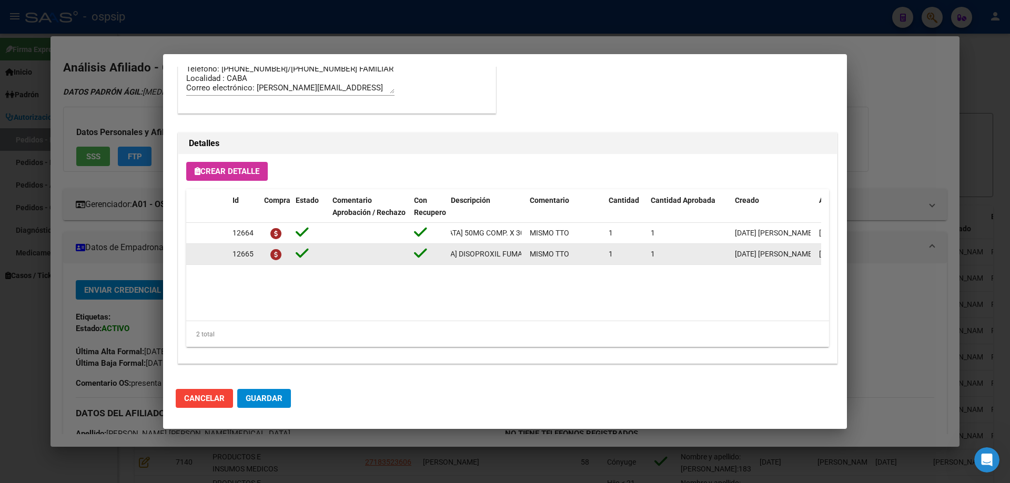
scroll to position [0, 210]
drag, startPoint x: 449, startPoint y: 254, endPoint x: 526, endPoint y: 256, distance: 77.3
click at [529, 255] on div "12665 LAMIVUDINA + TENOFOVIR DISOPROXIL FUMARAT 300MG /300MG COMP. REC. X 30 MI…" at bounding box center [579, 254] width 786 height 21
copy span "[MEDICAL_DATA] + [MEDICAL_DATA] DISOPROXIL FUMARAT 300MG /300MG COMP. REC. X 30"
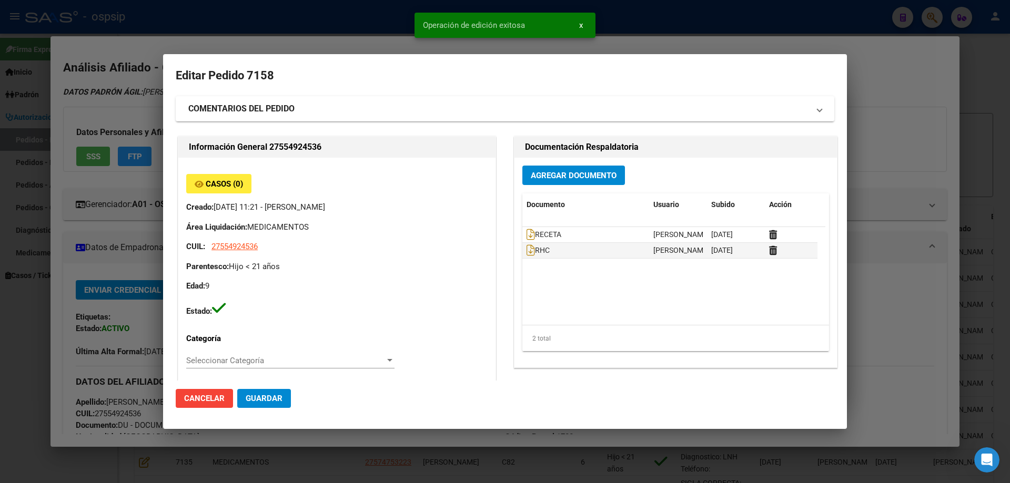
scroll to position [684, 0]
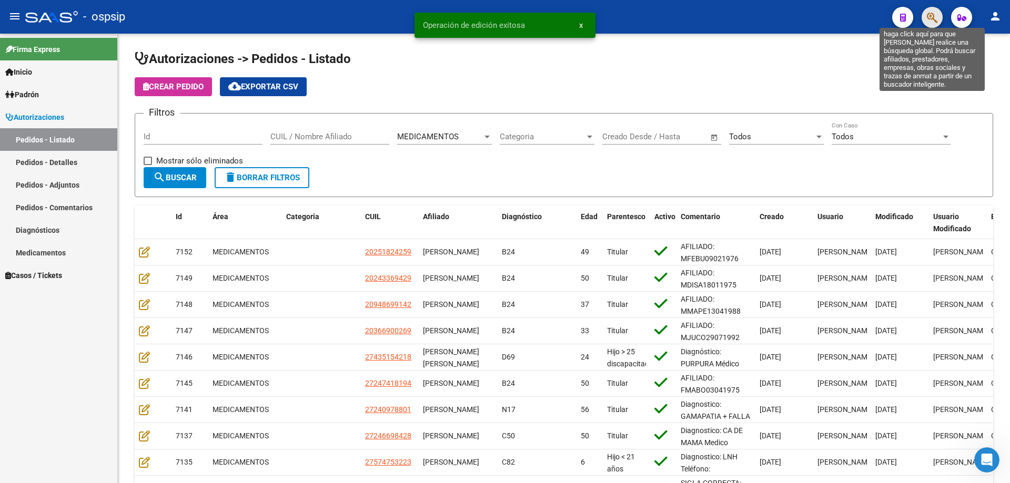
click at [935, 17] on icon "button" at bounding box center [931, 18] width 11 height 12
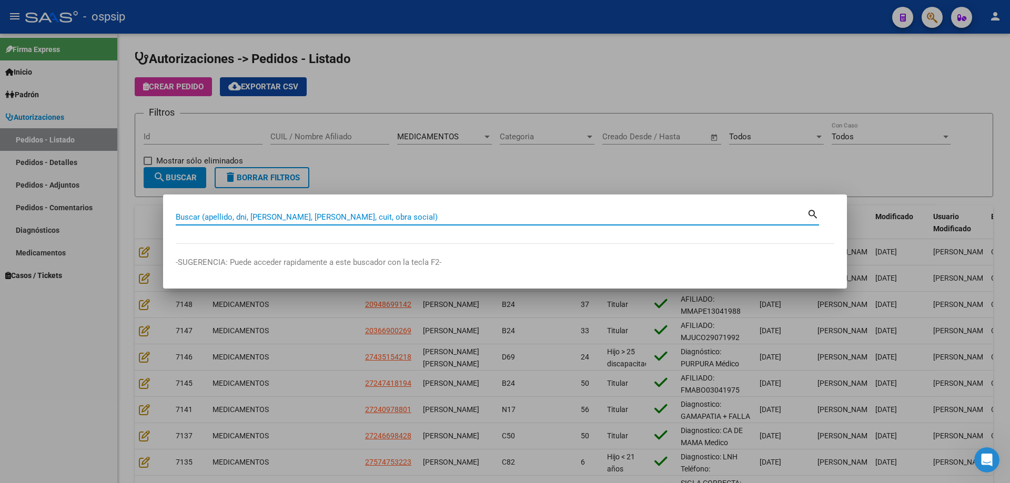
drag, startPoint x: 218, startPoint y: 209, endPoint x: 197, endPoint y: 214, distance: 21.0
paste input "27581148661"
type input "27581148661"
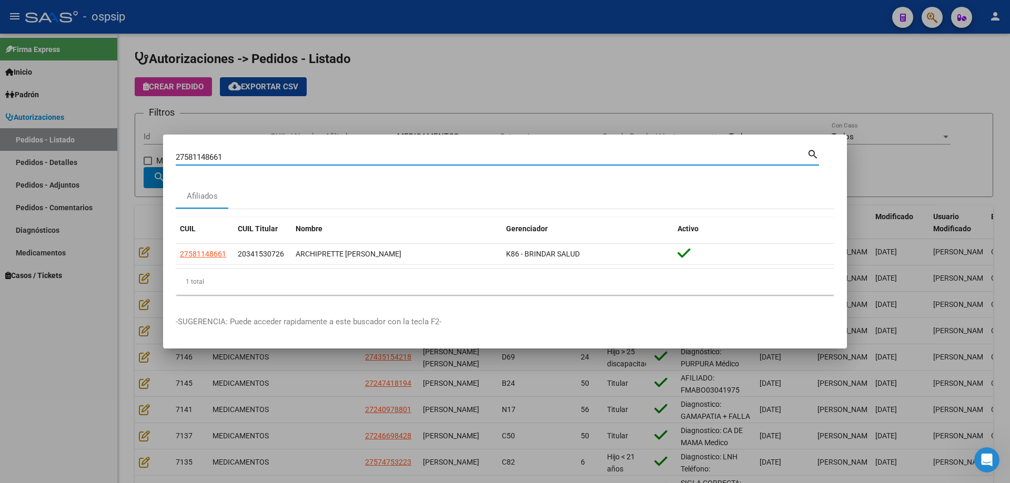
click at [211, 266] on datatable-selection "27581148661 20341530726 ARCHIPRETTE VAZQUEZ ZURI K86 - BRINDAR SALUD" at bounding box center [505, 262] width 658 height 9
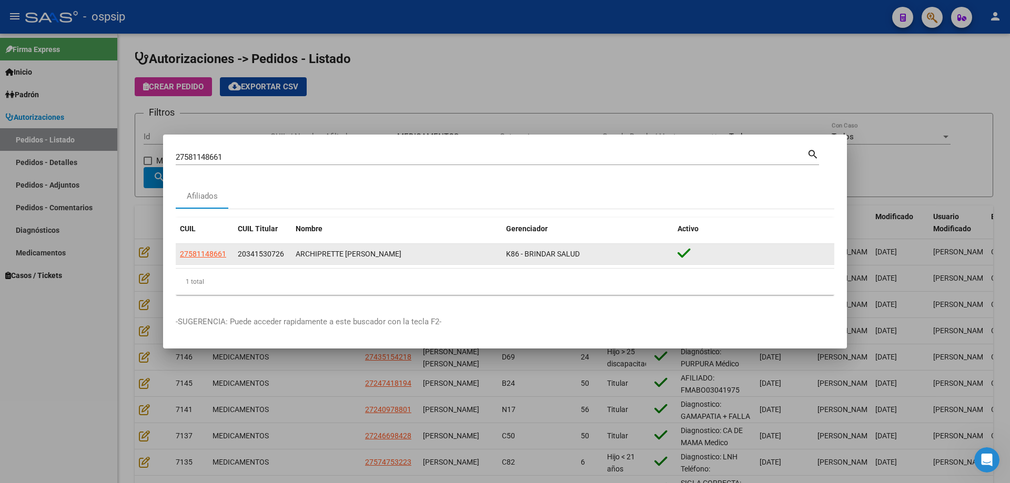
click at [209, 262] on datatable-body-cell "27581148661" at bounding box center [205, 254] width 58 height 21
click at [209, 255] on span "27581148661" at bounding box center [203, 254] width 46 height 8
type textarea "27581148661"
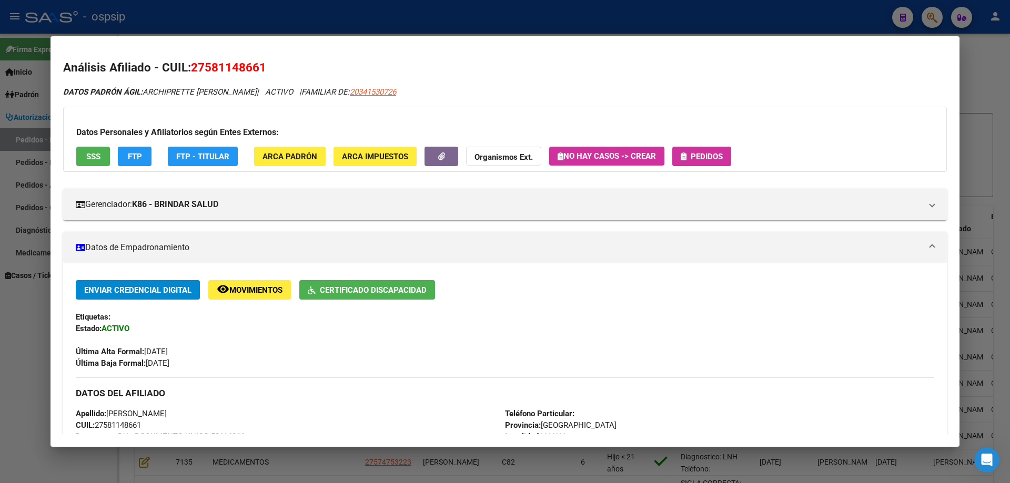
click at [704, 162] on button "Pedidos" at bounding box center [701, 156] width 59 height 19
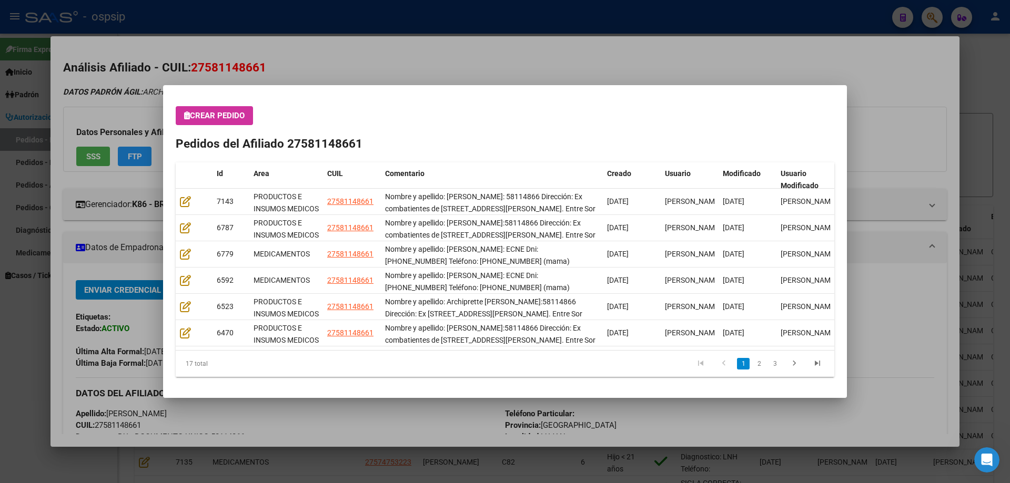
click at [203, 126] on div "Crear Pedido Pedidos del Afiliado 27581148661 Id Area CUIL Comentario Creado Us…" at bounding box center [505, 241] width 658 height 271
click at [231, 116] on span "Crear Pedido" at bounding box center [214, 115] width 60 height 9
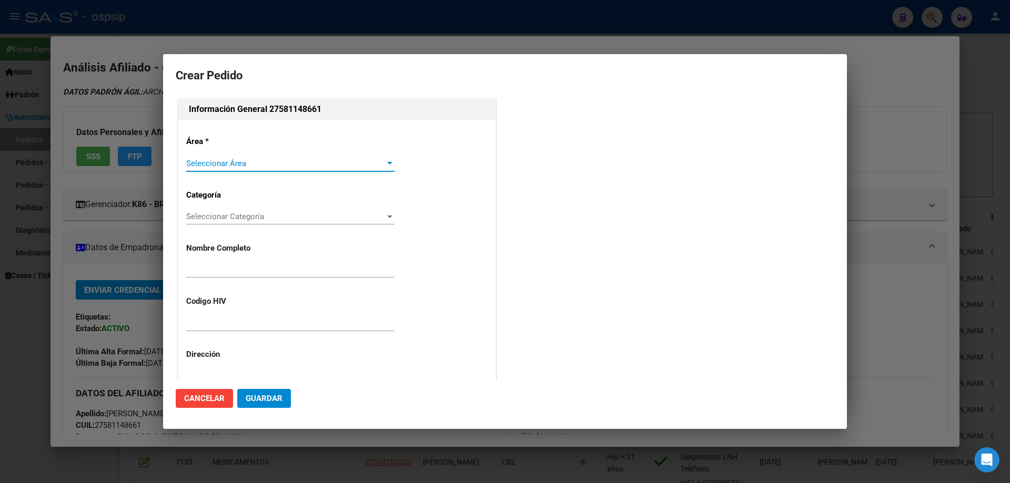
click at [207, 160] on span "Seleccionar Área" at bounding box center [285, 163] width 199 height 9
type input "ZURI ARCHIPRETTE VAZQUEZ"
type input "NO CORRESPONDE"
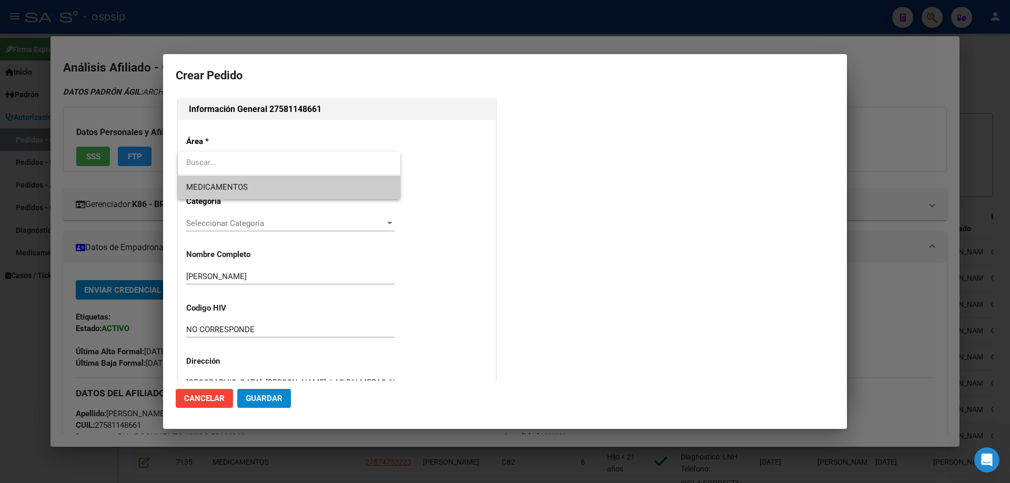
type input "BUENOS AIRES, LUJ¤N, LAS PALMERAS 639"
click at [206, 179] on span "MEDICAMENTOS" at bounding box center [289, 188] width 206 height 24
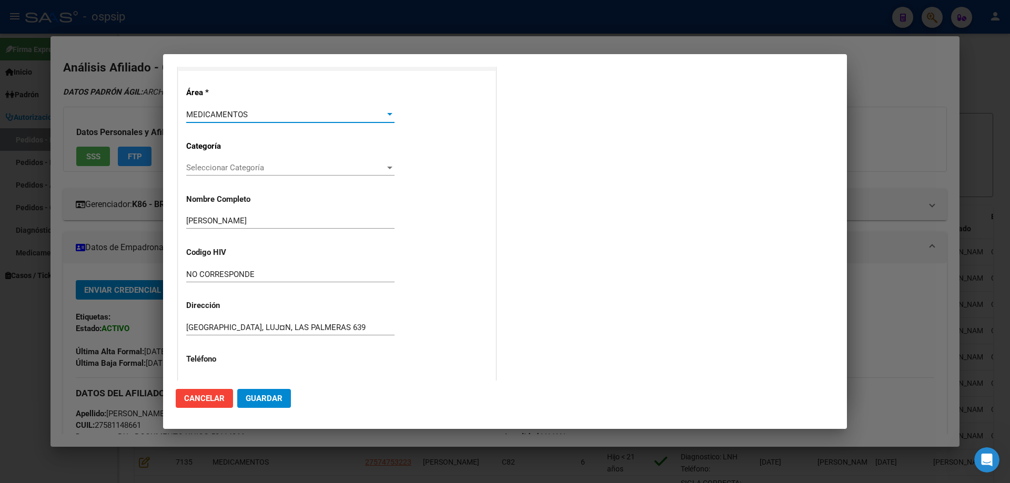
scroll to position [105, 0]
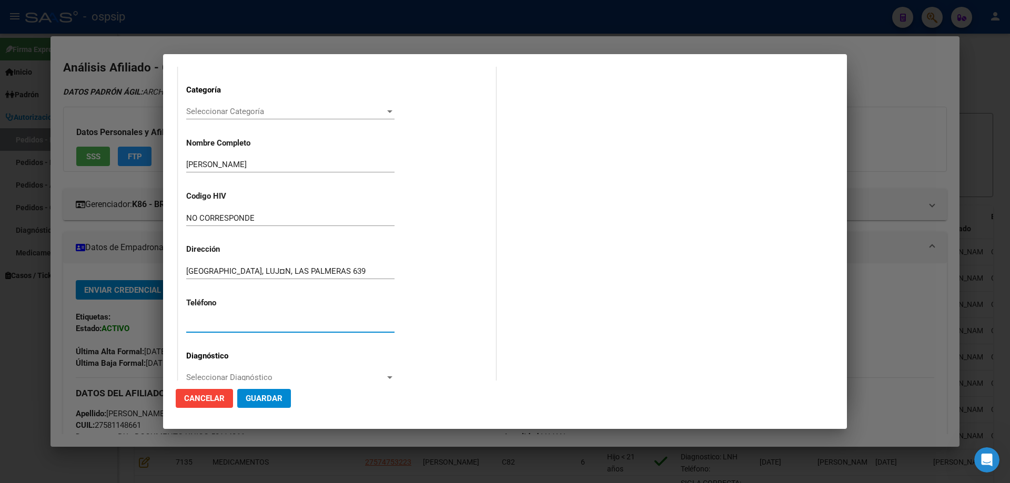
paste input "Teléfono: 2323-578672 (mama) Teléfono: 2323-605759 (papa)"
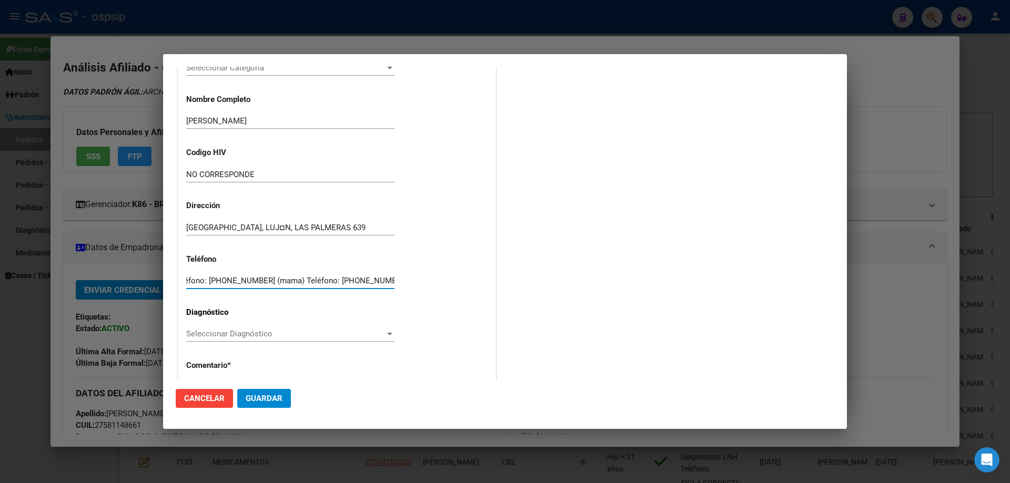
scroll to position [236, 0]
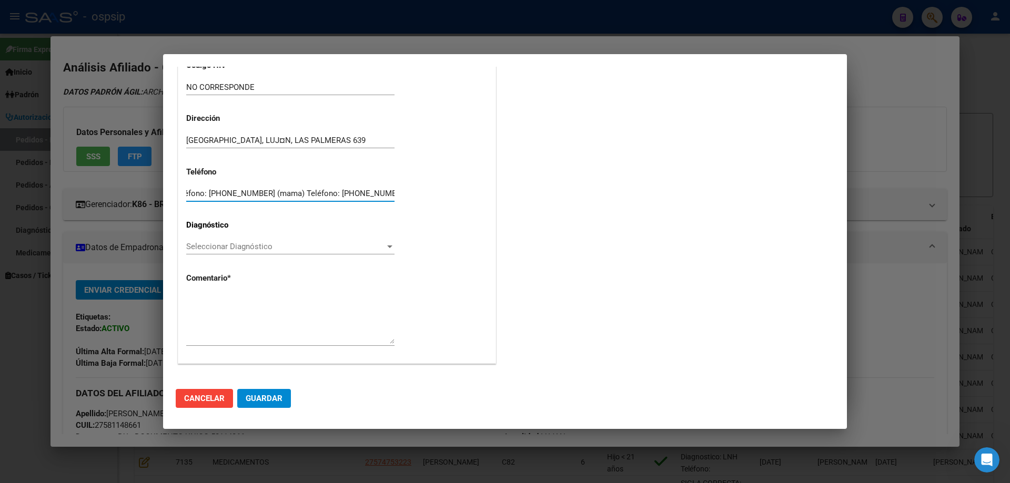
type input "Teléfono: 2323-578672 (mama) Teléfono: 2323-605759 (papa)"
click at [196, 242] on span "Seleccionar Diagnóstico" at bounding box center [285, 246] width 199 height 9
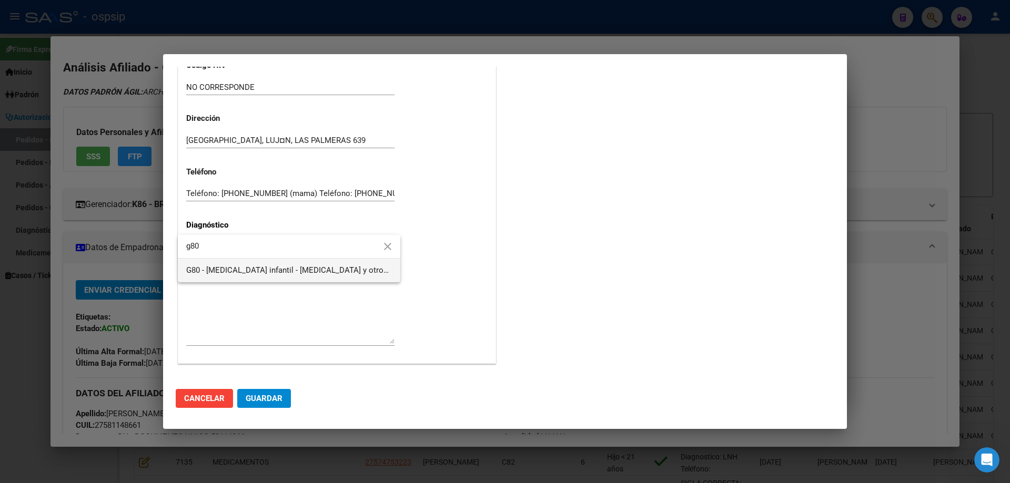
type input "g80"
click at [233, 277] on span "G80 - [MEDICAL_DATA] infantil - [MEDICAL_DATA] y otros síndromes paralíticos - …" at bounding box center [289, 271] width 206 height 24
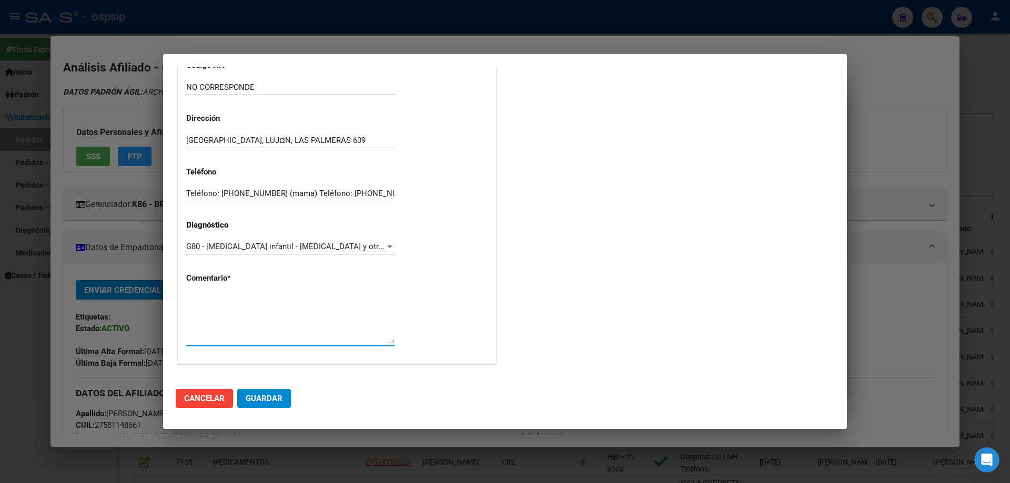
paste textarea "Nombre y apellido: Vazquez Zuri DIAGNOSTCO: ECNE Dni:58114866 Teléfono: 2323-57…"
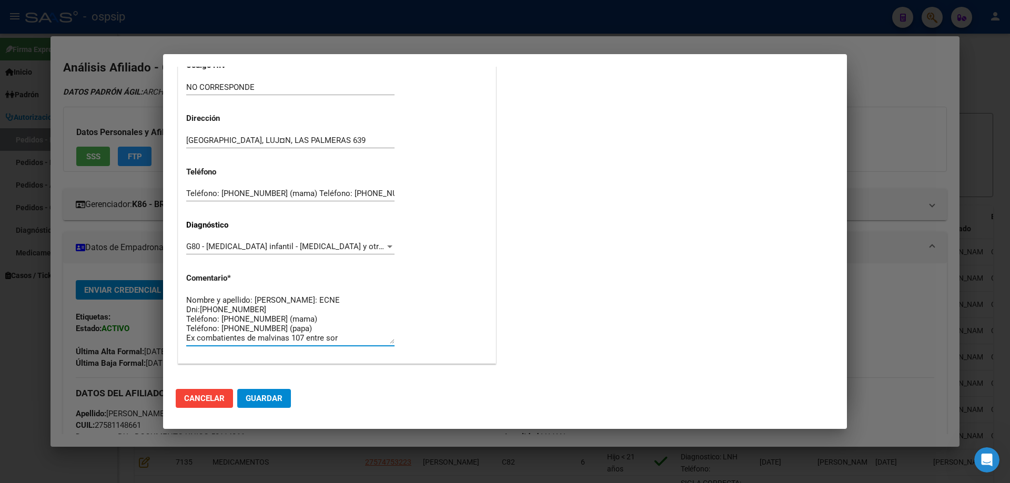
type textarea "Nombre y apellido: Vazquez Zuri DIAGNOSTCO: ECNE Dni:58114866 Teléfono: 2323-57…"
click at [280, 406] on button "Guardar" at bounding box center [264, 398] width 54 height 19
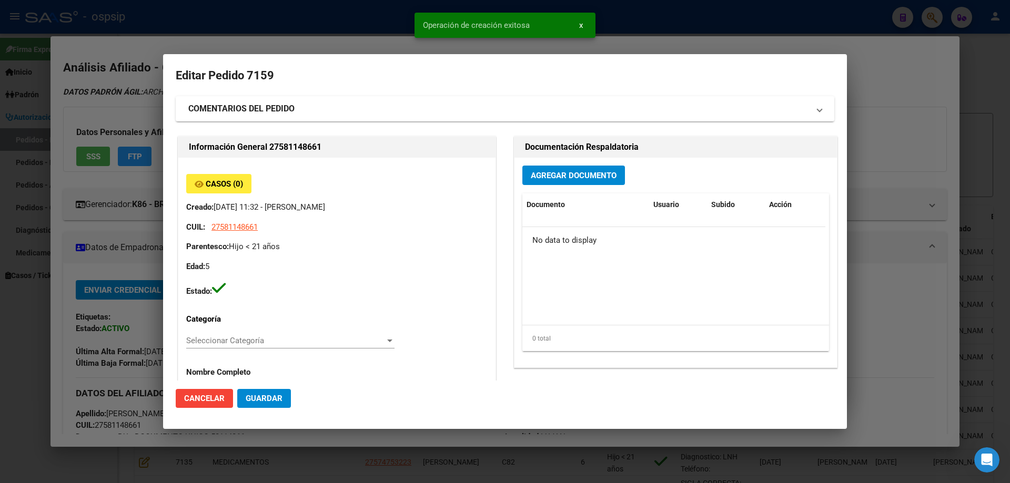
click at [548, 176] on span "Agregar Documento" at bounding box center [574, 175] width 86 height 9
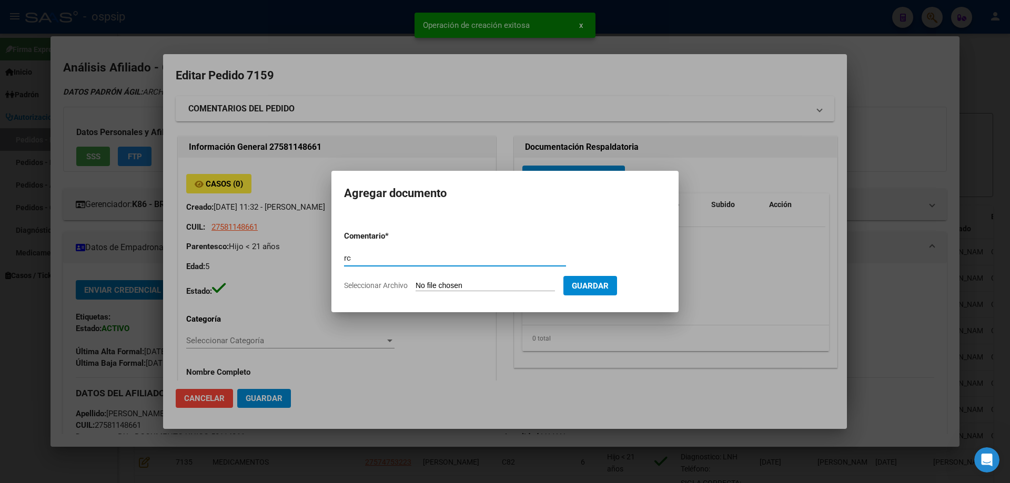
type input "r"
type input "RECETA"
click at [425, 285] on input "Seleccionar Archivo" at bounding box center [484, 286] width 139 height 10
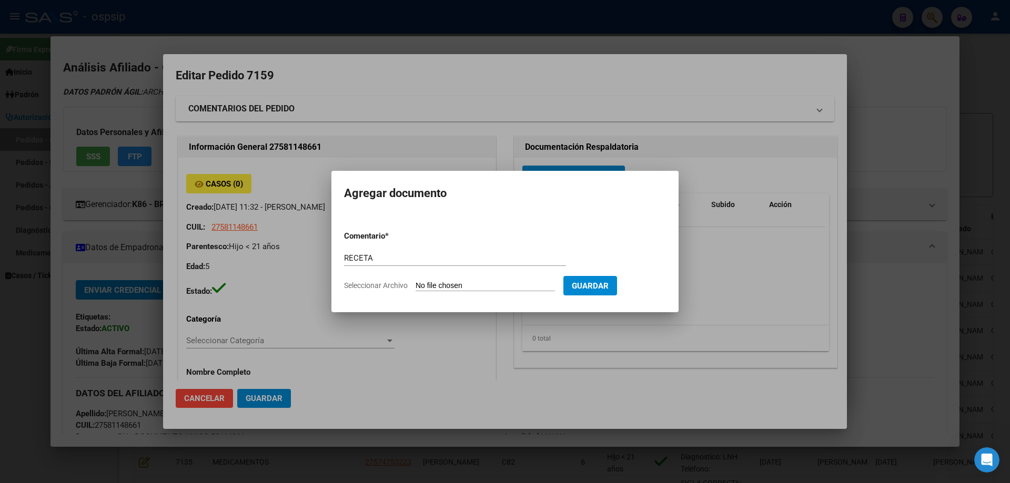
type input "C:\fakepath\alimentación .pdf"
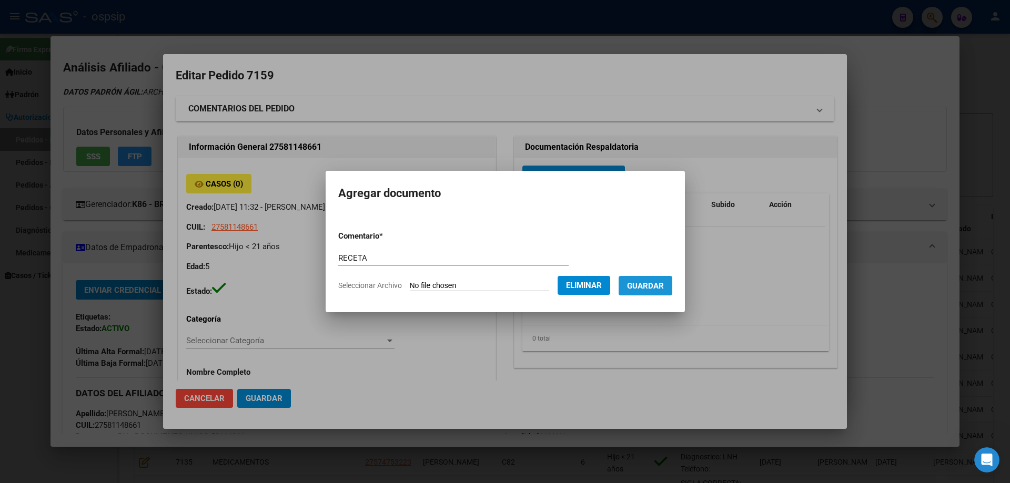
click at [650, 292] on button "Guardar" at bounding box center [645, 285] width 54 height 19
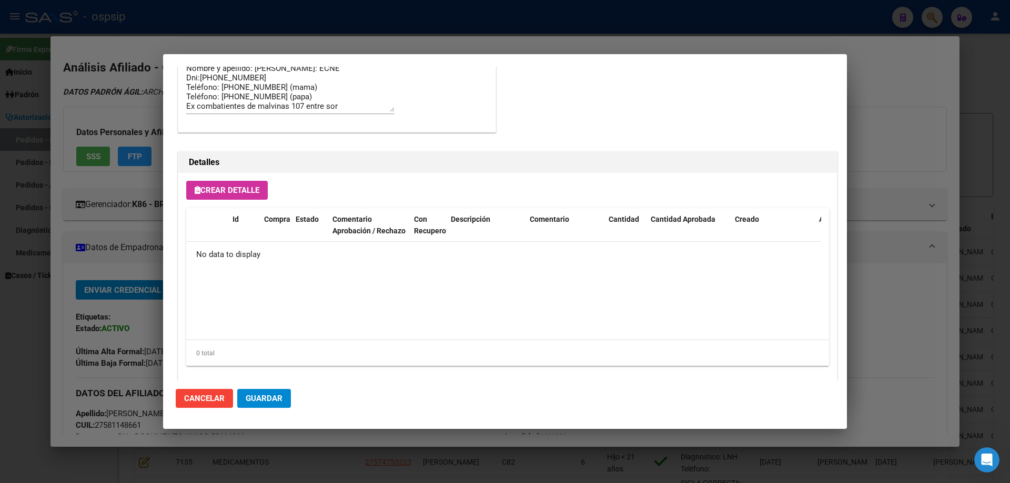
scroll to position [611, 0]
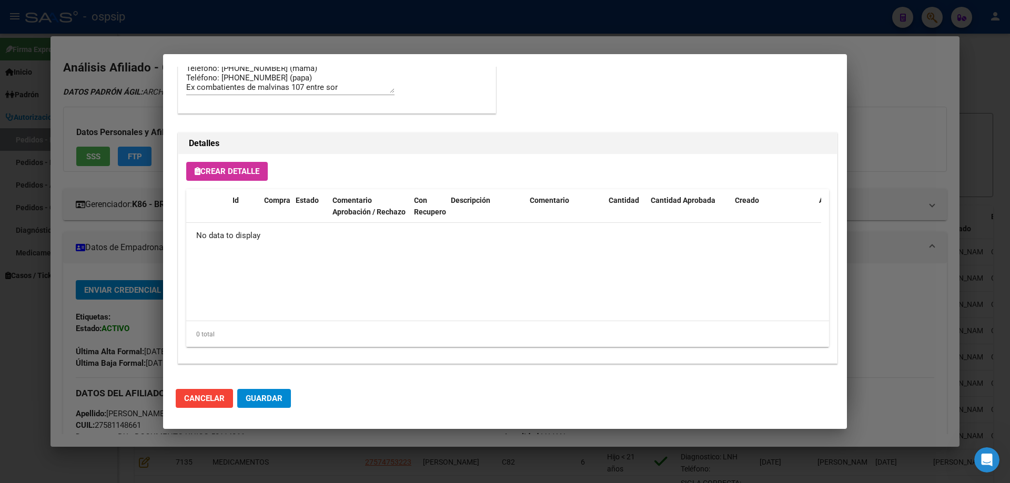
click at [243, 174] on span "Crear Detalle" at bounding box center [227, 171] width 65 height 9
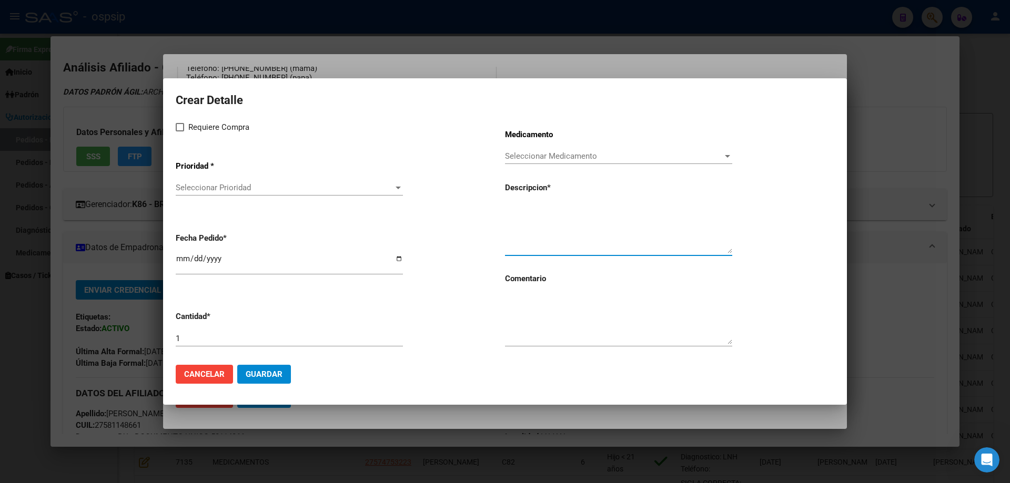
paste textarea "Módulo pediátrico hasta 2000 kcal. + 30 guías"
type textarea "Módulo pediátrico hasta 2000 kcal. + 30 guías"
click at [542, 323] on textarea at bounding box center [618, 319] width 227 height 49
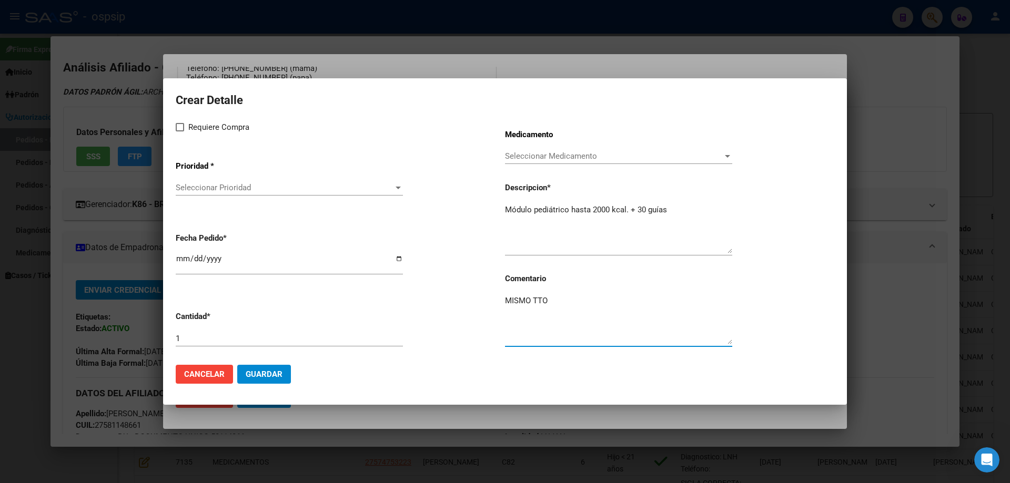
type textarea "MISMO TTO"
click at [187, 127] on label "Requiere Compra" at bounding box center [213, 127] width 74 height 13
click at [180, 131] on input "Requiere Compra" at bounding box center [179, 131] width 1 height 1
checkbox input "true"
click at [190, 175] on app-drop-down-list "Prioridad * Seleccionar Prioridad Seleccionar Prioridad" at bounding box center [340, 178] width 329 height 53
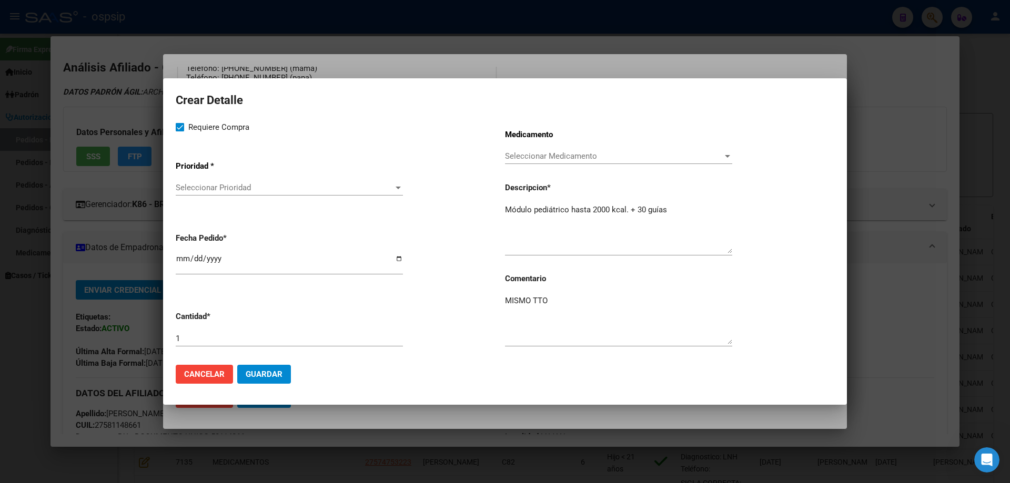
click at [196, 194] on div "Seleccionar Prioridad Seleccionar Prioridad" at bounding box center [289, 188] width 227 height 16
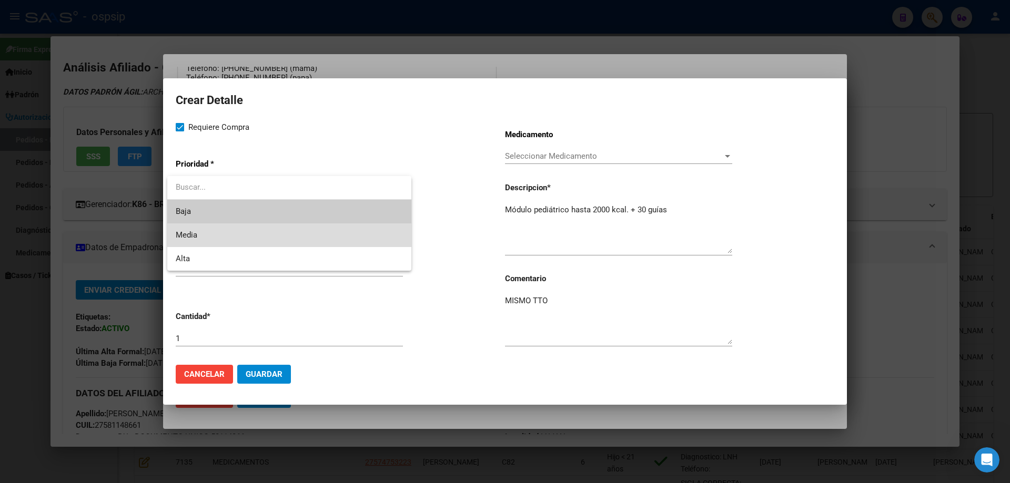
click at [204, 236] on span "Media" at bounding box center [289, 235] width 227 height 24
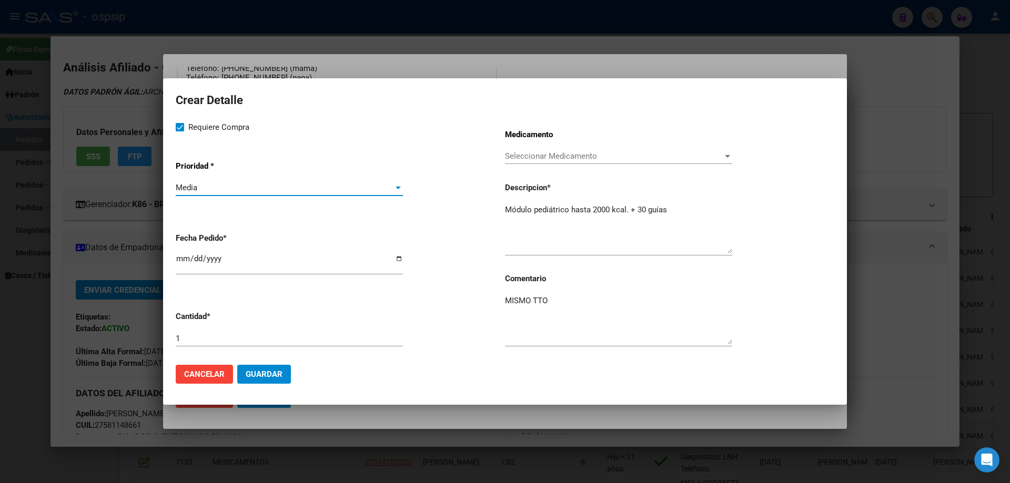
click at [181, 260] on input "[DATE]" at bounding box center [289, 262] width 227 height 17
type input "2025-09-10"
click at [256, 370] on span "Guardar" at bounding box center [264, 374] width 37 height 9
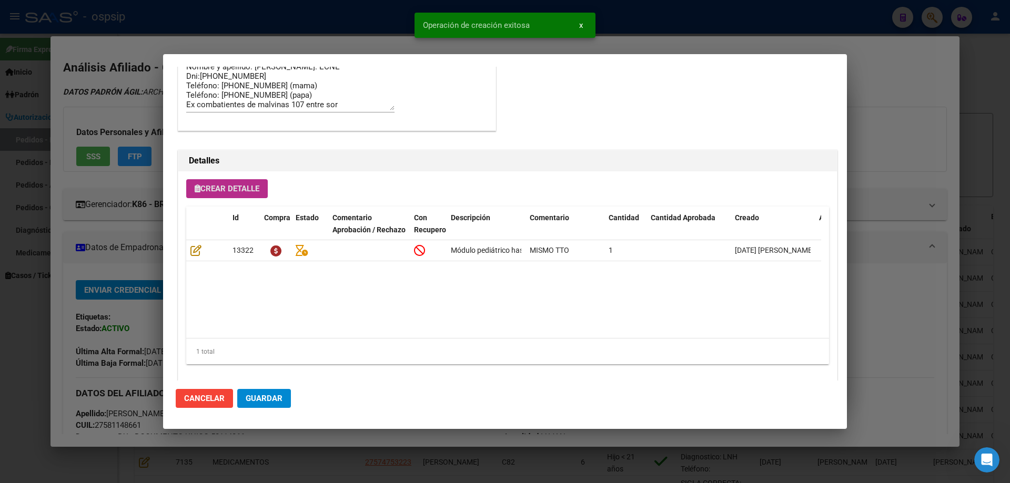
scroll to position [630, 0]
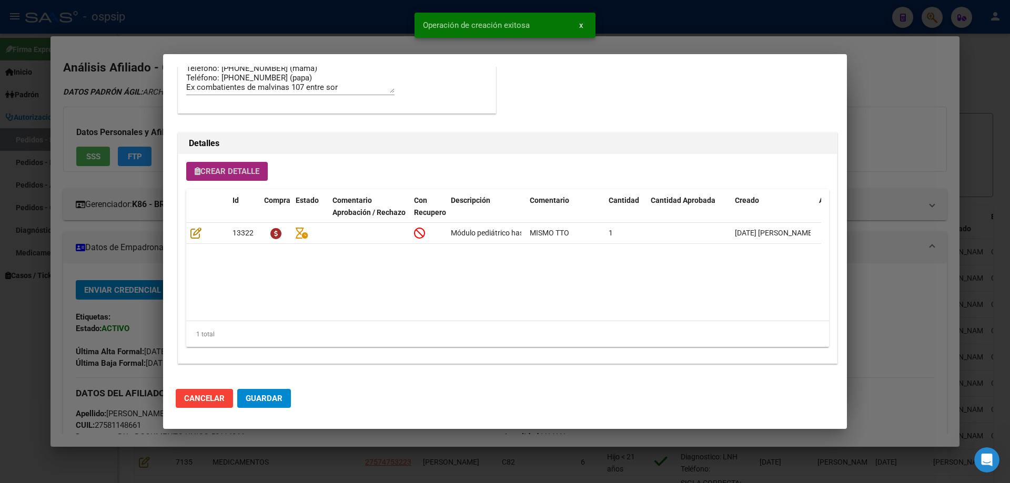
click at [229, 179] on button "Crear Detalle" at bounding box center [226, 171] width 81 height 19
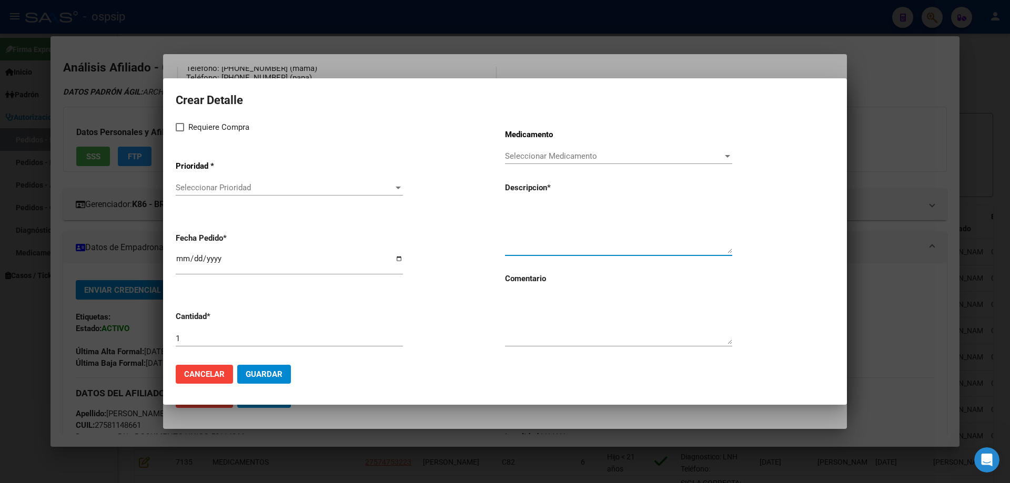
drag, startPoint x: 514, startPoint y: 199, endPoint x: 507, endPoint y: 215, distance: 16.9
paste textarea "CONTENEDOR 500 ML"
type textarea "CONTENEDOR 500 ML"
click at [198, 347] on div "1" at bounding box center [289, 344] width 227 height 26
click at [203, 336] on input "1" at bounding box center [289, 338] width 227 height 9
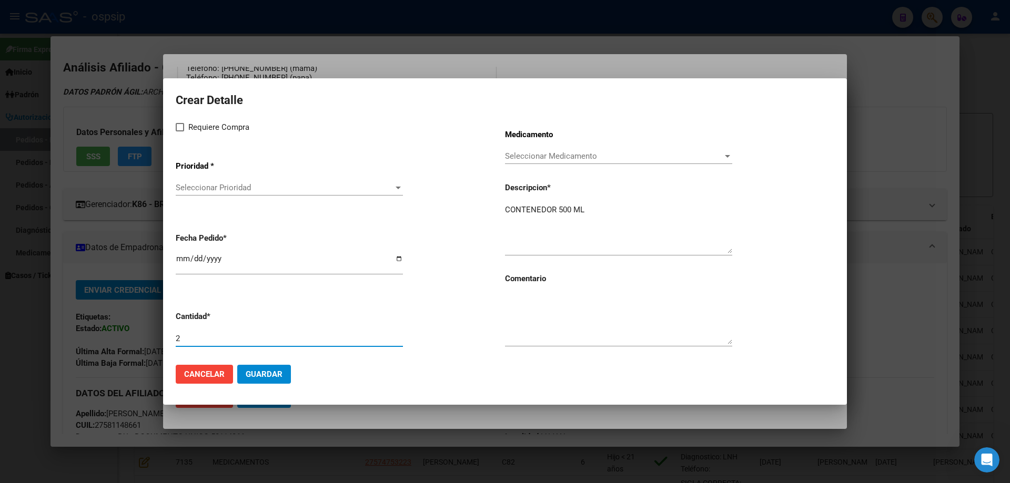
type input "2"
click at [578, 314] on textarea at bounding box center [618, 319] width 227 height 49
type textarea "RENOVACION BEST CARE"
click at [182, 129] on span at bounding box center [180, 127] width 8 height 8
click at [180, 131] on input "Requiere Compra" at bounding box center [179, 131] width 1 height 1
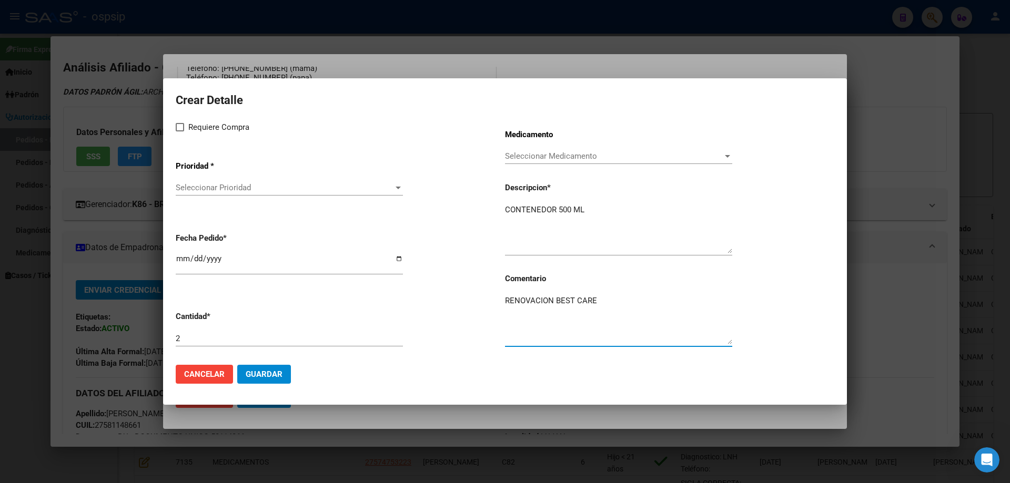
checkbox input "true"
drag, startPoint x: 200, startPoint y: 176, endPoint x: 197, endPoint y: 187, distance: 11.9
click at [197, 187] on app-drop-down-list "Prioridad * Seleccionar Prioridad Seleccionar Prioridad" at bounding box center [340, 178] width 329 height 53
click at [197, 187] on span "Seleccionar Prioridad" at bounding box center [285, 187] width 218 height 9
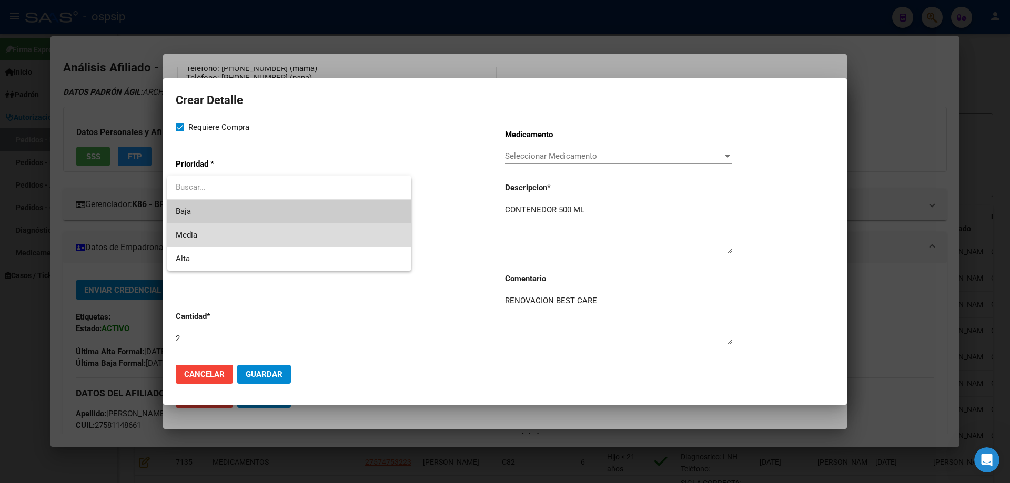
click at [203, 235] on span "Media" at bounding box center [289, 235] width 227 height 24
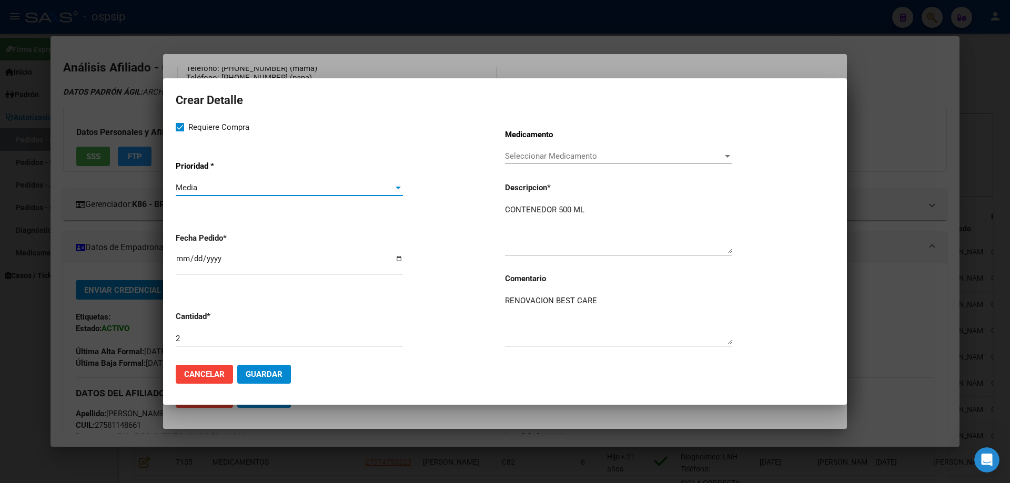
click at [184, 258] on input "[DATE]" at bounding box center [289, 262] width 227 height 17
type input "2025-09-10"
click at [274, 370] on span "Guardar" at bounding box center [264, 374] width 37 height 9
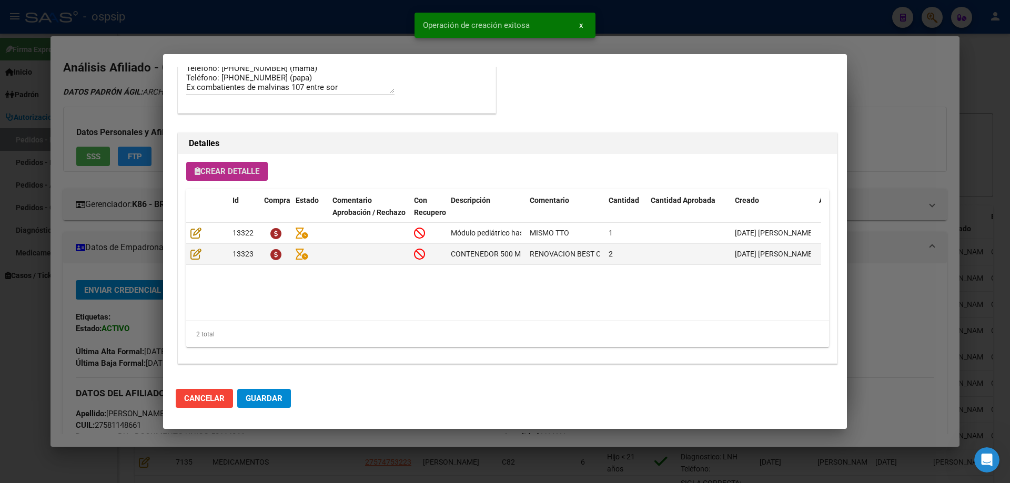
click at [247, 179] on button "Crear Detalle" at bounding box center [226, 171] width 81 height 19
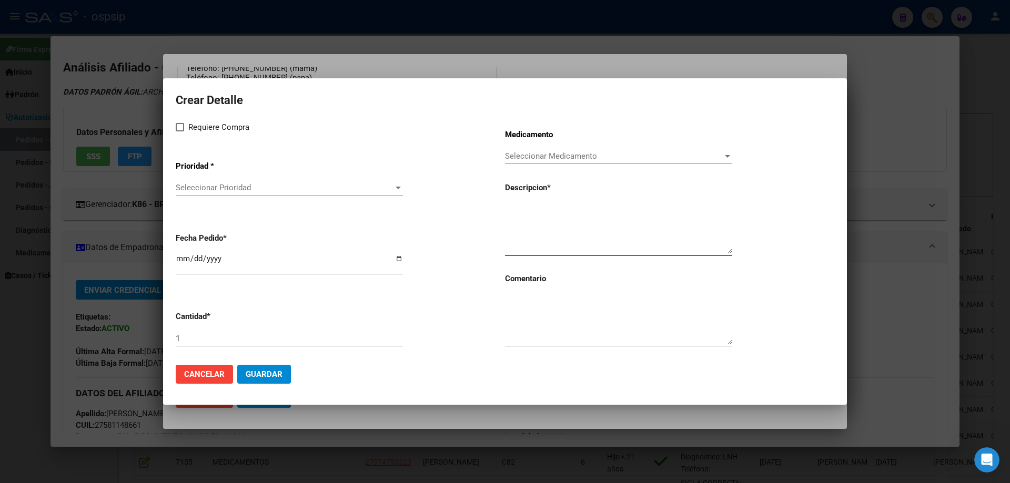
paste textarea "Nutrini Egy MF (nutrini energy multifibra)"
type textarea "Nutrini Egy MF (nutrini energy multifibra)"
click at [530, 324] on textarea at bounding box center [618, 319] width 227 height 49
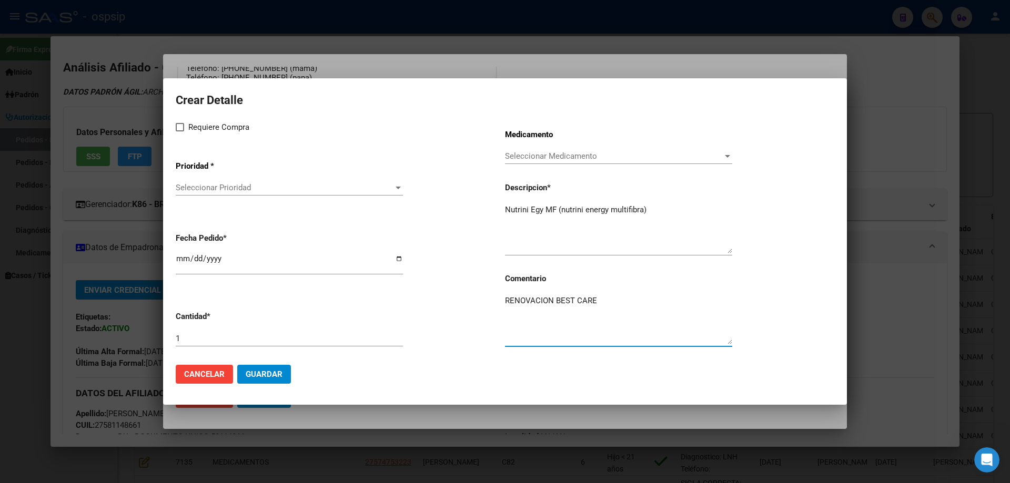
type textarea "RENOVACION BEST CARE"
click at [223, 334] on input "1" at bounding box center [289, 338] width 227 height 9
type input "40"
click at [187, 124] on label "Requiere Compra" at bounding box center [213, 127] width 74 height 13
click at [180, 131] on input "Requiere Compra" at bounding box center [179, 131] width 1 height 1
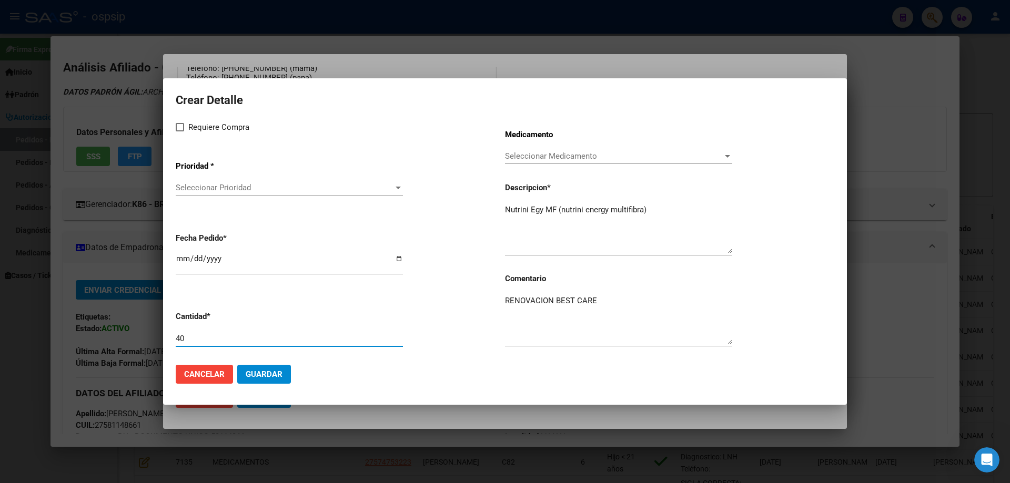
checkbox input "true"
click at [196, 192] on span "Seleccionar Prioridad" at bounding box center [285, 187] width 218 height 9
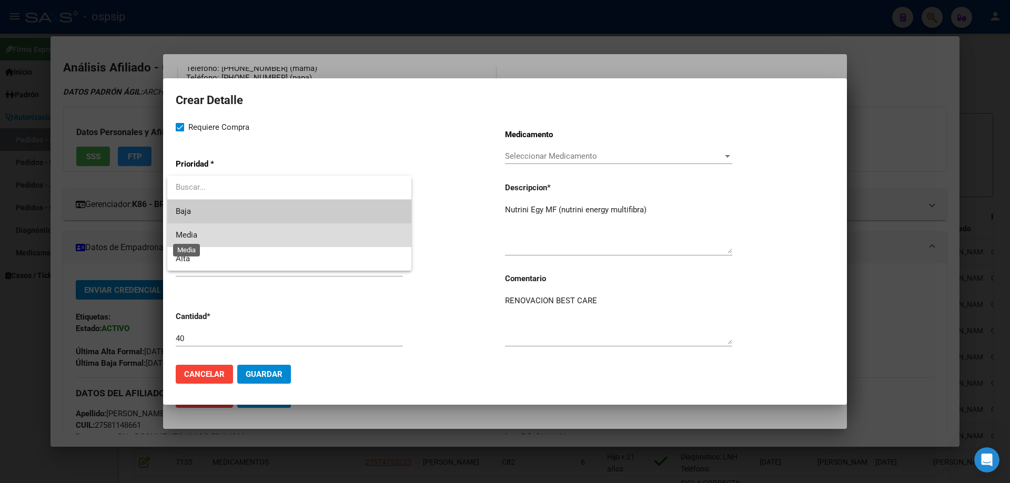
click at [192, 239] on span "Media" at bounding box center [187, 234] width 22 height 9
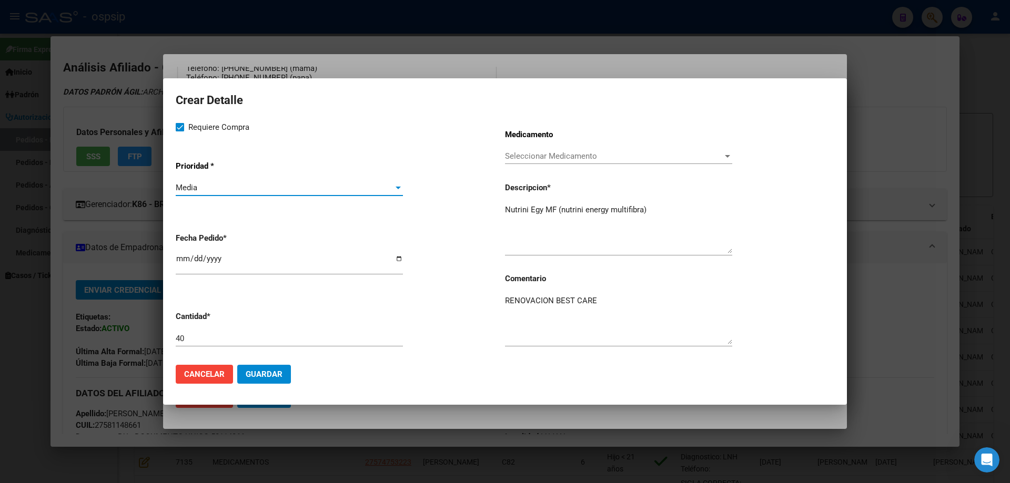
click at [178, 258] on input "[DATE]" at bounding box center [289, 262] width 227 height 17
type input "2025-09-10"
click at [258, 371] on span "Guardar" at bounding box center [264, 374] width 37 height 9
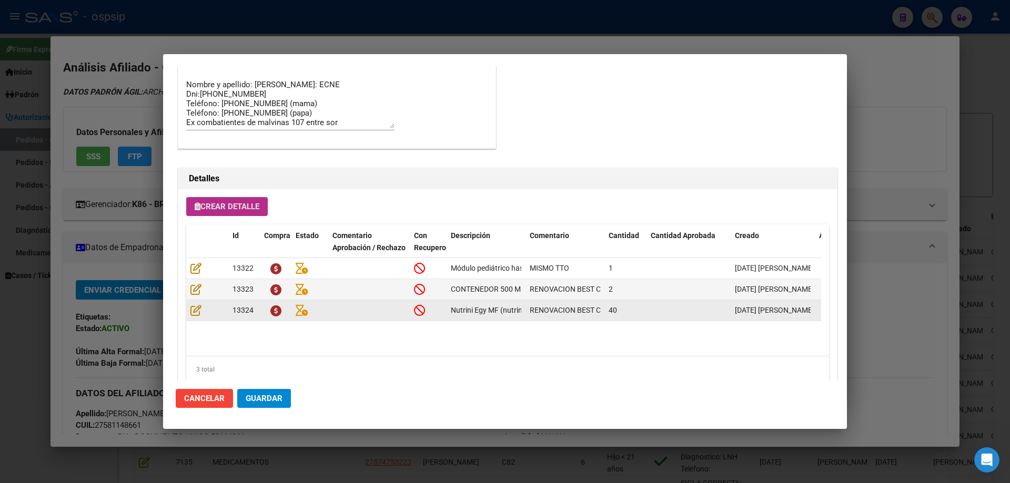
scroll to position [578, 0]
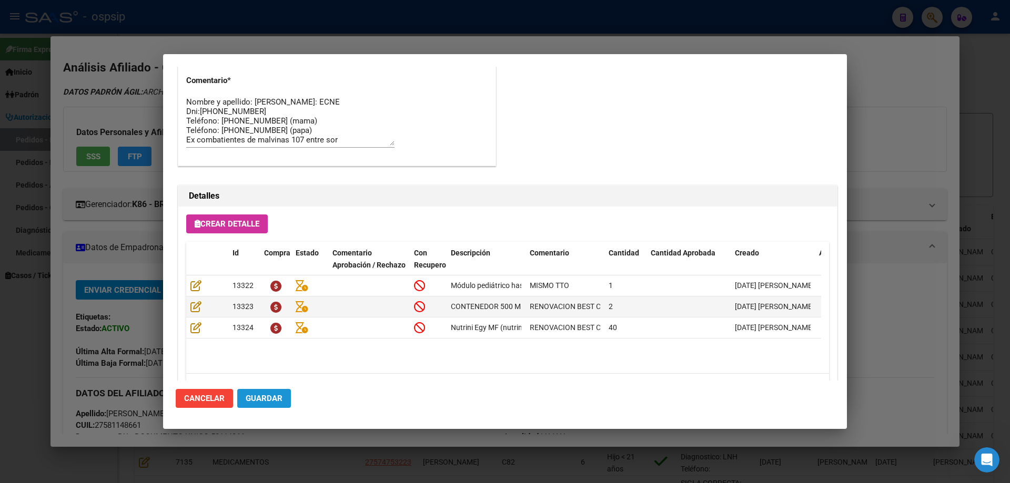
click at [265, 408] on button "Guardar" at bounding box center [264, 398] width 54 height 19
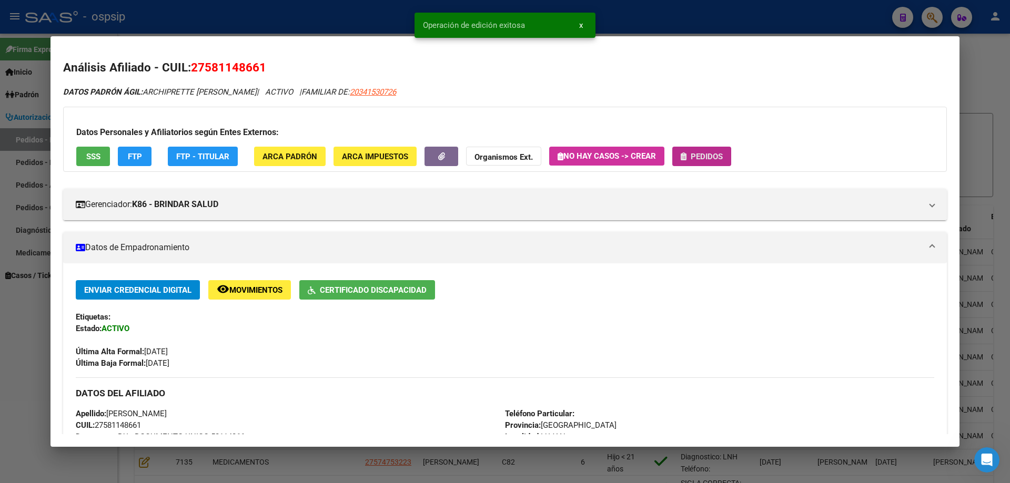
click at [717, 150] on button "Pedidos" at bounding box center [701, 156] width 59 height 19
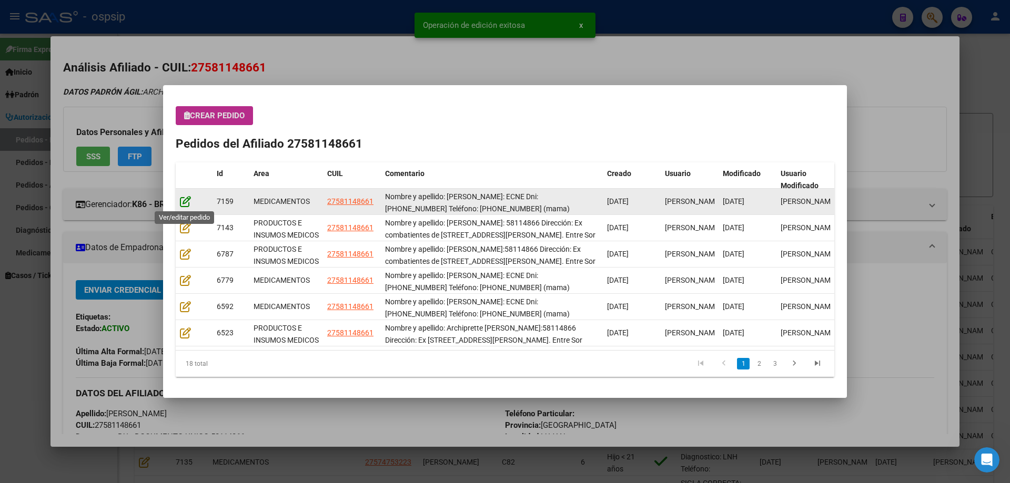
click at [184, 202] on icon at bounding box center [185, 202] width 11 height 12
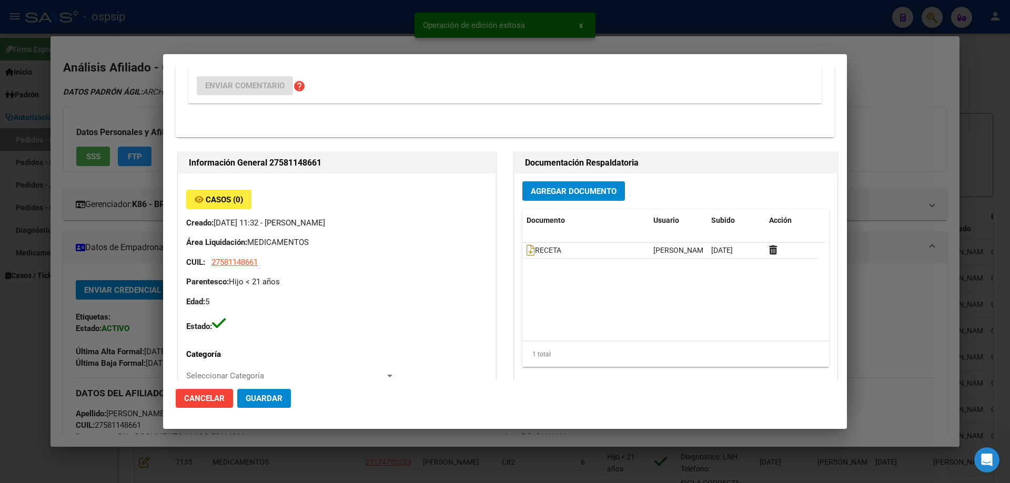
type input "Buenos Aires, LUJAN, LAS PALMERAS 639"
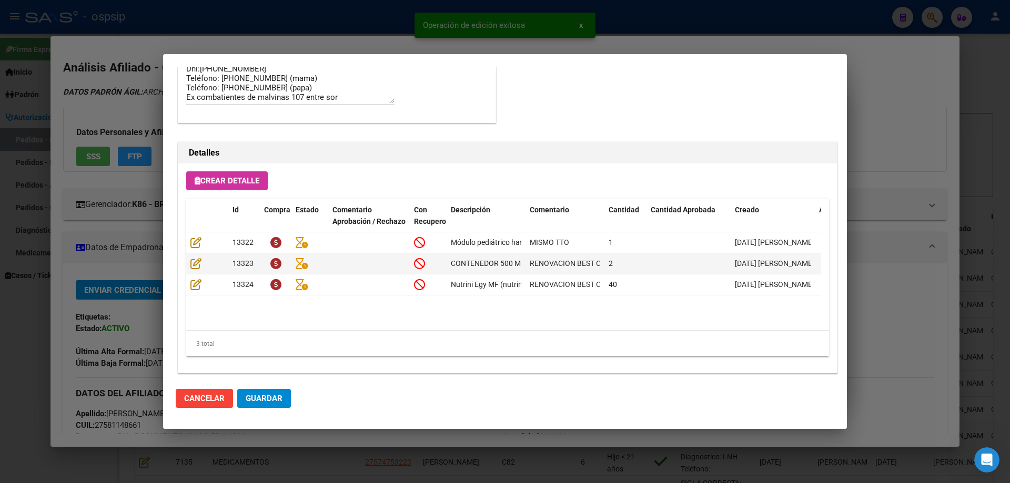
scroll to position [684, 0]
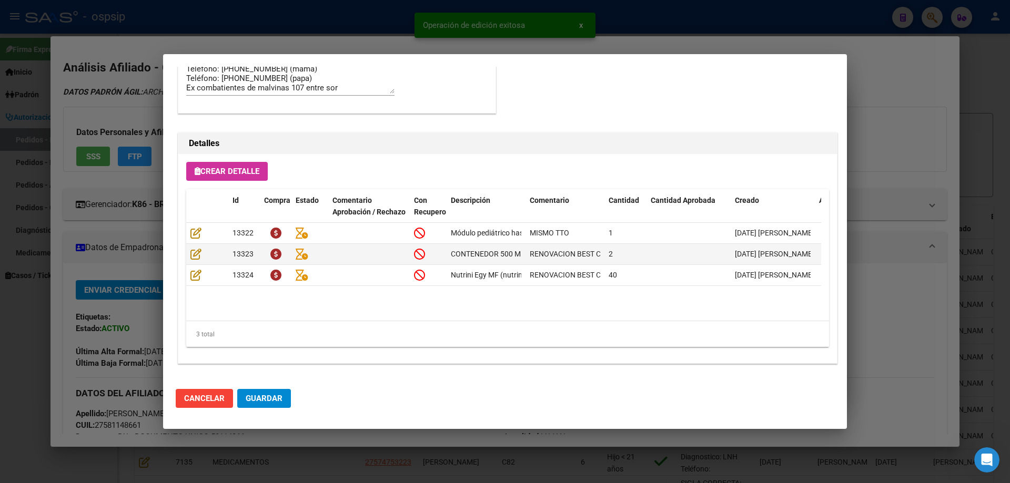
click at [256, 399] on span "Guardar" at bounding box center [264, 398] width 37 height 9
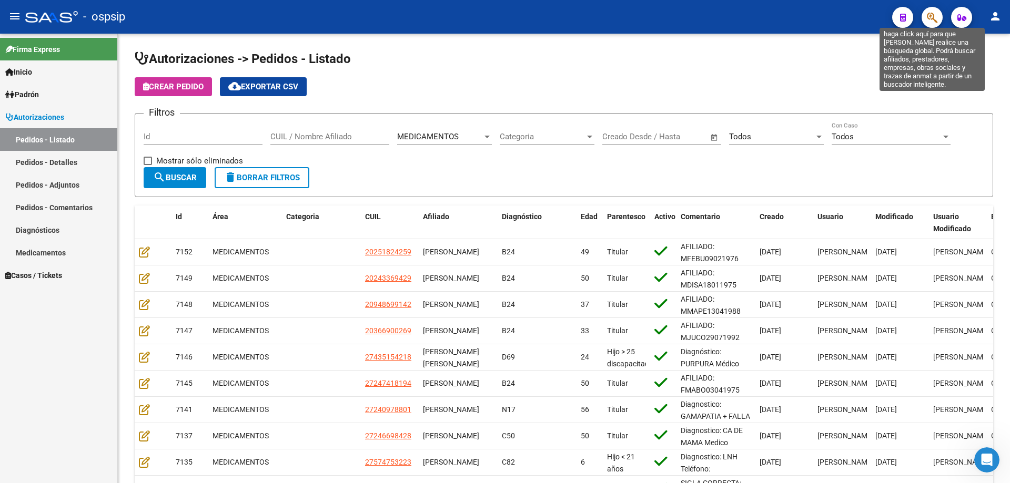
click at [930, 16] on icon "button" at bounding box center [931, 18] width 11 height 12
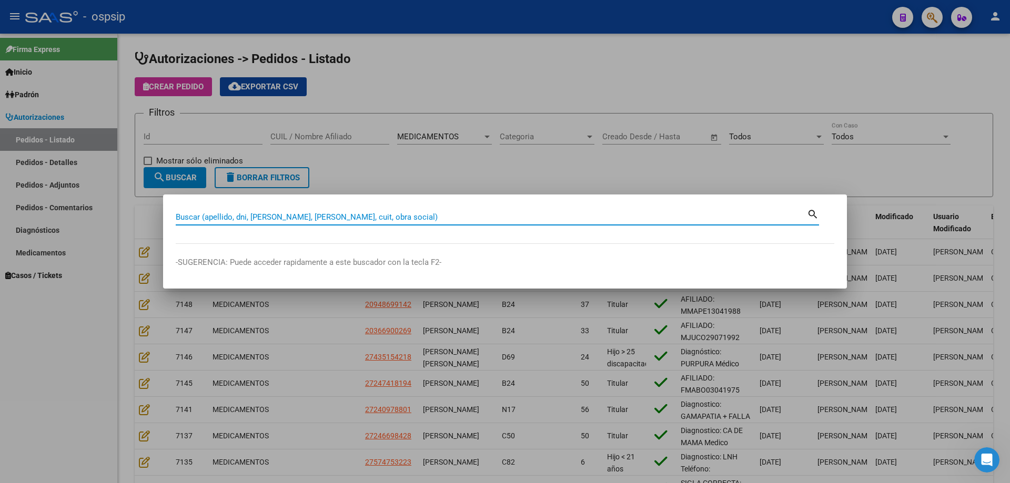
drag, startPoint x: 196, startPoint y: 210, endPoint x: 188, endPoint y: 216, distance: 9.0
paste input "44894975"
type input "44894975"
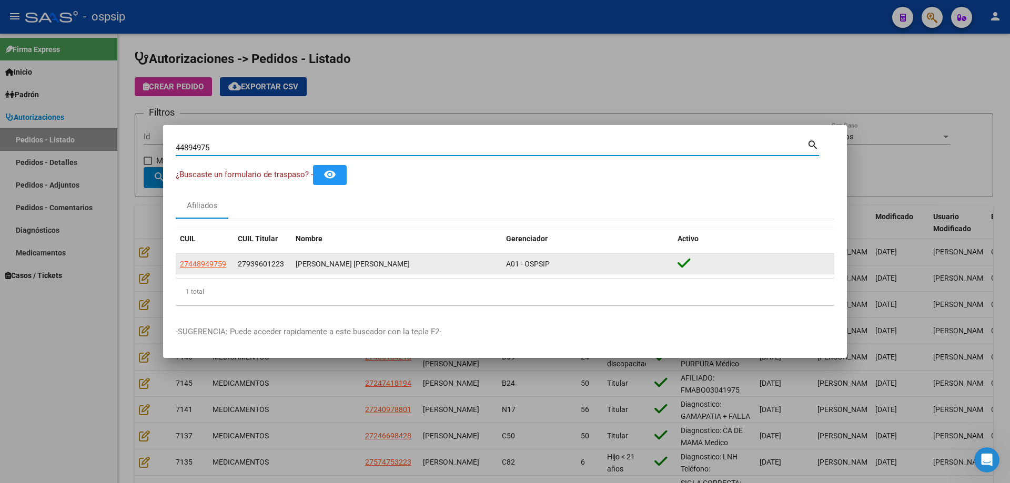
click at [198, 258] on app-link-go-to "27448949759" at bounding box center [203, 264] width 46 height 12
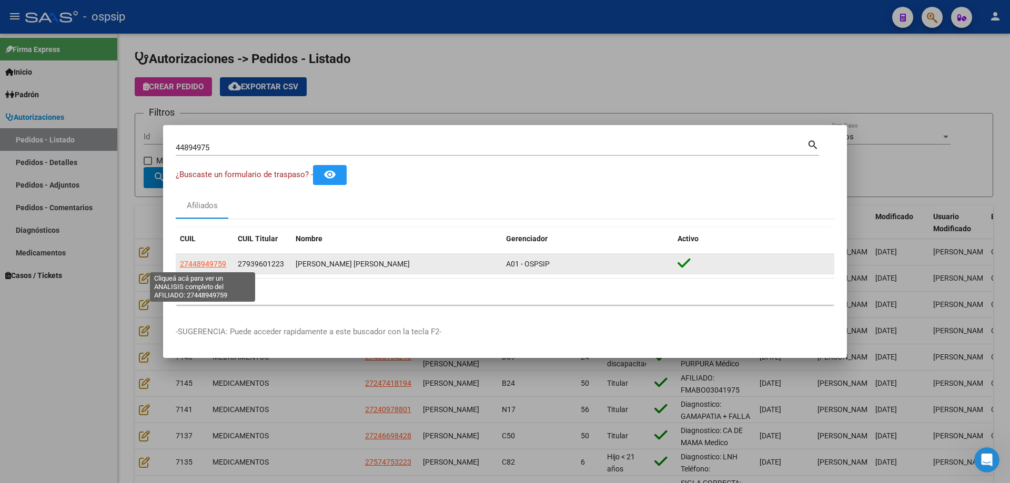
click at [199, 261] on span "27448949759" at bounding box center [203, 264] width 46 height 8
type textarea "27448949759"
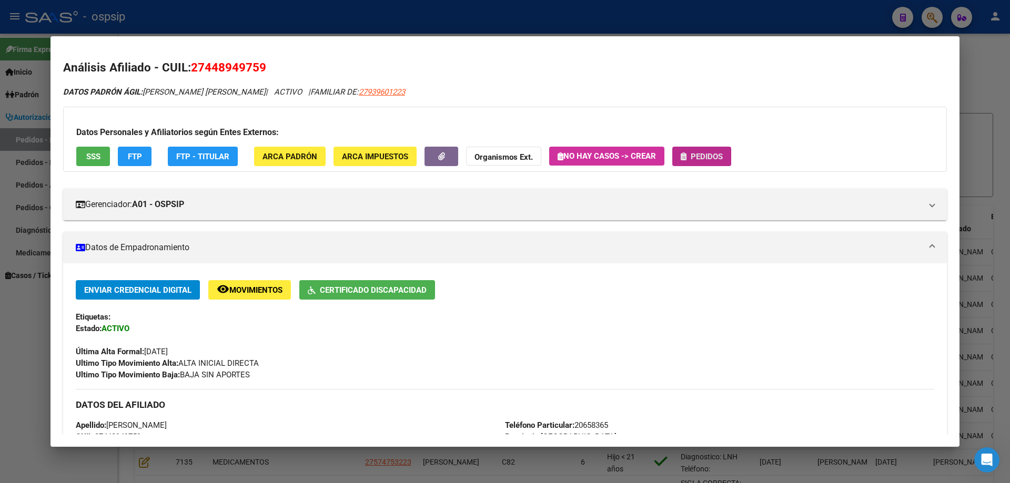
click at [686, 154] on icon "button" at bounding box center [683, 156] width 6 height 8
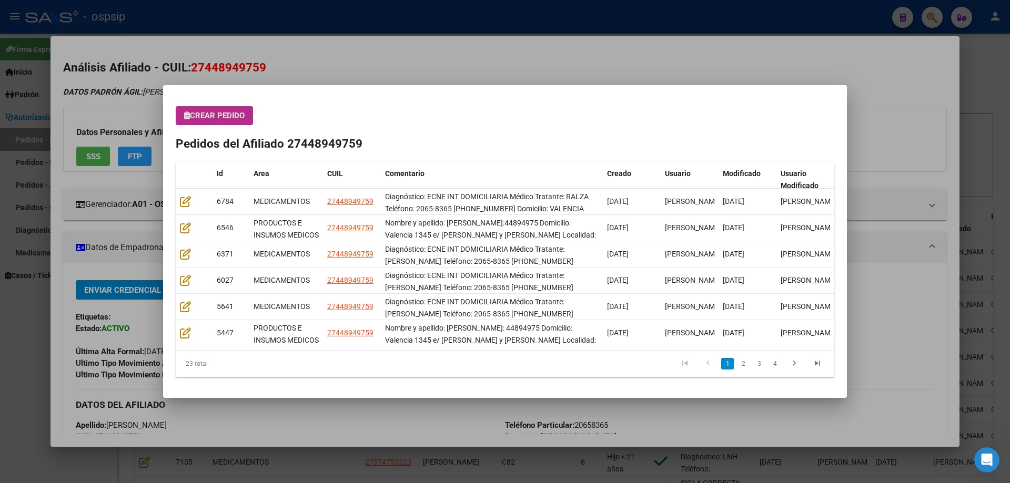
click at [222, 115] on span "Crear Pedido" at bounding box center [214, 115] width 60 height 9
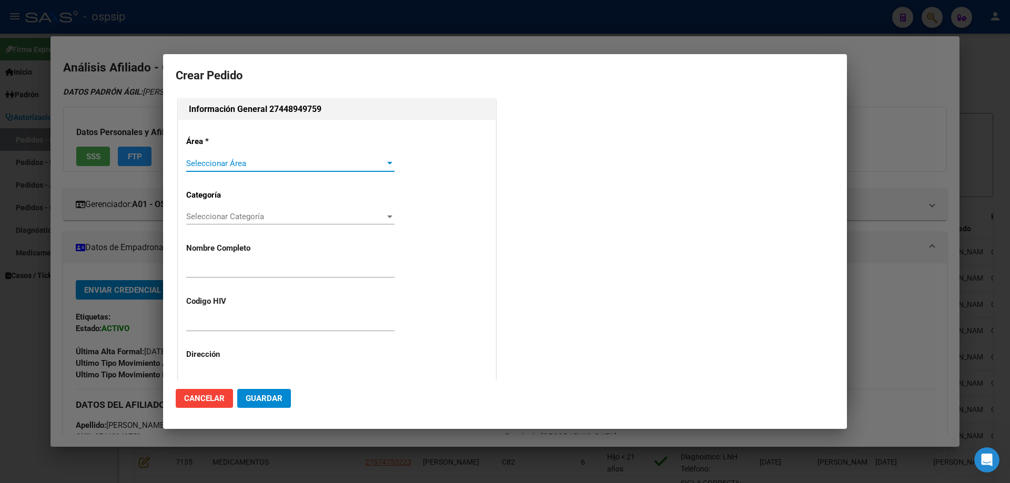
type input "ALISON BRYANNA TRAGODARA"
type input "NO CORRESPONDE"
type input "Buenos Aires, EZEIZA, AV JORGE NEWBERY 950"
type input "Particular: 20658365"
type input "TRAGODARA ALISON BRYANNA"
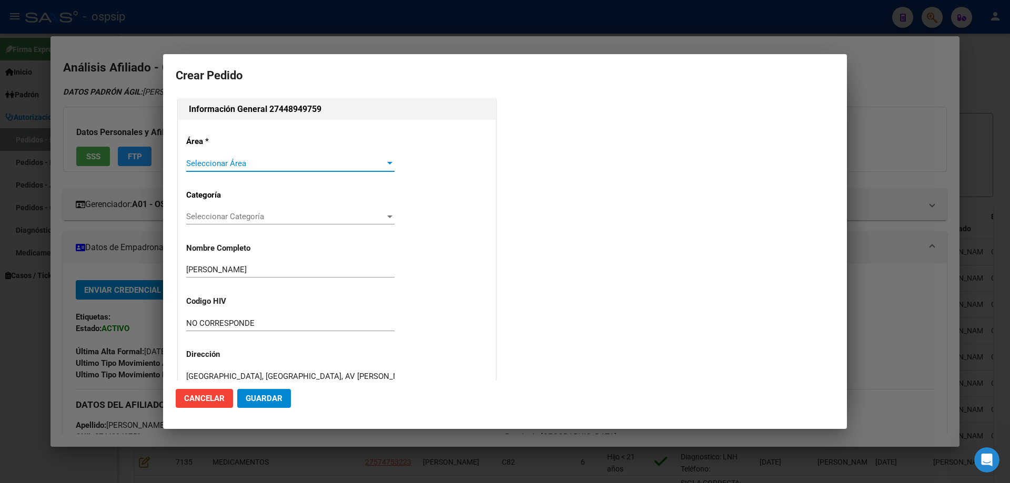
type input "BUENOS AIRES, TRISTAN SUAREZ, VALENCIA 1345"
click at [219, 161] on span "Seleccionar Área" at bounding box center [285, 163] width 199 height 9
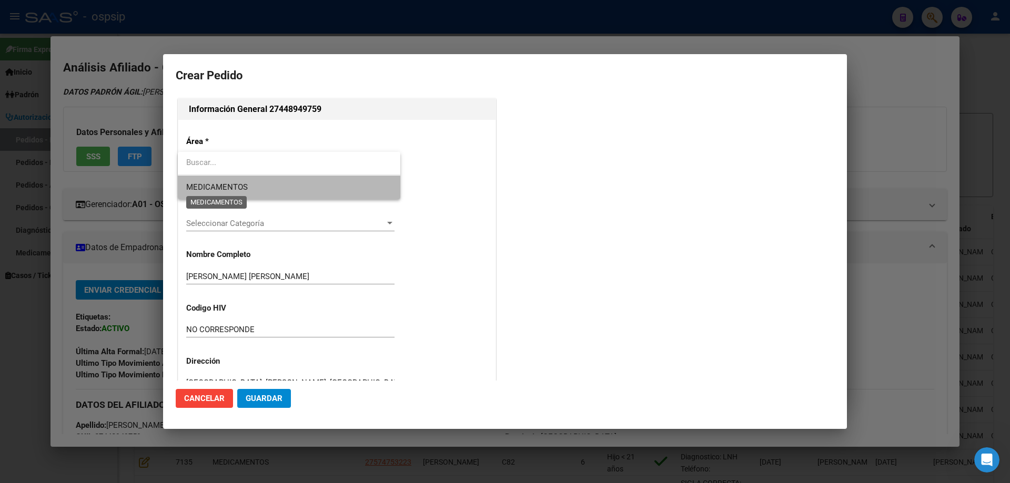
click at [216, 190] on span "MEDICAMENTOS" at bounding box center [217, 186] width 62 height 9
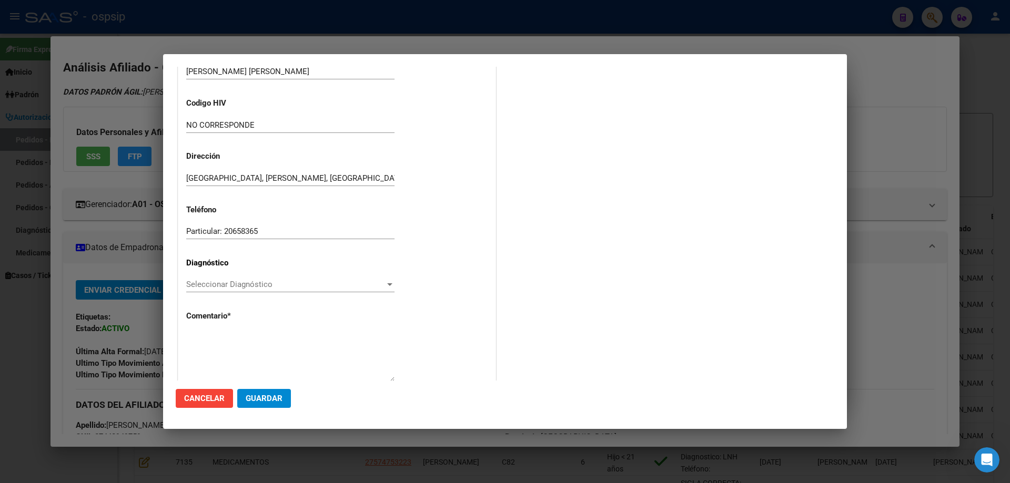
scroll to position [236, 0]
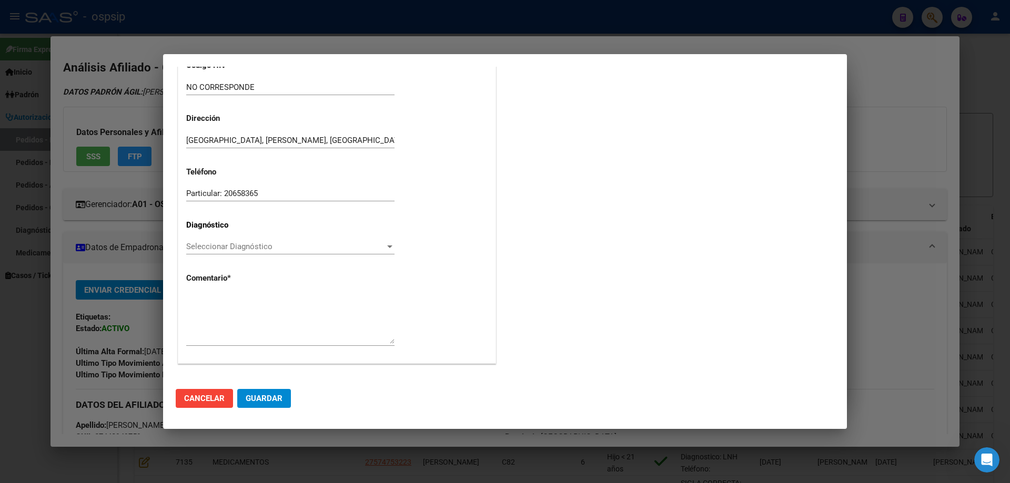
click at [190, 251] on span "Seleccionar Diagnóstico" at bounding box center [285, 246] width 199 height 9
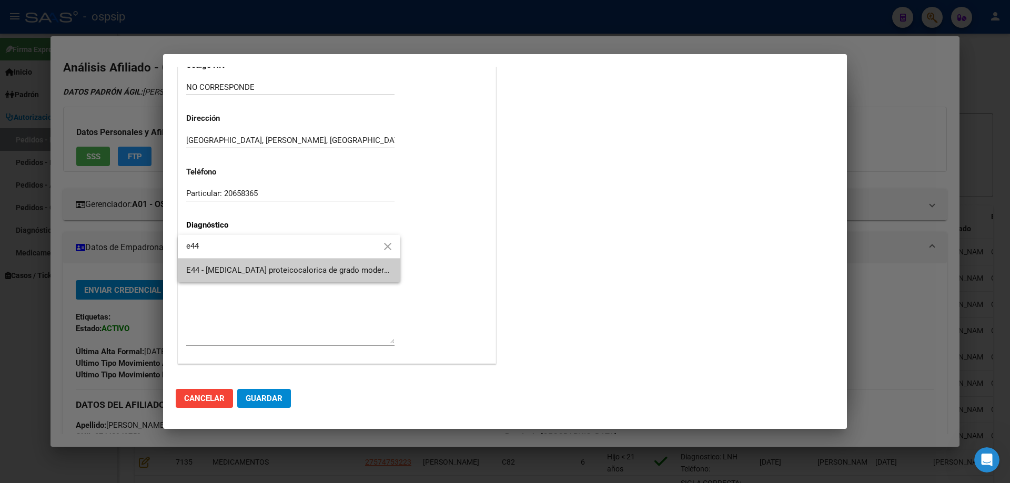
type input "e44"
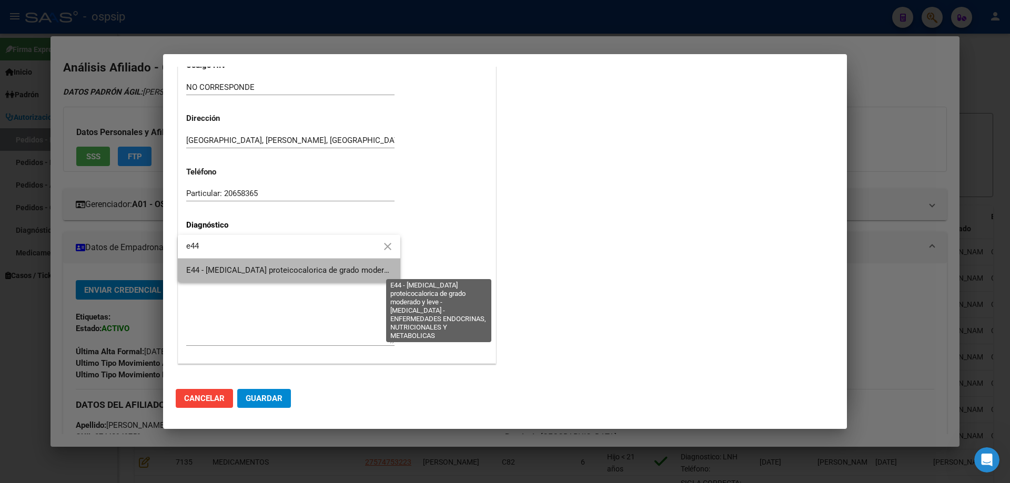
drag, startPoint x: 205, startPoint y: 267, endPoint x: 66, endPoint y: 328, distance: 151.6
click at [205, 267] on span "E44 - [MEDICAL_DATA] proteicocalorica de grado moderado y leve - [MEDICAL_DATA]…" at bounding box center [458, 270] width 544 height 9
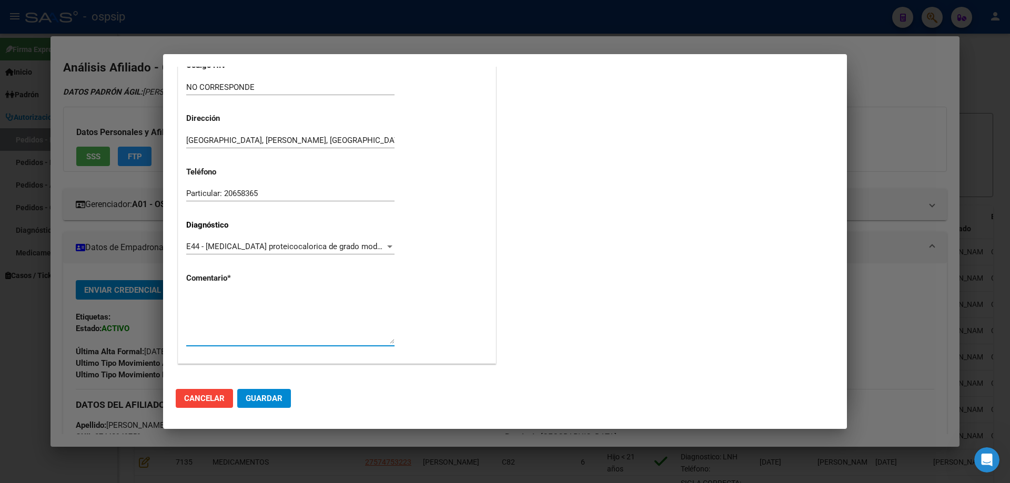
paste textarea "Médico Tratante: RALZA Teléfono: 2065-8365 1165400851 Domicilio: VALENCIA 1345 …"
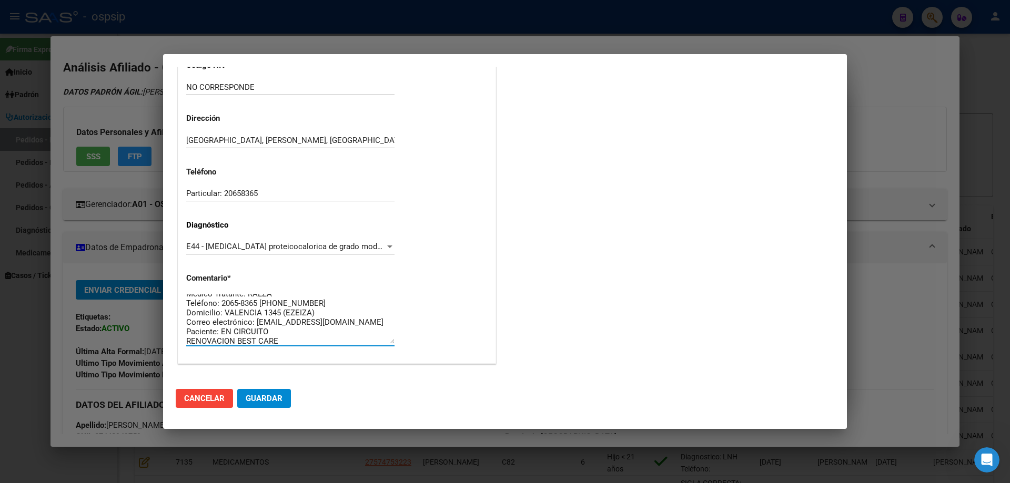
scroll to position [0, 0]
type textarea "Médico Tratante: RALZA Teléfono: 2065-8365 1165400851 Domicilio: VALENCIA 1345 …"
click at [274, 398] on span "Guardar" at bounding box center [264, 398] width 37 height 9
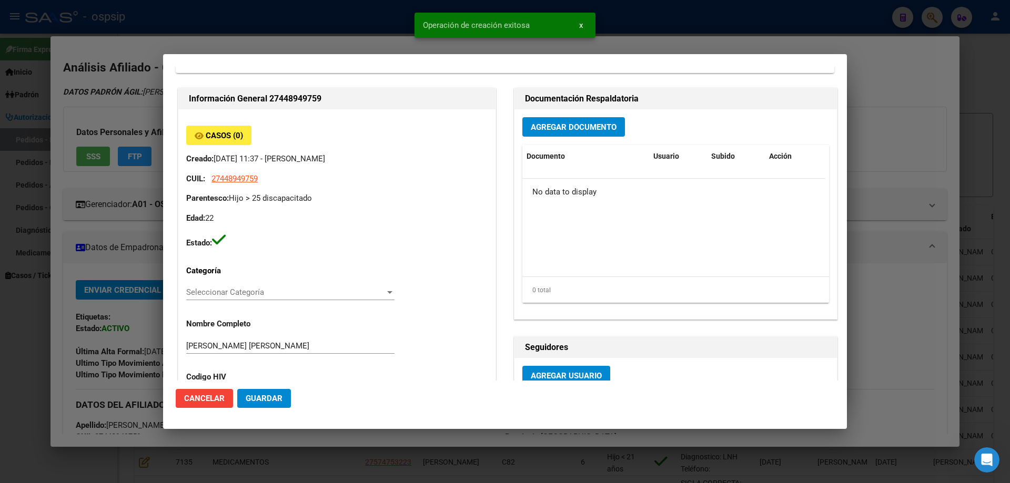
scroll to position [0, 0]
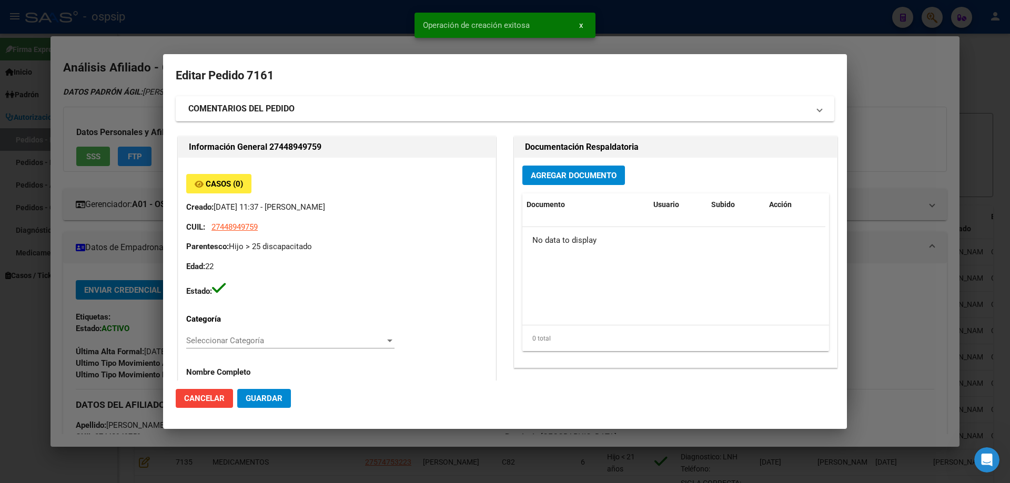
click at [593, 168] on button "Agregar Documento" at bounding box center [573, 175] width 103 height 19
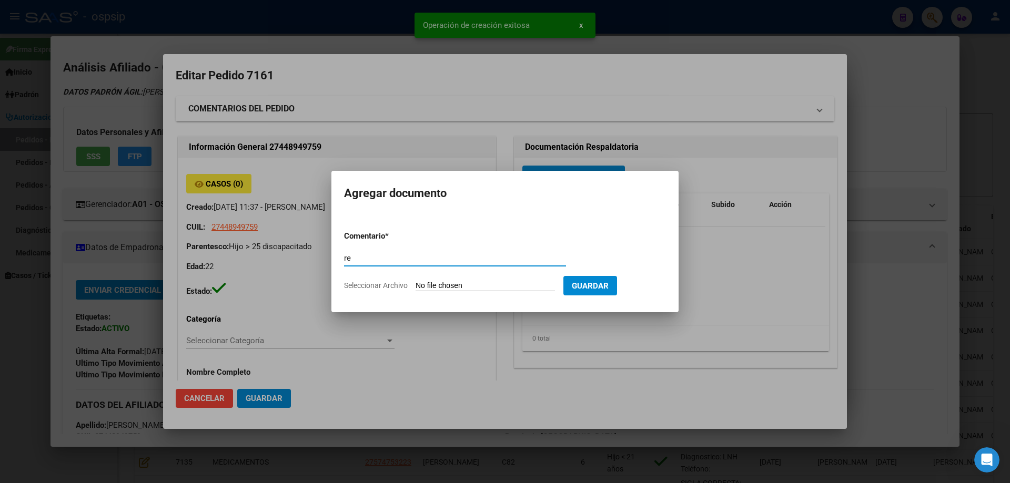
type input "r"
type input "RECETA"
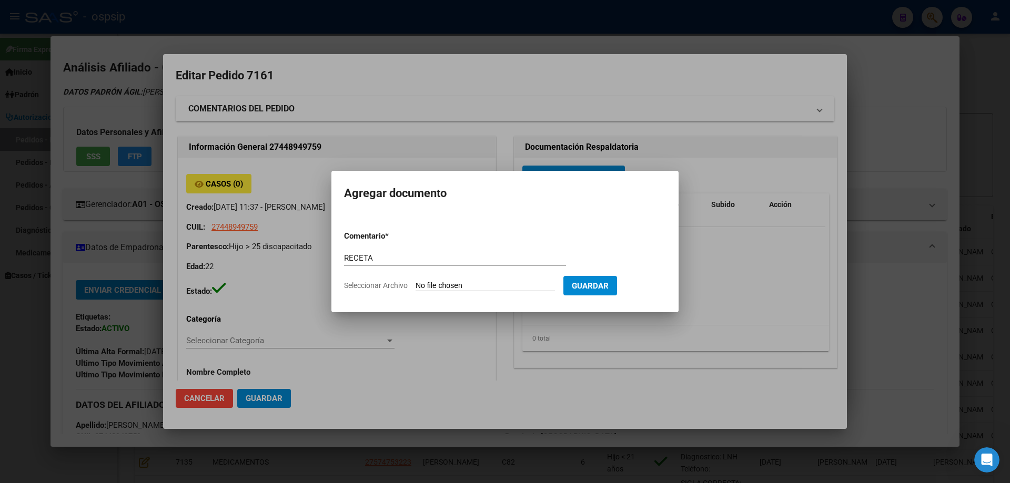
click at [471, 288] on input "Seleccionar Archivo" at bounding box center [484, 286] width 139 height 10
type input "C:\fakepath\31306638_c7cc95e186c83d7c91d78320dba5779d88a96ea7.pdf"
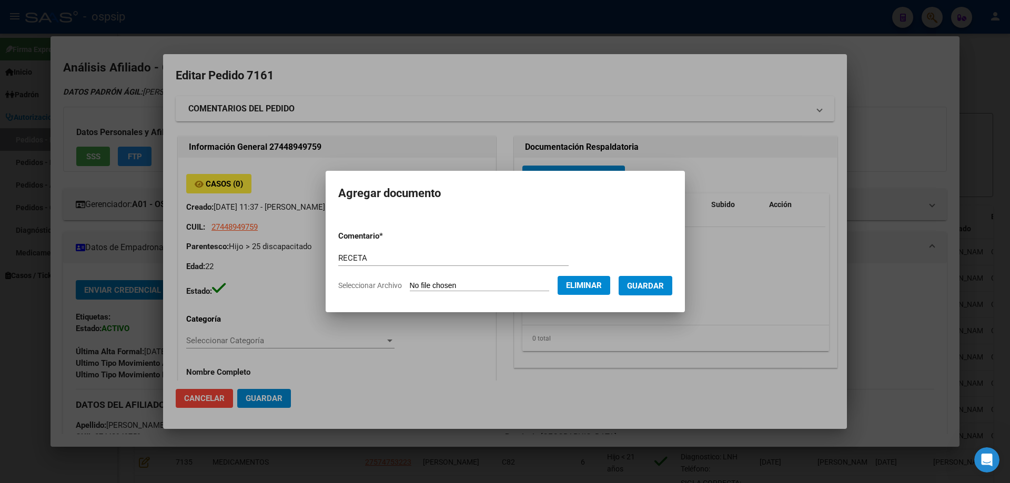
click at [657, 291] on button "Guardar" at bounding box center [645, 285] width 54 height 19
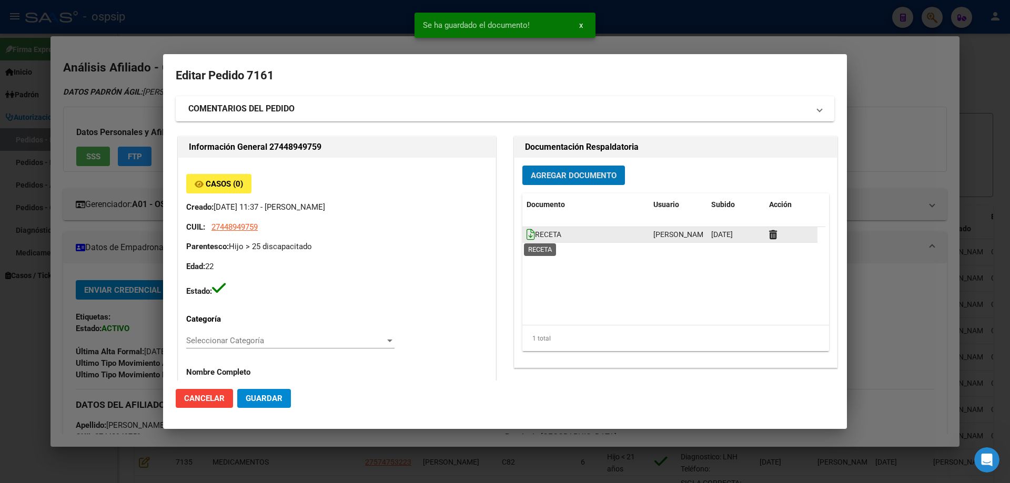
click at [526, 233] on icon at bounding box center [530, 235] width 8 height 12
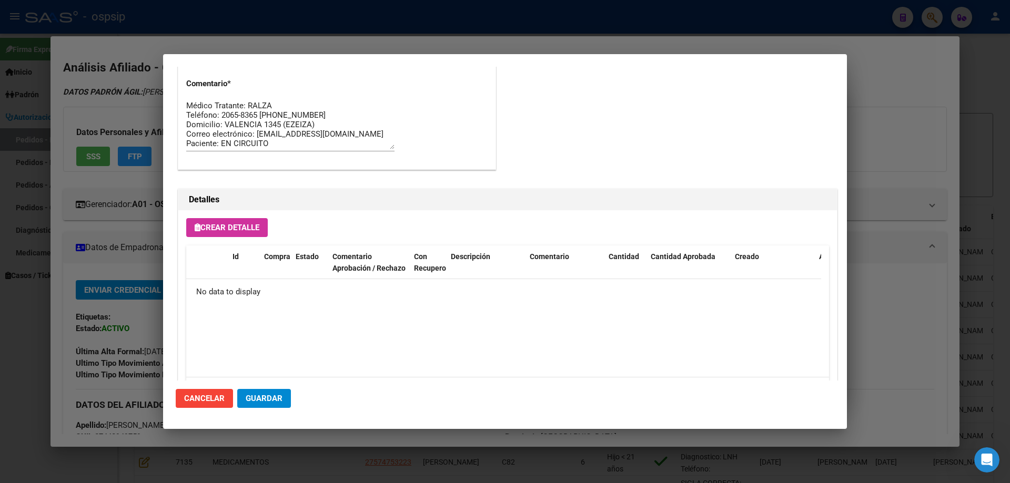
scroll to position [578, 0]
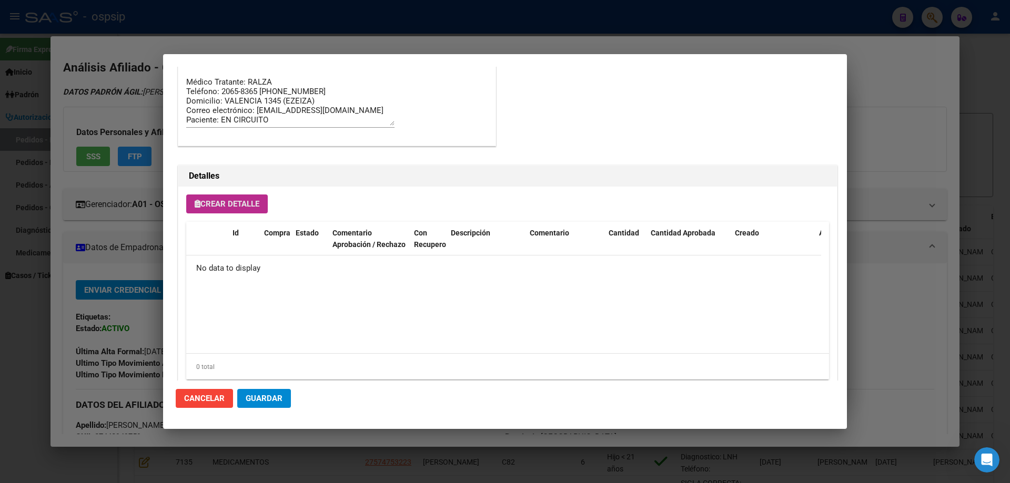
click at [240, 203] on span "Crear Detalle" at bounding box center [227, 203] width 65 height 9
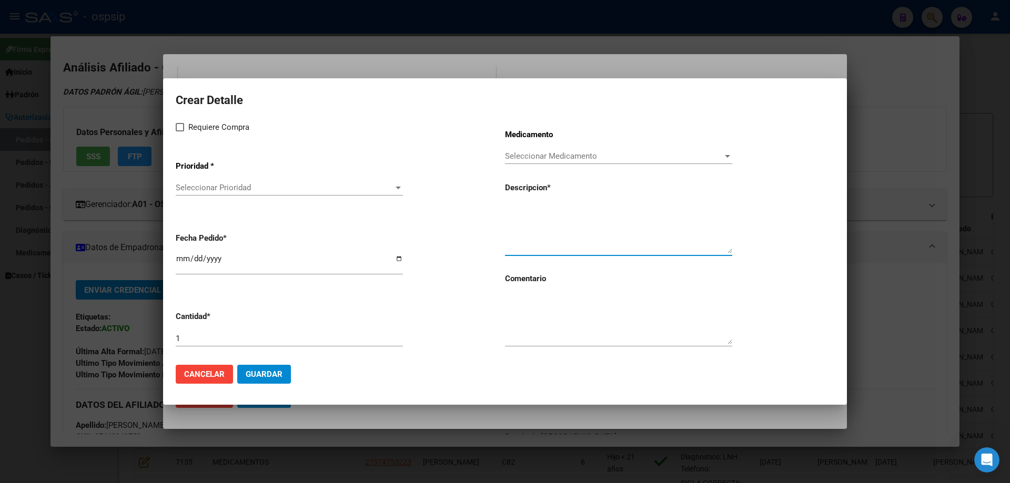
paste textarea "Modulo Standar Adulto hasta 2000 calorías + 30 guías"
type textarea "Modulo Standar Adulto hasta 2000 calorías + 30 guías"
click at [539, 324] on textarea at bounding box center [618, 319] width 227 height 49
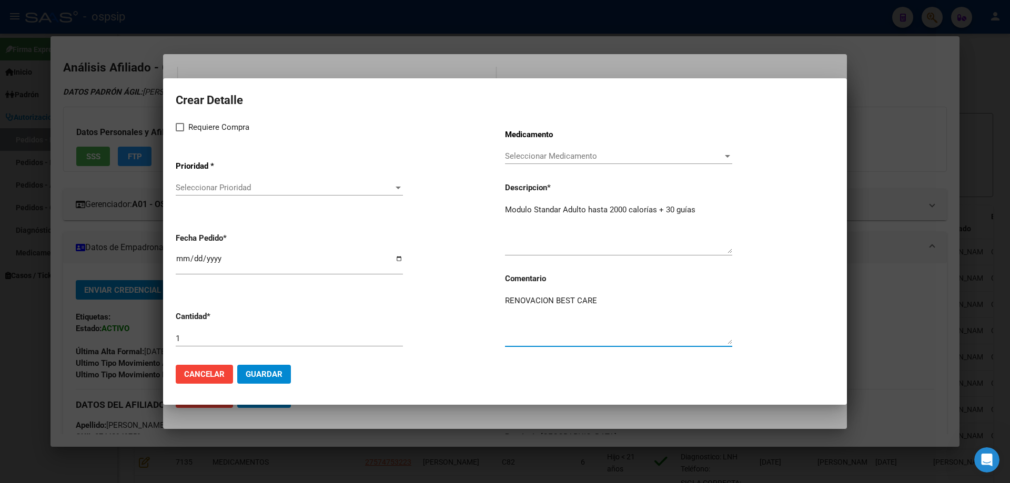
type textarea "RENOVACION BEST CARE"
click at [184, 130] on span at bounding box center [180, 127] width 8 height 8
click at [180, 131] on input "Requiere Compra" at bounding box center [179, 131] width 1 height 1
checkbox input "true"
click at [243, 192] on span "Seleccionar Prioridad" at bounding box center [285, 187] width 218 height 9
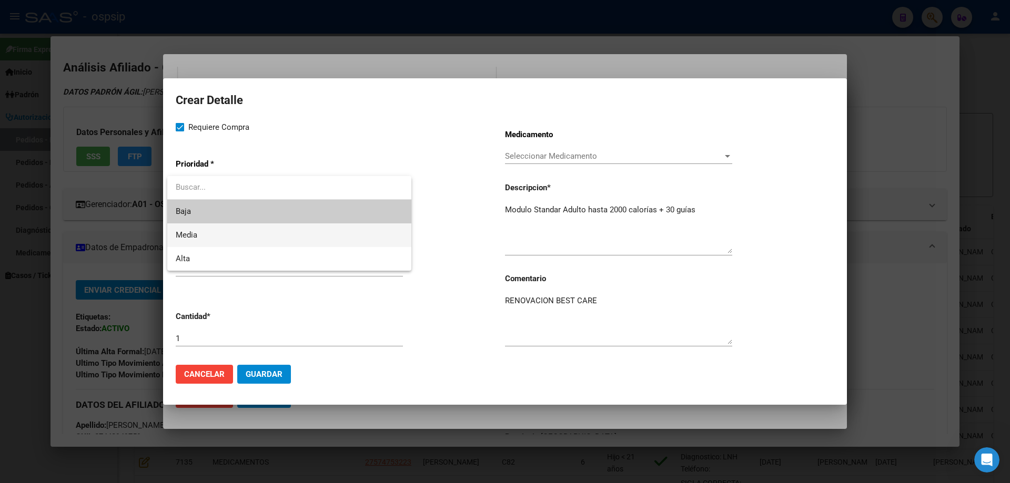
click at [228, 230] on span "Media" at bounding box center [289, 235] width 227 height 24
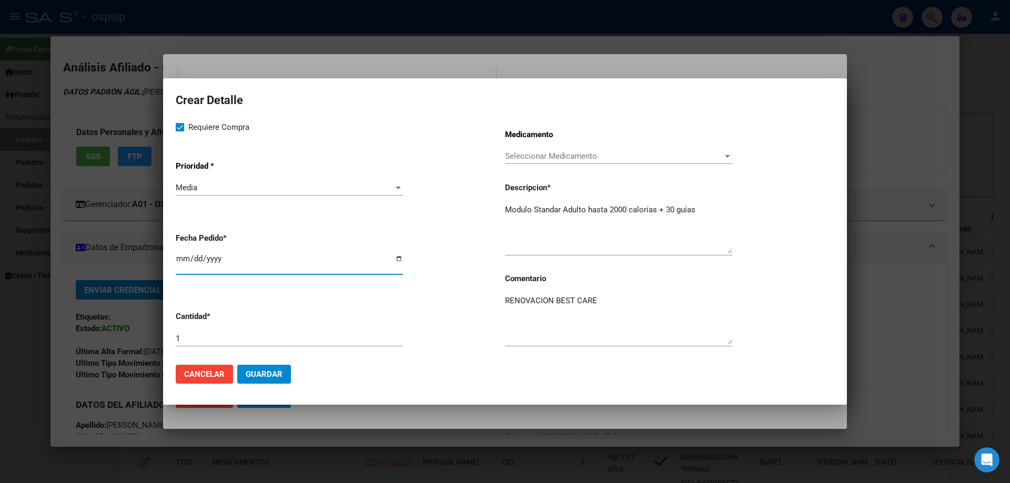
click at [180, 259] on input "[DATE]" at bounding box center [289, 262] width 227 height 17
type input "2025-09-01"
click at [262, 366] on button "Guardar" at bounding box center [264, 374] width 54 height 19
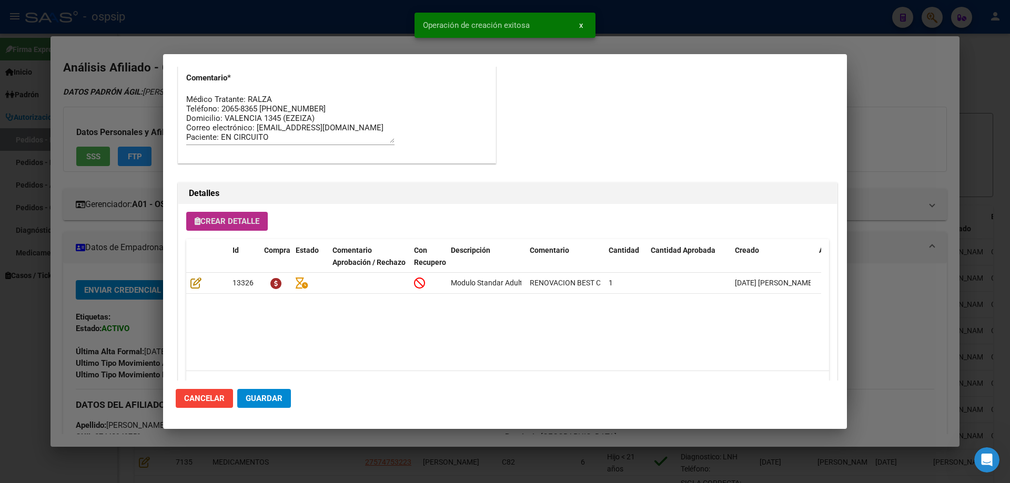
scroll to position [598, 0]
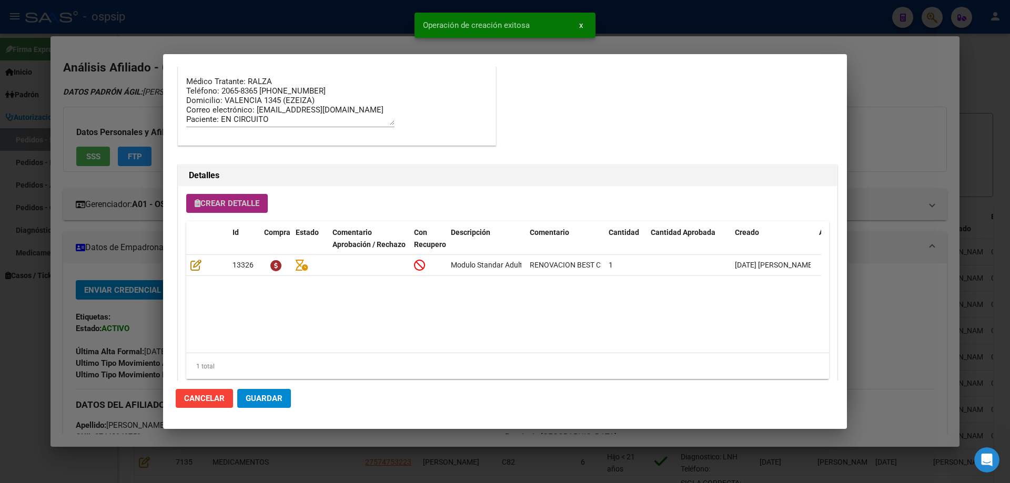
click at [221, 205] on span "Crear Detalle" at bounding box center [227, 203] width 65 height 9
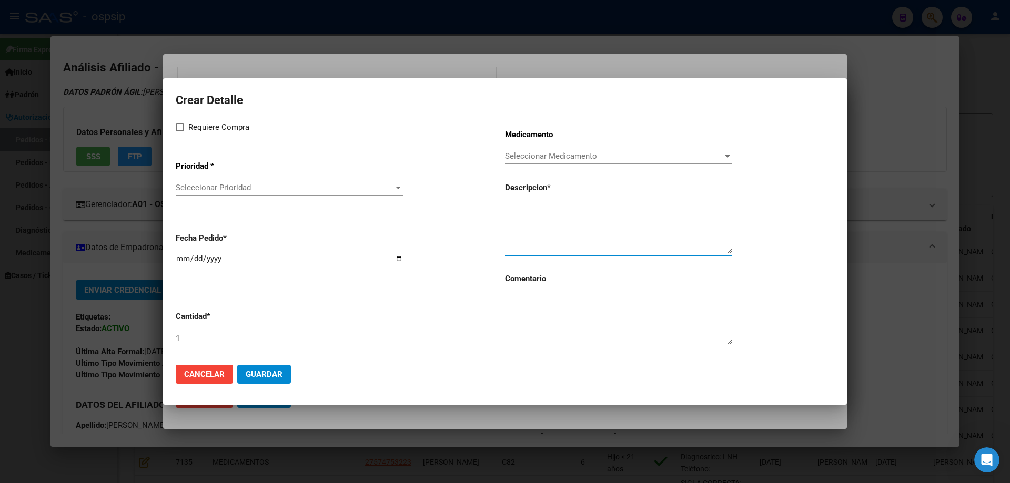
paste textarea "FLOC PACK SET X 30"
type textarea "FLOC PACK SET X 30"
click at [252, 331] on div "1" at bounding box center [289, 339] width 227 height 16
type input "30"
click at [561, 324] on textarea at bounding box center [618, 319] width 227 height 49
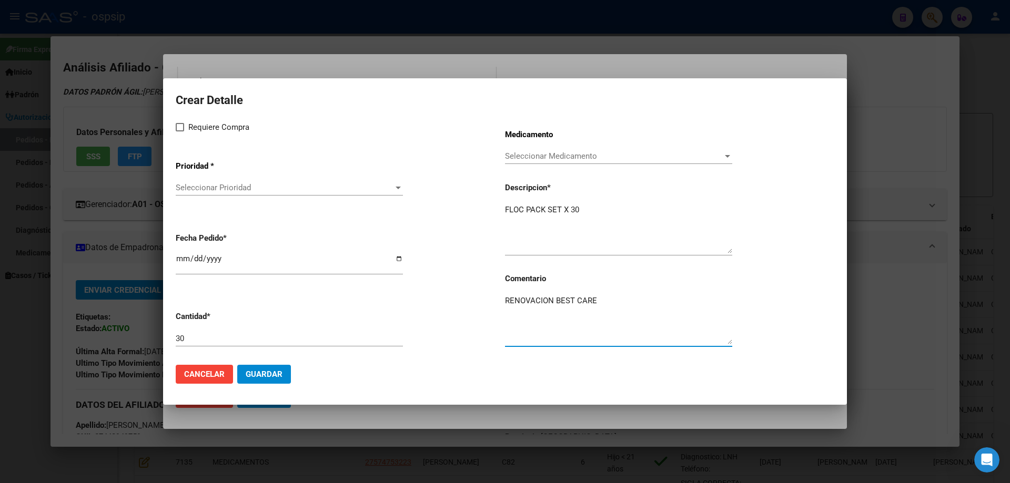
type textarea "RENOVACION BEST CARE"
click at [181, 132] on label "Requiere Compra" at bounding box center [213, 127] width 74 height 13
click at [180, 132] on input "Requiere Compra" at bounding box center [179, 131] width 1 height 1
checkbox input "true"
click at [213, 189] on span "Seleccionar Prioridad" at bounding box center [285, 187] width 218 height 9
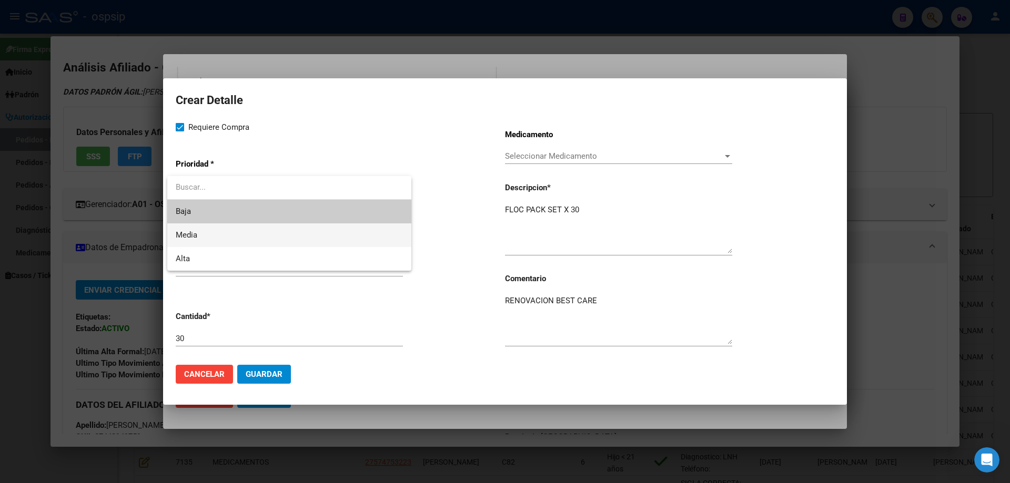
click at [206, 238] on span "Media" at bounding box center [289, 235] width 227 height 24
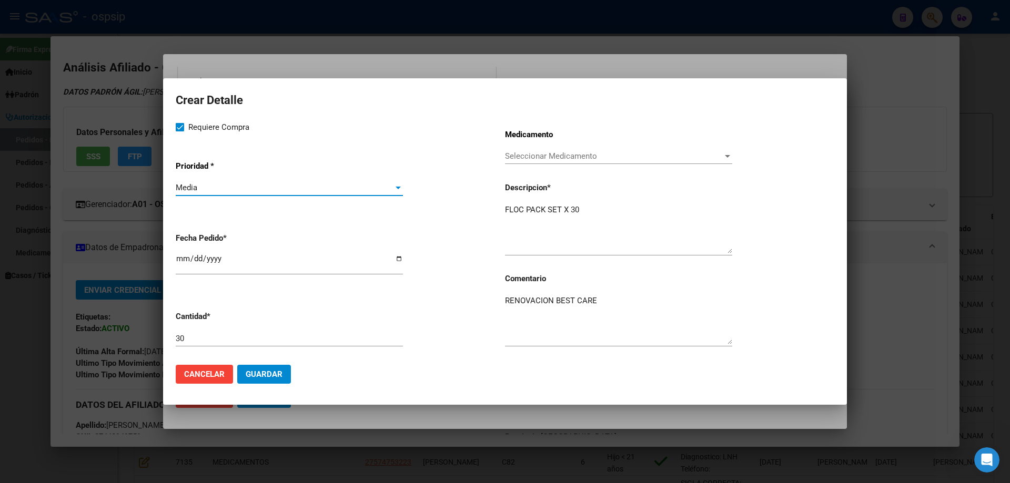
click at [184, 261] on input "[DATE]" at bounding box center [289, 262] width 227 height 17
type input "2025-09-01"
click at [281, 373] on span "Guardar" at bounding box center [264, 374] width 37 height 9
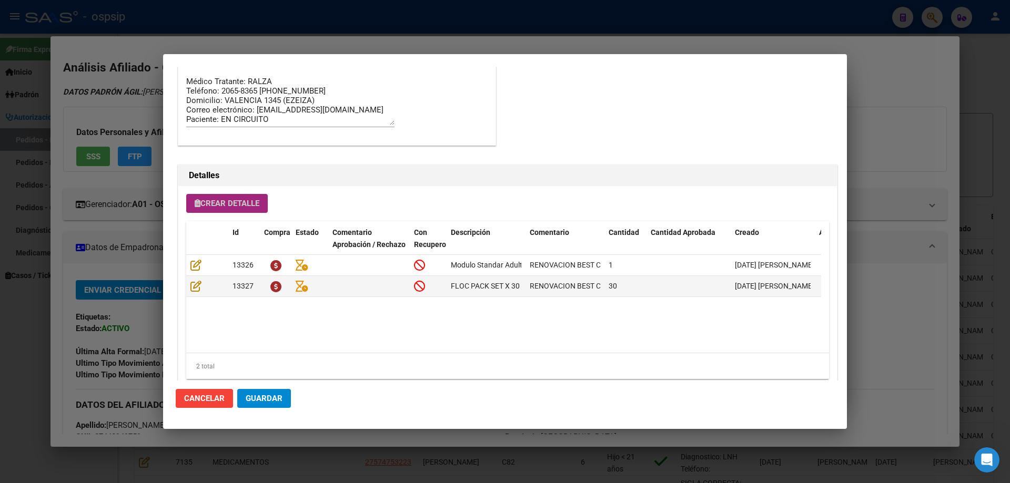
click at [232, 208] on span "Crear Detalle" at bounding box center [227, 203] width 65 height 9
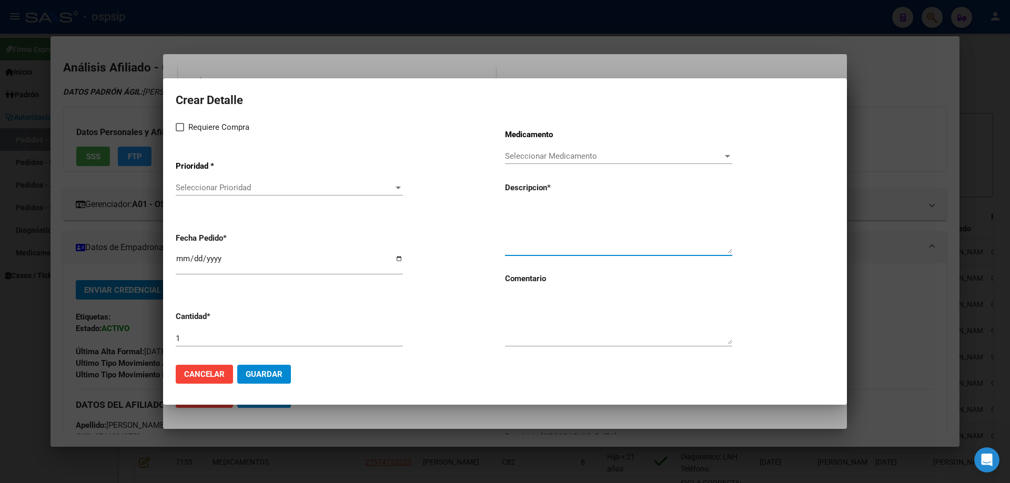
paste textarea "NUTRISON MULTIFIBRE1.0 X 1000ML proteínas+grasas+carbohid.+asoc."
type textarea "NUTRISON MULTIFIBRE1.0 X 1000ML proteínas+grasas+carbohid.+asoc."
click at [200, 341] on input "1" at bounding box center [289, 338] width 227 height 9
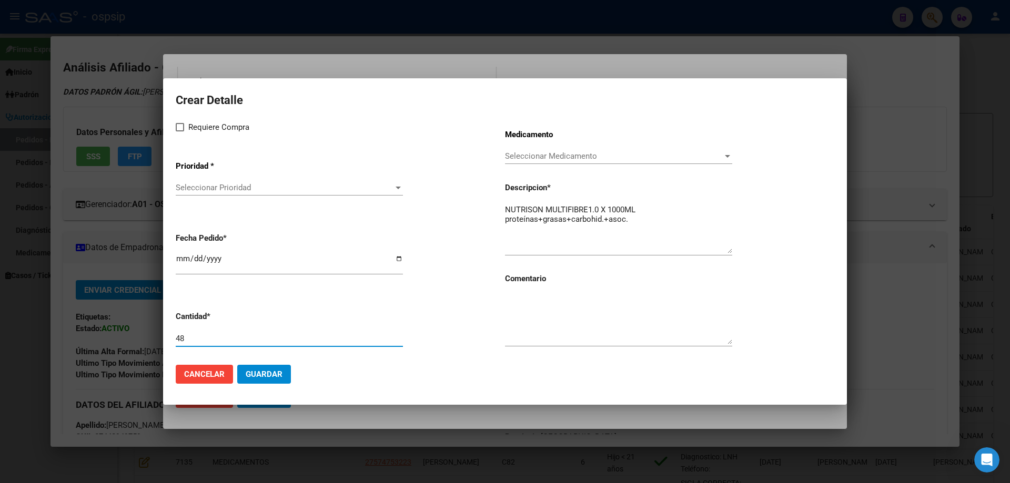
type input "48"
click at [538, 313] on textarea at bounding box center [618, 319] width 227 height 49
type textarea "RENOVACION BEST CARE"
click at [188, 130] on span "Requiere Compra" at bounding box center [218, 127] width 61 height 13
click at [180, 131] on input "Requiere Compra" at bounding box center [179, 131] width 1 height 1
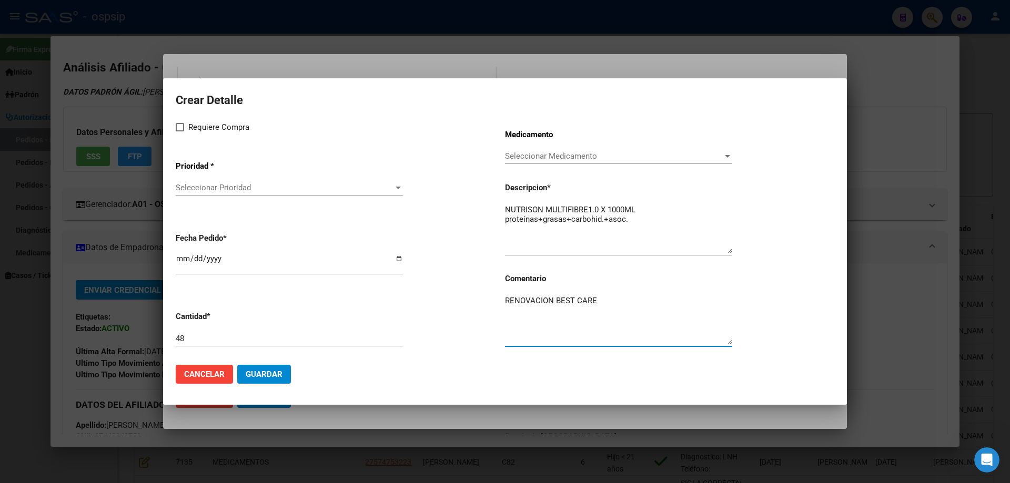
checkbox input "true"
click at [218, 187] on span "Seleccionar Prioridad" at bounding box center [285, 187] width 218 height 9
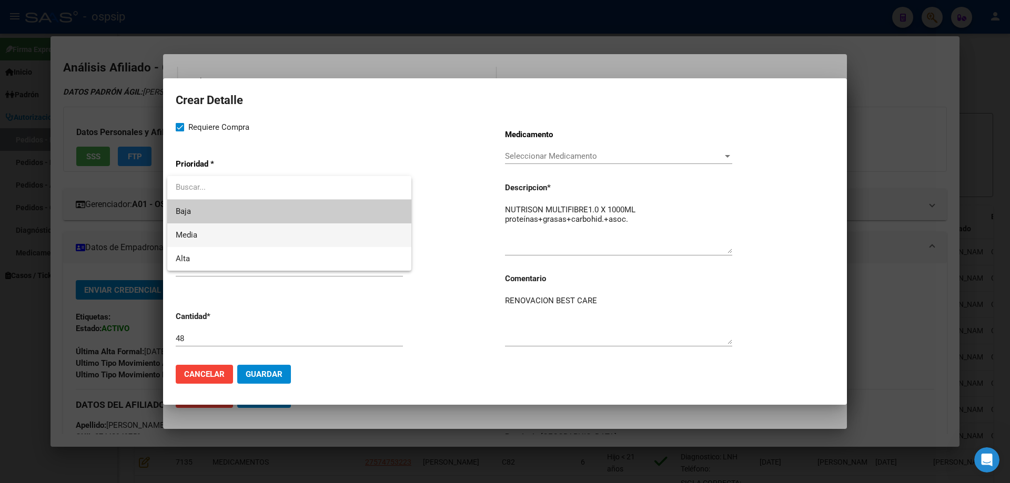
click at [211, 235] on span "Media" at bounding box center [289, 235] width 227 height 24
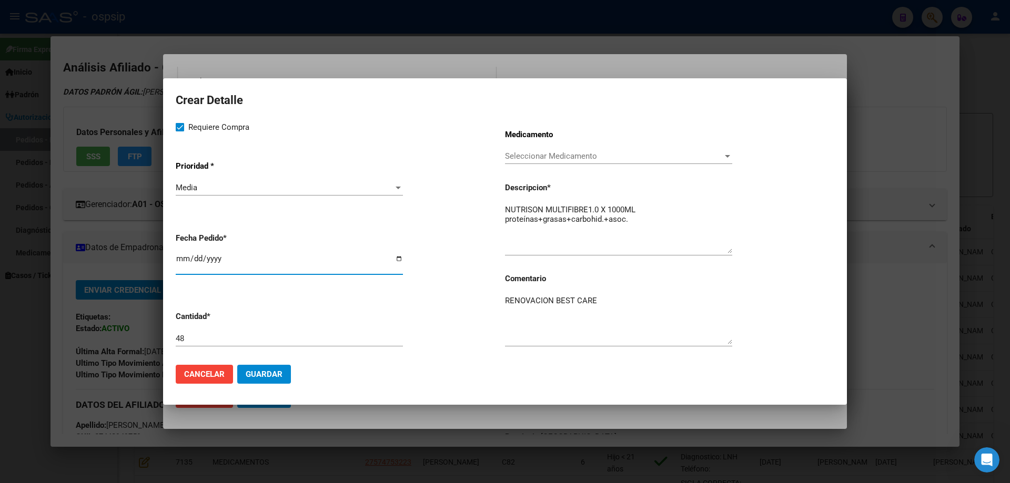
click at [181, 257] on input "[DATE]" at bounding box center [289, 262] width 227 height 17
type input "2025-09-01"
click at [262, 375] on span "Guardar" at bounding box center [264, 374] width 37 height 9
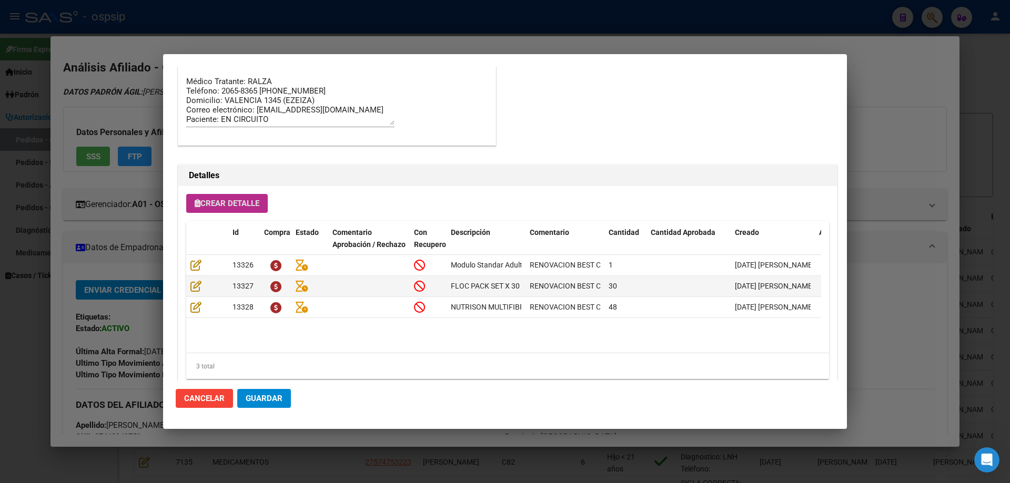
click at [267, 403] on span "Guardar" at bounding box center [264, 398] width 37 height 9
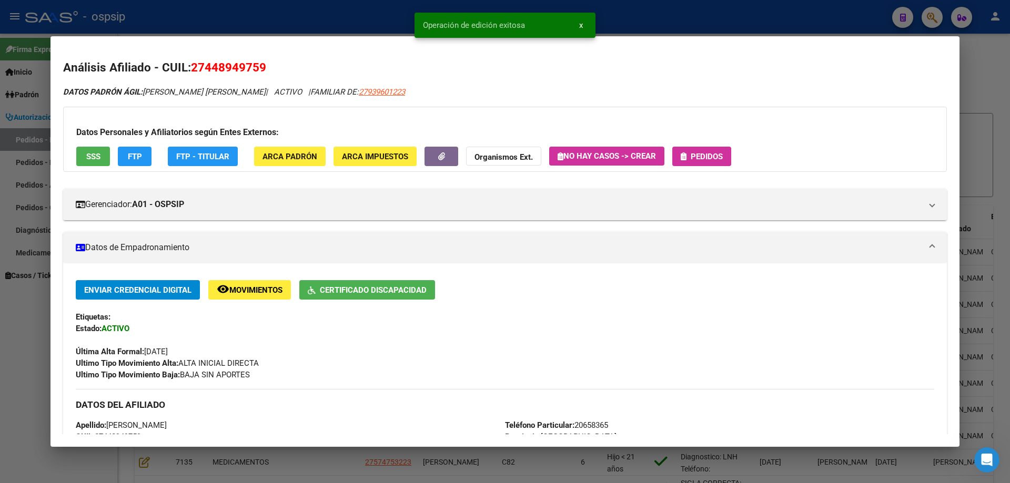
click at [697, 159] on span "Pedidos" at bounding box center [706, 156] width 32 height 9
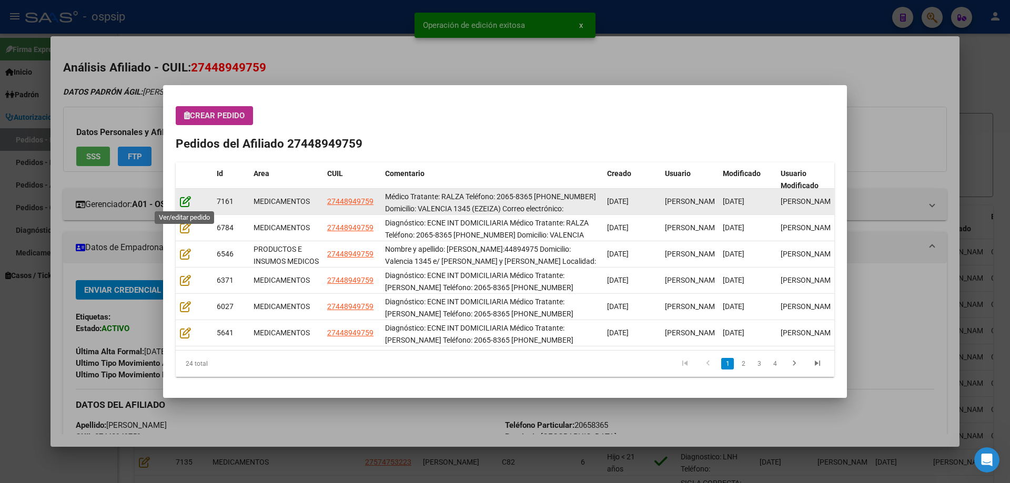
click at [180, 203] on icon at bounding box center [185, 202] width 11 height 12
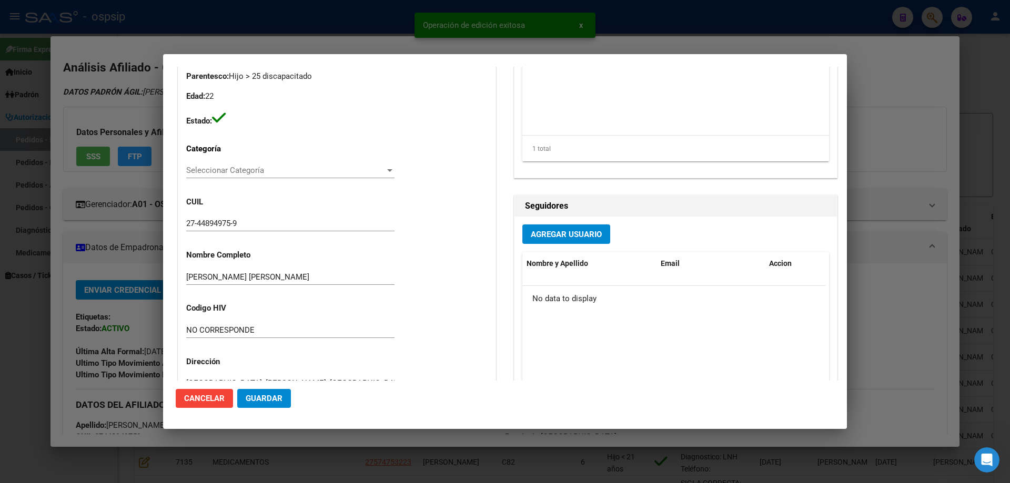
type input "ALISON BRYANNA TRAGODARA"
type input "Buenos Aires, EZEIZA, AV JORGE NEWBERY 950"
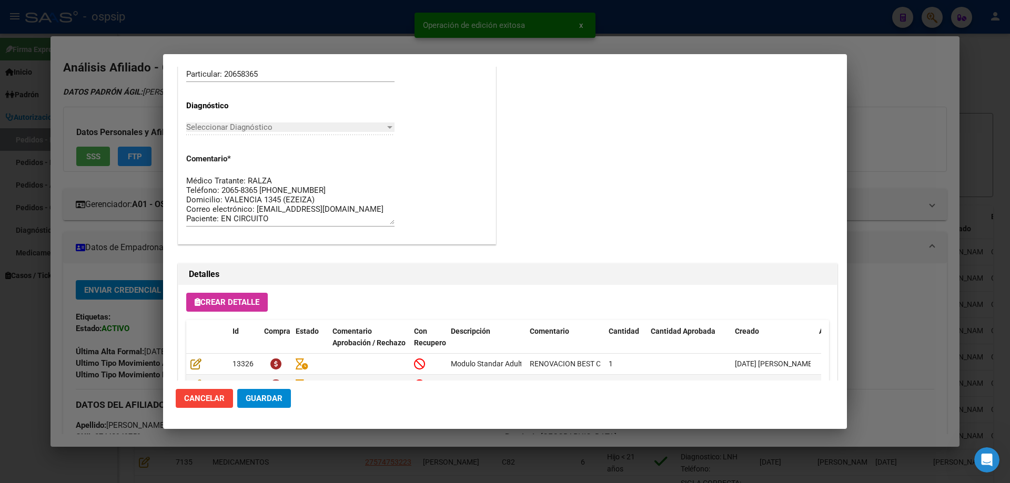
scroll to position [684, 0]
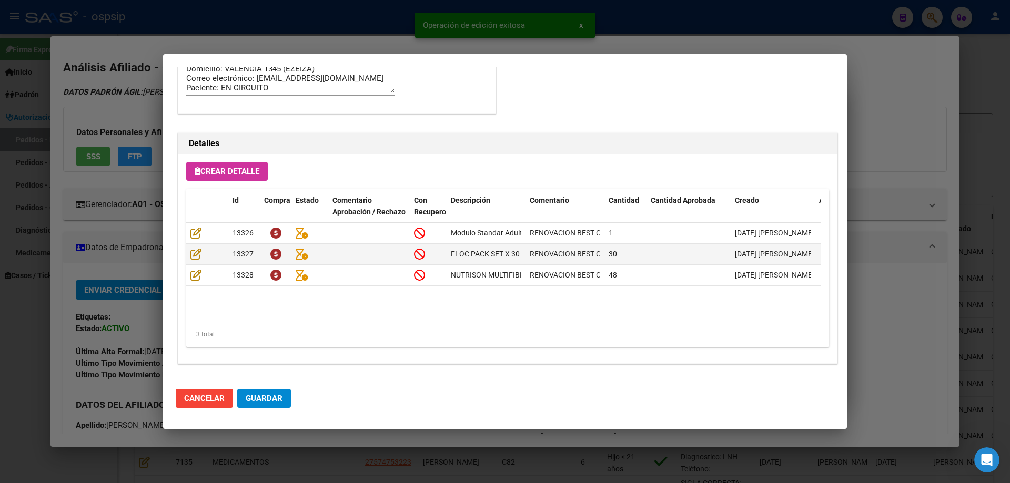
click at [266, 402] on span "Guardar" at bounding box center [264, 398] width 37 height 9
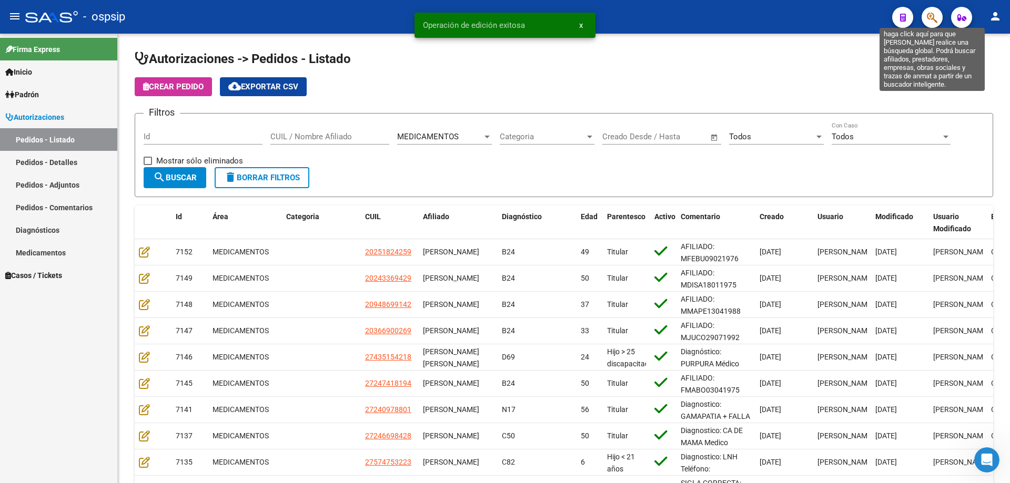
click at [932, 17] on icon "button" at bounding box center [931, 18] width 11 height 12
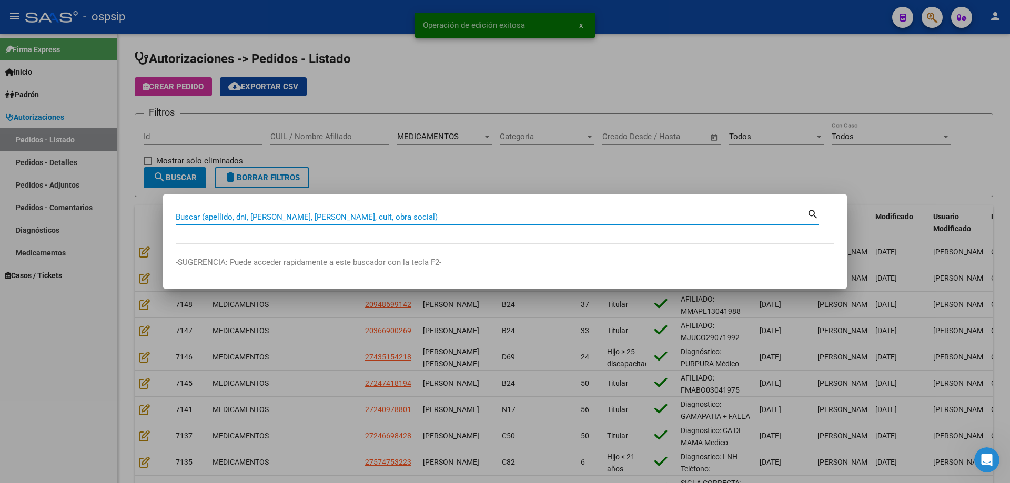
paste input "20191220235"
type input "20191220235"
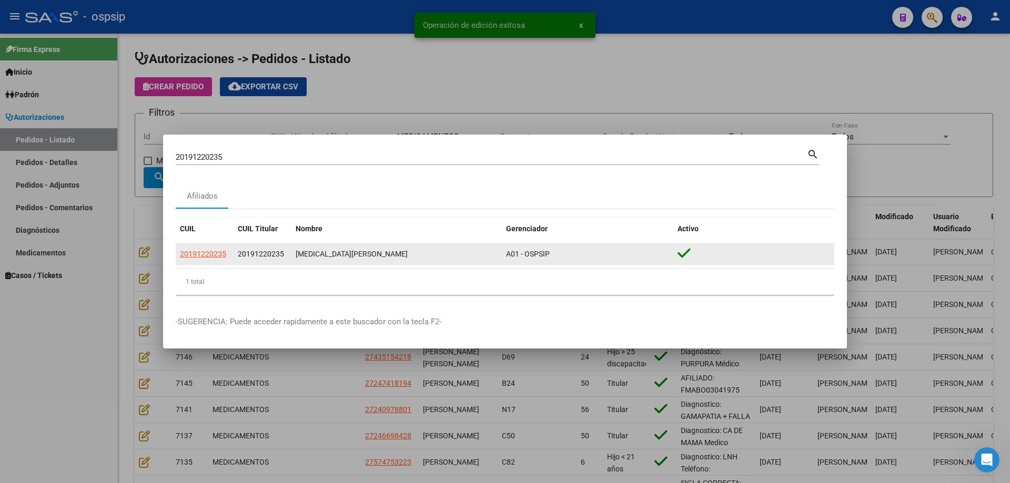
click at [208, 259] on app-link-go-to "20191220235" at bounding box center [203, 254] width 46 height 12
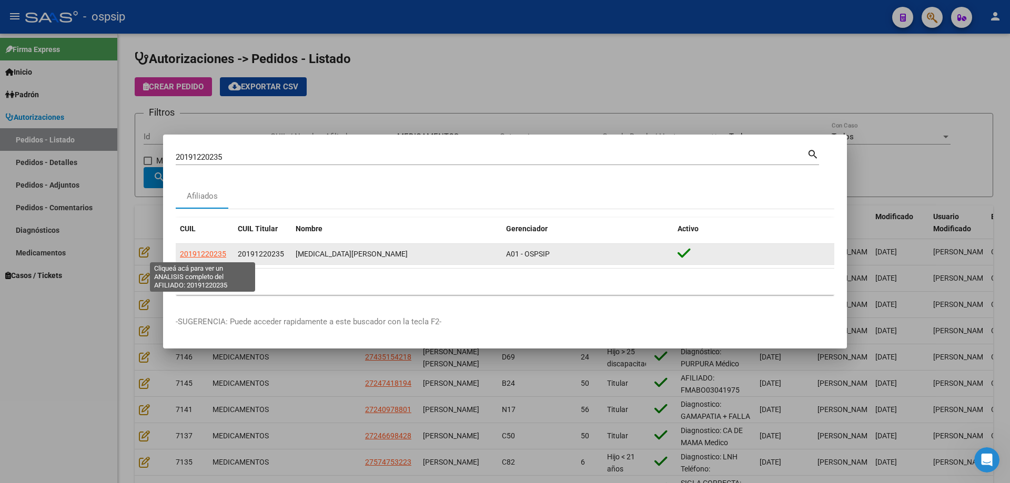
click at [218, 250] on span "20191220235" at bounding box center [203, 254] width 46 height 8
type textarea "20191220235"
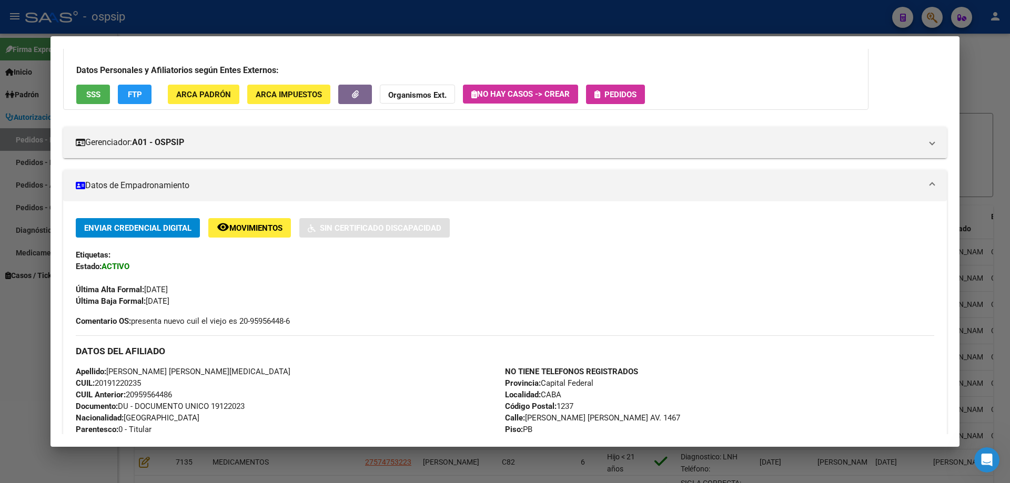
scroll to position [0, 0]
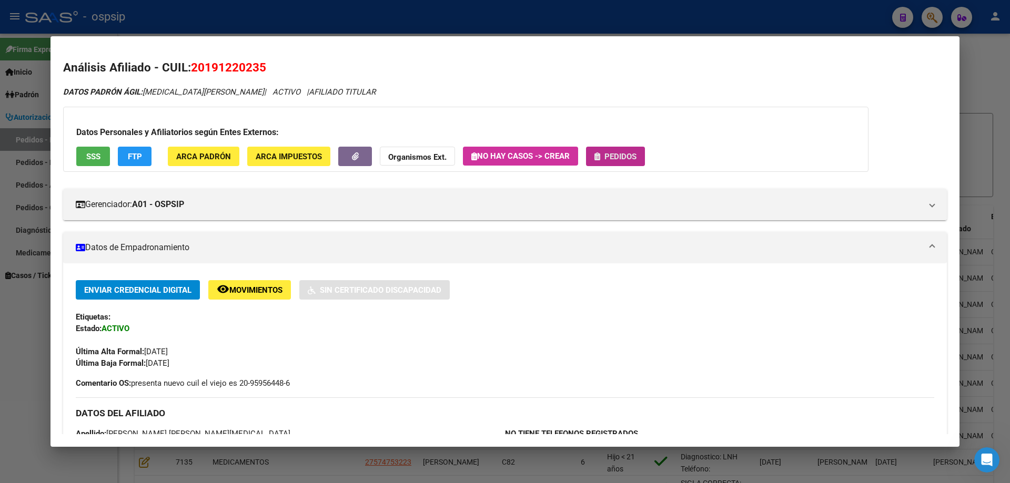
drag, startPoint x: 623, startPoint y: 152, endPoint x: 588, endPoint y: 175, distance: 41.1
click at [602, 168] on div "Datos Personales y Afiliatorios según Entes Externos: SSS FTP ARCA Padrón ARCA …" at bounding box center [465, 139] width 805 height 65
click at [610, 153] on span "Pedidos" at bounding box center [620, 156] width 32 height 9
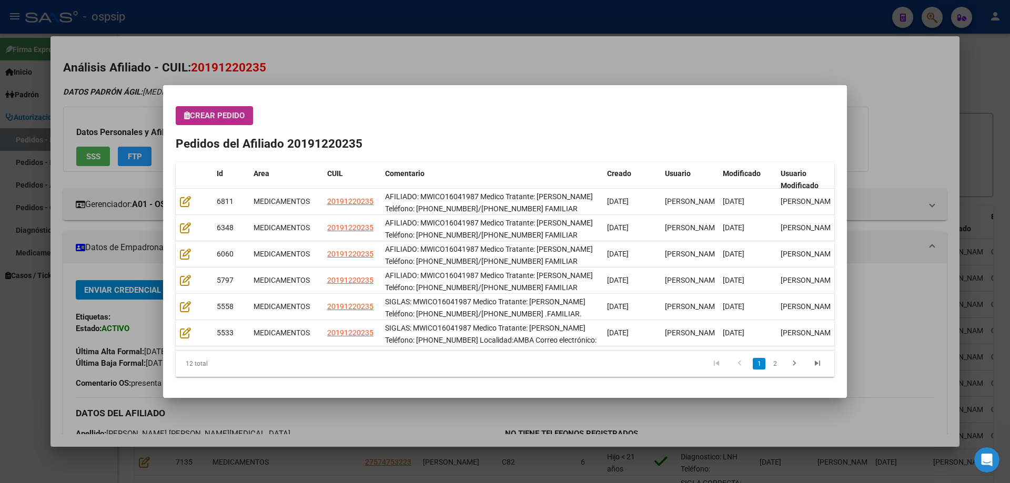
click at [213, 122] on button "Crear Pedido" at bounding box center [214, 115] width 77 height 19
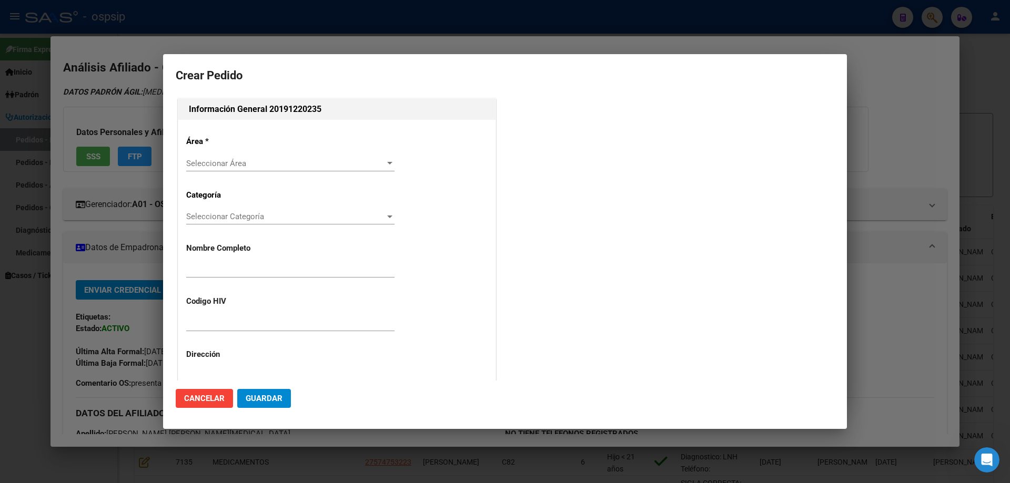
type input "[PERSON_NAME] [PERSON_NAME][MEDICAL_DATA]"
type input "MWICO16041987"
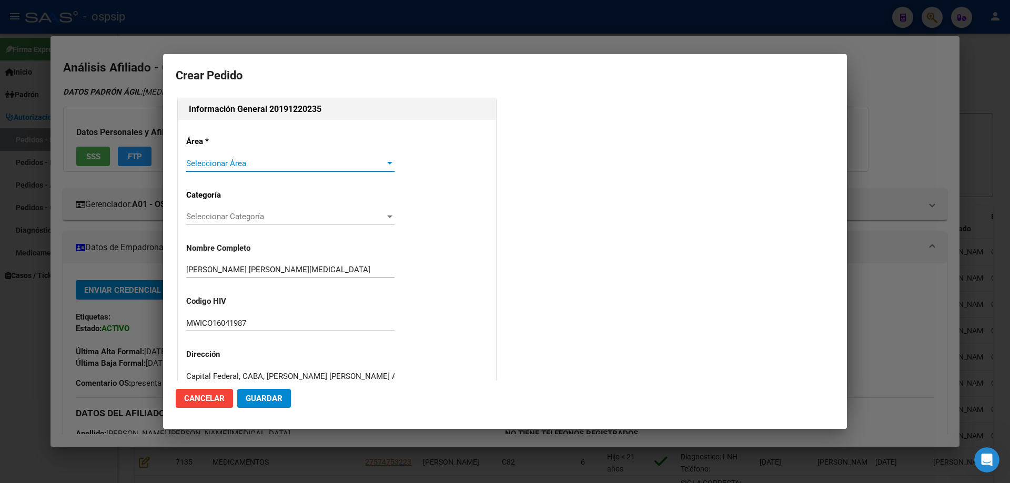
type input "[GEOGRAPHIC_DATA], [GEOGRAPHIC_DATA], [PERSON_NAME][GEOGRAPHIC_DATA][PERSON_NAM…"
click at [206, 165] on span "Seleccionar Área" at bounding box center [285, 163] width 199 height 9
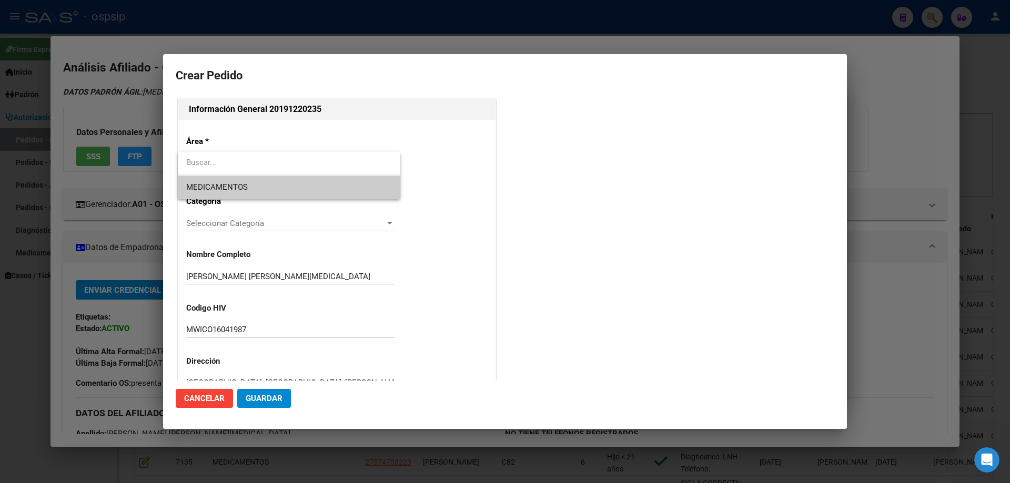
click at [214, 194] on span "MEDICAMENTOS" at bounding box center [289, 188] width 206 height 24
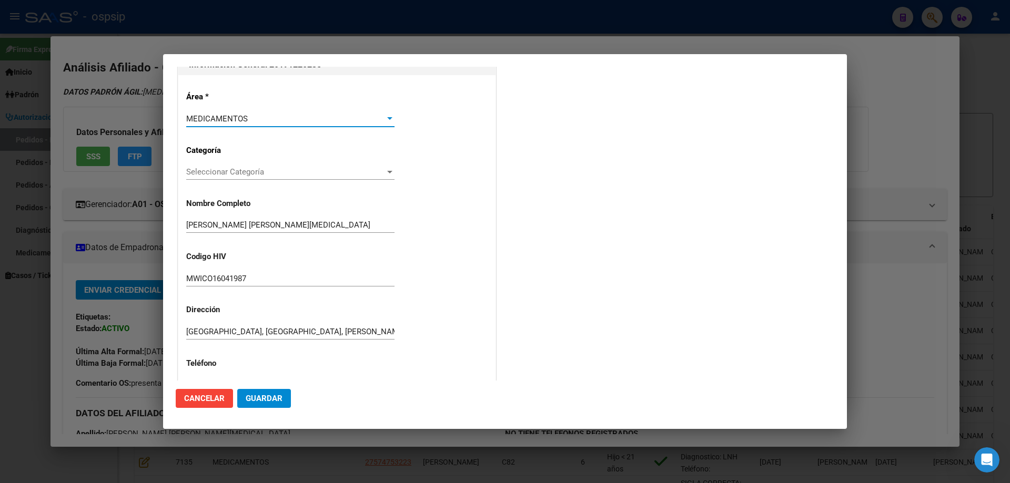
scroll to position [105, 0]
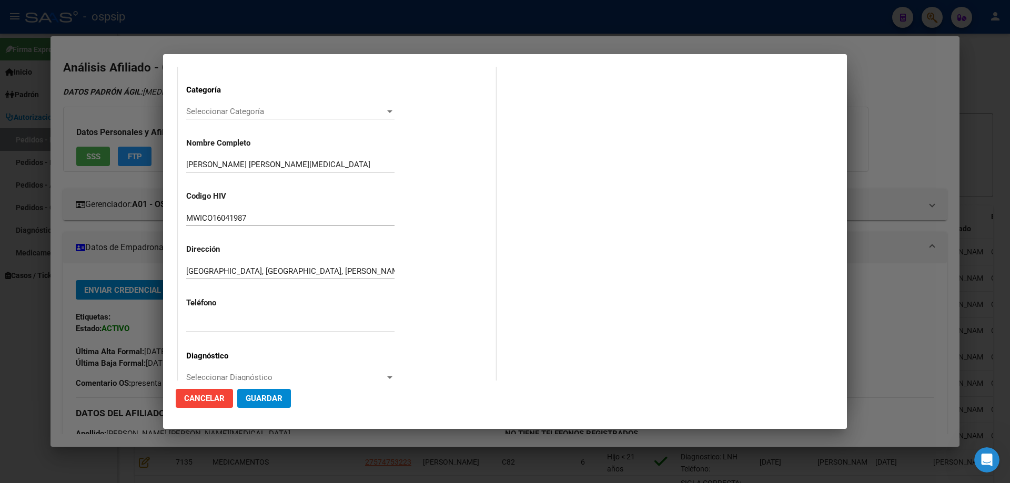
click at [207, 332] on div at bounding box center [290, 325] width 208 height 16
paste input "[PHONE_NUMBER]/[PHONE_NUMBER] FAMILIAR"
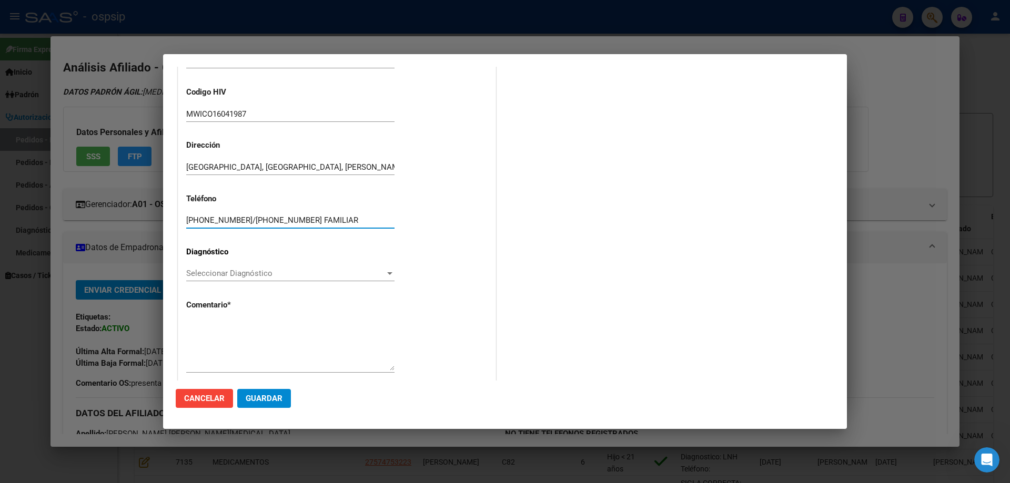
scroll to position [210, 0]
type input "[PHONE_NUMBER]/[PHONE_NUMBER] FAMILIAR"
click at [205, 271] on span "Seleccionar Diagnóstico" at bounding box center [285, 272] width 199 height 9
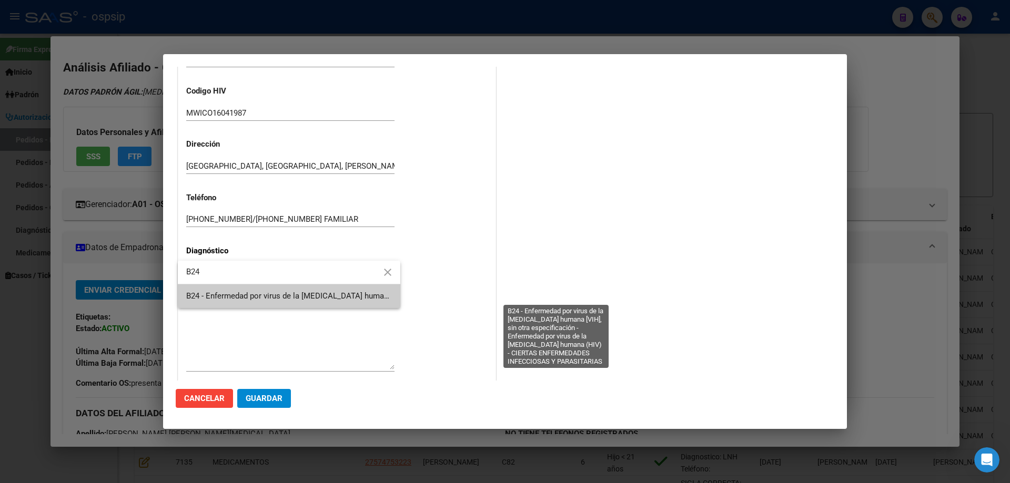
type input "B24"
click at [225, 293] on span "B24 - Enfermedad por virus de la [MEDICAL_DATA] humana [VIH], sin otra especifi…" at bounding box center [554, 295] width 736 height 9
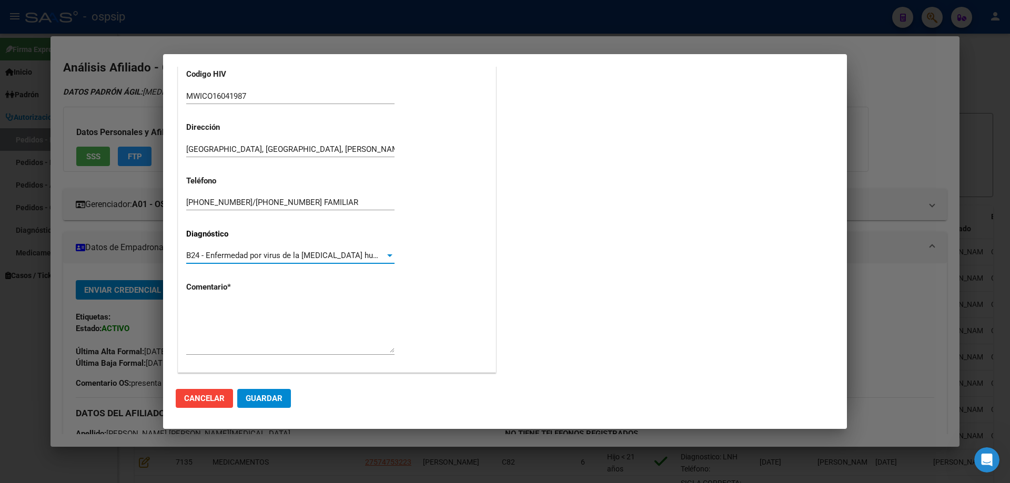
scroll to position [236, 0]
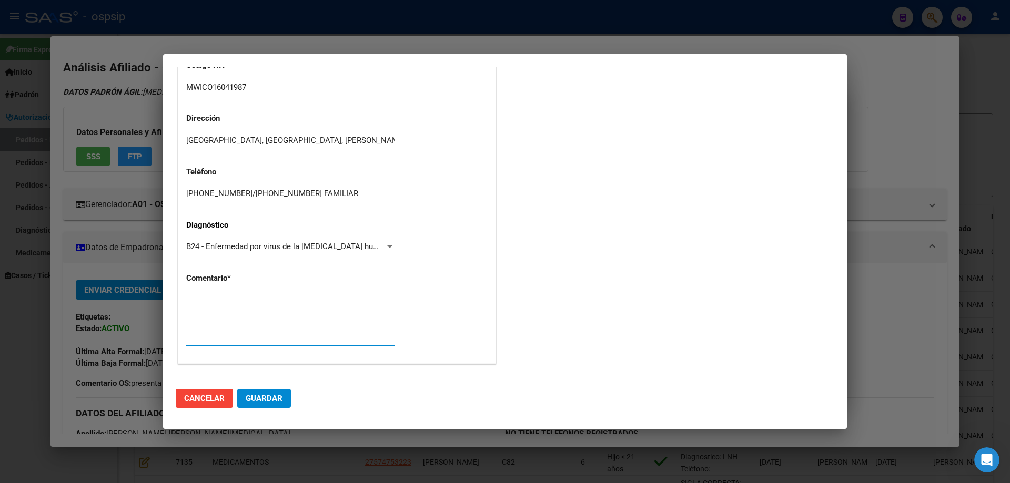
paste textarea "AFILIADO: MWICO16041987 Medico Tratante: [PERSON_NAME] Teléfono: [PHONE_NUMBER]…"
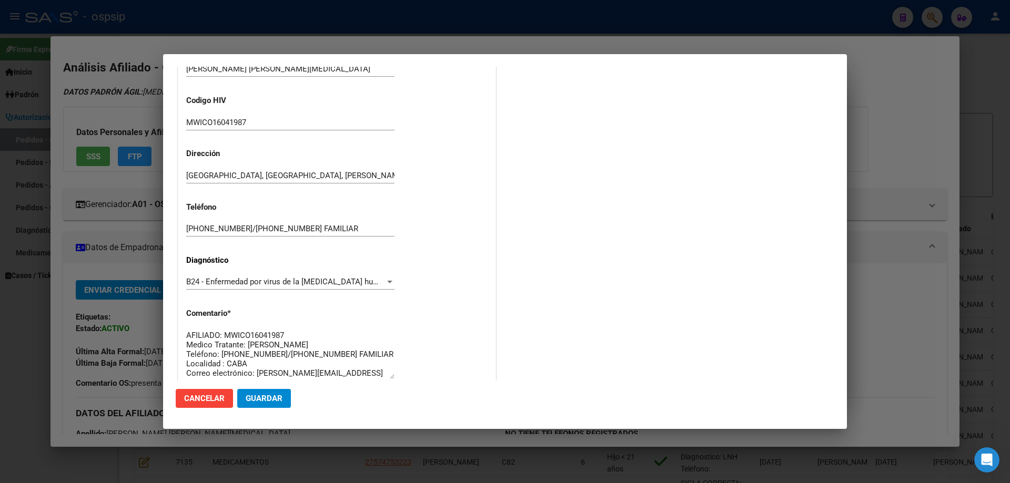
scroll to position [184, 0]
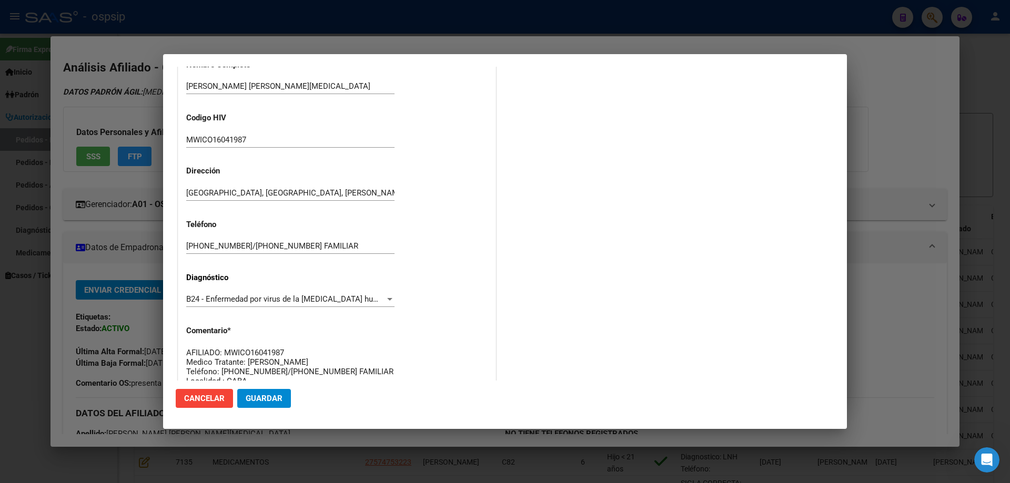
type textarea "AFILIADO: MWICO16041987 Medico Tratante: [PERSON_NAME] Teléfono: [PHONE_NUMBER]…"
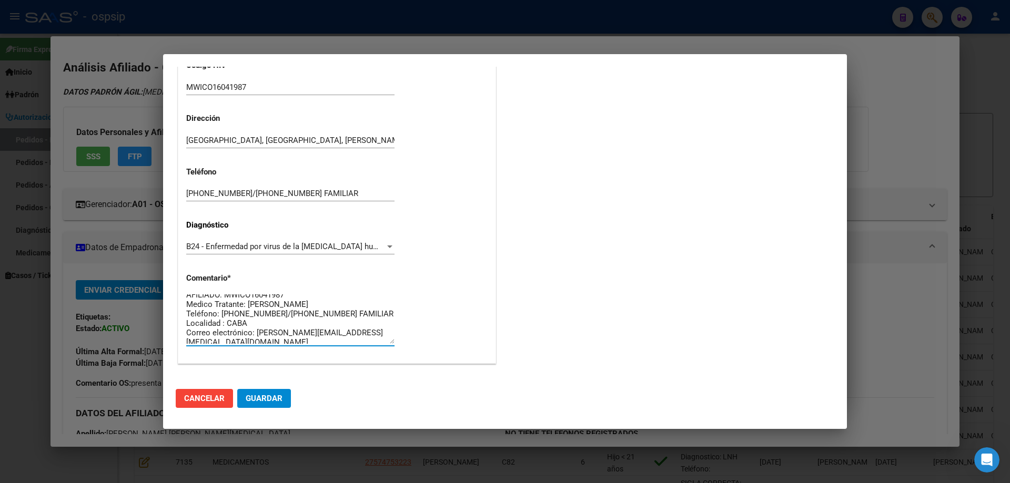
scroll to position [9, 0]
click at [269, 390] on button "Guardar" at bounding box center [264, 398] width 54 height 19
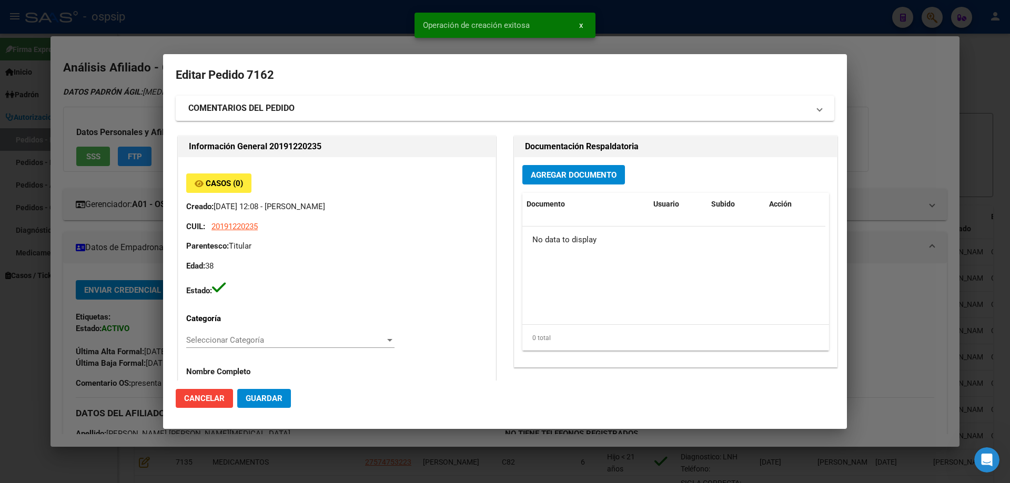
scroll to position [0, 0]
click at [542, 167] on button "Agregar Documento" at bounding box center [573, 175] width 103 height 19
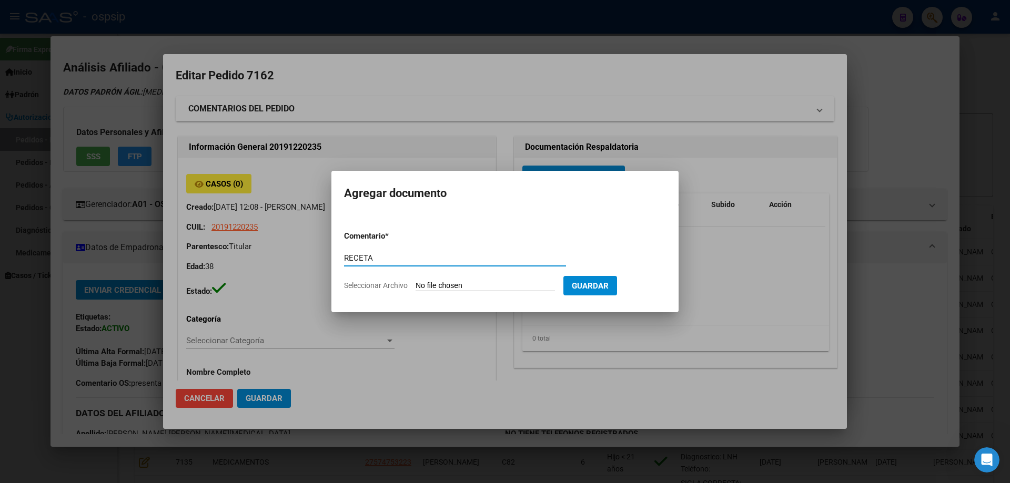
type input "RECETA"
click at [441, 294] on form "Comentario * RECETA Comentario Seleccionar Archivo Guardar" at bounding box center [505, 260] width 322 height 77
click at [448, 289] on input "Seleccionar Archivo" at bounding box center [484, 286] width 139 height 10
type input "C:\fakepath\DOC-20250808-WA0002 (1).pdf"
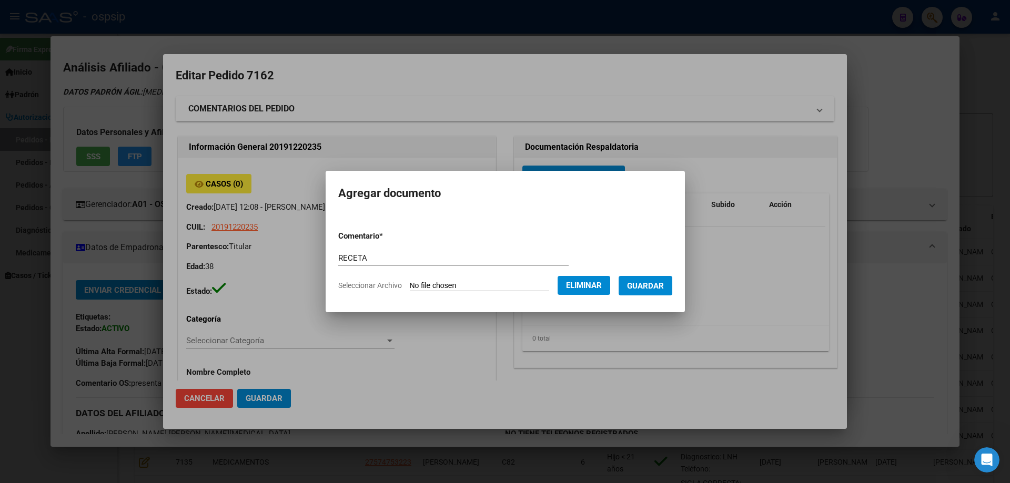
click at [655, 287] on span "Guardar" at bounding box center [645, 285] width 37 height 9
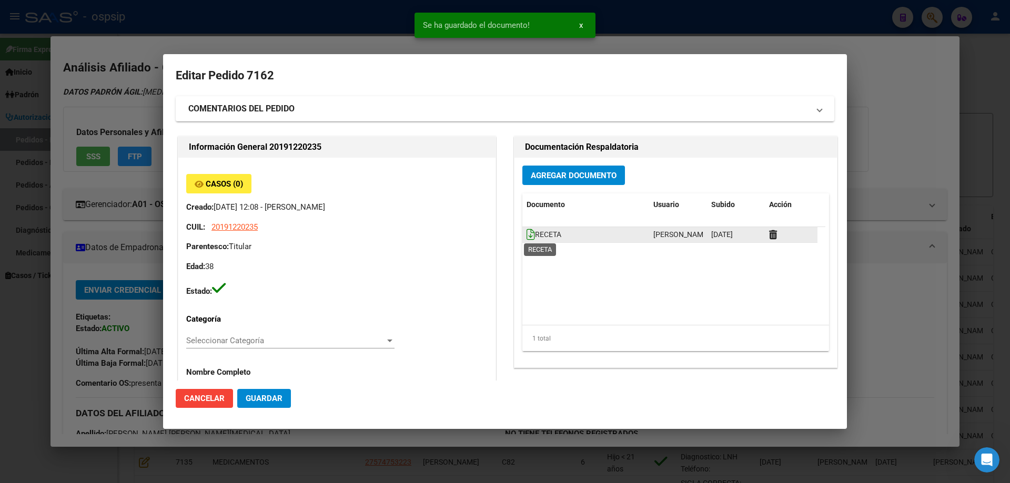
click at [526, 238] on icon at bounding box center [530, 235] width 8 height 12
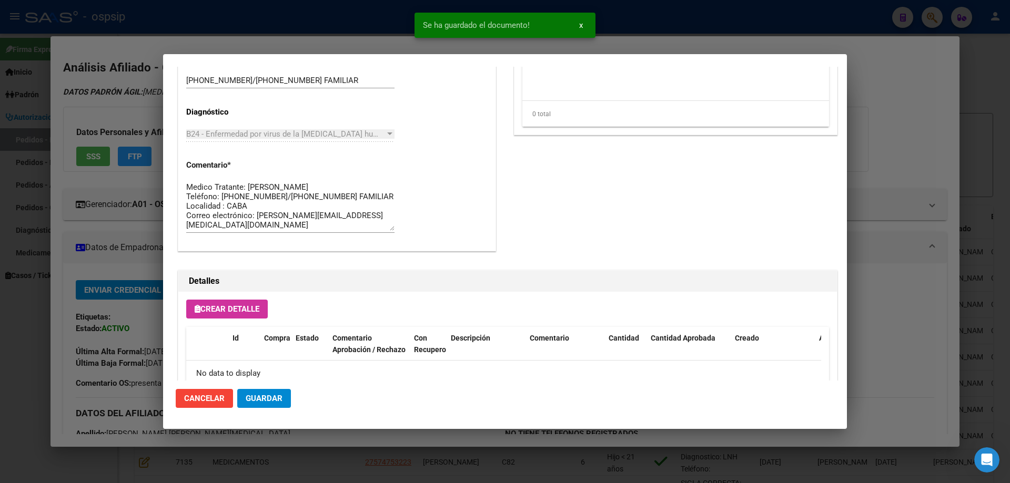
scroll to position [611, 0]
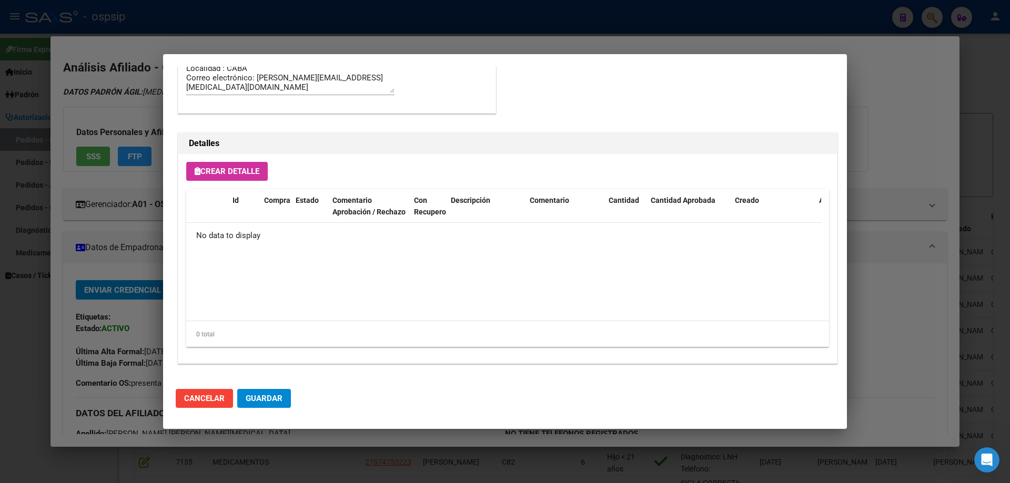
click at [237, 177] on button "Crear Detalle" at bounding box center [226, 171] width 81 height 19
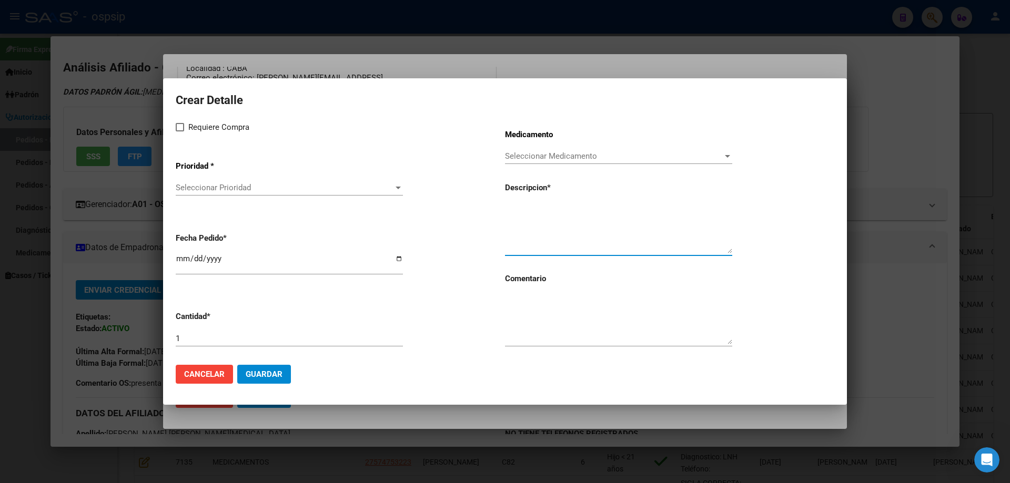
paste textarea "[MEDICAL_DATA] 50MG COMP. X 30"
type textarea "[MEDICAL_DATA] 50MG COMP. X 30"
click at [548, 326] on textarea at bounding box center [618, 319] width 227 height 49
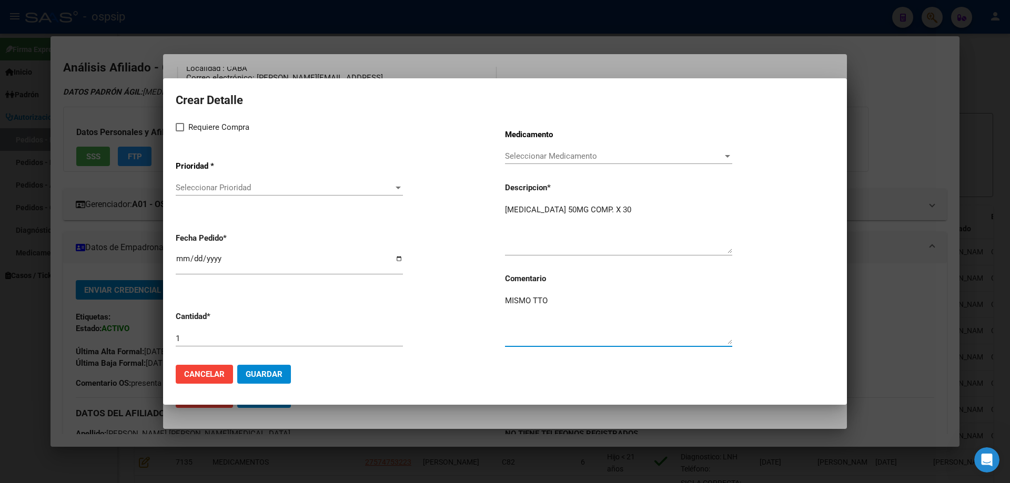
type textarea "MISMO TTO"
drag, startPoint x: 191, startPoint y: 127, endPoint x: 181, endPoint y: 127, distance: 10.5
click at [192, 128] on span "Requiere Compra" at bounding box center [218, 127] width 61 height 13
click at [180, 131] on input "Requiere Compra" at bounding box center [179, 131] width 1 height 1
checkbox input "true"
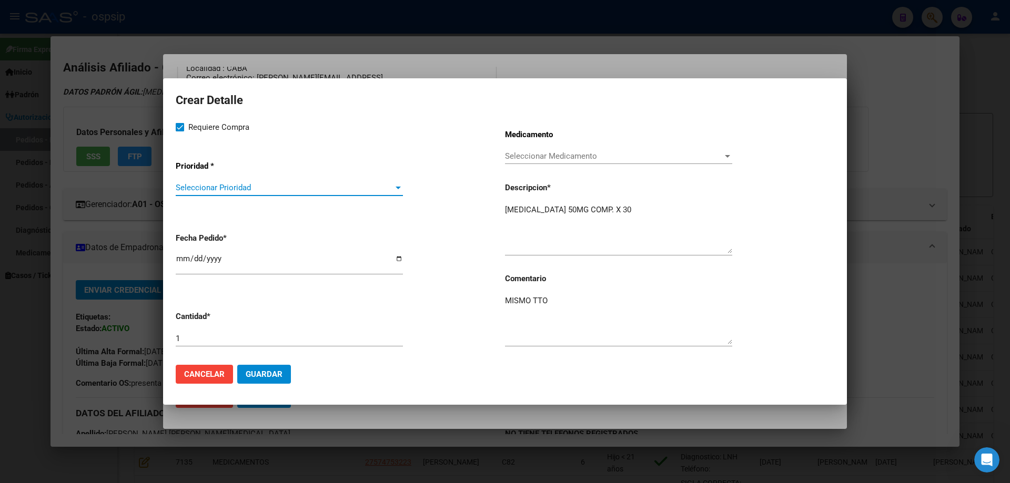
click at [226, 186] on span "Seleccionar Prioridad" at bounding box center [285, 187] width 218 height 9
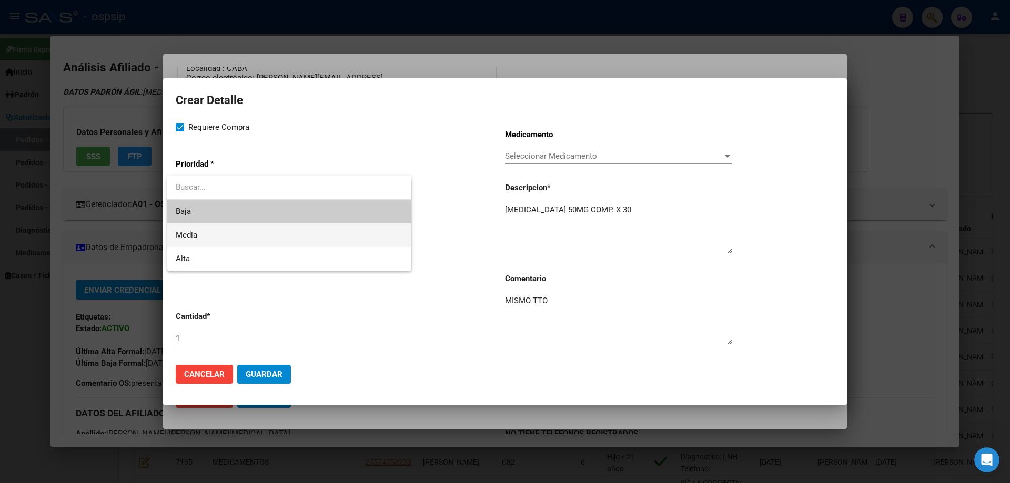
click at [219, 241] on span "Media" at bounding box center [289, 235] width 227 height 24
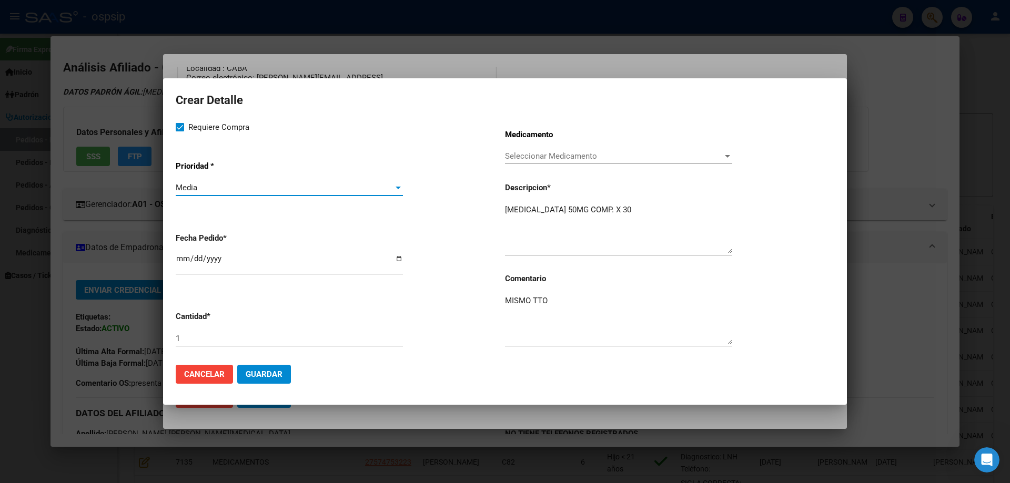
click at [179, 261] on input "[DATE]" at bounding box center [289, 262] width 227 height 17
type input "[DATE]"
click at [273, 374] on span "Guardar" at bounding box center [264, 374] width 37 height 9
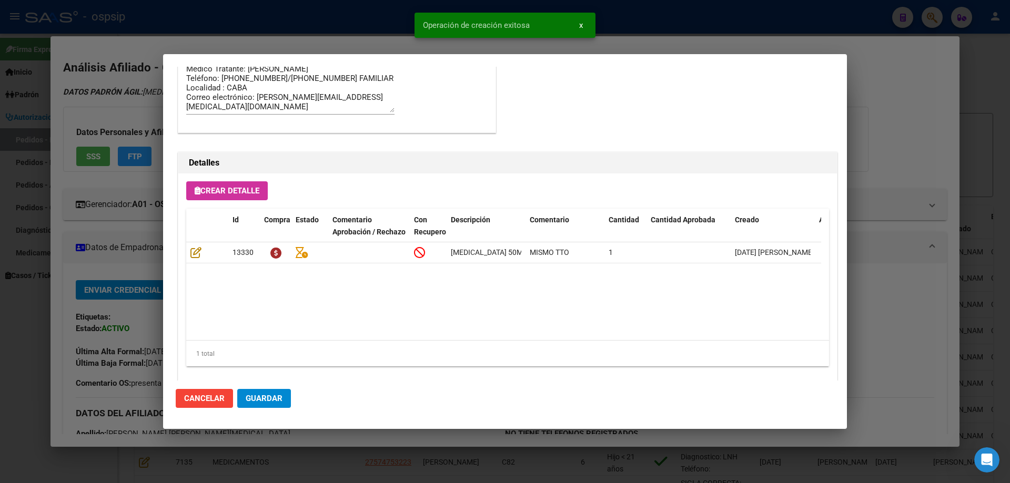
scroll to position [630, 0]
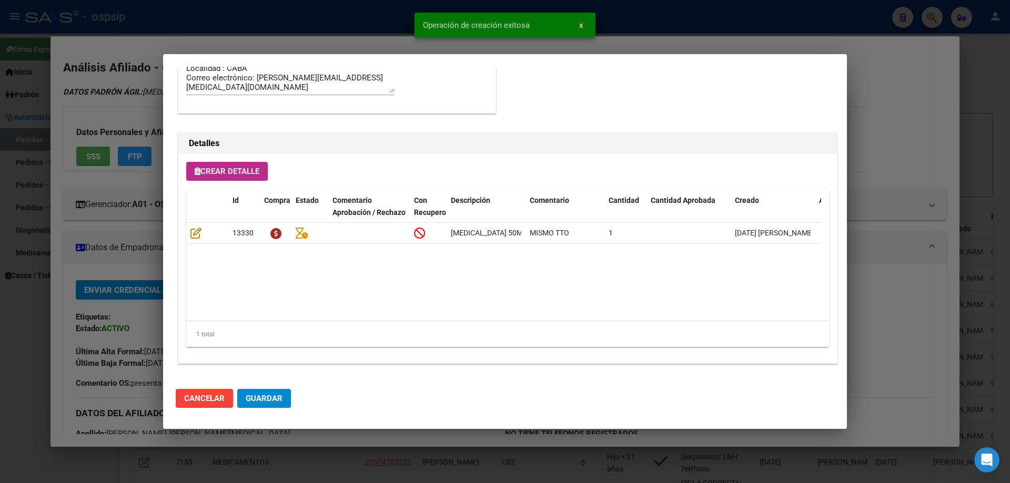
click at [234, 169] on span "Crear Detalle" at bounding box center [227, 171] width 65 height 9
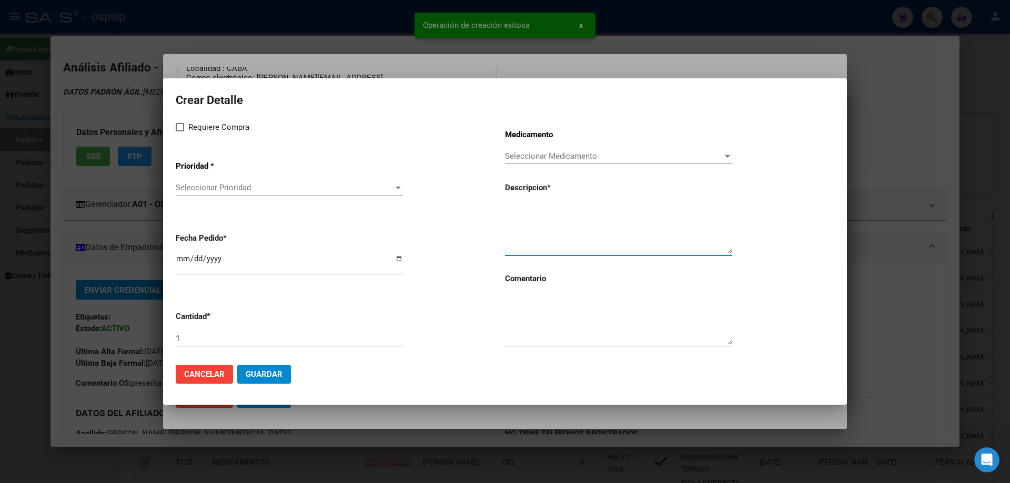
paste textarea "[MEDICAL_DATA] + [MEDICAL_DATA] DISOPROXIL FUMARAT 300MG /300MG COMP. REC. X 30"
type textarea "[MEDICAL_DATA] + [MEDICAL_DATA] DISOPROXIL FUMARAT 300MG /300MG COMP. REC. X 30"
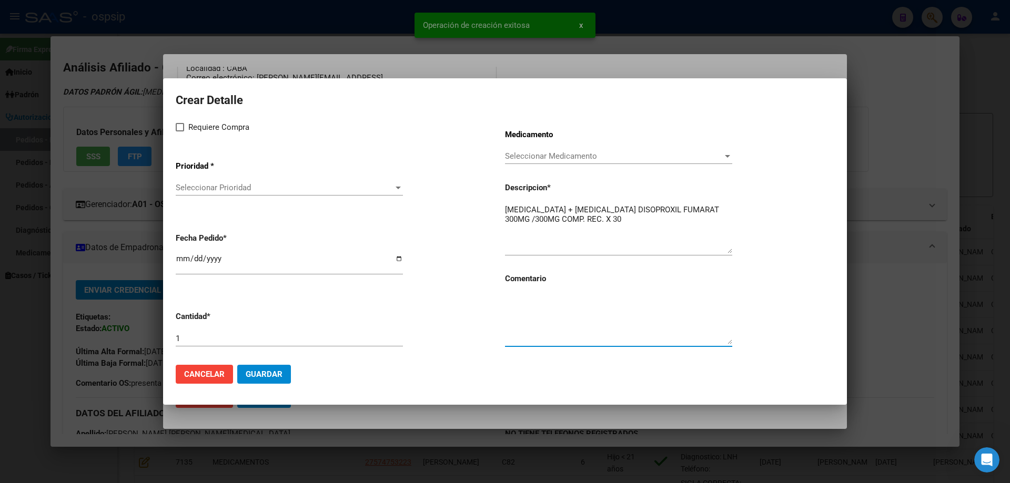
click at [536, 322] on textarea at bounding box center [618, 319] width 227 height 49
type textarea "MISMO TTO"
click at [179, 131] on span at bounding box center [180, 127] width 8 height 8
click at [179, 131] on input "Requiere Compra" at bounding box center [179, 131] width 1 height 1
checkbox input "true"
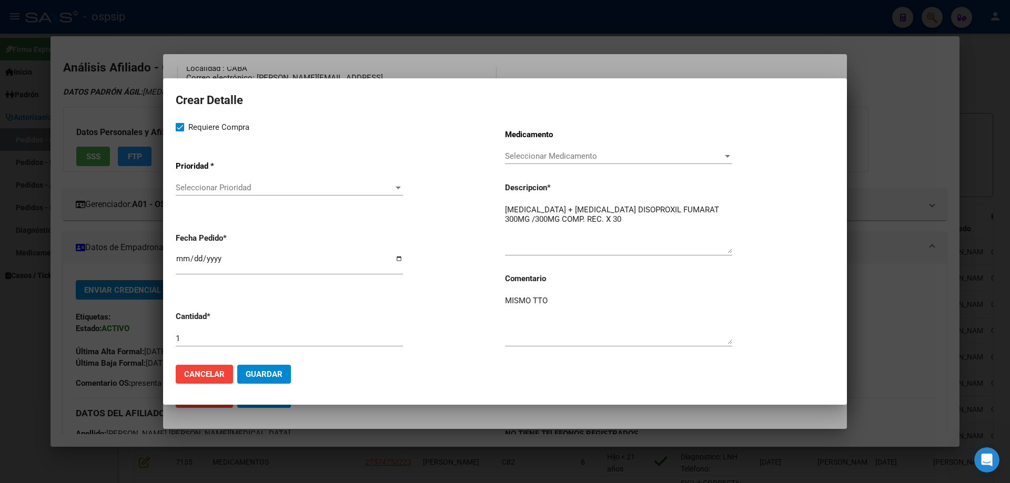
click at [211, 186] on span "Seleccionar Prioridad" at bounding box center [285, 187] width 218 height 9
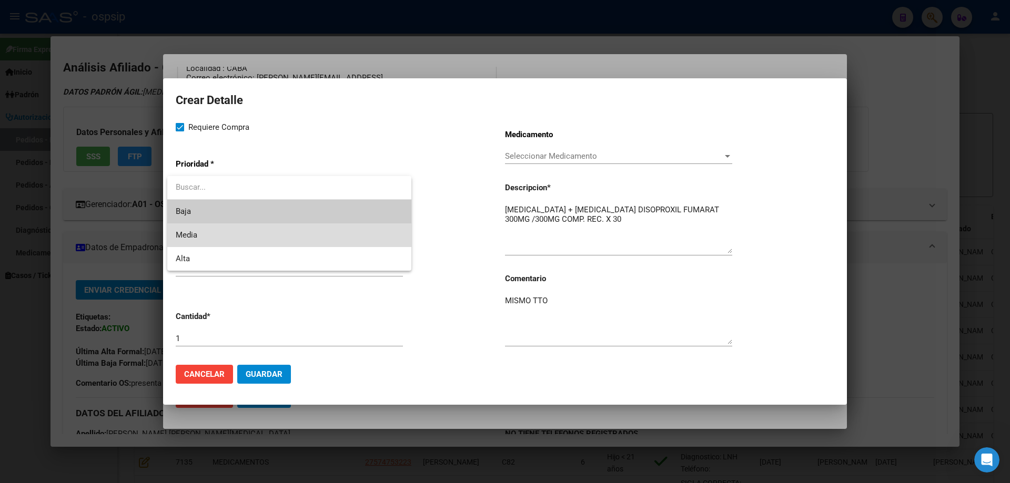
click at [212, 235] on span "Media" at bounding box center [289, 235] width 227 height 24
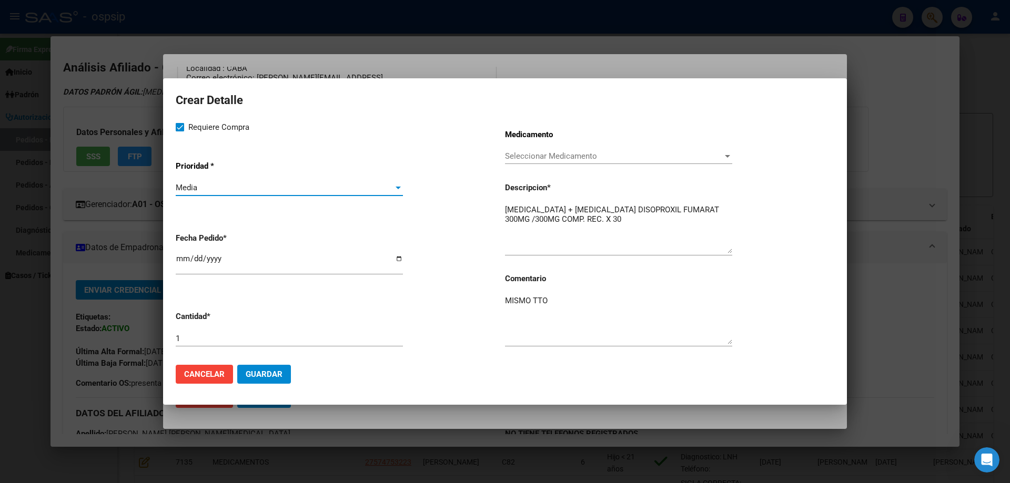
click at [179, 263] on input "[DATE]" at bounding box center [289, 262] width 227 height 17
type input "[DATE]"
click at [518, 481] on div at bounding box center [505, 241] width 1010 height 483
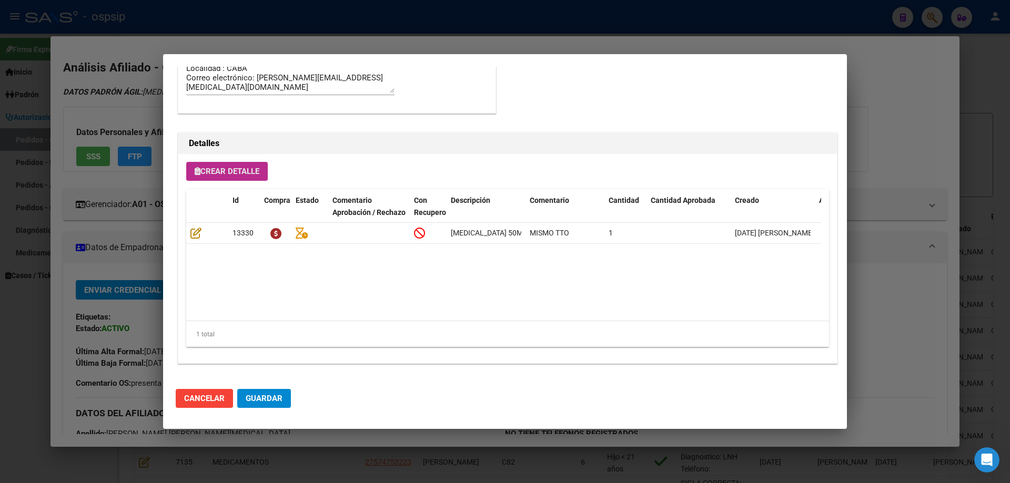
click at [260, 179] on button "Crear Detalle" at bounding box center [226, 171] width 81 height 19
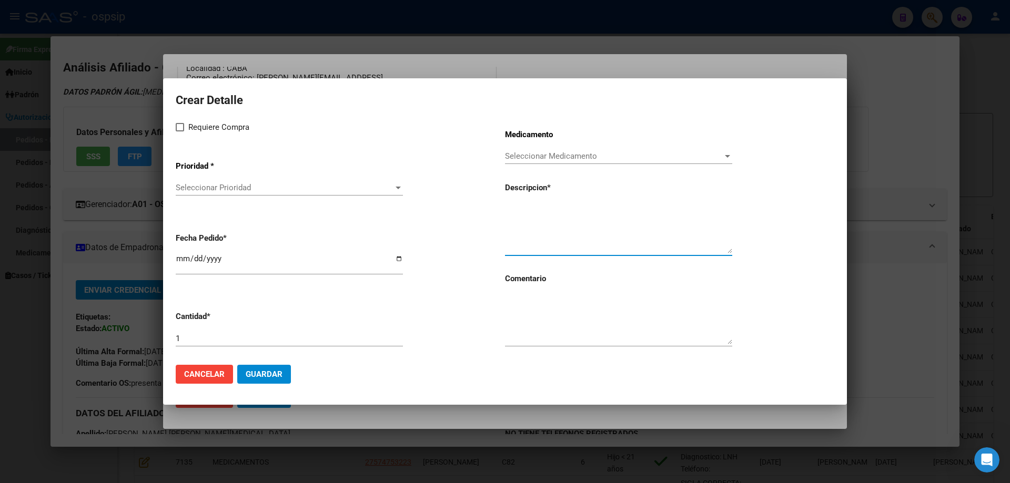
paste textarea "[MEDICAL_DATA] + [MEDICAL_DATA] DISOPROXIL FUMARAT 300MG /300MG COMP. REC. X 30"
type textarea "[MEDICAL_DATA] + [MEDICAL_DATA] DISOPROXIL FUMARAT 300MG /300MG COMP. REC. X 30"
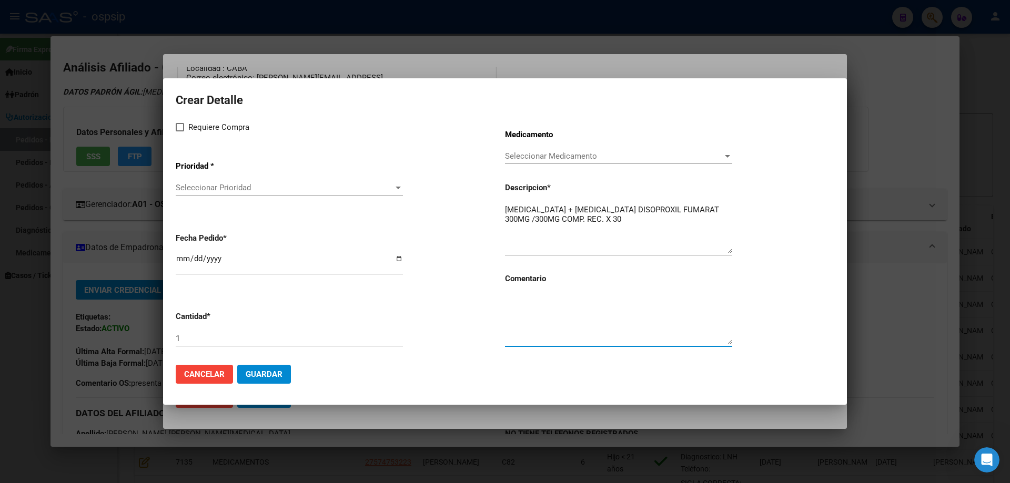
click at [547, 326] on textarea at bounding box center [618, 319] width 227 height 49
type textarea "MISMO TTO"
click at [182, 133] on label "Requiere Compra" at bounding box center [213, 127] width 74 height 13
click at [180, 132] on input "Requiere Compra" at bounding box center [179, 131] width 1 height 1
checkbox input "true"
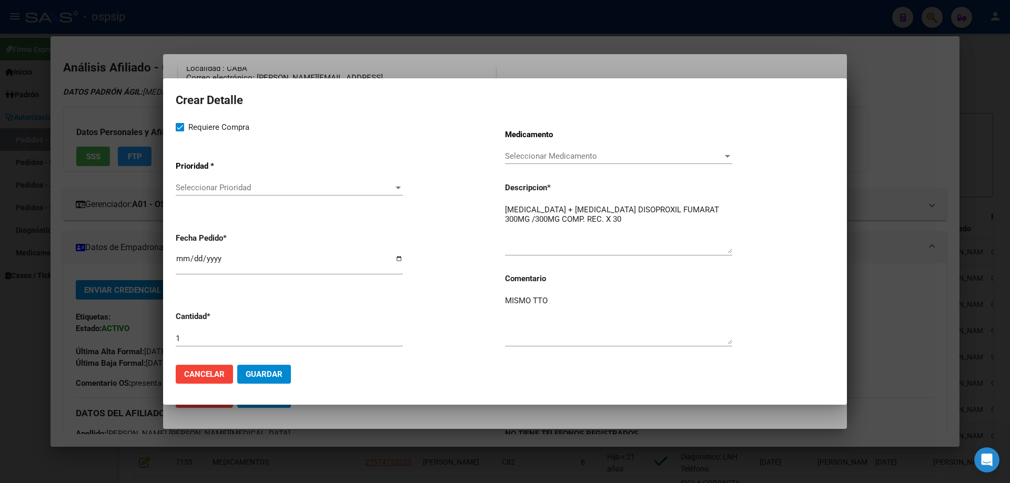
click at [198, 177] on app-drop-down-list "Prioridad * Seleccionar Prioridad Seleccionar Prioridad" at bounding box center [340, 178] width 329 height 53
click at [199, 192] on span "Seleccionar Prioridad" at bounding box center [285, 187] width 218 height 9
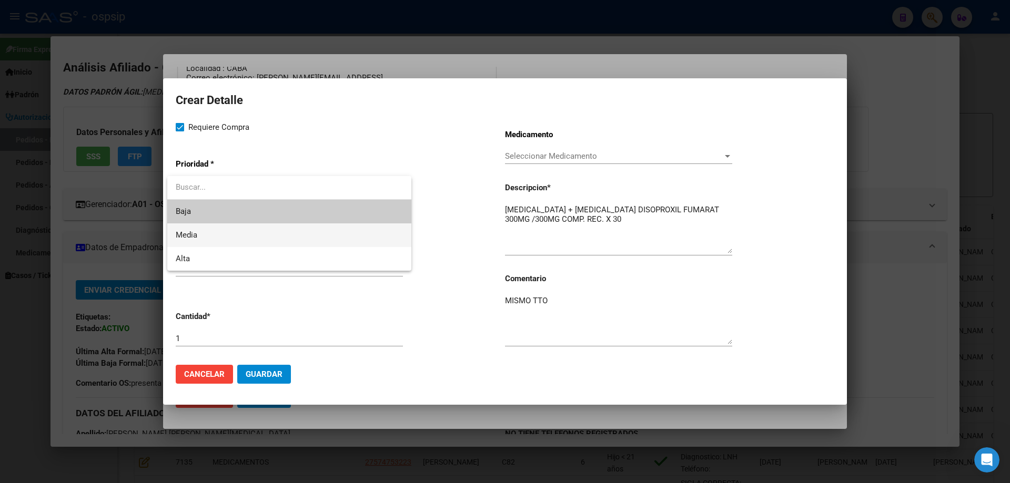
click at [199, 241] on span "Media" at bounding box center [289, 235] width 227 height 24
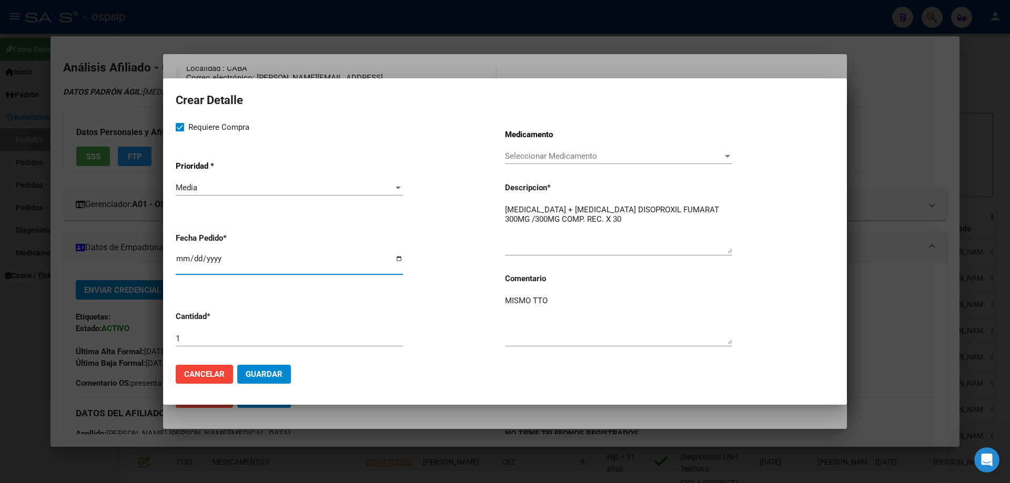
click at [179, 261] on input "[DATE]" at bounding box center [289, 262] width 227 height 17
type input "[DATE]"
click at [278, 370] on span "Guardar" at bounding box center [264, 374] width 37 height 9
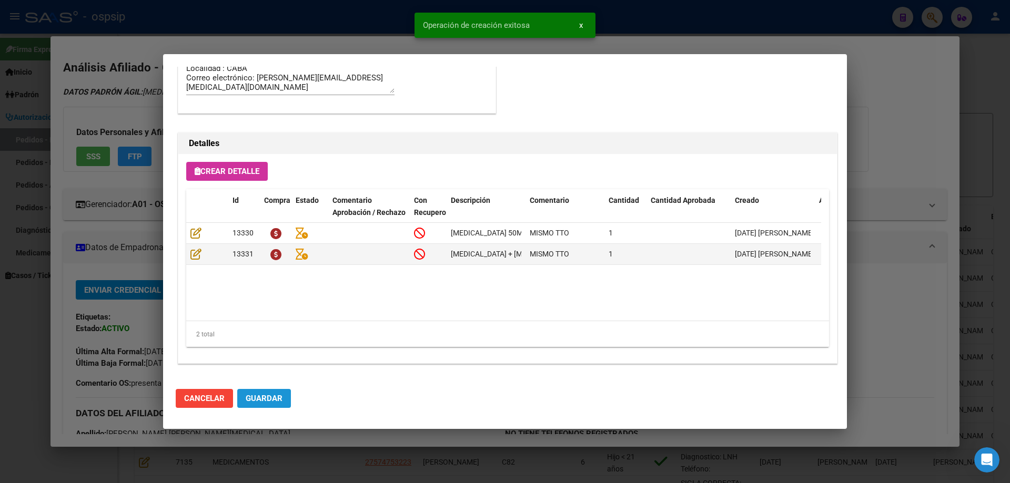
click at [267, 399] on span "Guardar" at bounding box center [264, 398] width 37 height 9
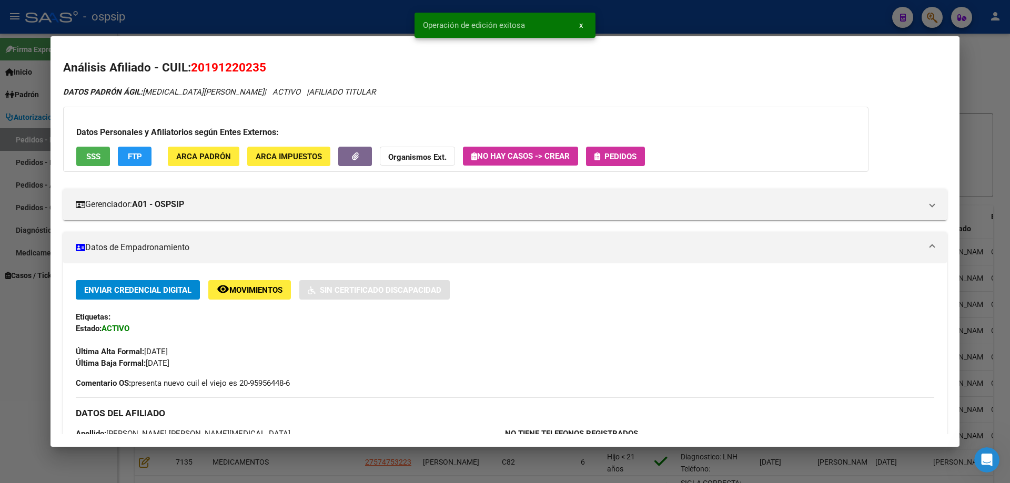
click at [636, 155] on span "Pedidos" at bounding box center [620, 156] width 32 height 9
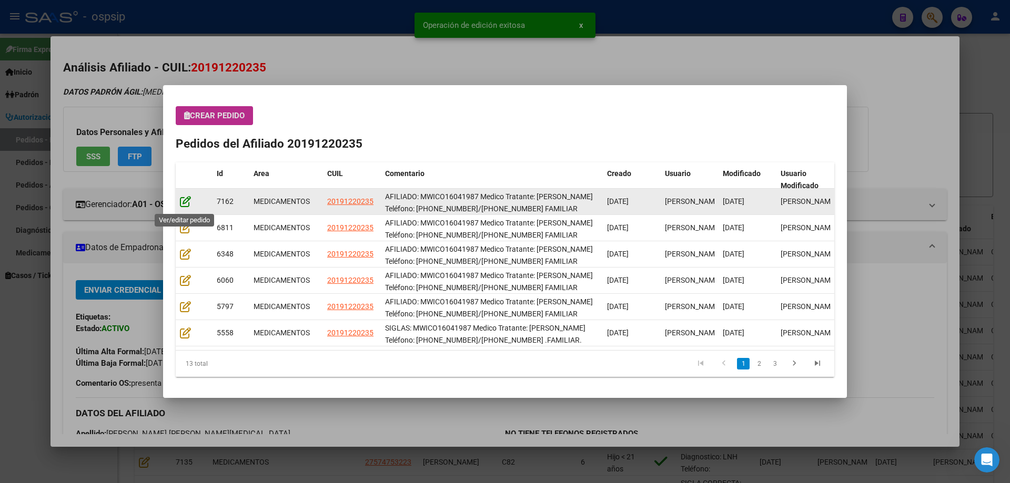
click at [186, 202] on icon at bounding box center [185, 202] width 11 height 12
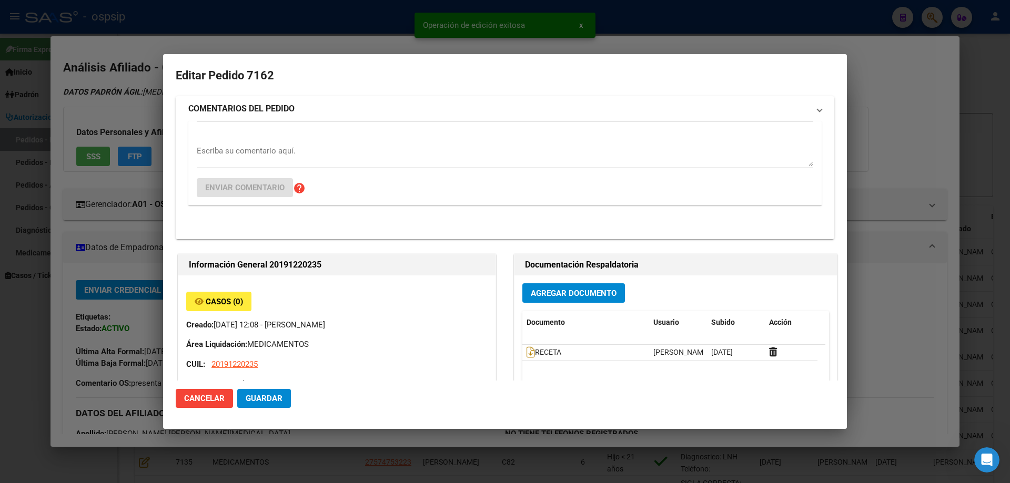
type input "Capital Federal, CABA, [PERSON_NAME] [PERSON_NAME] AV. 1467, Piso: PB"
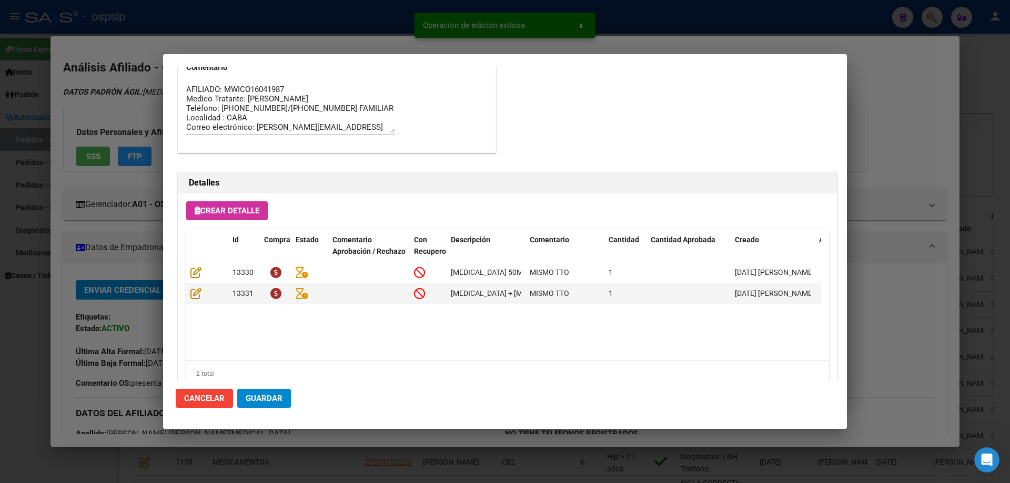
scroll to position [684, 0]
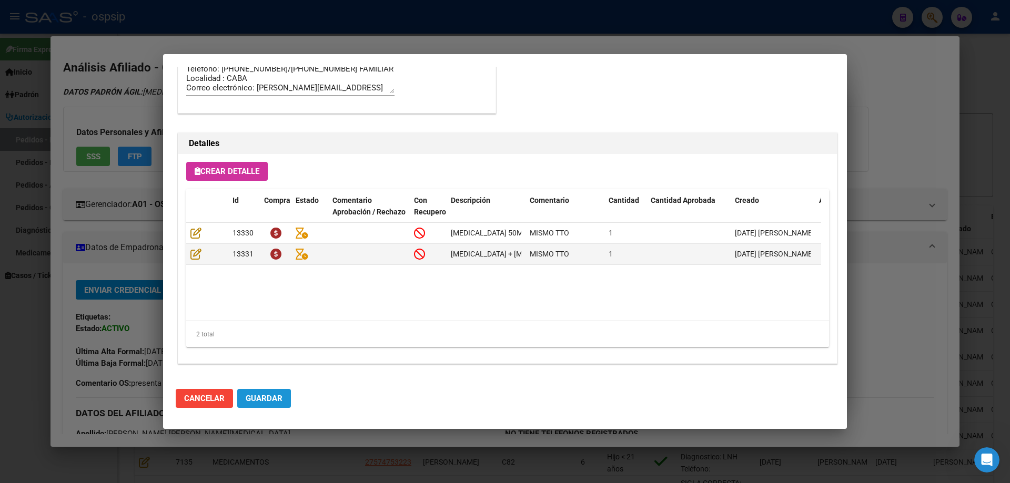
click at [265, 402] on span "Guardar" at bounding box center [264, 398] width 37 height 9
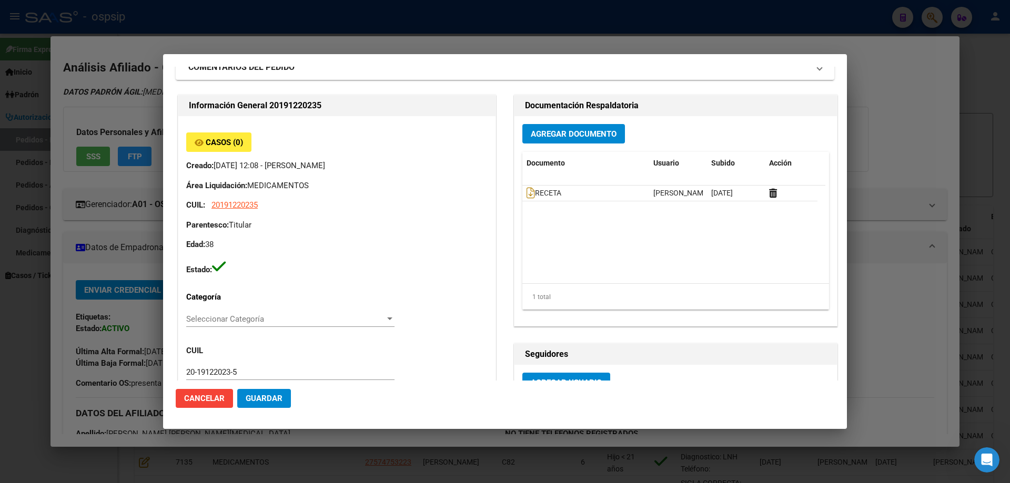
scroll to position [0, 0]
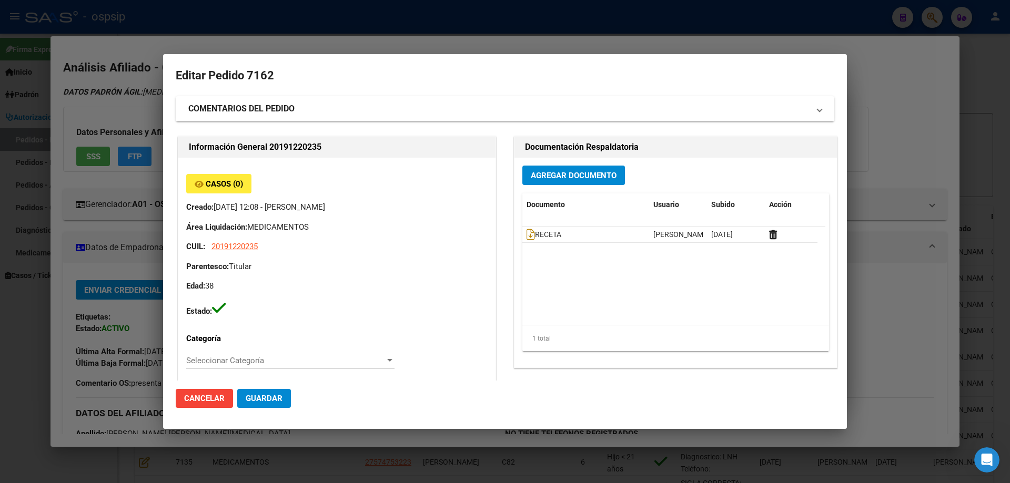
drag, startPoint x: 263, startPoint y: 409, endPoint x: 268, endPoint y: 394, distance: 15.5
click at [264, 404] on mat-dialog-actions "Cancelar Guardar" at bounding box center [505, 399] width 658 height 36
click at [268, 394] on span "Guardar" at bounding box center [264, 398] width 37 height 9
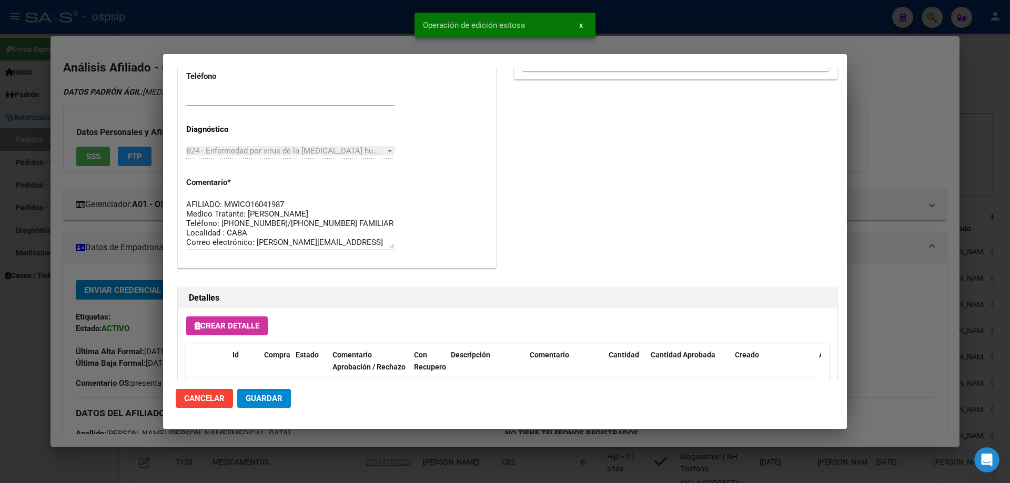
scroll to position [684, 0]
